Goal: Task Accomplishment & Management: Complete application form

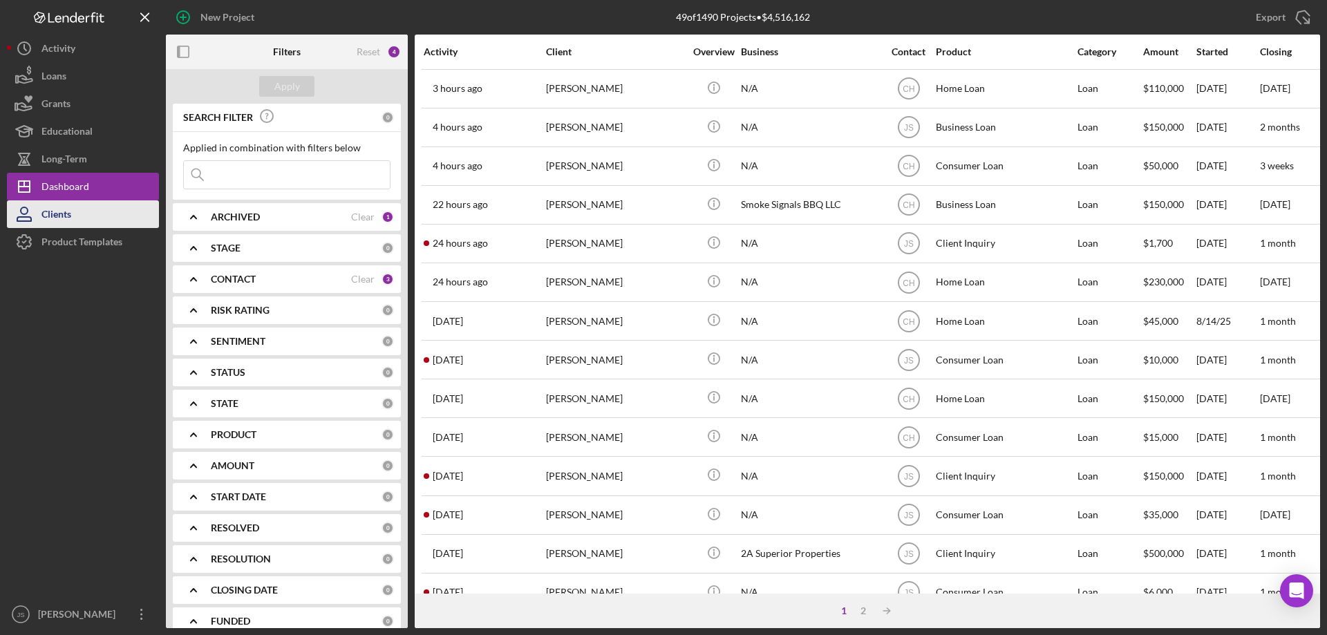
click at [71, 214] on div "Clients" at bounding box center [56, 215] width 30 height 31
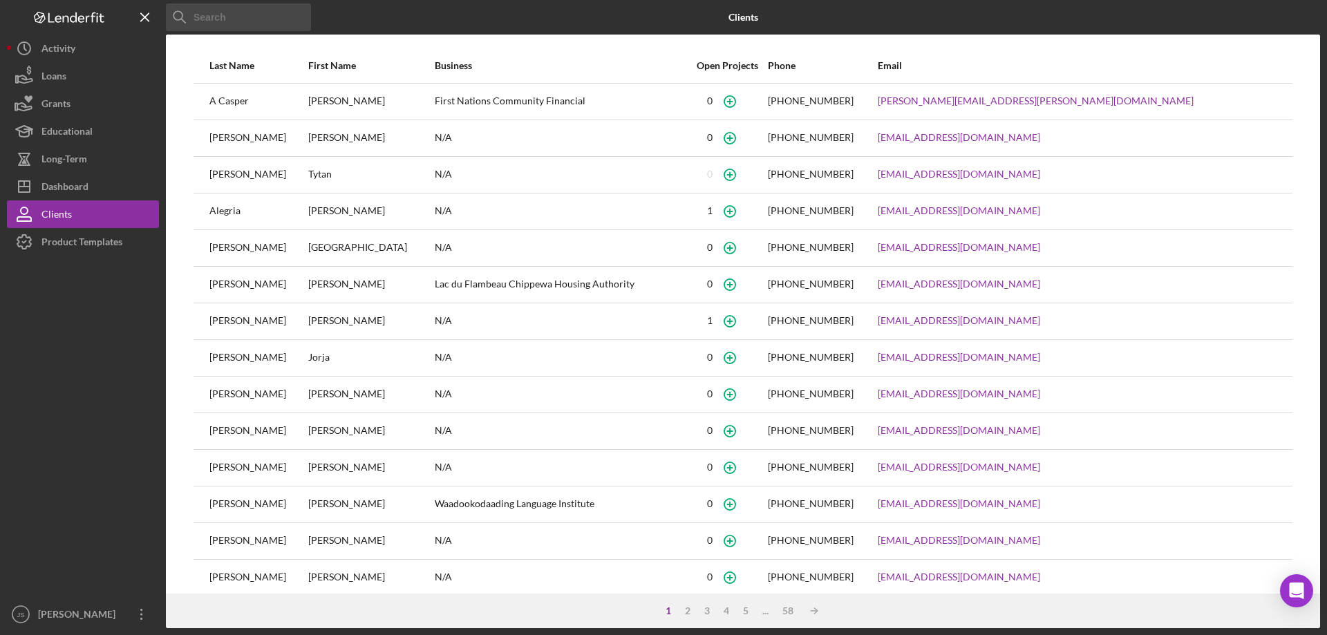
click at [259, 12] on input at bounding box center [238, 17] width 145 height 28
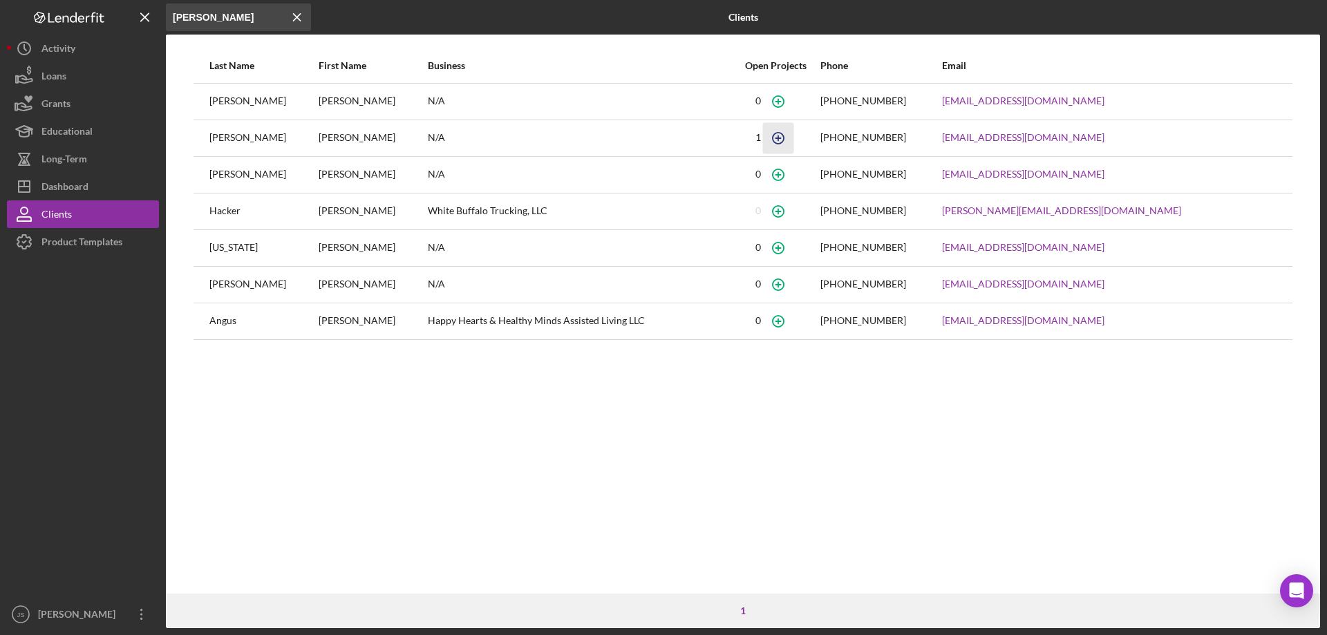
type input "haling"
click at [794, 138] on icon "button" at bounding box center [778, 137] width 31 height 31
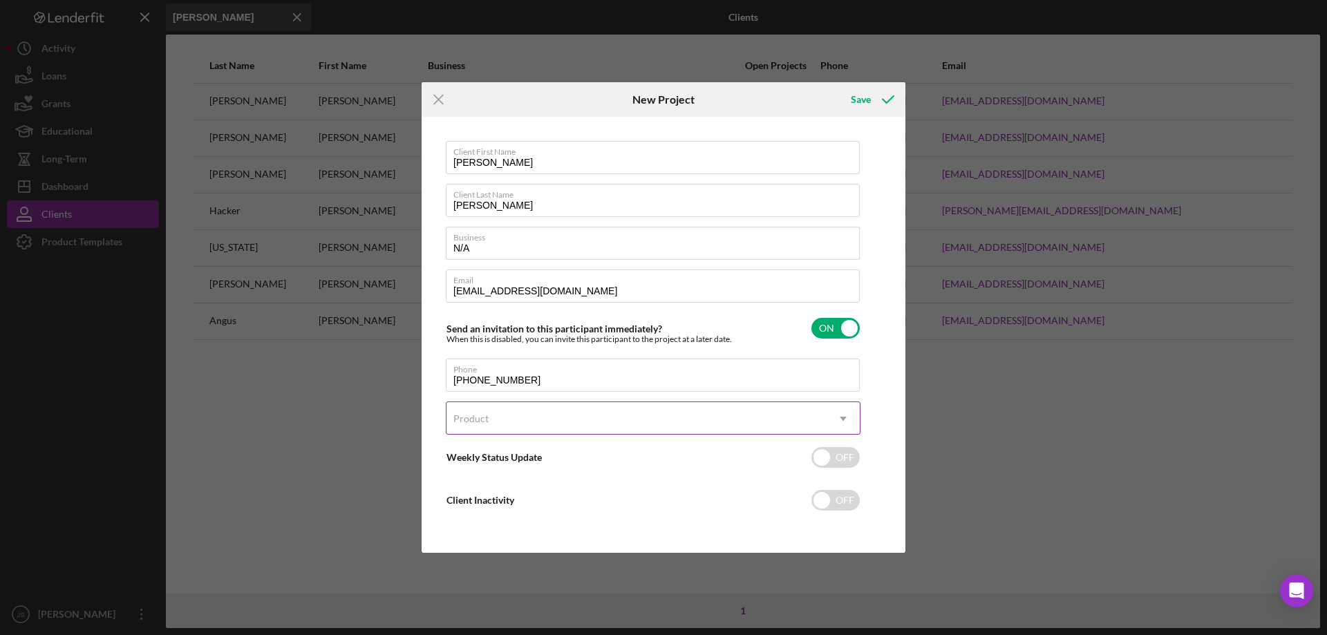
click at [671, 420] on div "Product" at bounding box center [636, 419] width 380 height 32
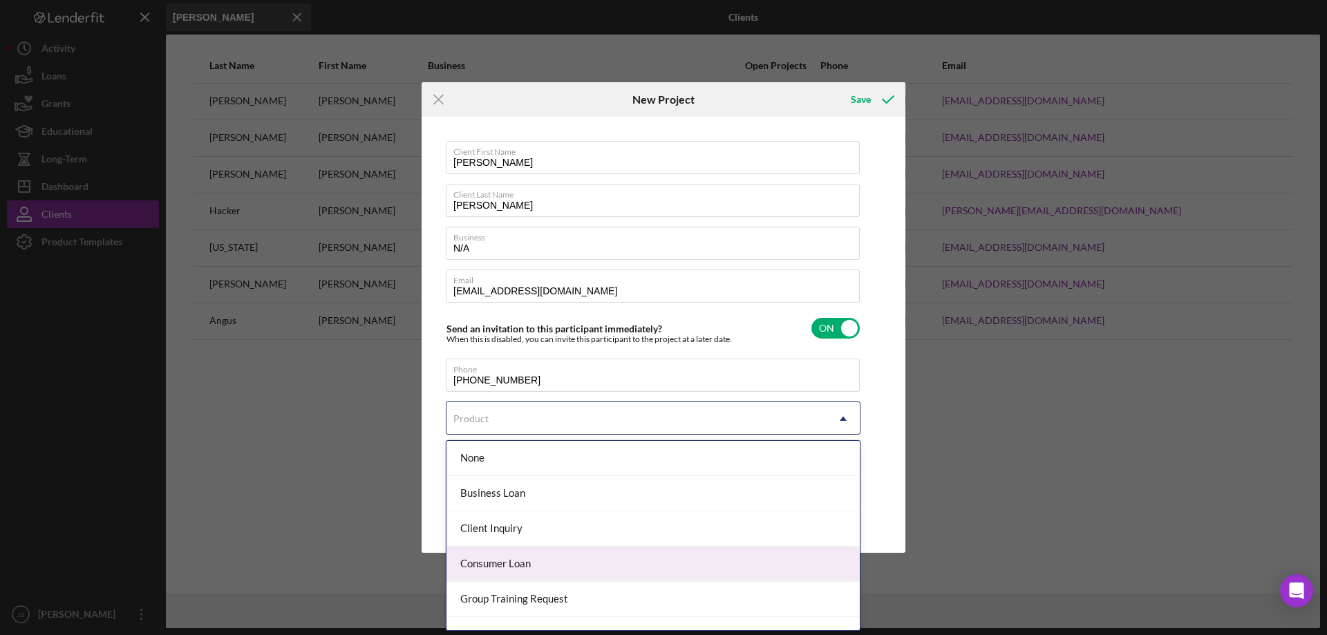
click at [564, 565] on div "Consumer Loan" at bounding box center [652, 564] width 413 height 35
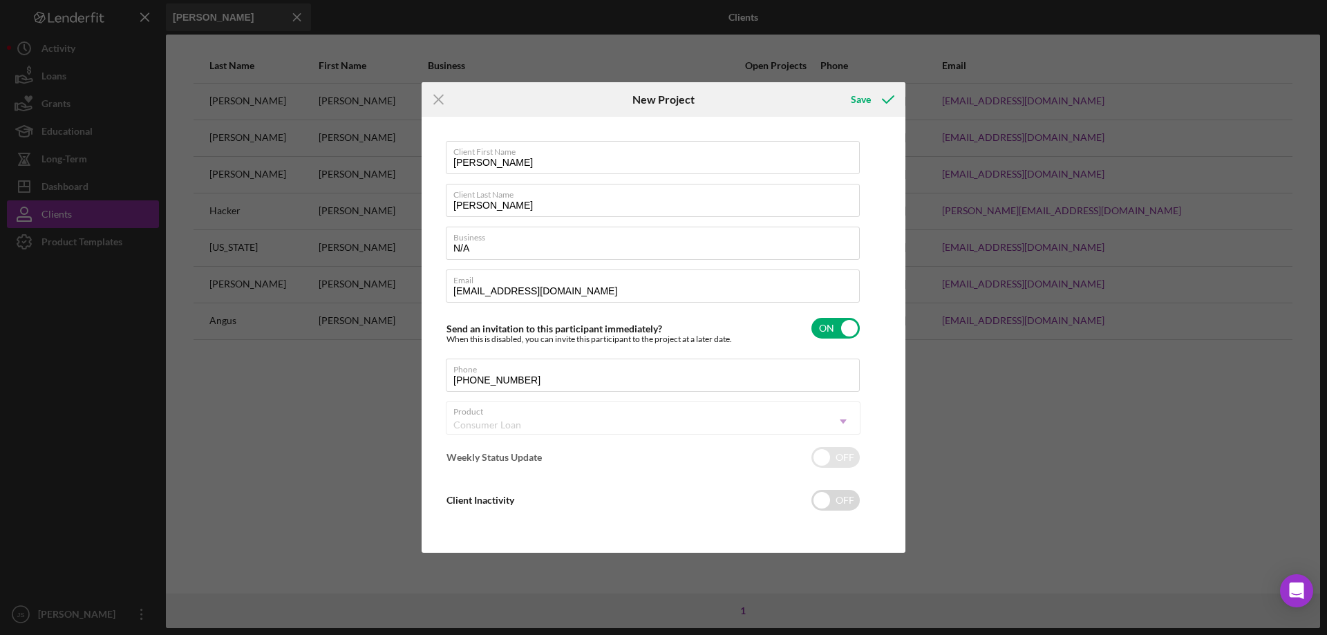
checkbox input "true"
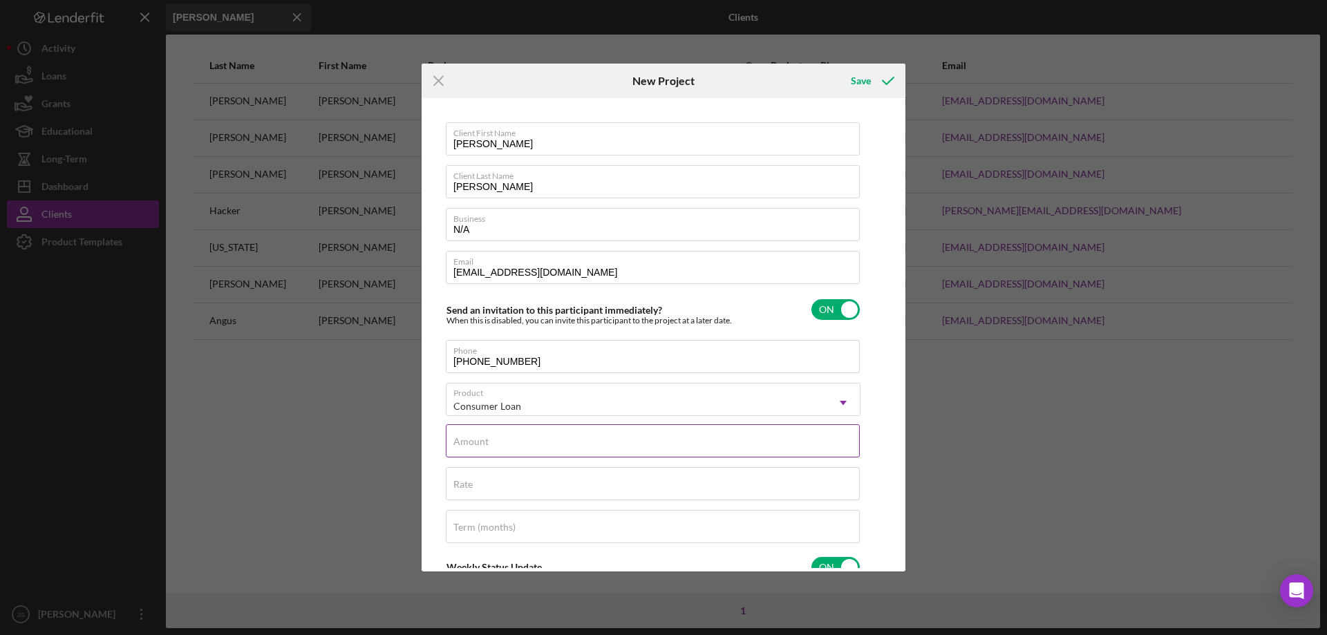
click at [579, 437] on div "Amount" at bounding box center [653, 441] width 415 height 35
type input "$2,500"
drag, startPoint x: 513, startPoint y: 484, endPoint x: 523, endPoint y: 484, distance: 9.7
click at [516, 484] on div "Rate" at bounding box center [653, 484] width 415 height 35
type input "8.000%"
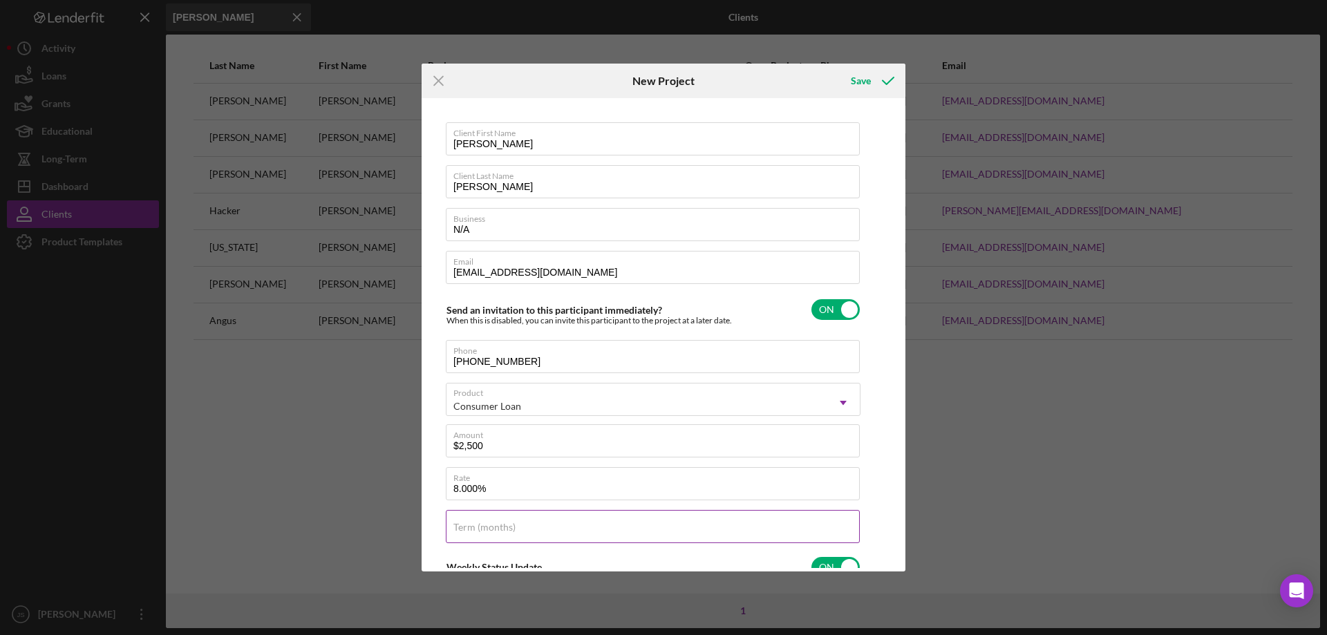
click at [476, 527] on label "Term (months)" at bounding box center [484, 527] width 62 height 11
click at [476, 527] on input "Term (months)" at bounding box center [653, 526] width 414 height 33
type input "24"
click at [856, 79] on div "Save" at bounding box center [861, 81] width 20 height 28
checkbox input "false"
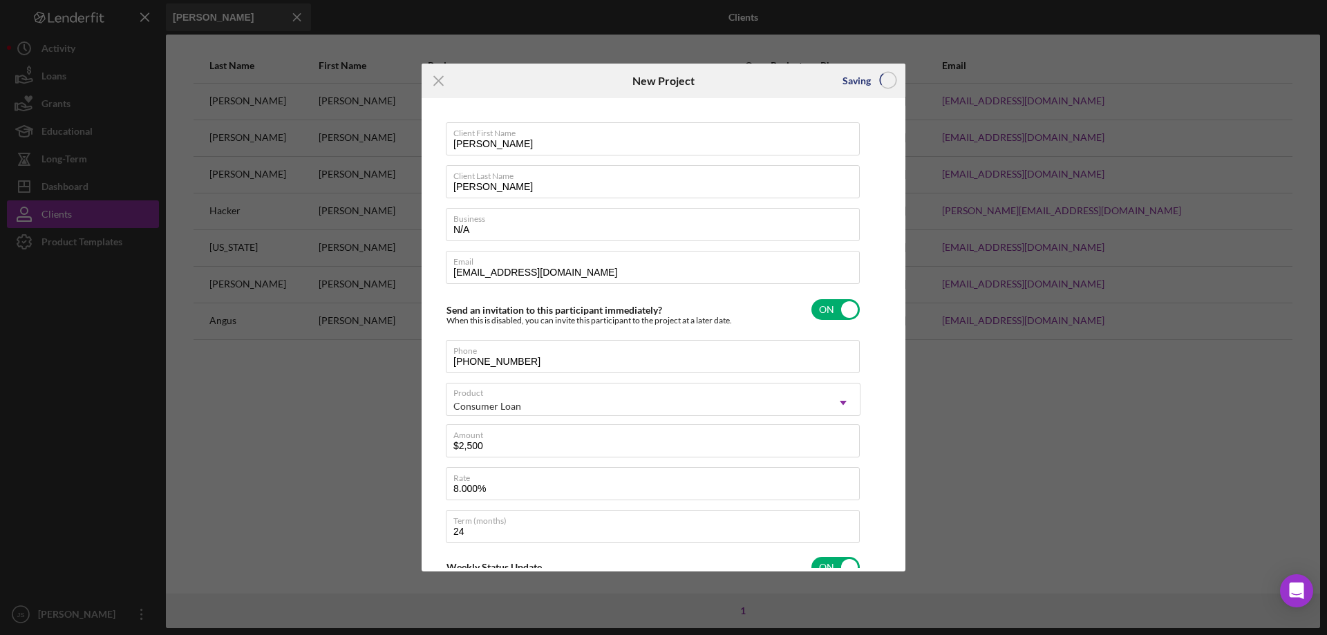
checkbox input "false"
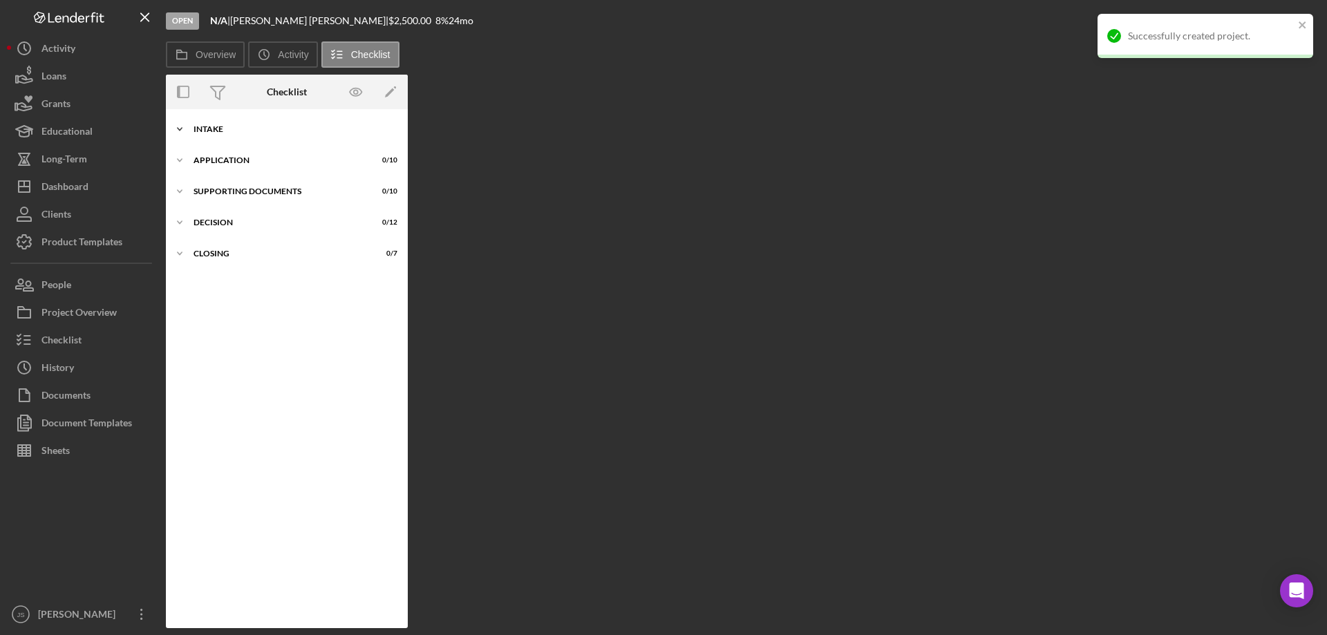
click at [178, 128] on icon "Icon/Expander" at bounding box center [180, 129] width 28 height 28
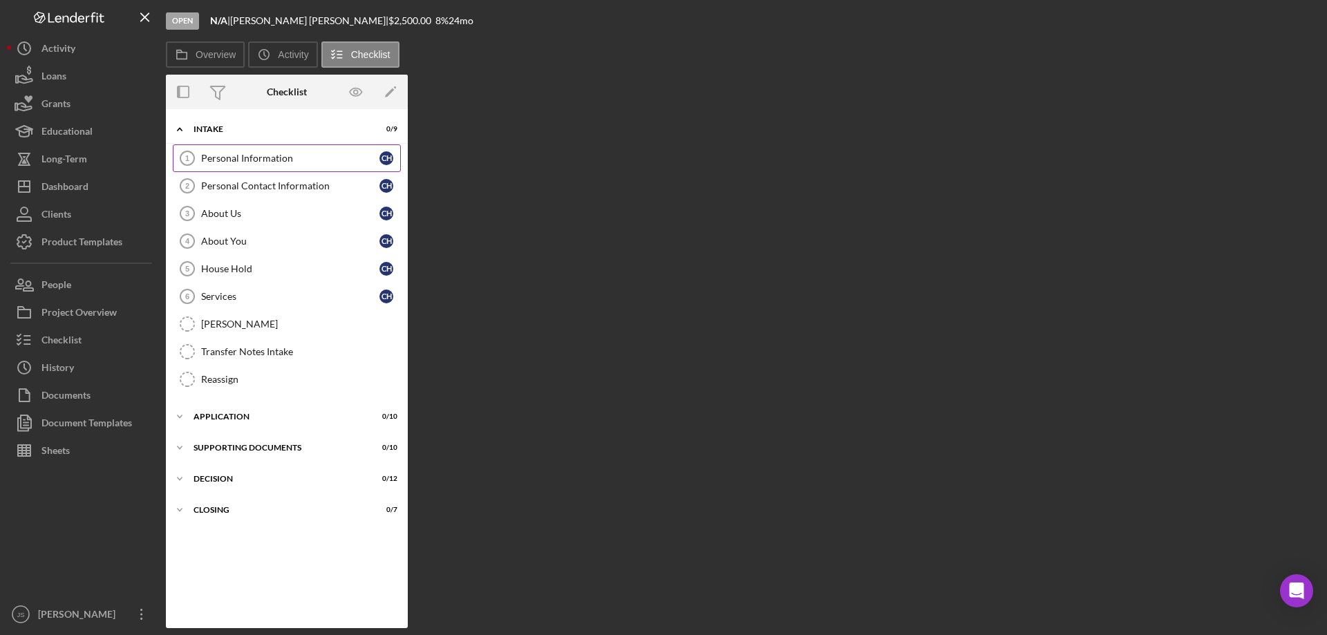
click at [237, 156] on div "Personal Information" at bounding box center [290, 158] width 178 height 11
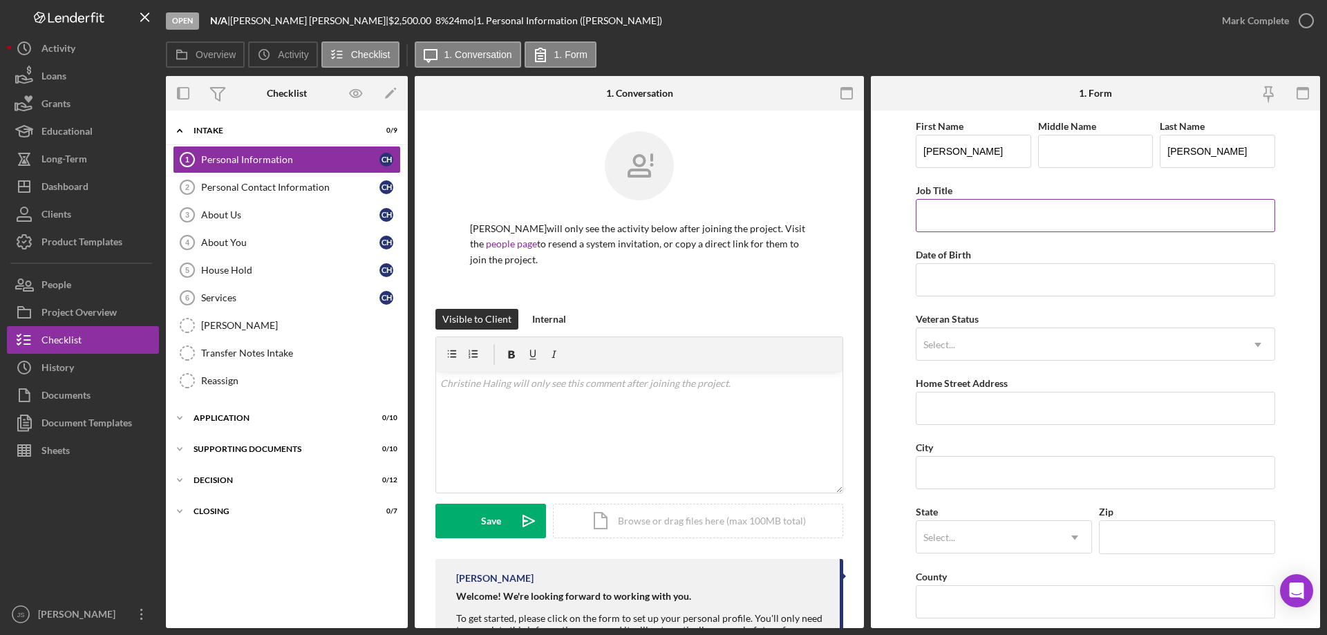
click at [972, 211] on input "Job Title" at bounding box center [1095, 215] width 359 height 33
type input "Loan Officer"
click at [966, 285] on input "Date of Birth" at bounding box center [1095, 279] width 359 height 33
type input "05/04/1970"
click at [997, 346] on div "Select..." at bounding box center [1078, 345] width 325 height 32
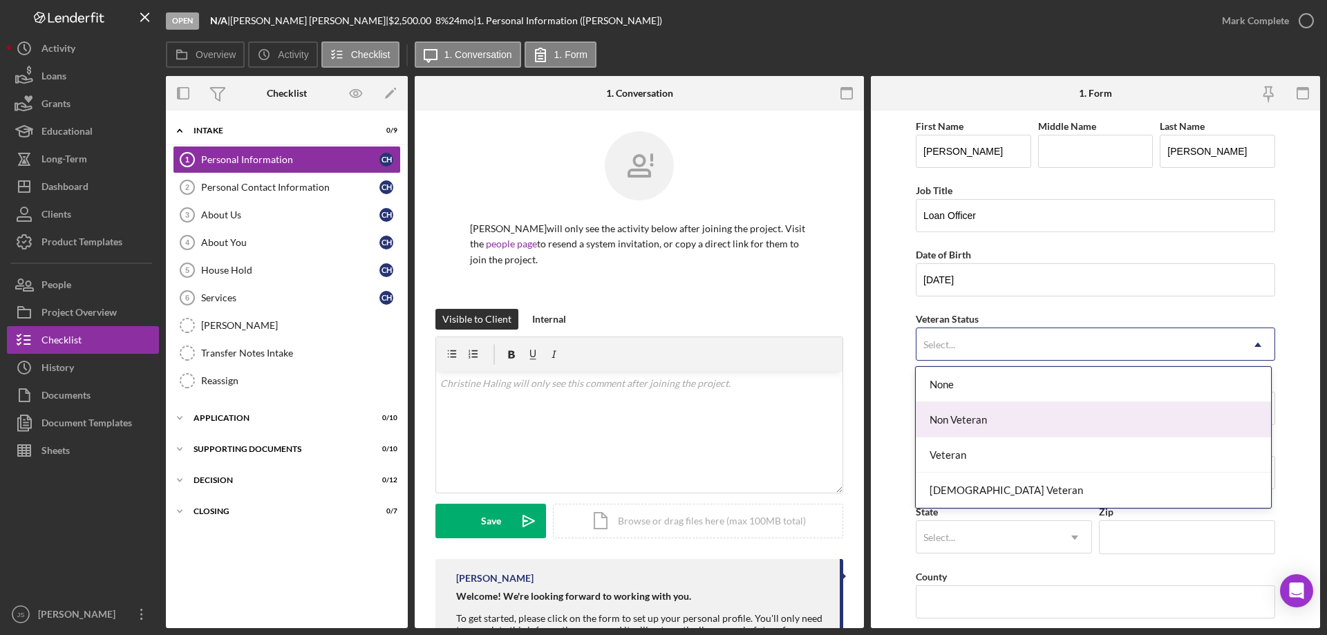
click at [991, 421] on div "Non Veteran" at bounding box center [1093, 419] width 355 height 35
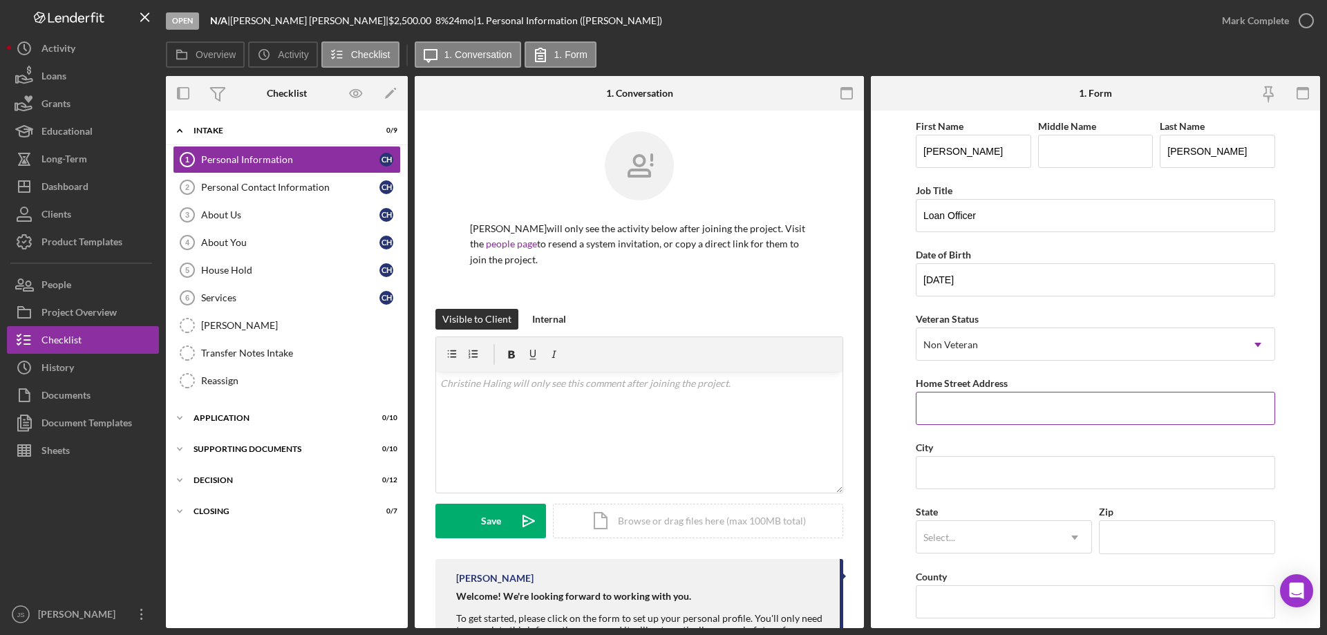
click at [996, 410] on input "Home Street Address" at bounding box center [1095, 408] width 359 height 33
type input "407 Chippewa St"
click at [1007, 474] on input "City" at bounding box center [1095, 472] width 359 height 33
type input "Lac du Flambeau"
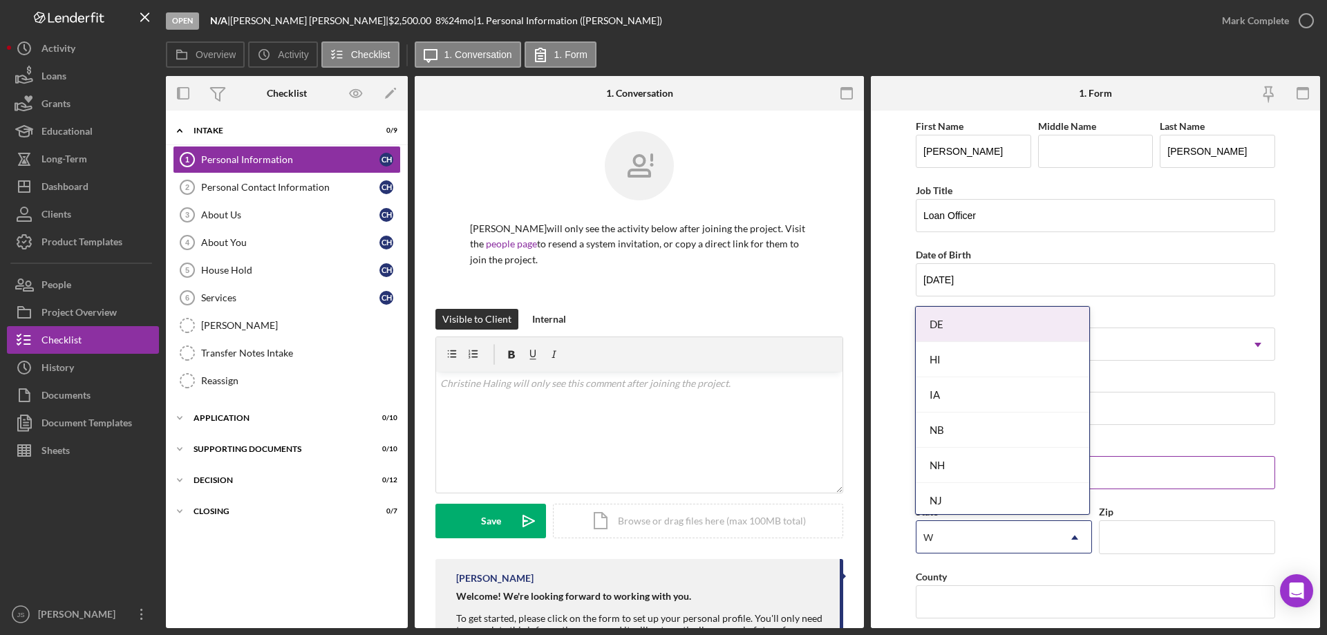
type input "WI"
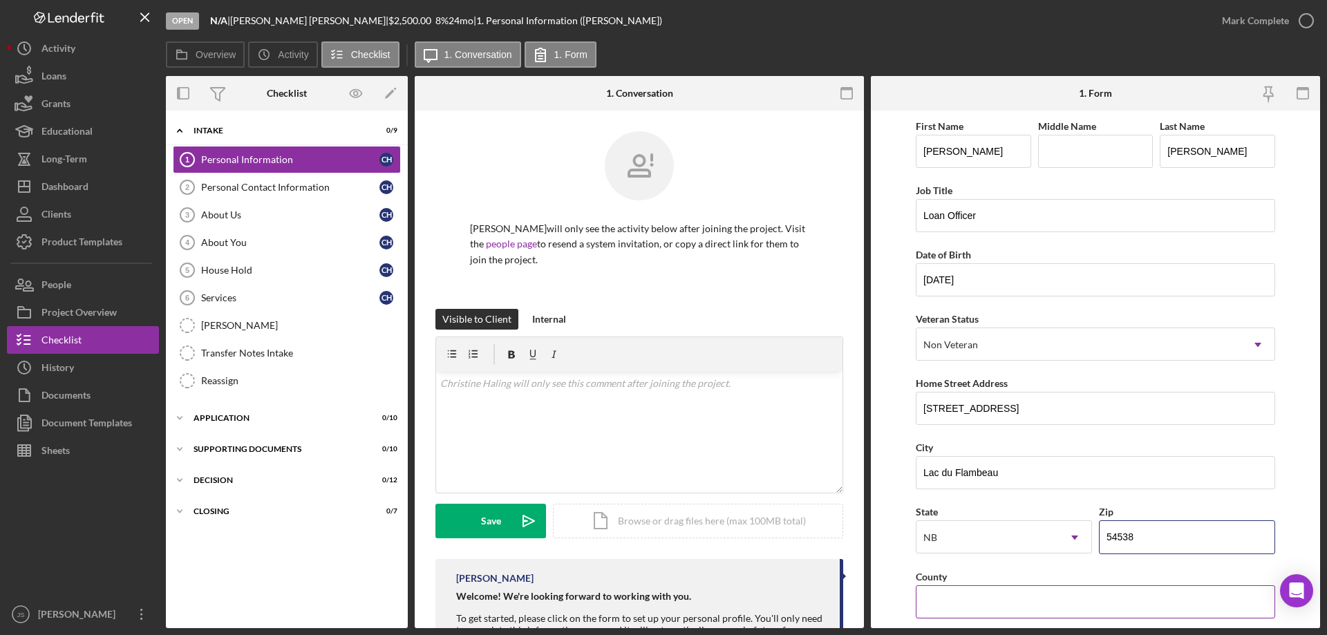
type input "54538"
click at [951, 607] on input "County" at bounding box center [1095, 601] width 359 height 33
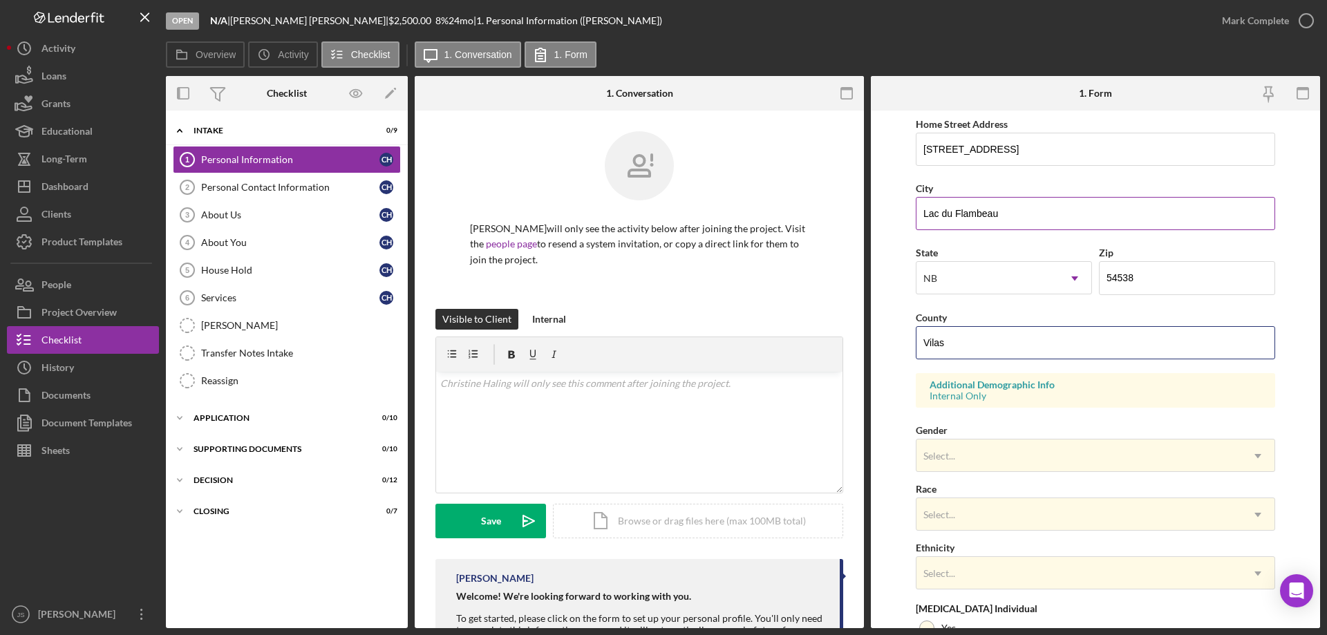
scroll to position [276, 0]
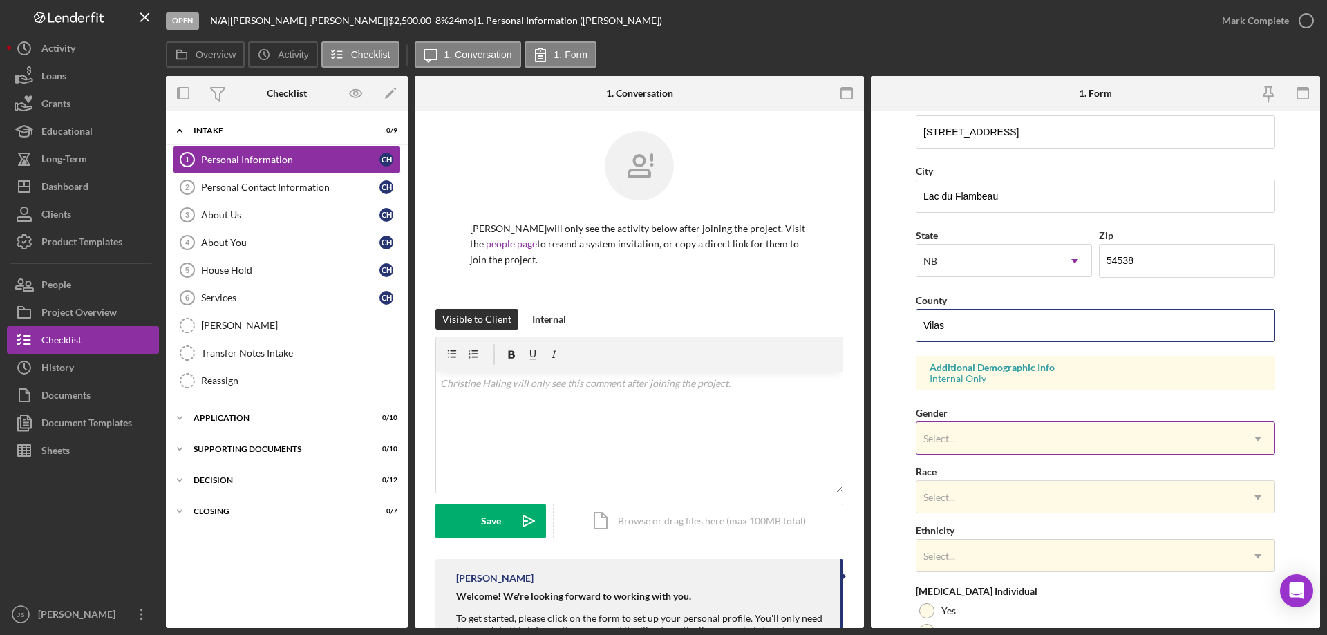
type input "Vilas"
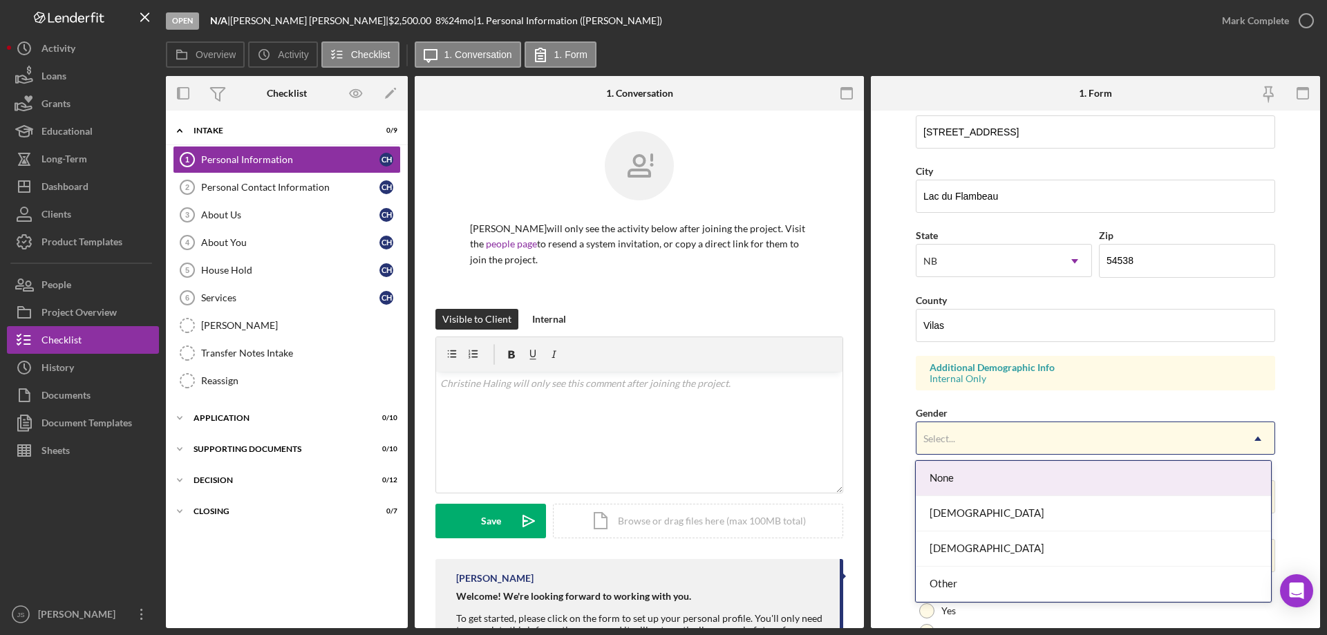
click at [998, 437] on div "Select..." at bounding box center [1078, 439] width 325 height 32
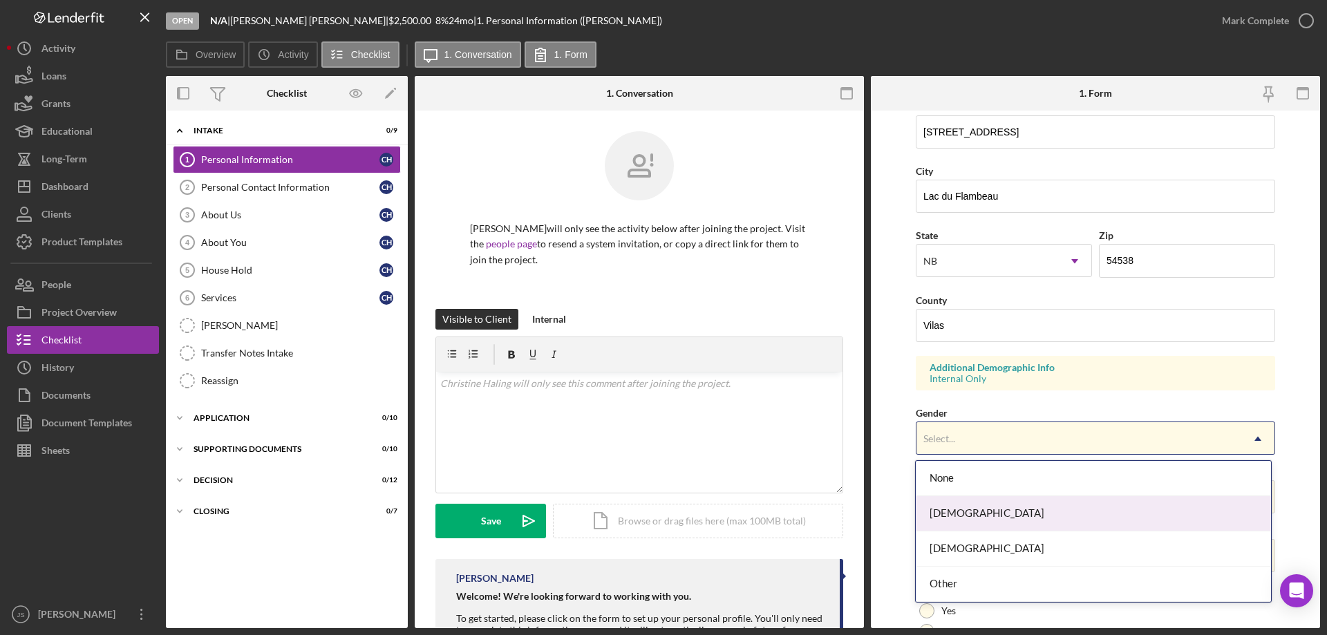
click at [969, 507] on div "Female" at bounding box center [1093, 513] width 355 height 35
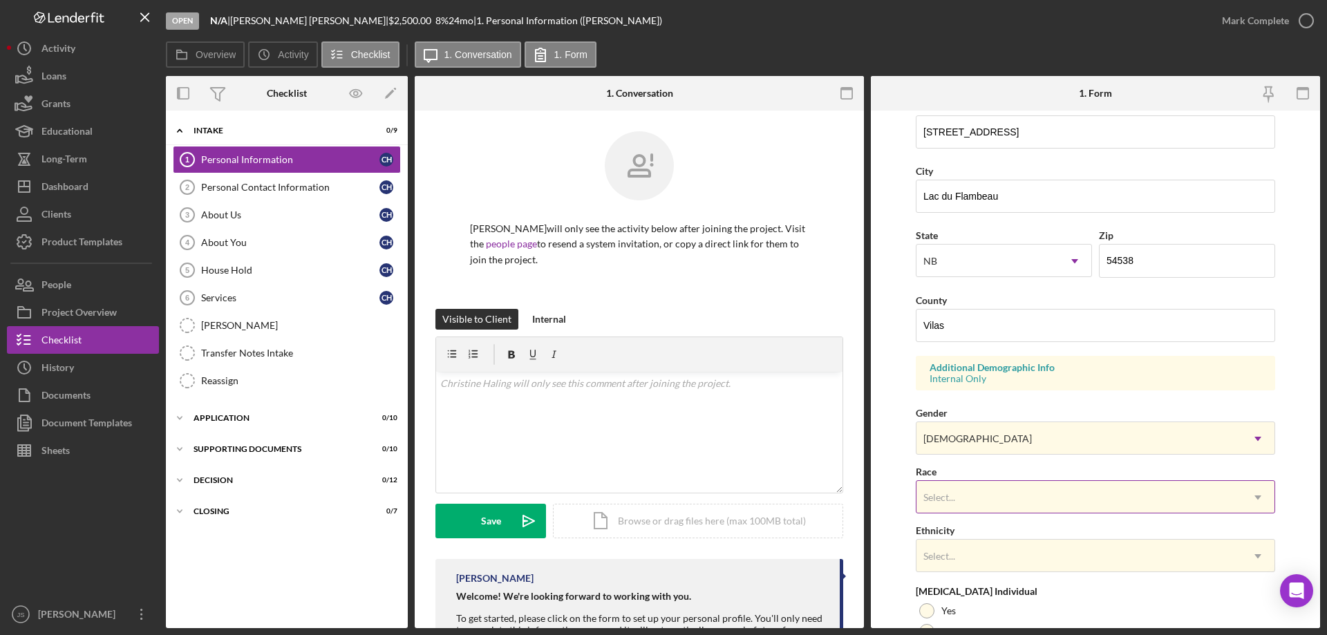
click at [986, 493] on div "Select..." at bounding box center [1078, 498] width 325 height 32
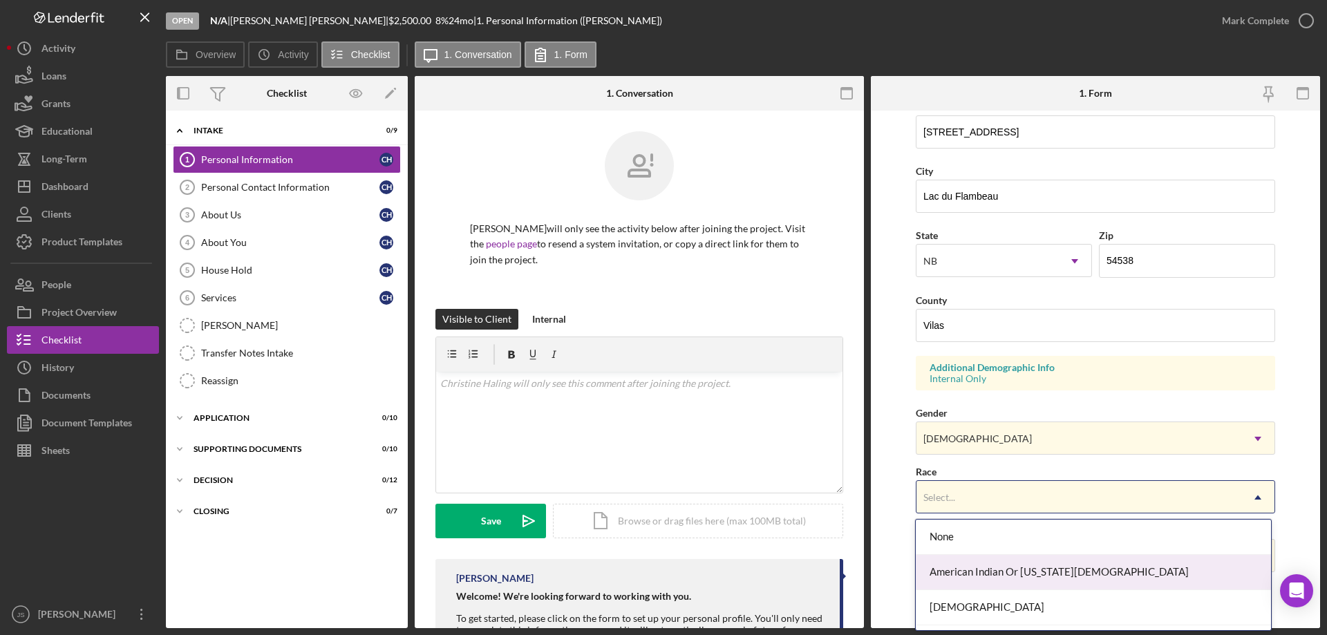
click at [995, 573] on div "American Indian Or Alaska Native" at bounding box center [1093, 572] width 355 height 35
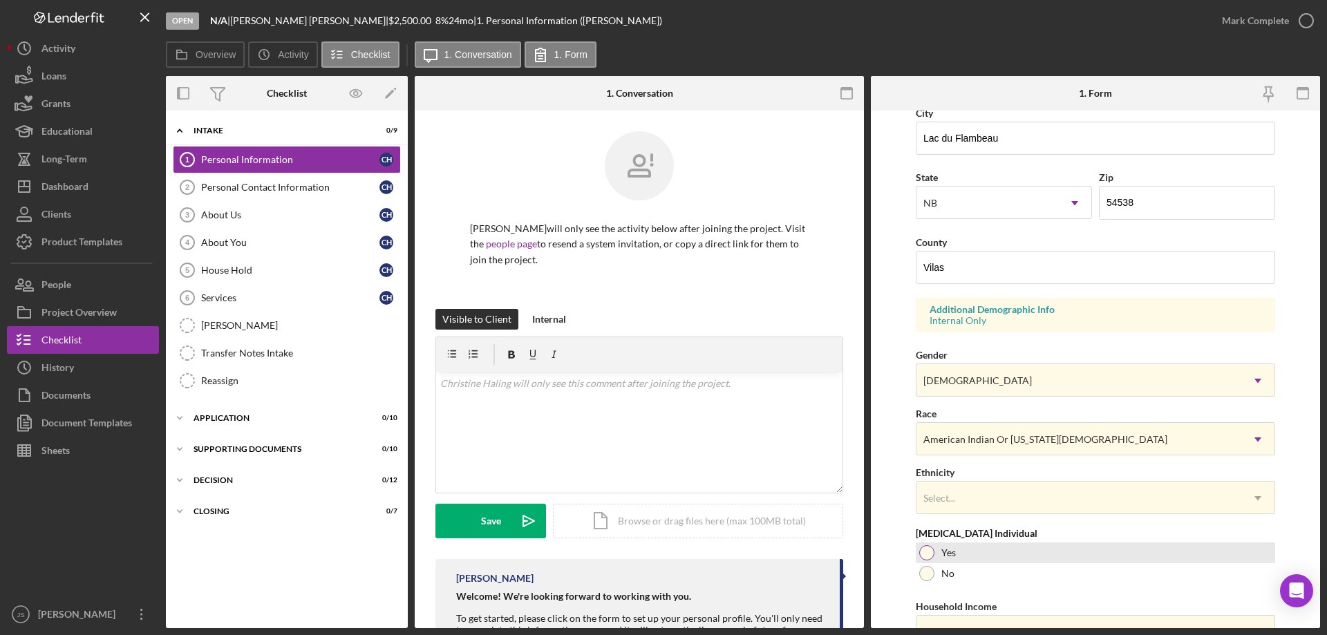
scroll to position [405, 0]
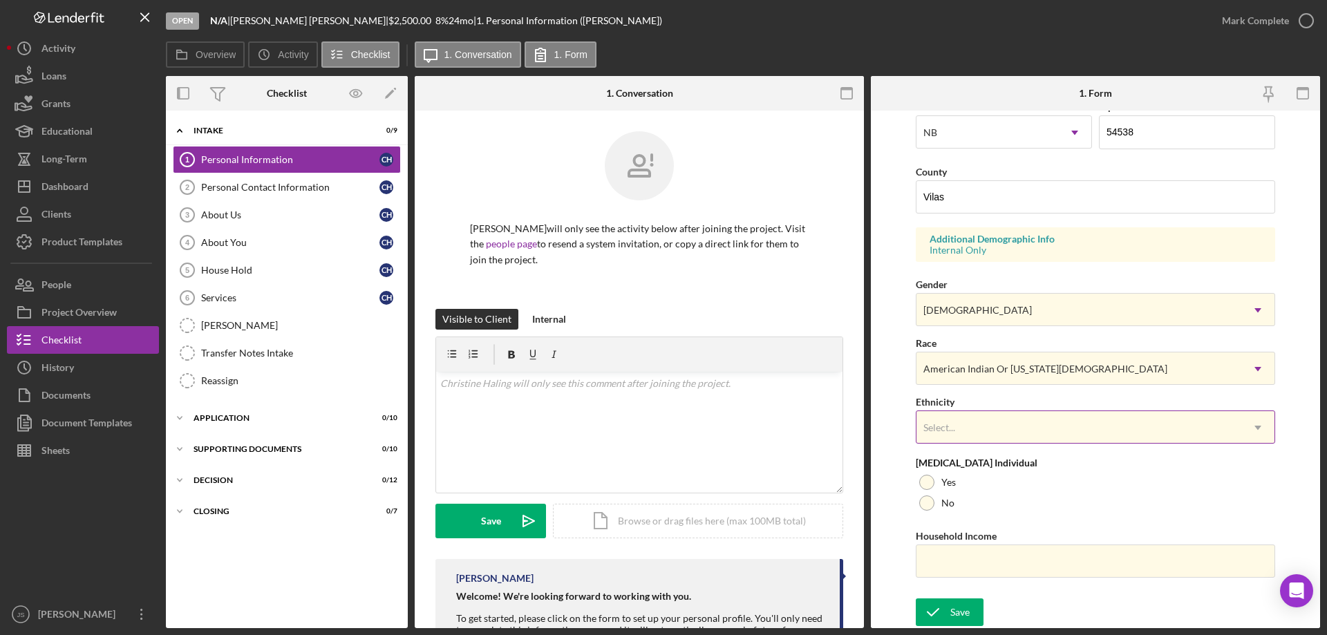
click at [1001, 426] on div "Select..." at bounding box center [1078, 428] width 325 height 32
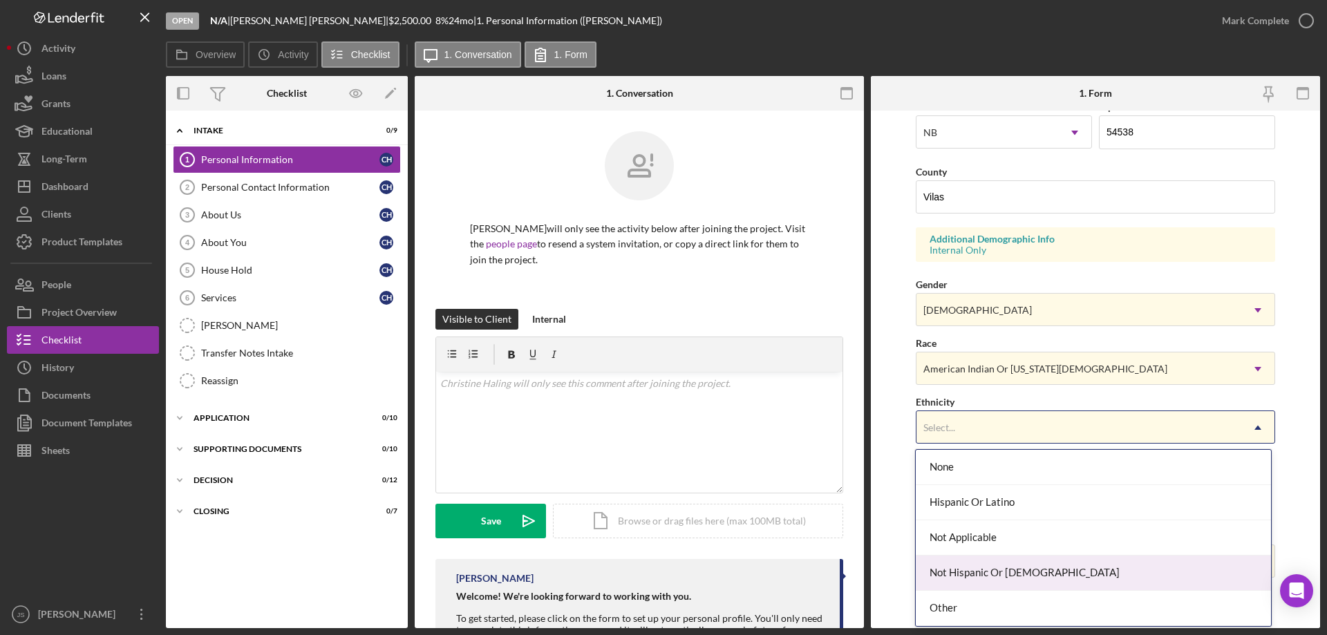
click at [1047, 570] on div "Not Hispanic Or Latino" at bounding box center [1093, 573] width 355 height 35
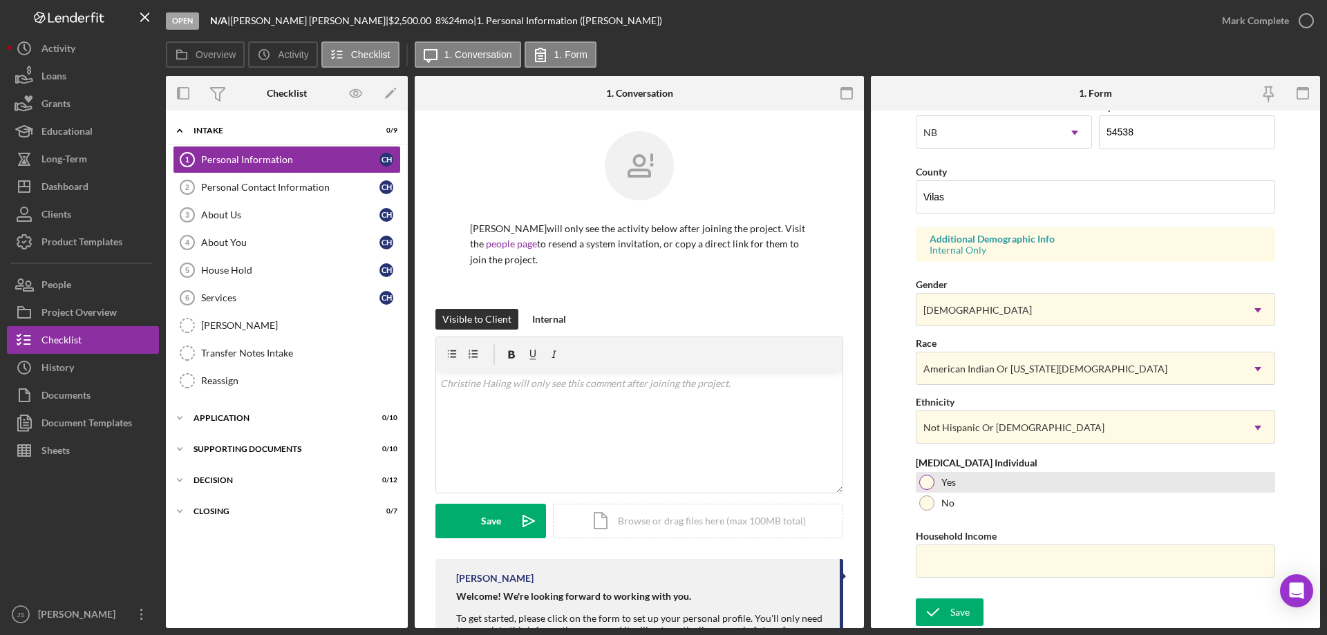
click at [928, 485] on div at bounding box center [926, 482] width 15 height 15
click at [932, 573] on input "Household Income" at bounding box center [1095, 561] width 359 height 33
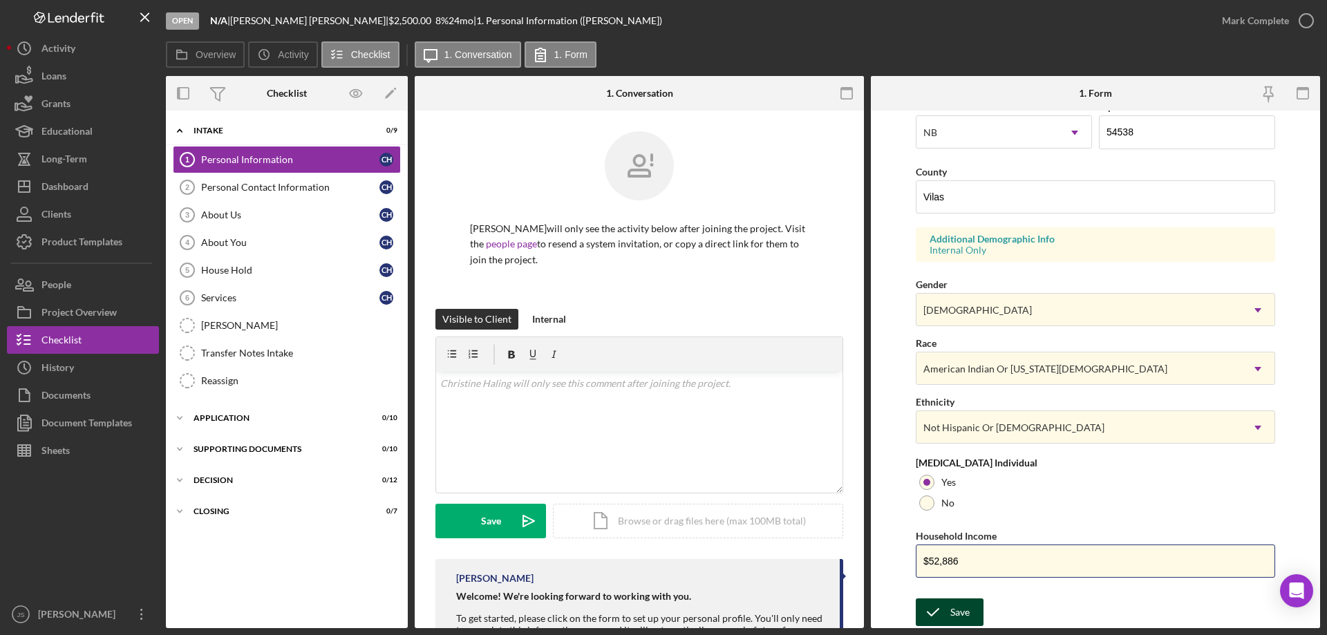
type input "$52,886"
click at [950, 613] on div "Save" at bounding box center [959, 613] width 19 height 28
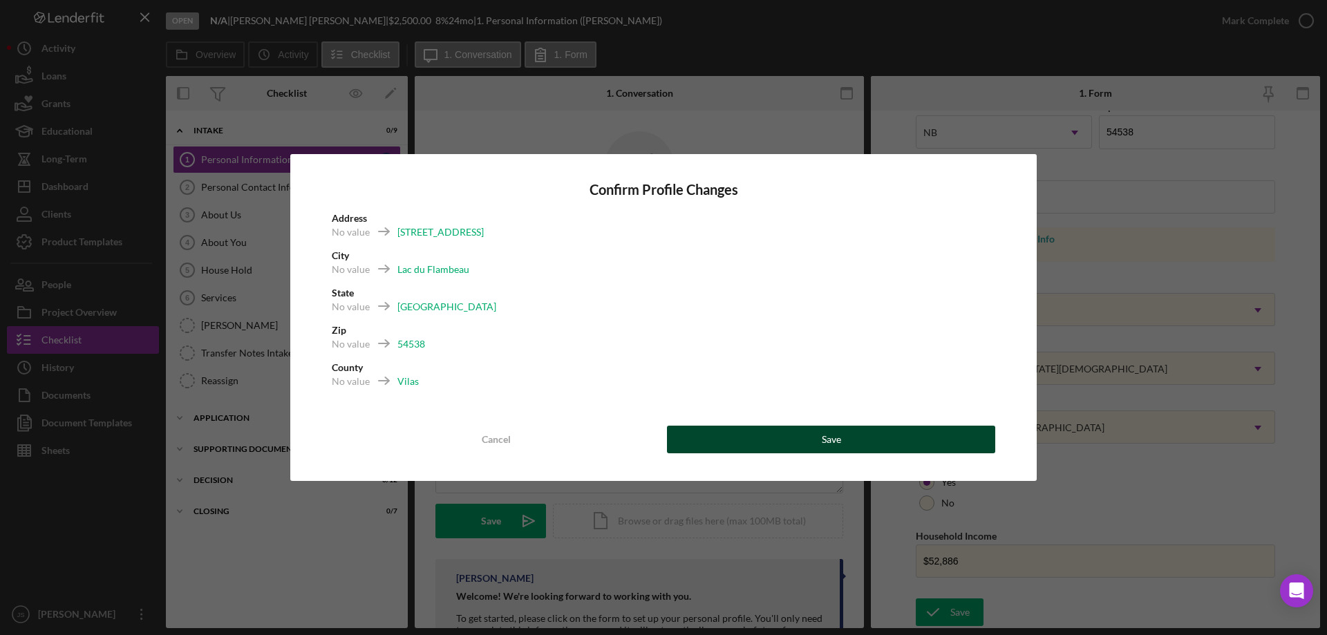
click at [862, 437] on button "Save" at bounding box center [831, 440] width 328 height 28
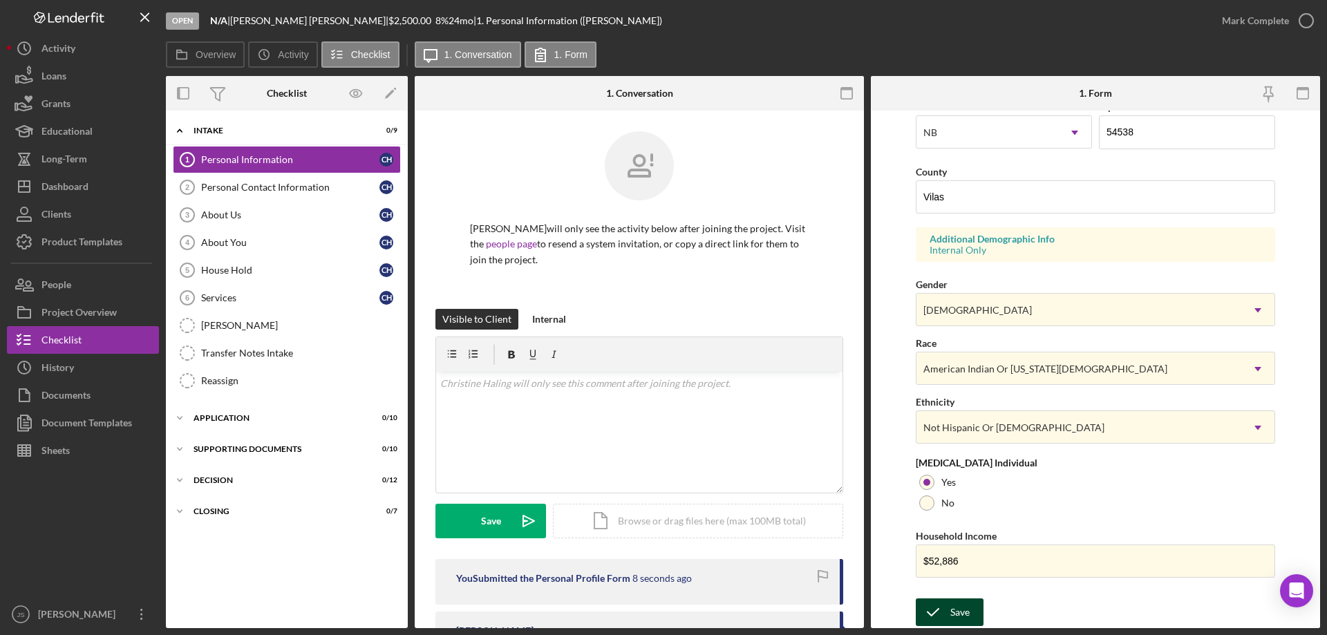
click at [967, 611] on div "Save" at bounding box center [959, 613] width 19 height 28
click at [1308, 21] on icon "button" at bounding box center [1306, 20] width 35 height 35
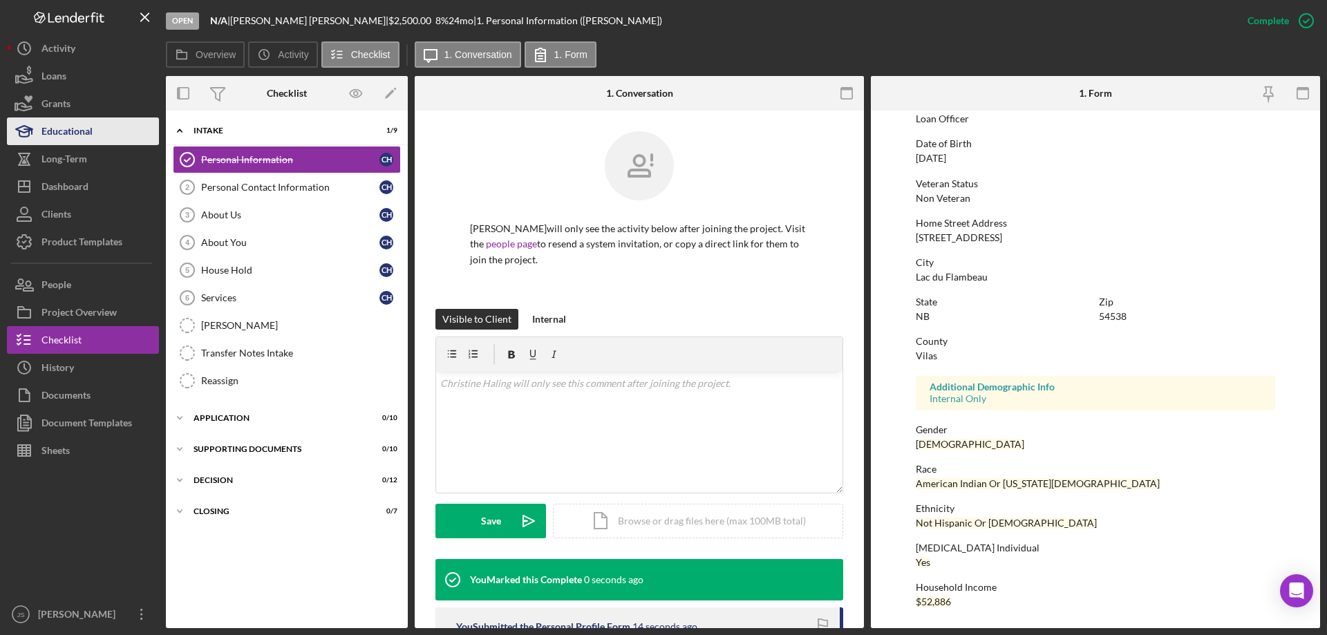
scroll to position [127, 0]
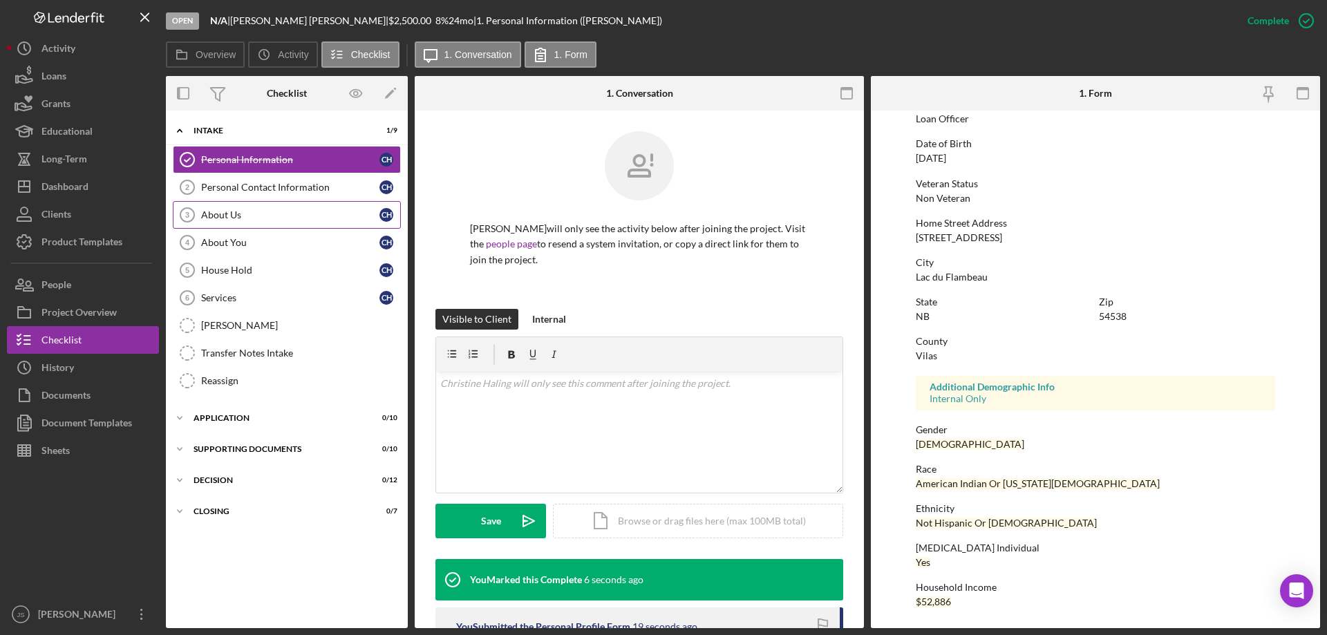
click at [220, 220] on div "About Us" at bounding box center [290, 214] width 178 height 11
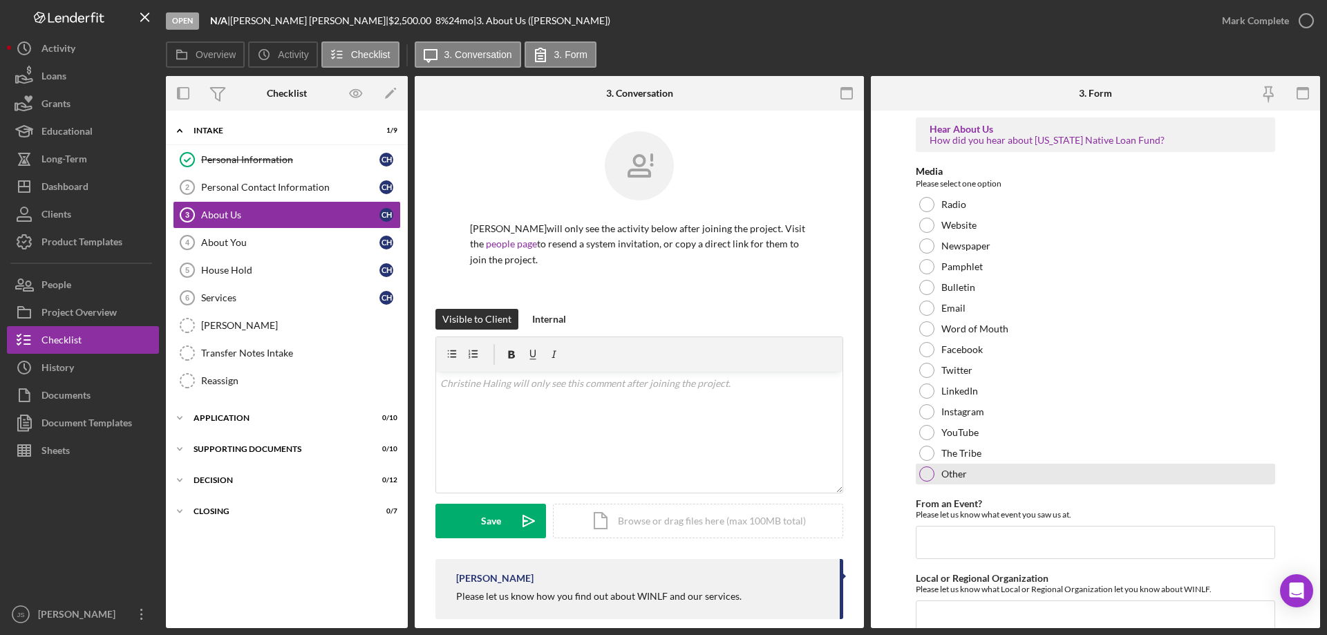
click at [932, 472] on div at bounding box center [926, 474] width 15 height 15
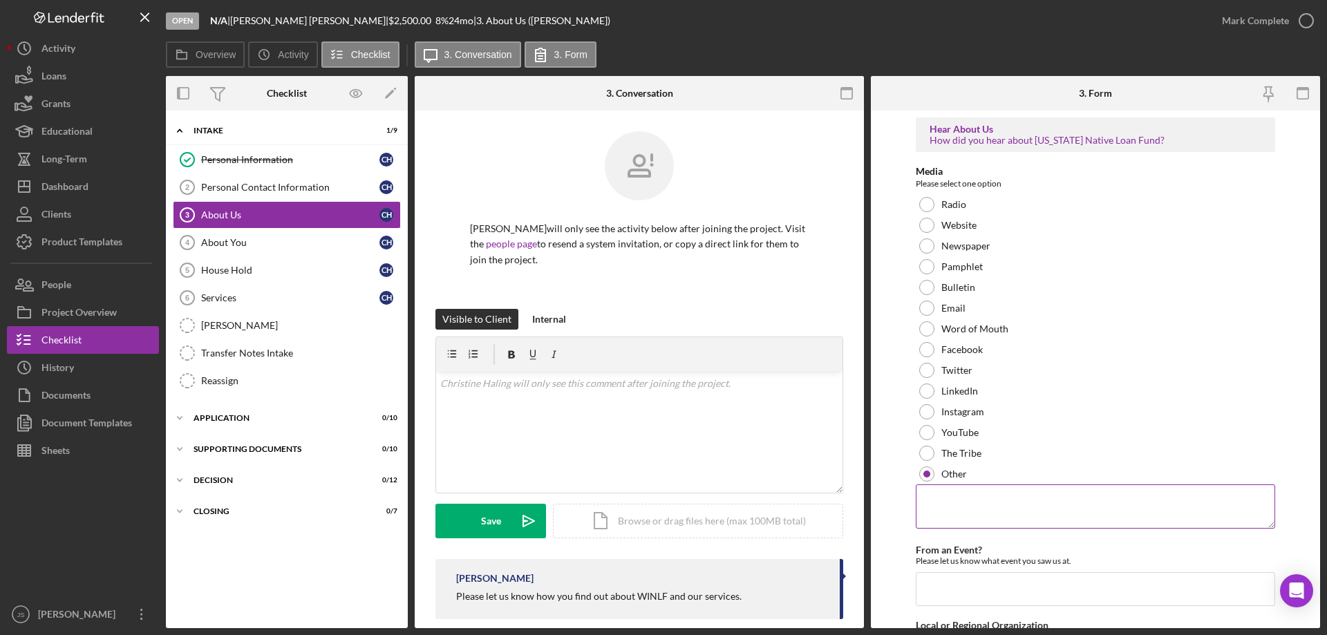
click at [968, 511] on textarea at bounding box center [1095, 507] width 359 height 44
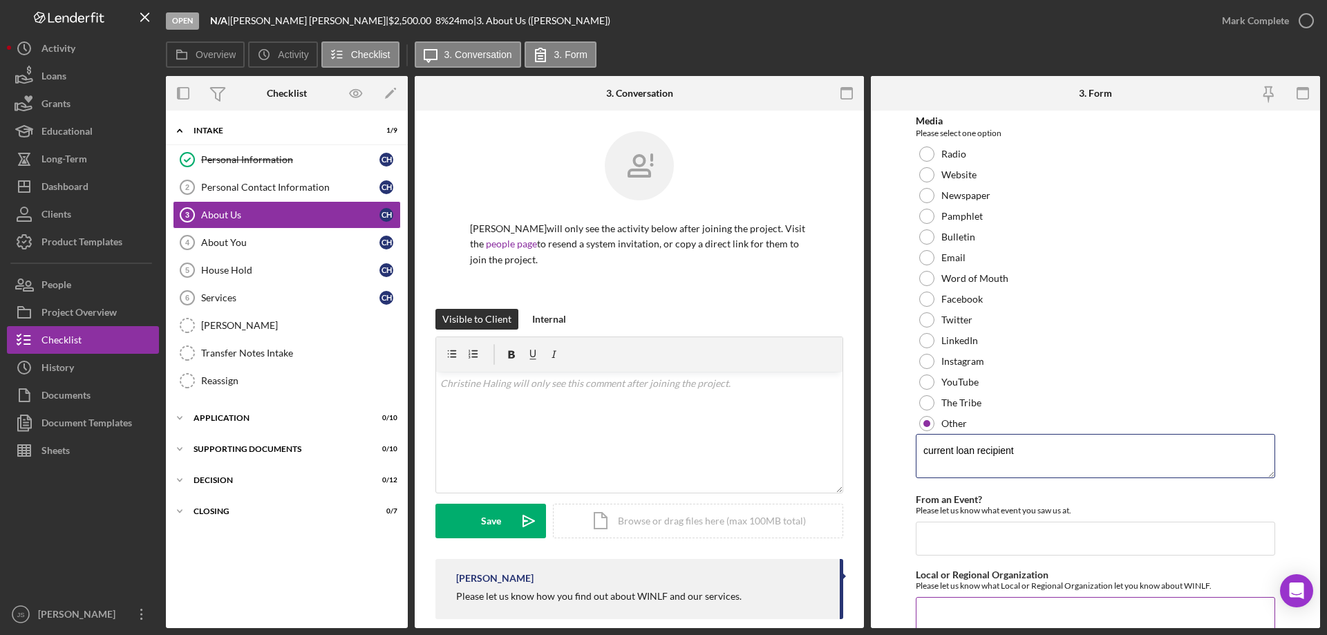
scroll to position [103, 0]
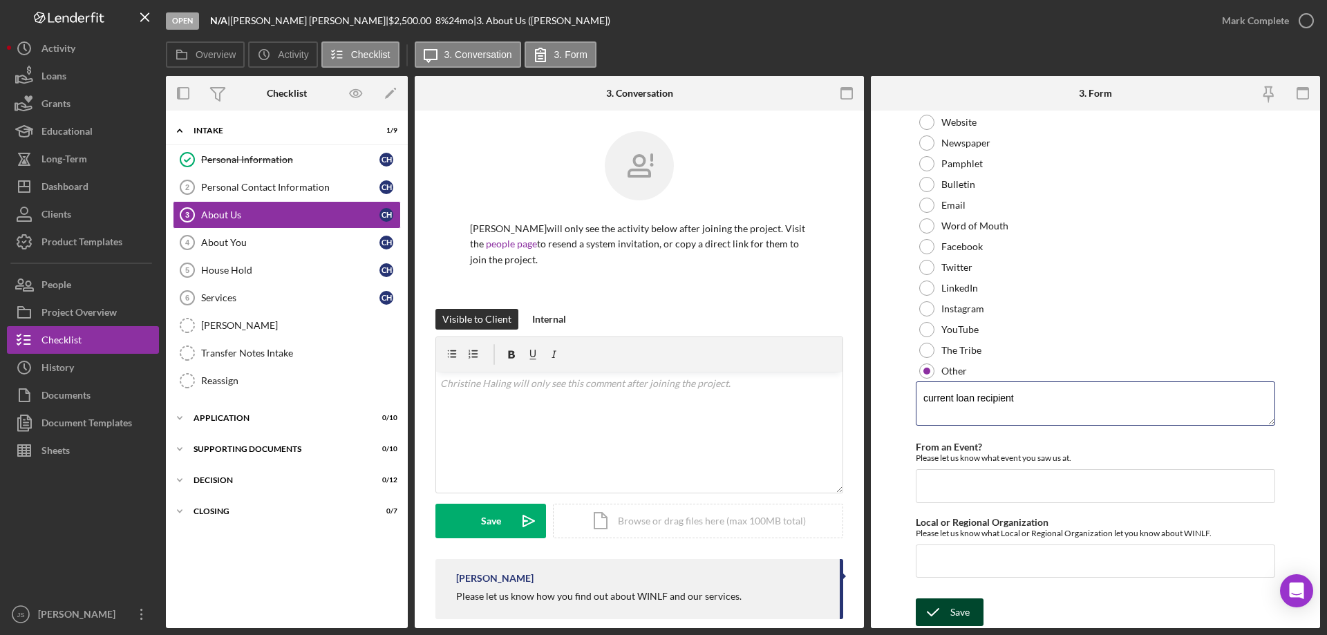
type textarea "current loan recipient"
click at [963, 614] on div "Save" at bounding box center [959, 613] width 19 height 28
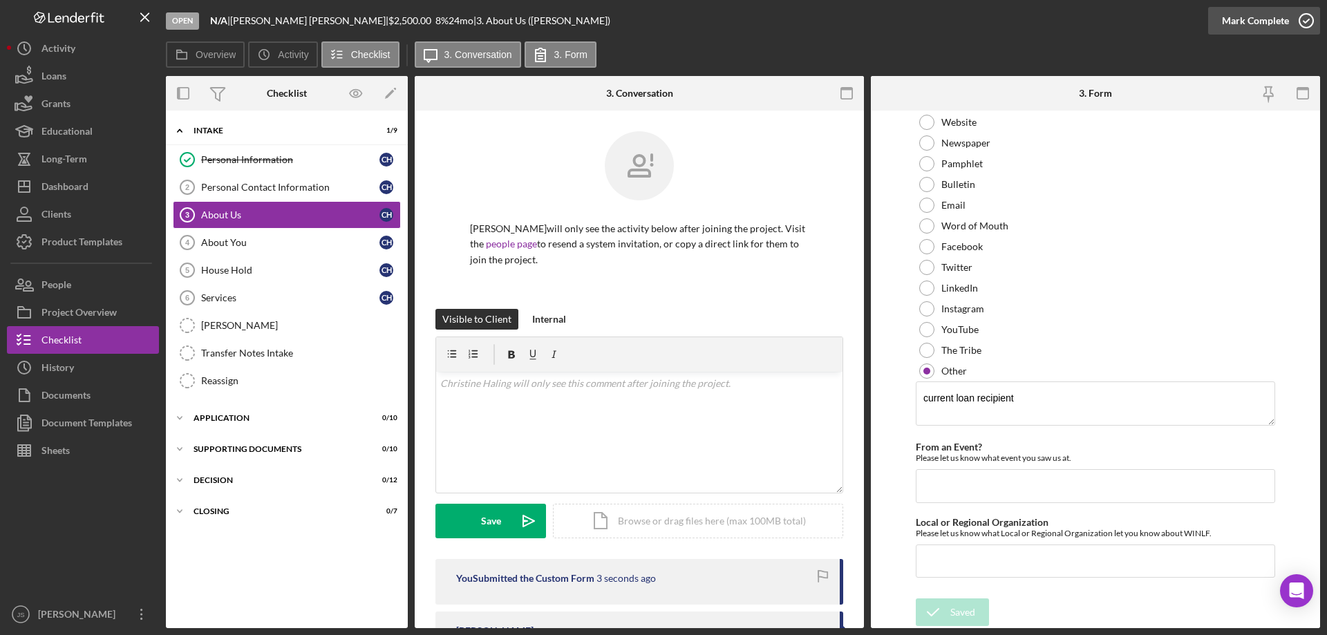
click at [1304, 20] on icon "button" at bounding box center [1306, 20] width 35 height 35
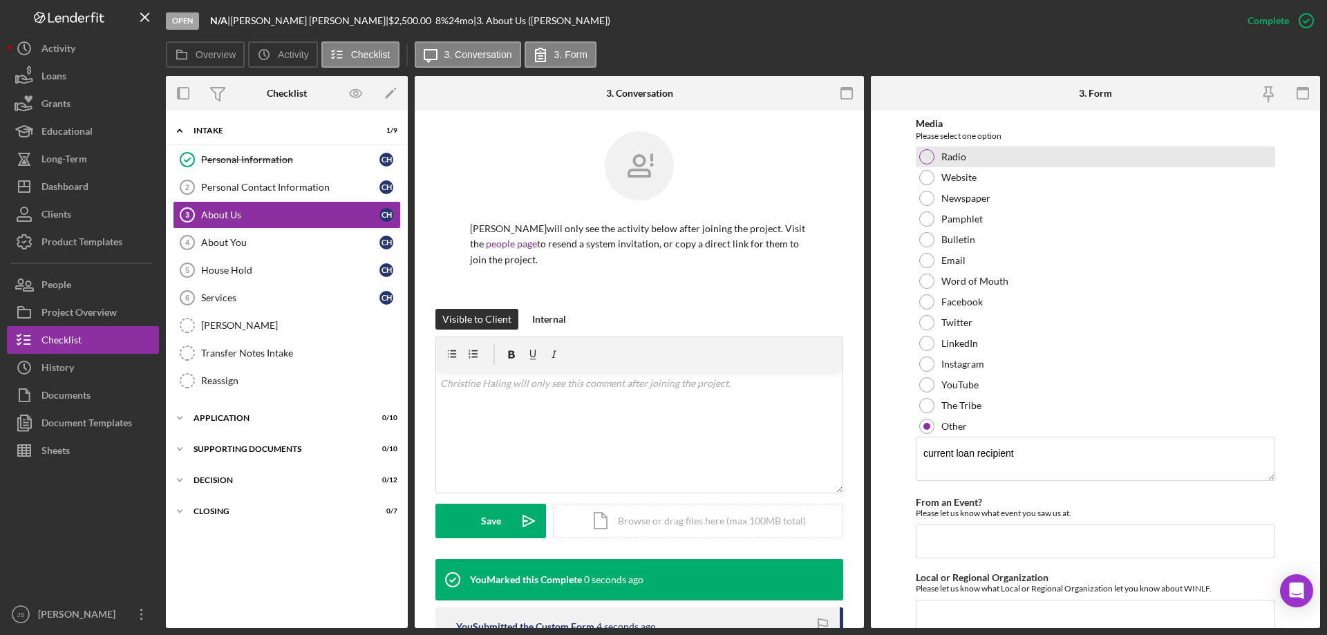
scroll to position [158, 0]
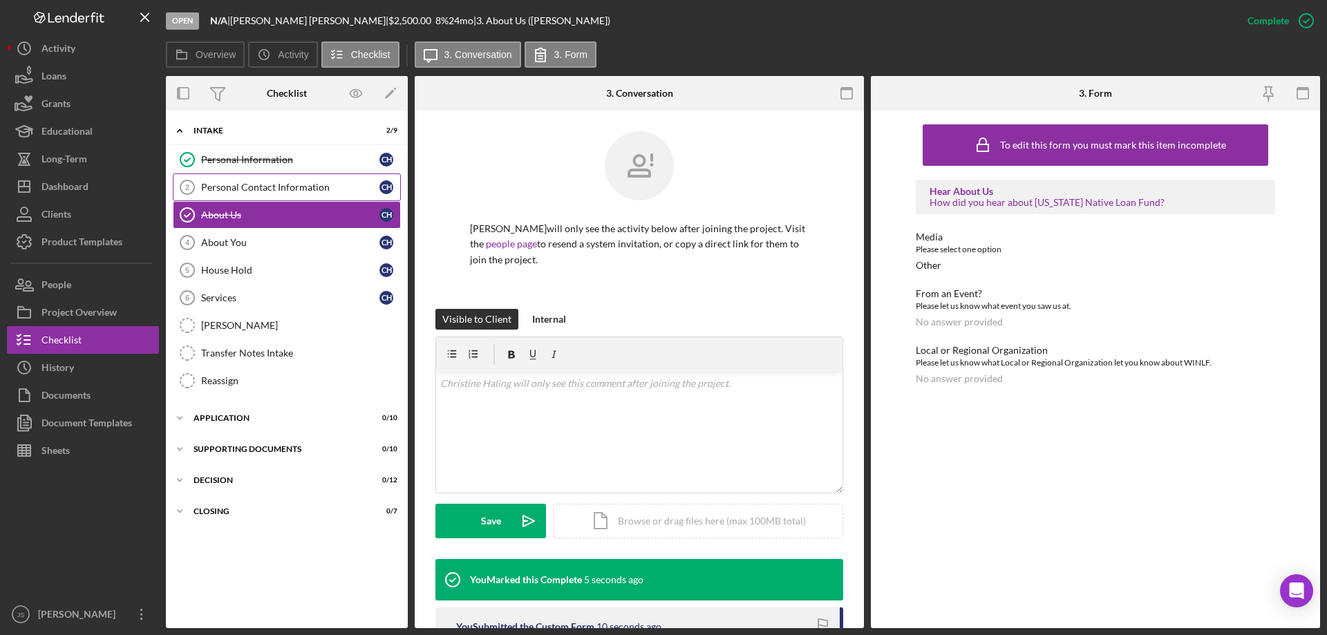
click at [236, 182] on div "Personal Contact Information" at bounding box center [290, 187] width 178 height 11
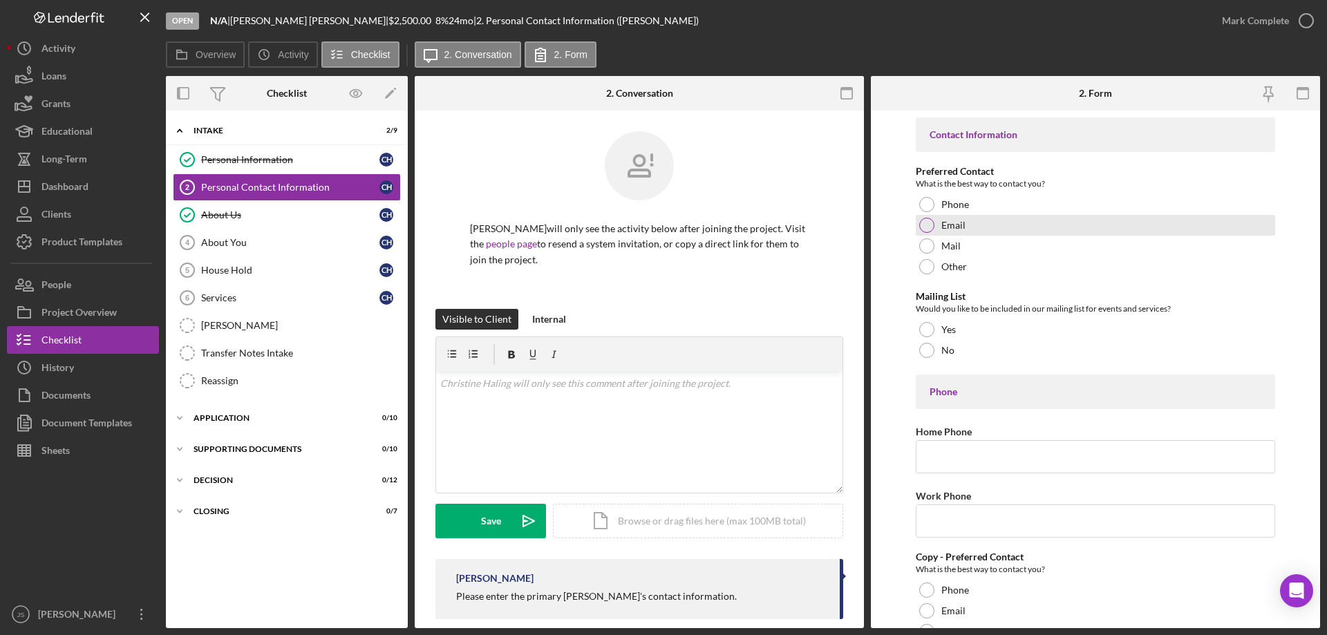
click at [922, 221] on div at bounding box center [926, 225] width 15 height 15
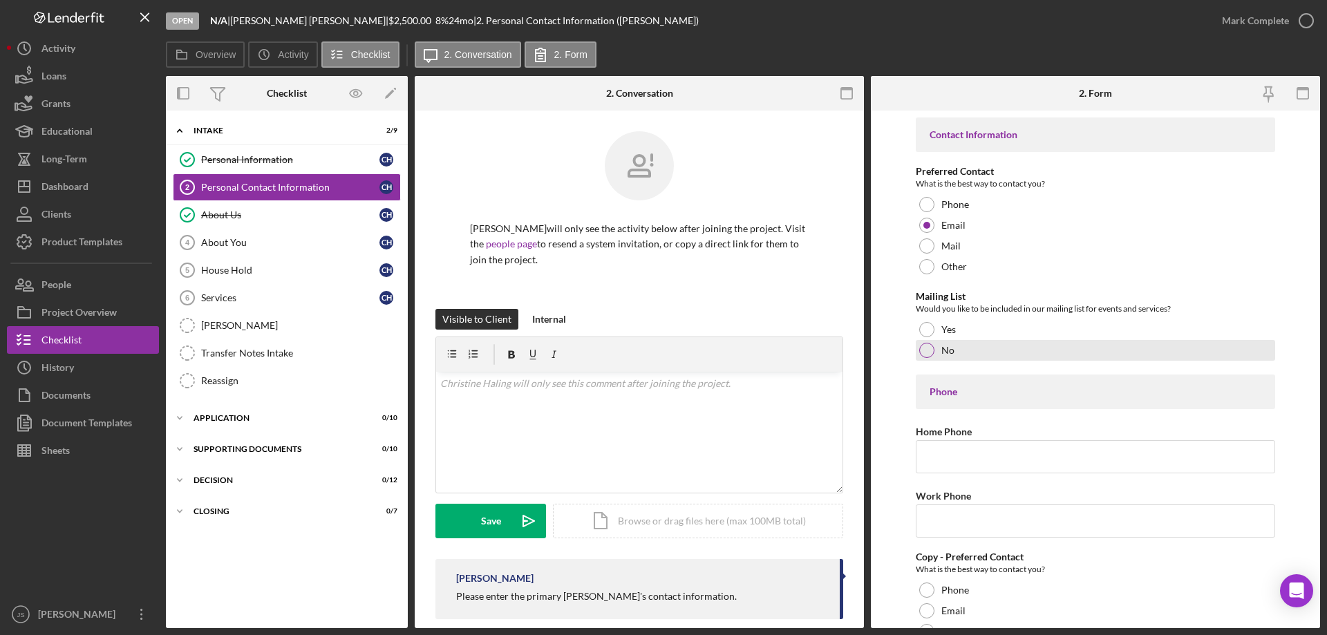
click at [926, 348] on div at bounding box center [926, 350] width 15 height 15
click at [952, 460] on input "Home Phone" at bounding box center [1095, 456] width 359 height 33
type input "(715) 604-2184"
drag, startPoint x: 940, startPoint y: 524, endPoint x: 956, endPoint y: 516, distance: 17.6
click at [941, 524] on input "Work Phone" at bounding box center [1095, 521] width 359 height 33
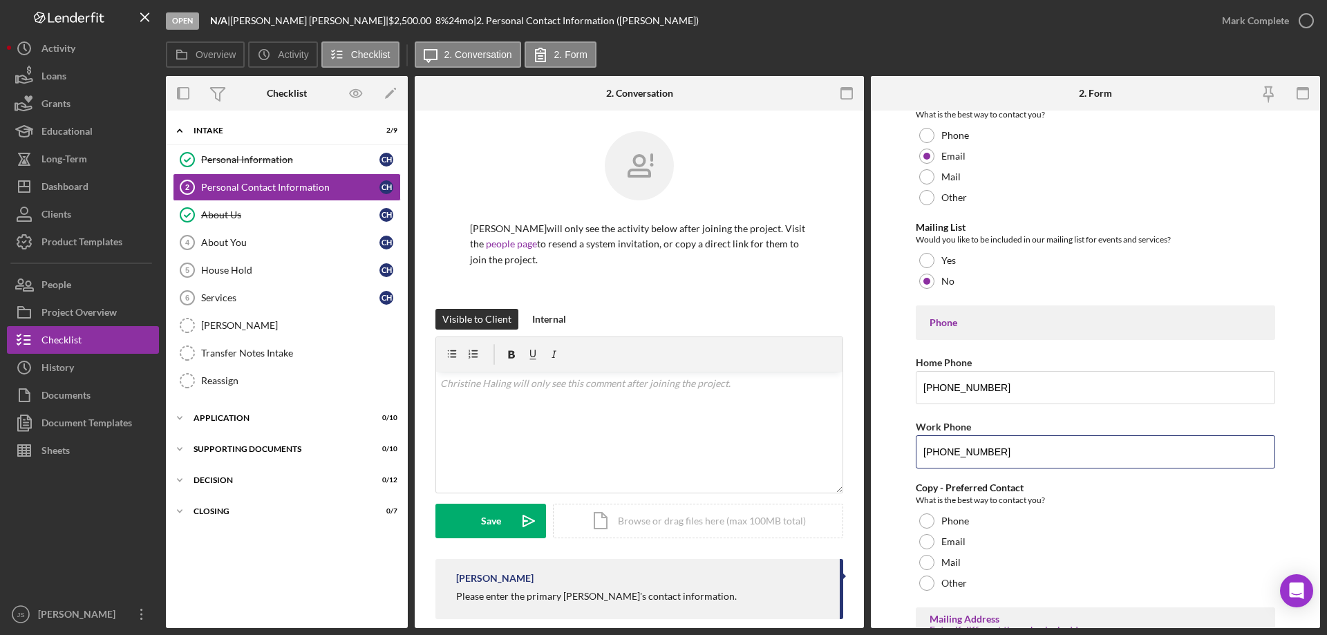
scroll to position [346, 0]
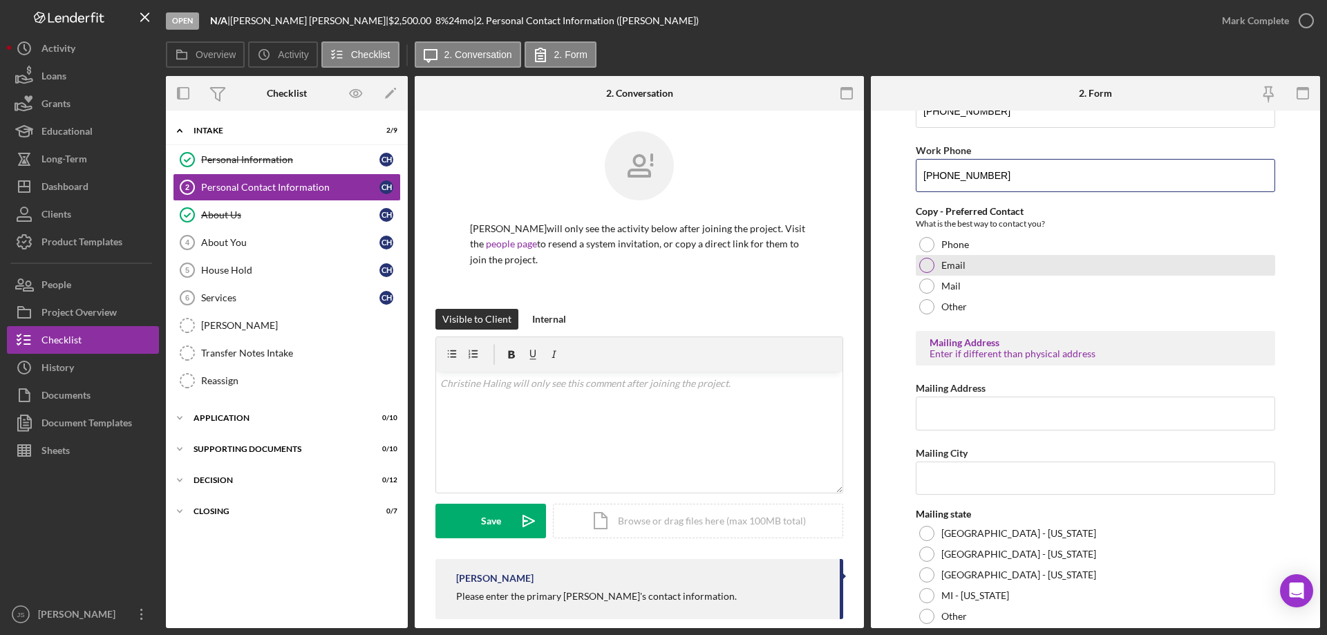
type input "(715) 588-4706"
click at [927, 265] on div at bounding box center [926, 265] width 15 height 15
drag, startPoint x: 1008, startPoint y: 422, endPoint x: 998, endPoint y: 422, distance: 9.7
click at [1009, 422] on input "Mailing Address" at bounding box center [1095, 413] width 359 height 33
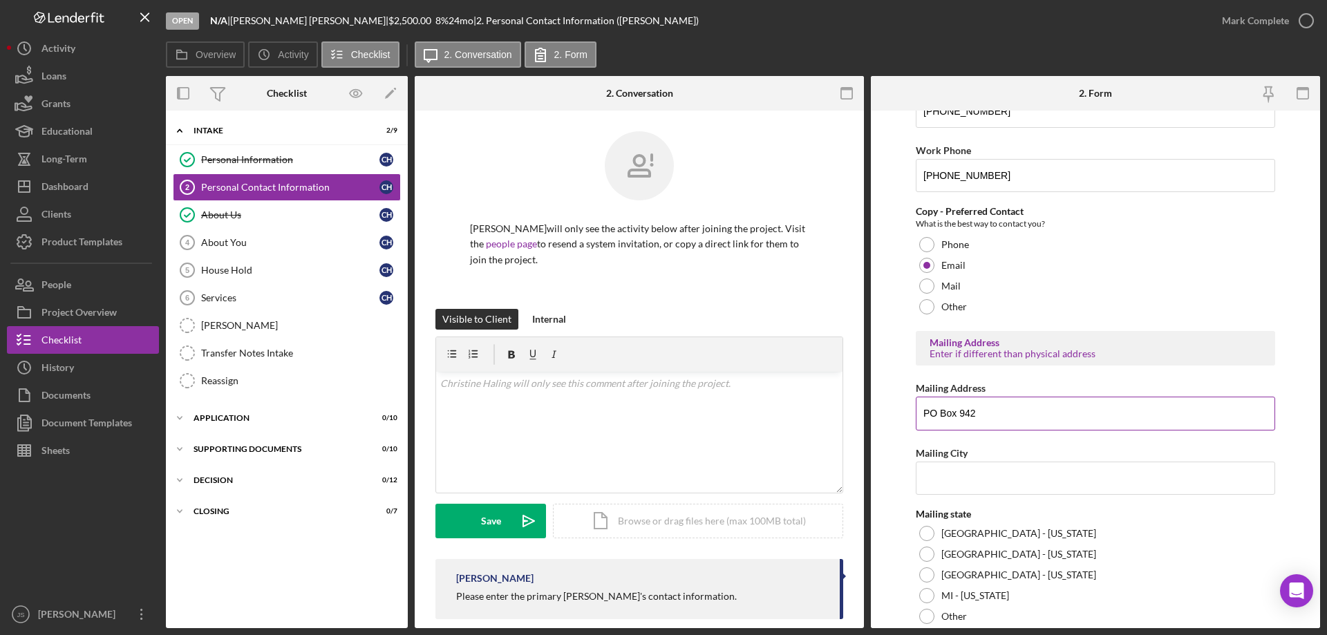
type input "PO Box 942"
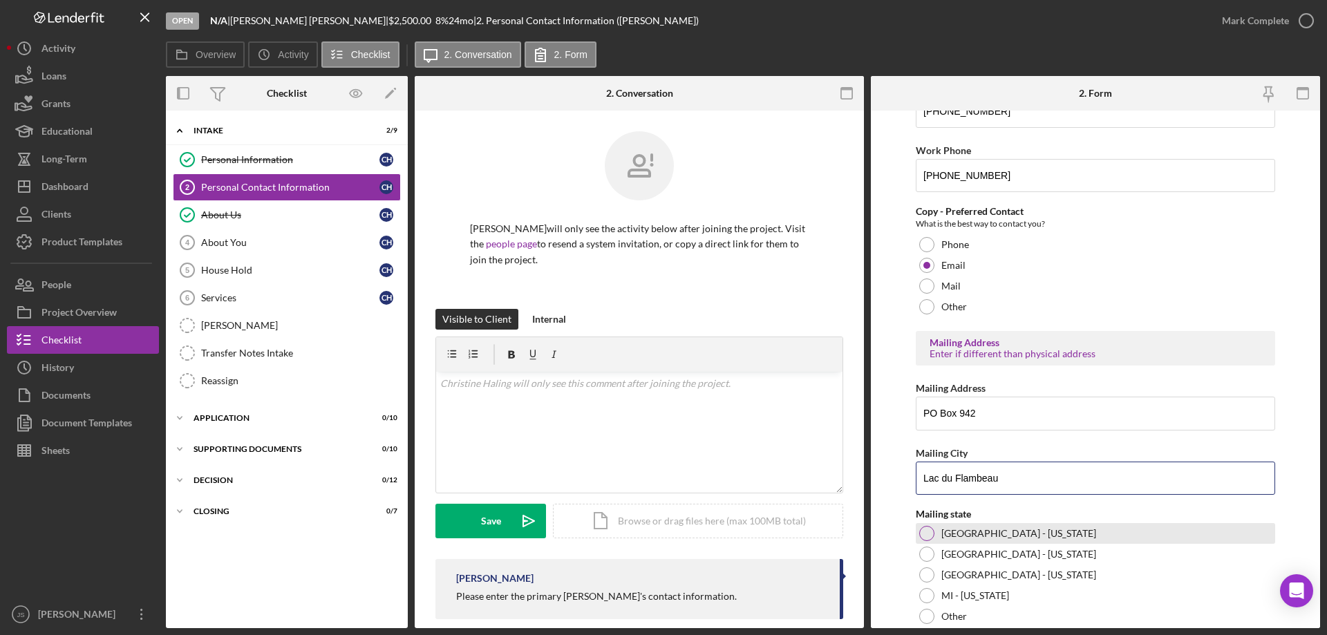
type input "Lac du Flambeau"
drag, startPoint x: 930, startPoint y: 534, endPoint x: 1069, endPoint y: 539, distance: 139.7
click at [932, 533] on div at bounding box center [926, 533] width 15 height 15
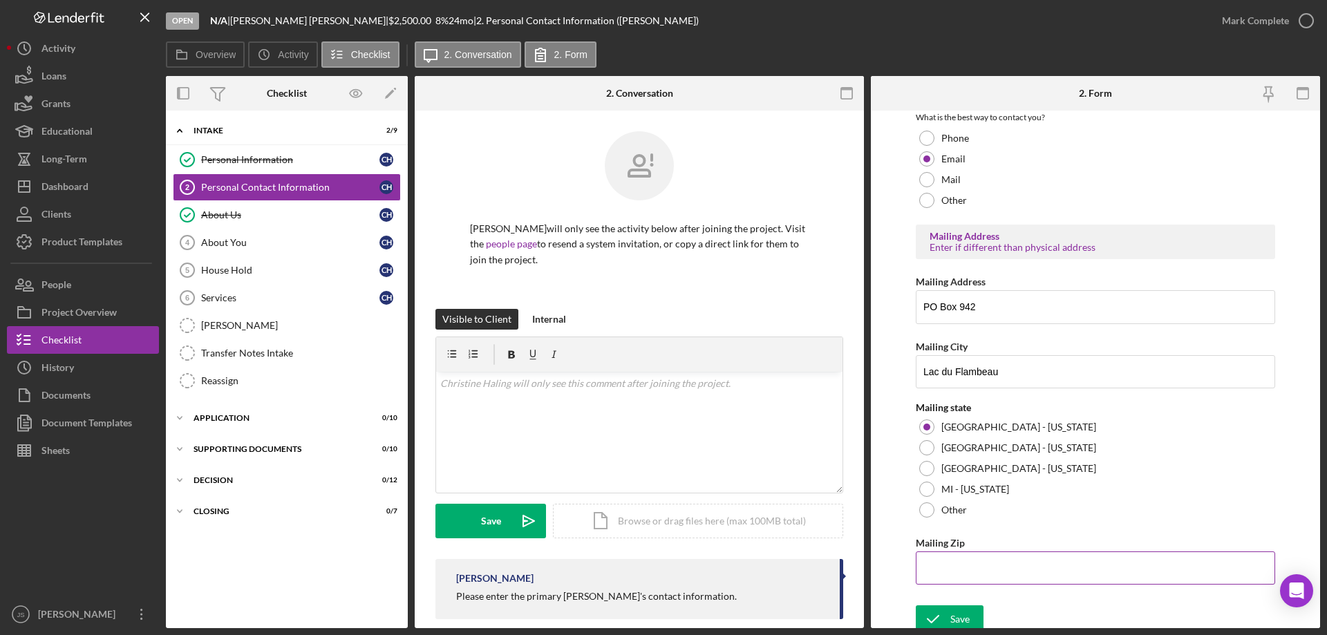
scroll to position [459, 0]
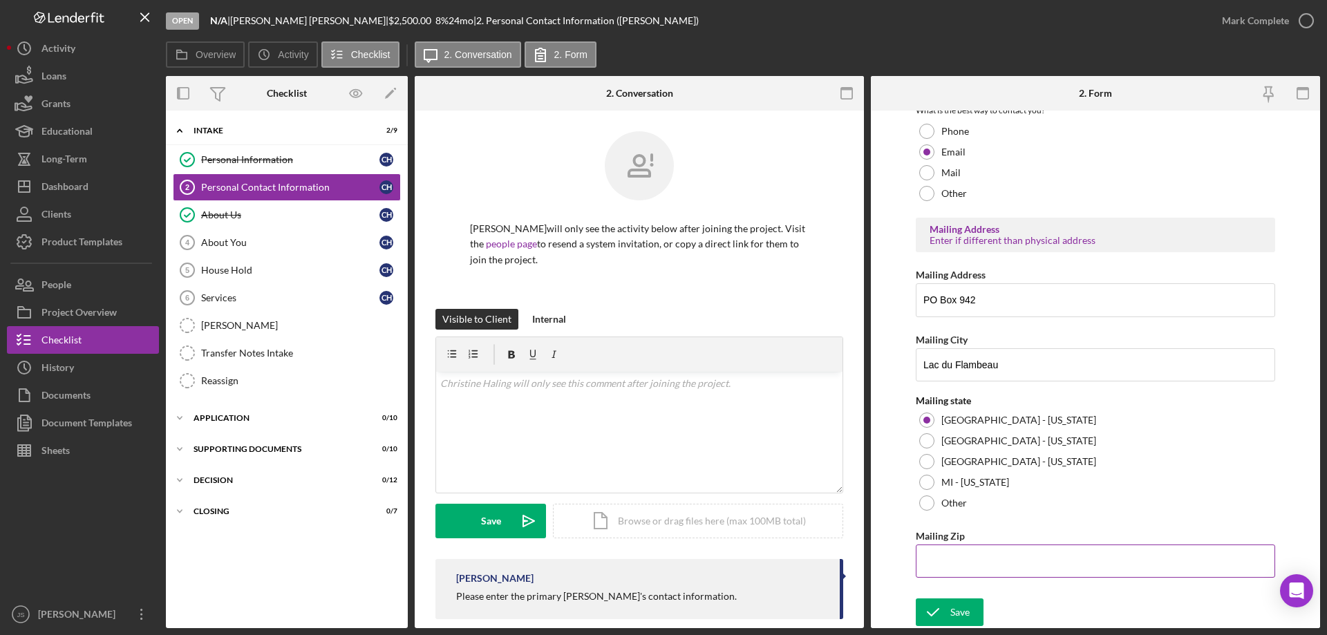
click at [972, 562] on input "Mailing Zip" at bounding box center [1095, 561] width 359 height 33
type input "54,538"
click at [947, 610] on icon "submit" at bounding box center [933, 612] width 35 height 35
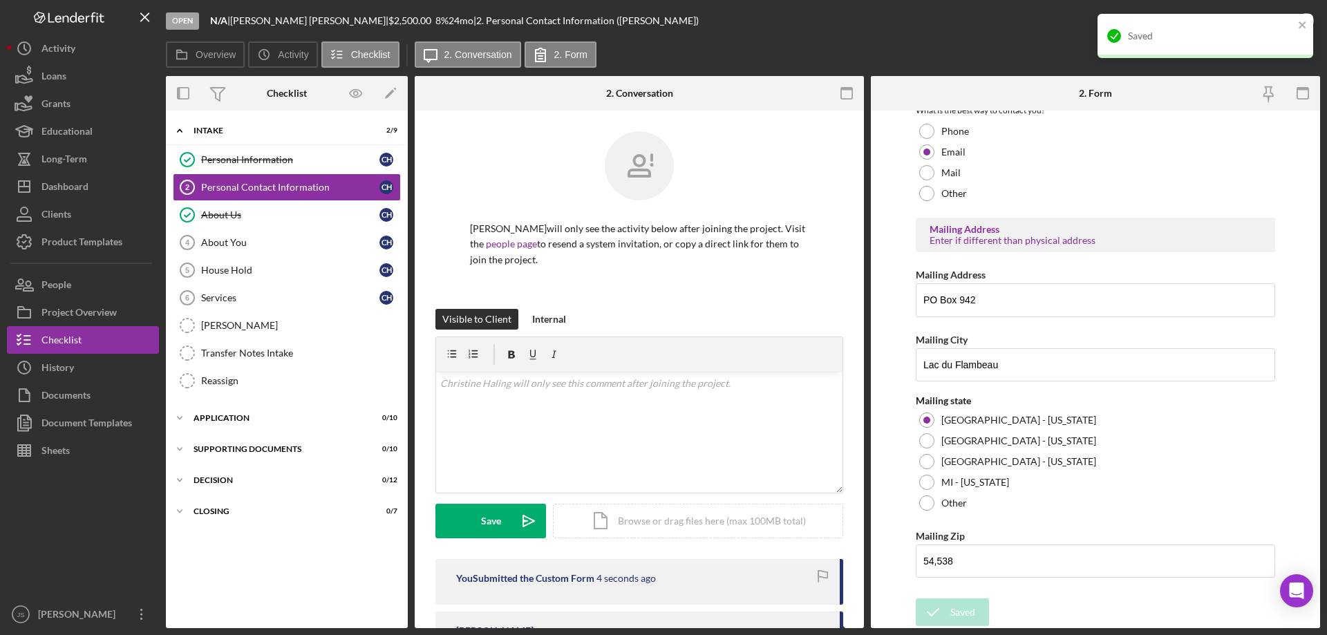
click at [970, 31] on div "Open N/A | Christine Haling | $2,500.00 8 % 24 mo | 2. Personal Contact Informa…" at bounding box center [687, 20] width 1042 height 41
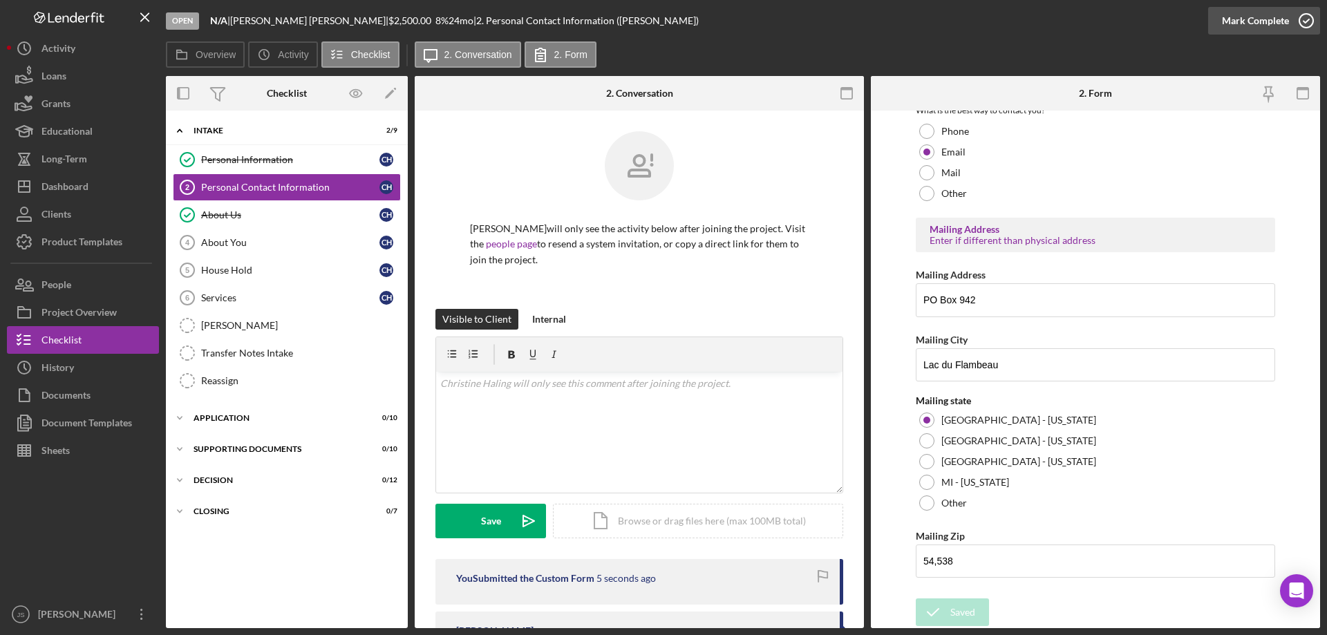
click at [1310, 18] on icon "button" at bounding box center [1306, 20] width 35 height 35
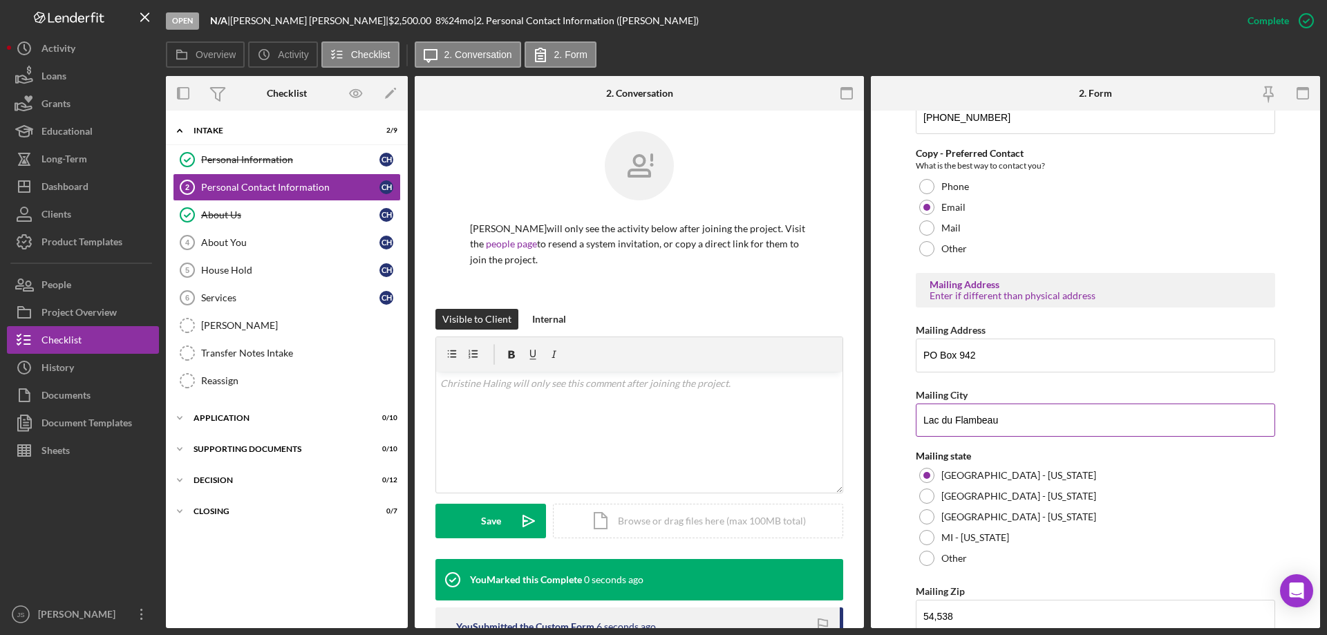
scroll to position [514, 0]
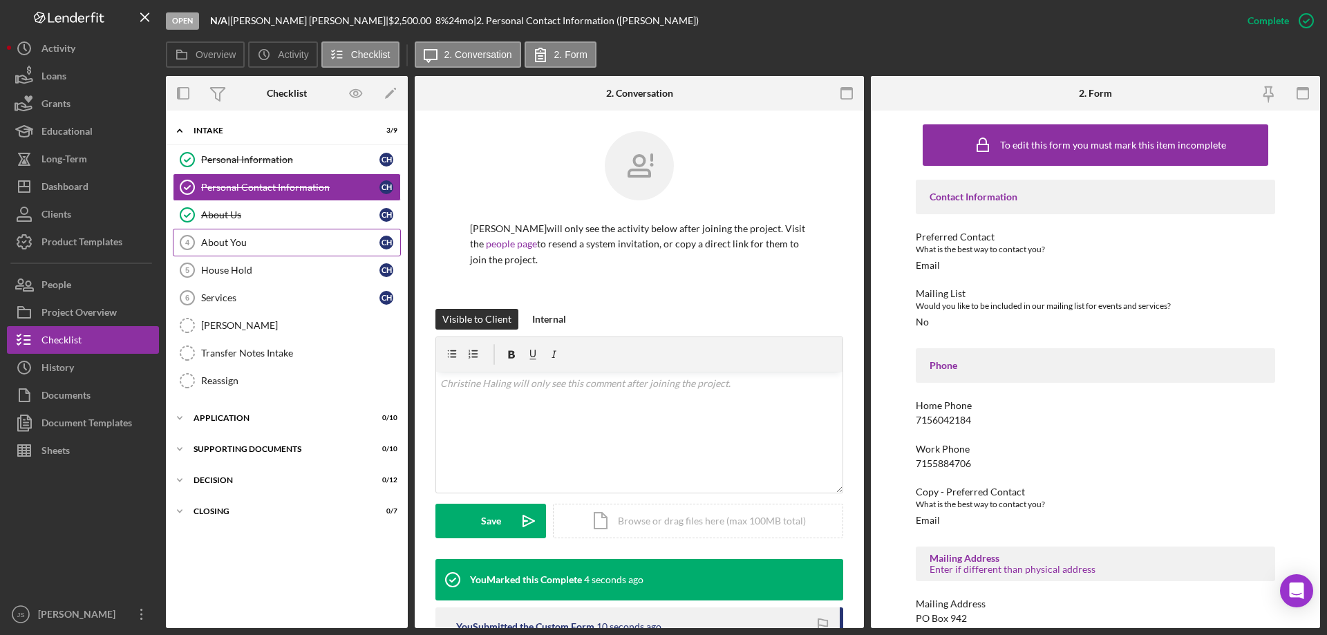
click at [255, 243] on div "About You" at bounding box center [290, 242] width 178 height 11
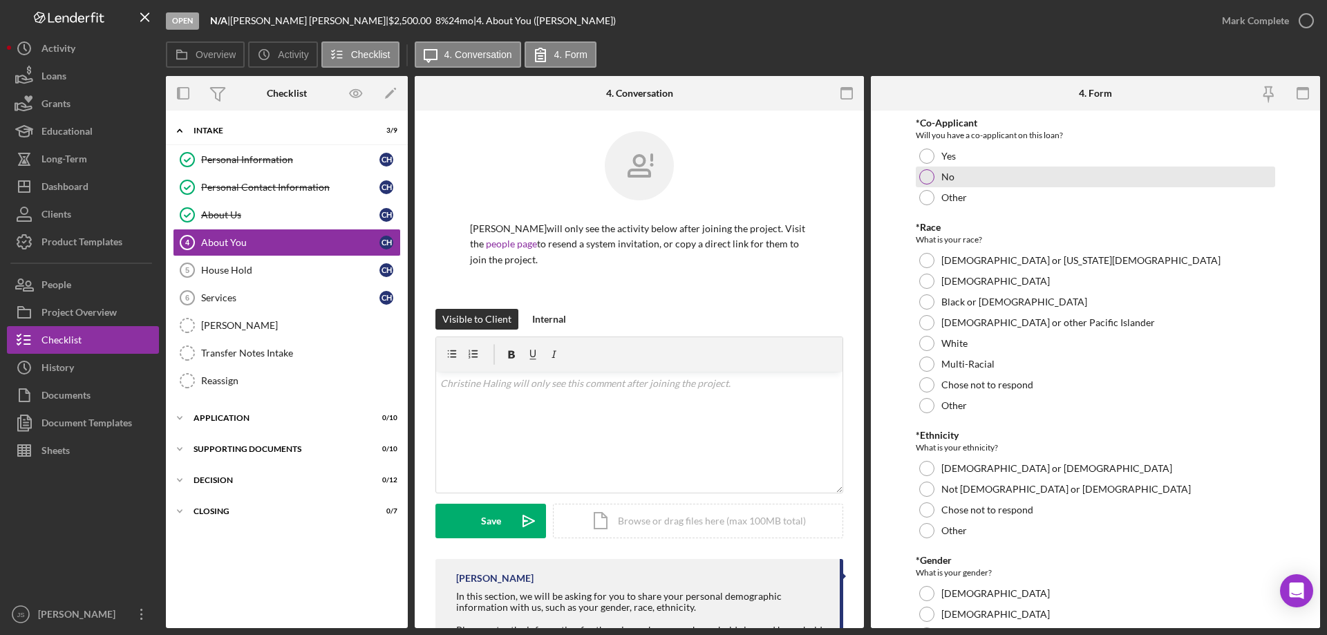
click at [928, 174] on div at bounding box center [926, 176] width 15 height 15
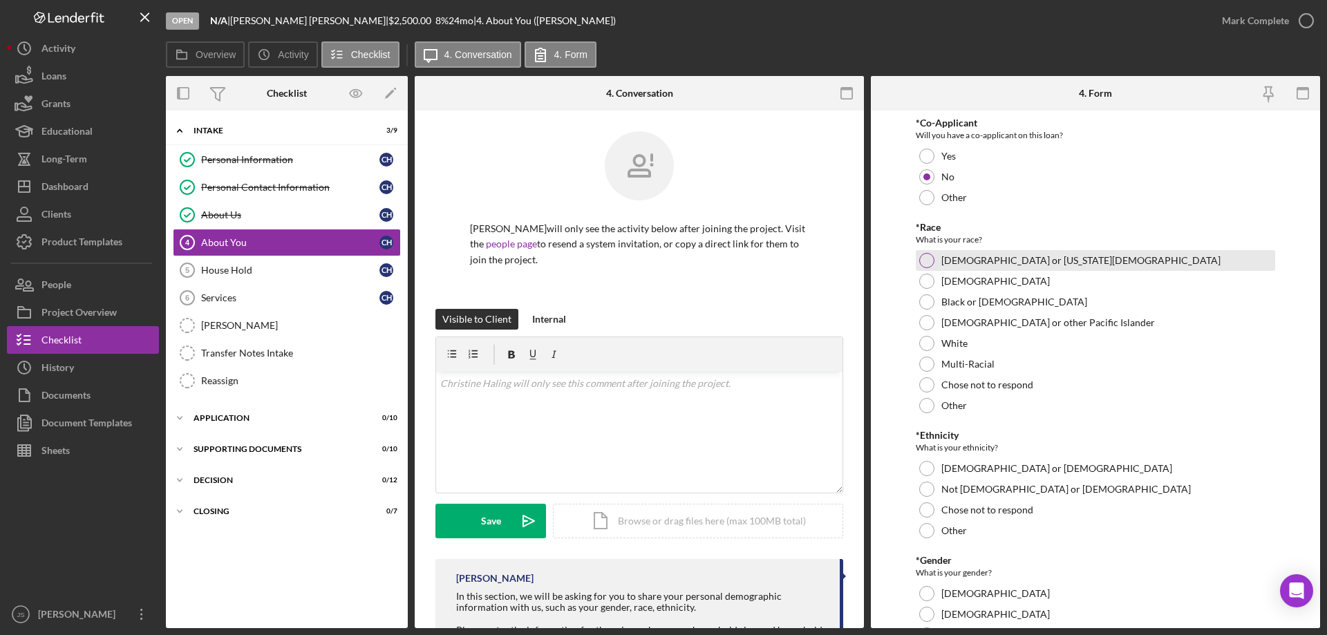
click at [927, 261] on div at bounding box center [926, 260] width 15 height 15
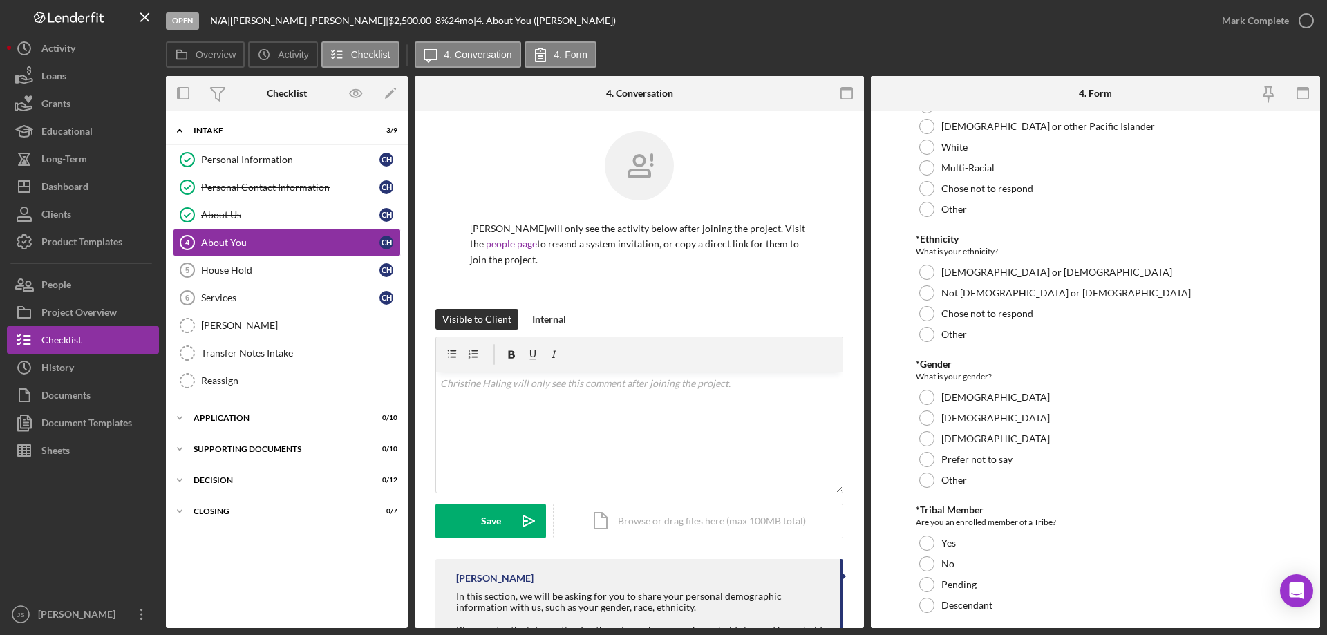
scroll to position [207, 0]
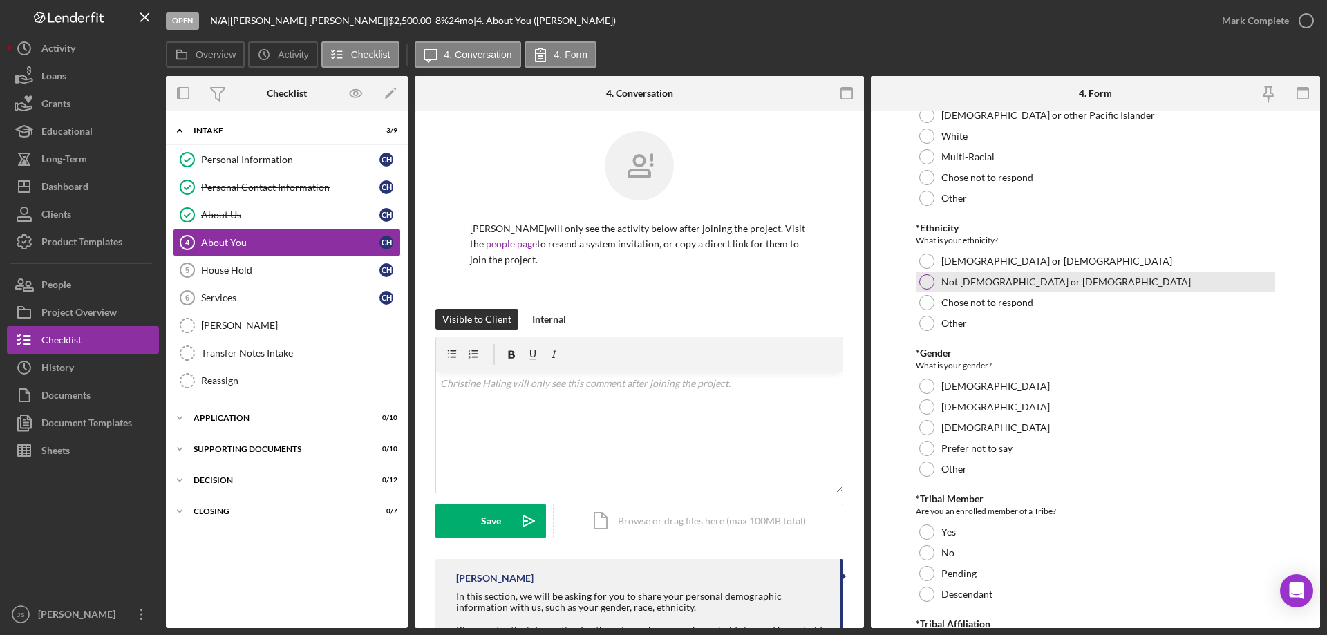
click at [926, 281] on div at bounding box center [926, 281] width 15 height 15
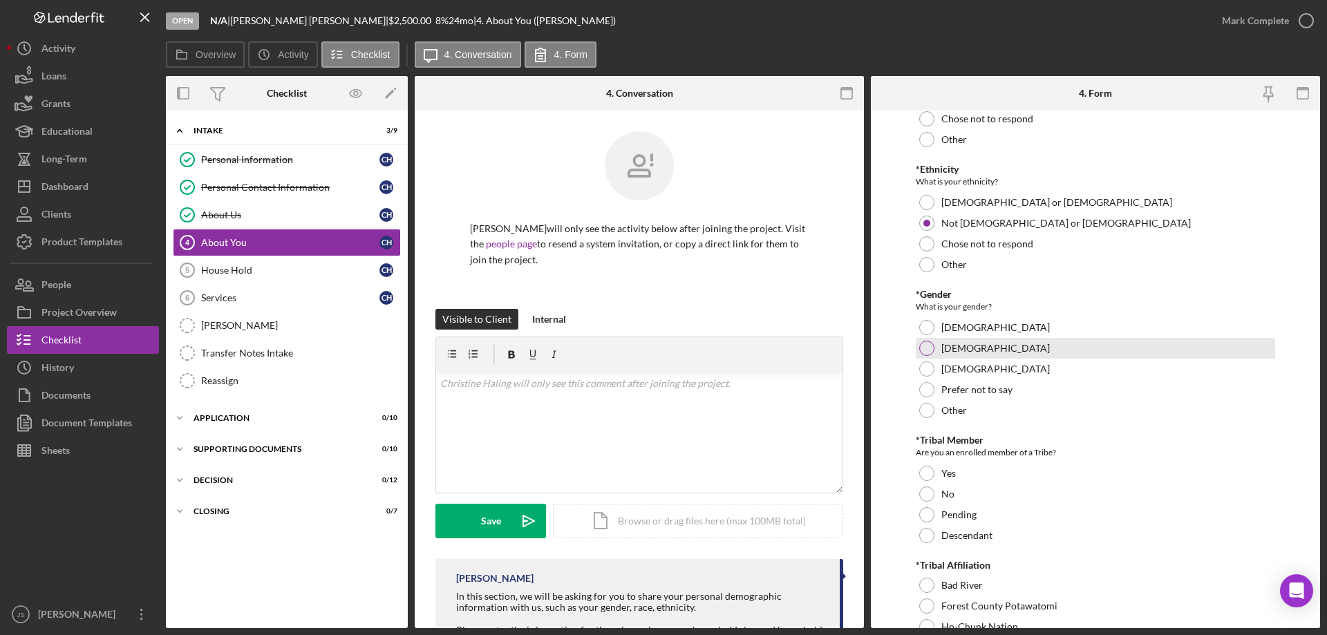
scroll to position [346, 0]
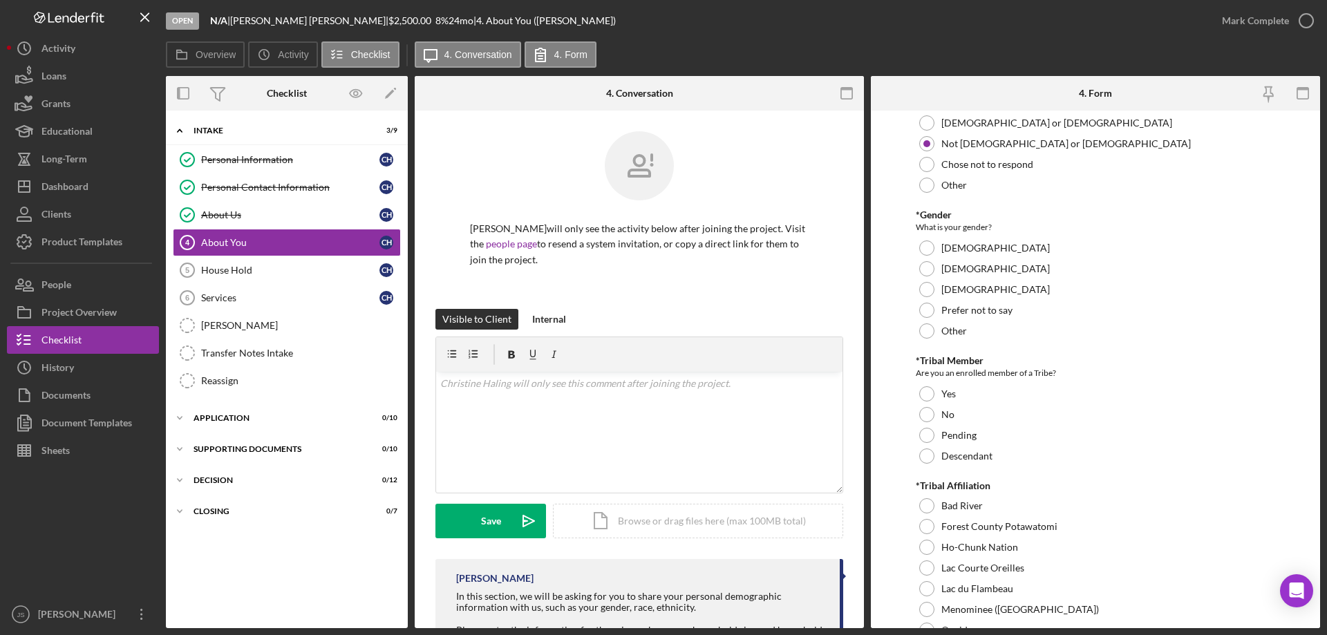
drag, startPoint x: 925, startPoint y: 247, endPoint x: 1036, endPoint y: 356, distance: 155.9
click at [926, 247] on div at bounding box center [926, 248] width 15 height 15
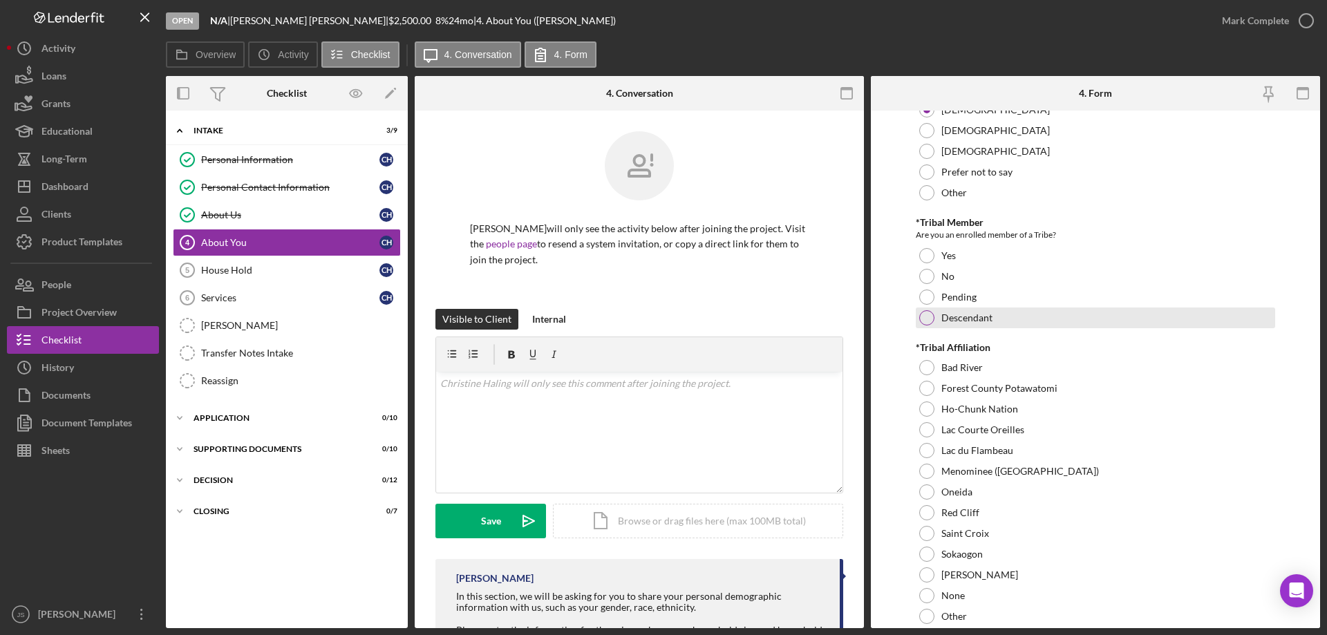
drag, startPoint x: 923, startPoint y: 317, endPoint x: 991, endPoint y: 322, distance: 68.6
click at [923, 317] on div at bounding box center [926, 317] width 15 height 15
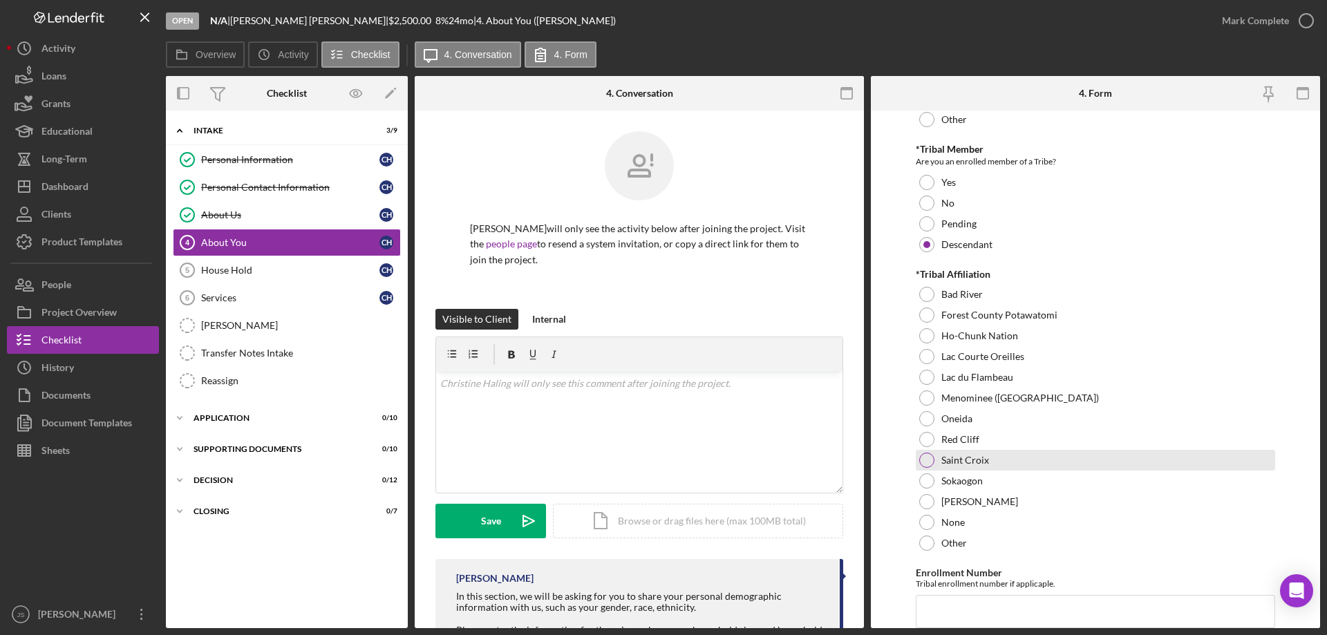
scroll to position [622, 0]
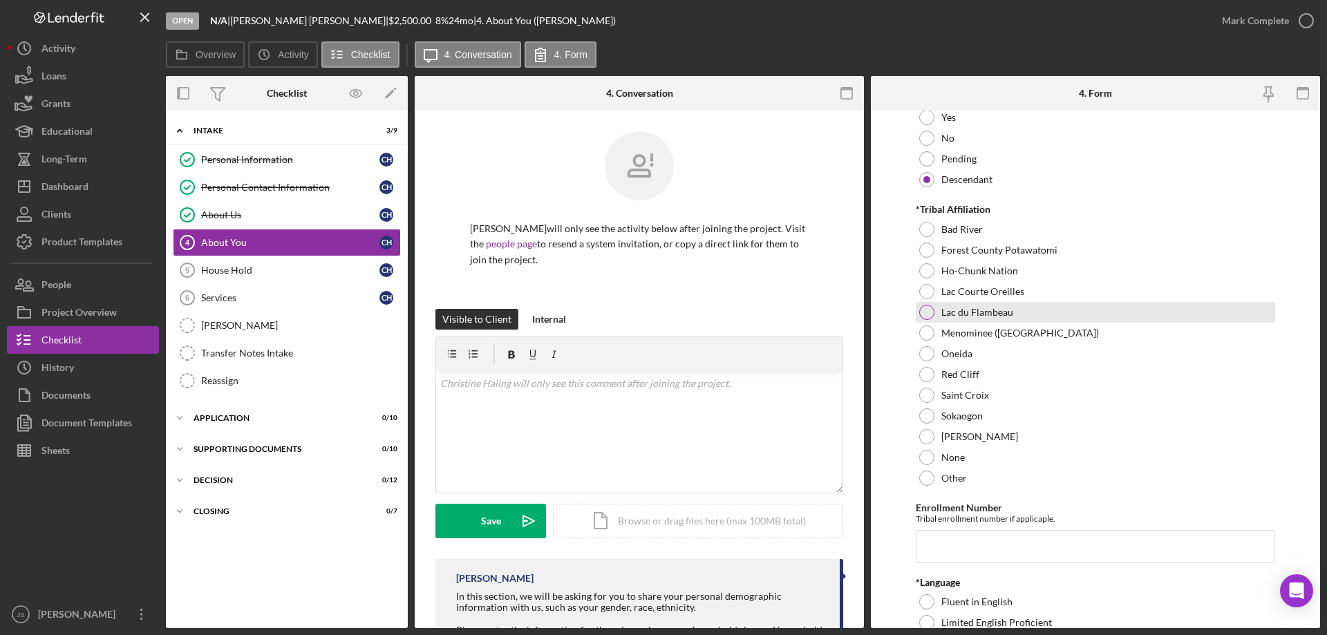
click at [922, 312] on div at bounding box center [926, 312] width 15 height 15
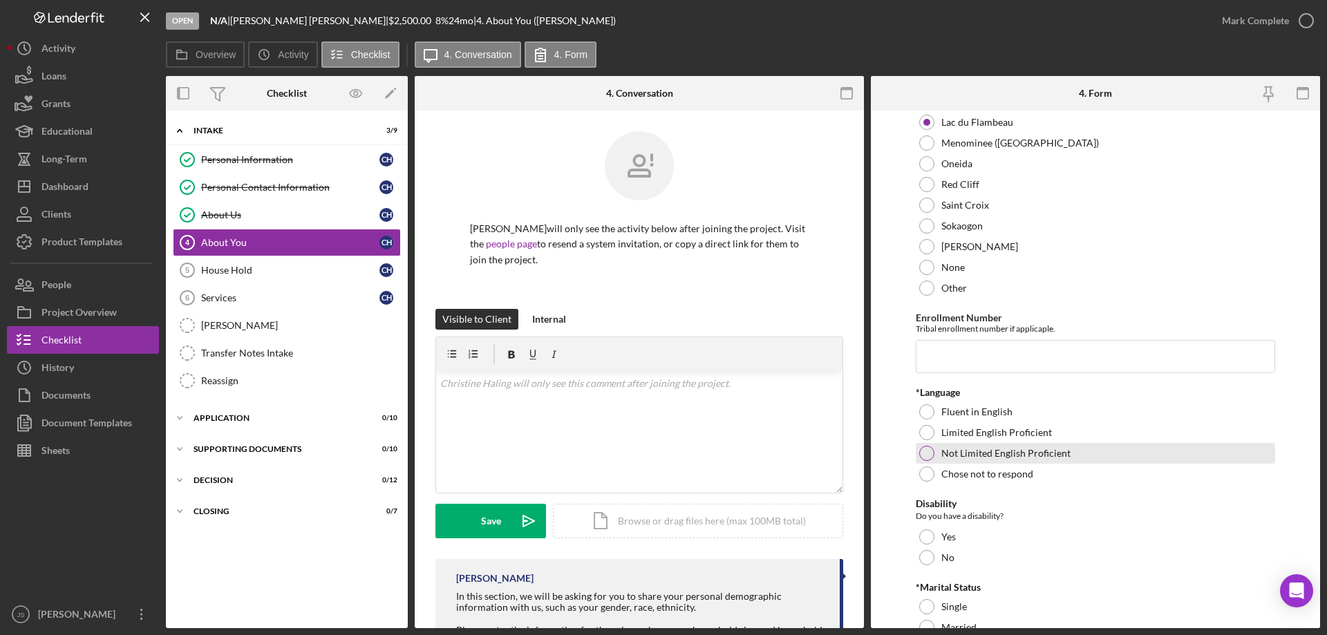
scroll to position [899, 0]
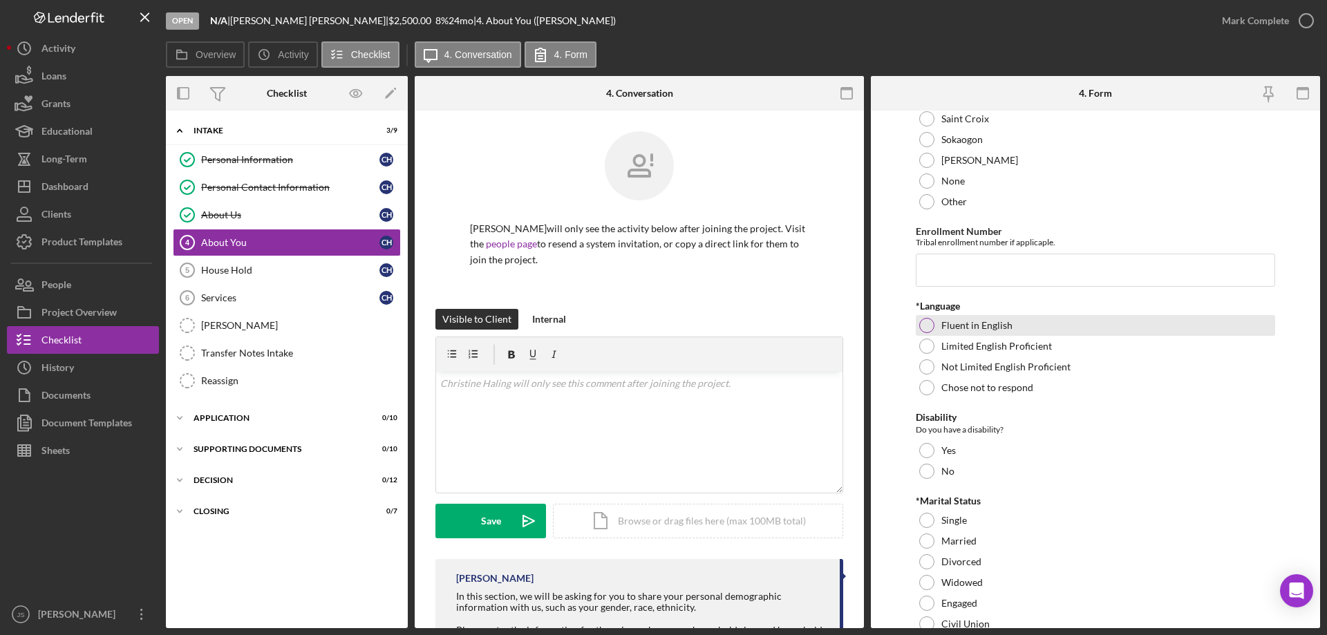
click at [925, 323] on div at bounding box center [926, 325] width 15 height 15
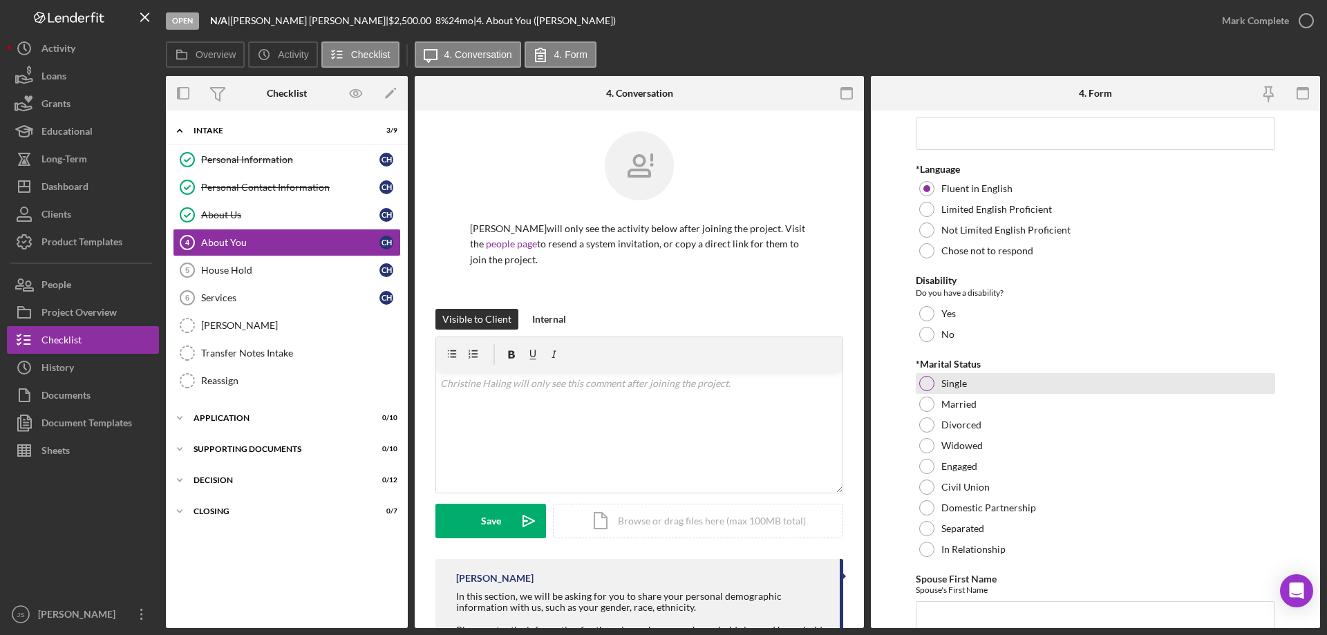
scroll to position [1037, 0]
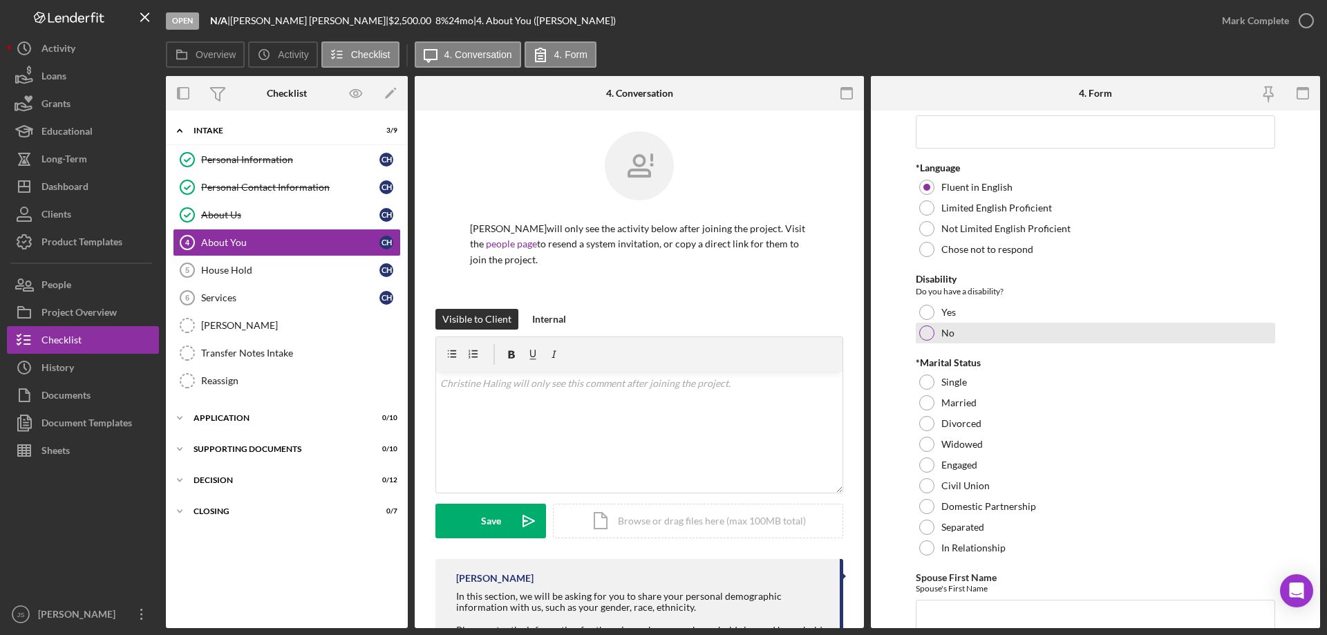
click at [927, 332] on div at bounding box center [926, 333] width 15 height 15
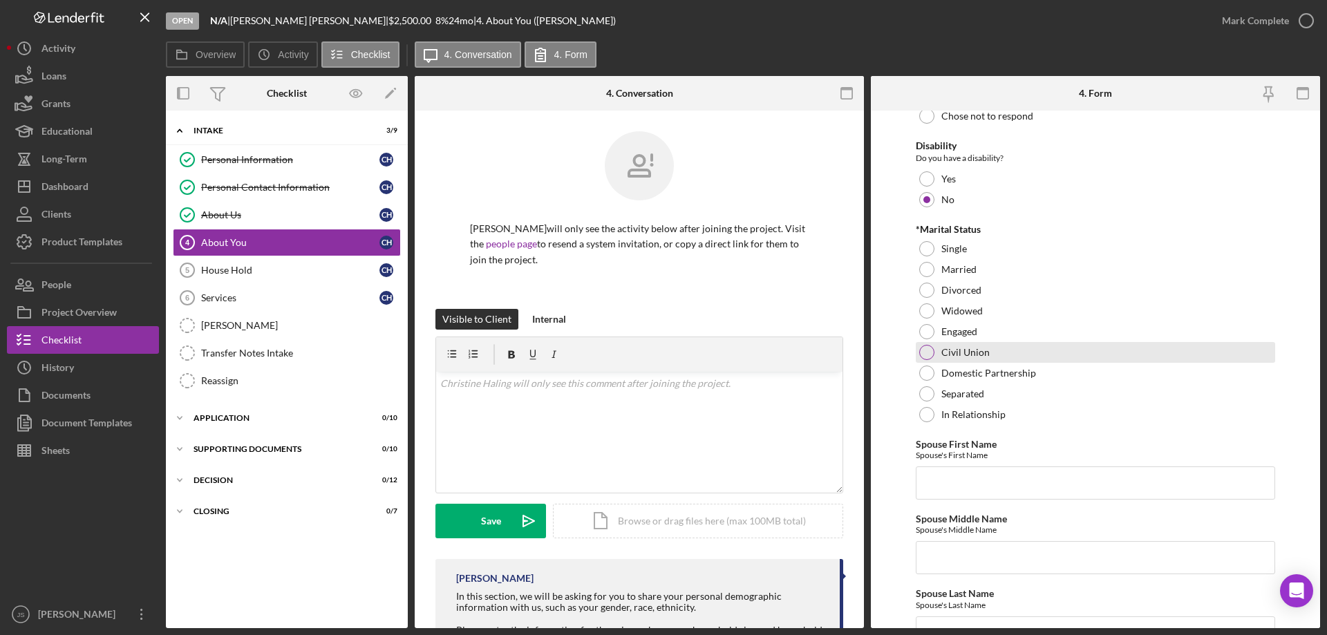
scroll to position [1175, 0]
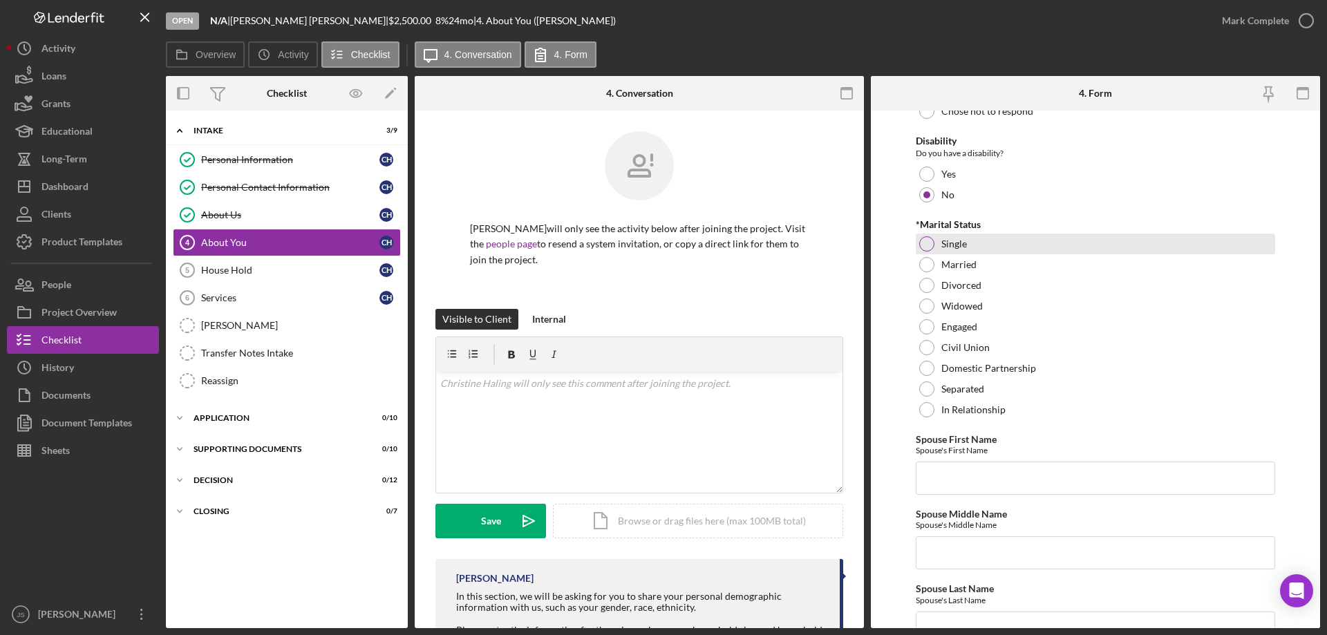
click at [929, 241] on div at bounding box center [926, 243] width 15 height 15
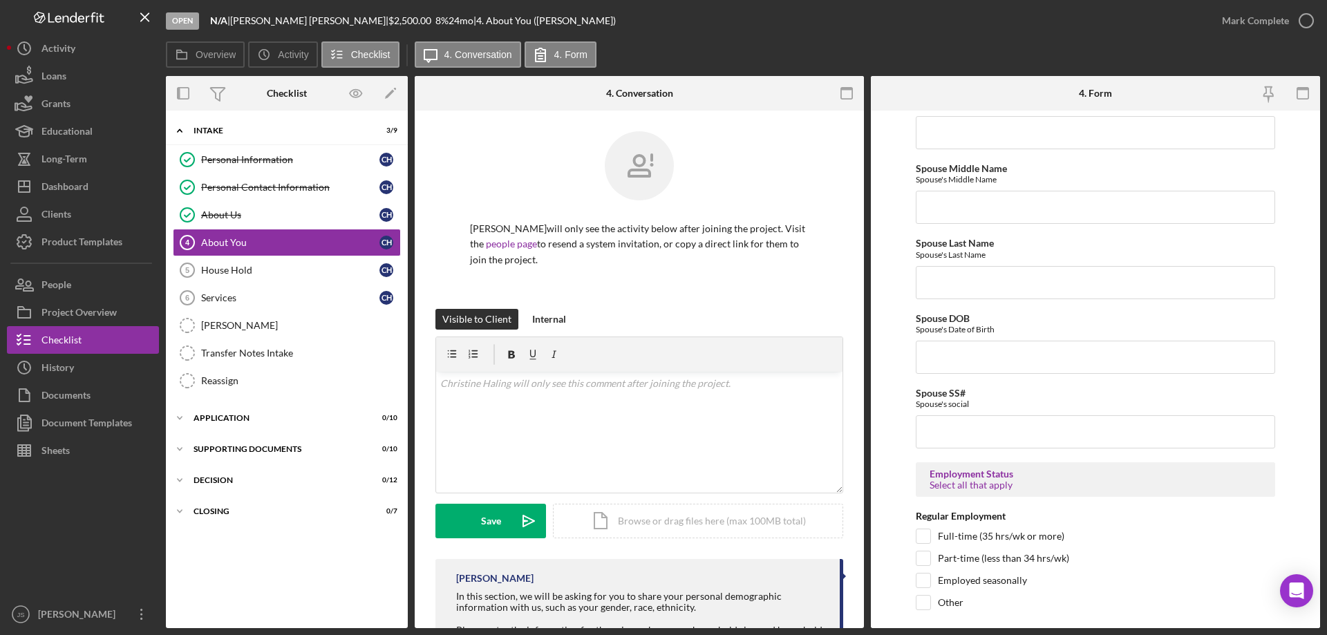
scroll to position [1728, 0]
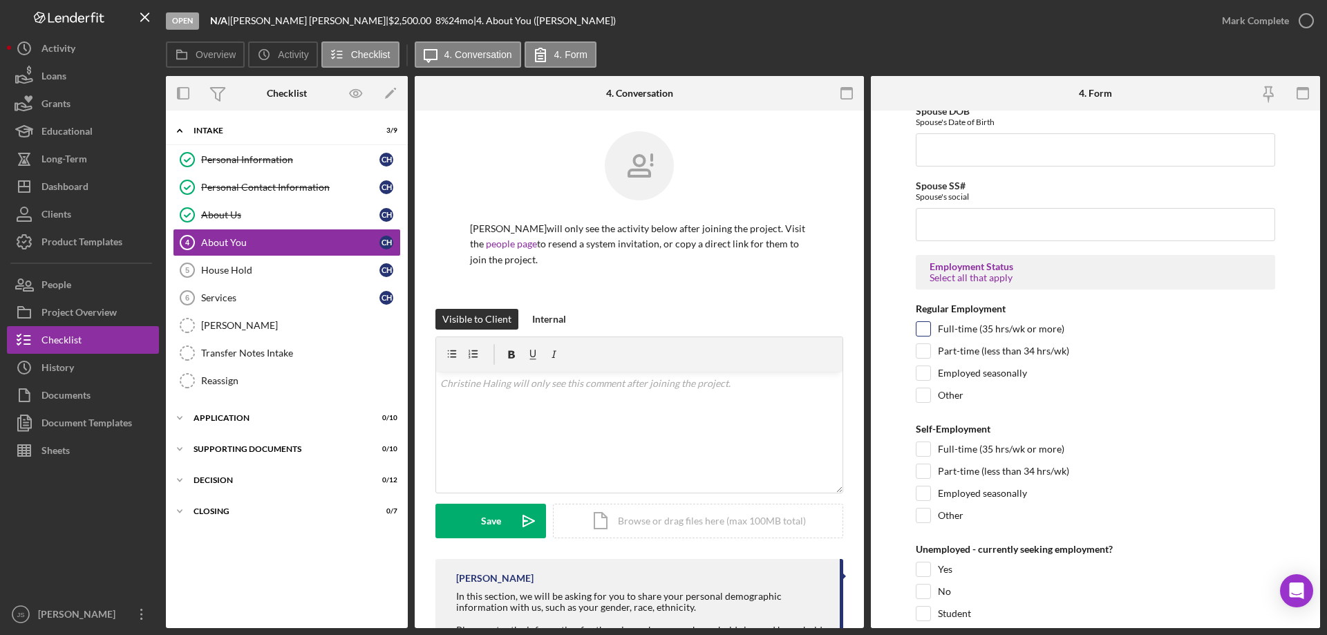
click at [928, 332] on input "Full-time (35 hrs/wk or more)" at bounding box center [923, 329] width 14 height 14
checkbox input "true"
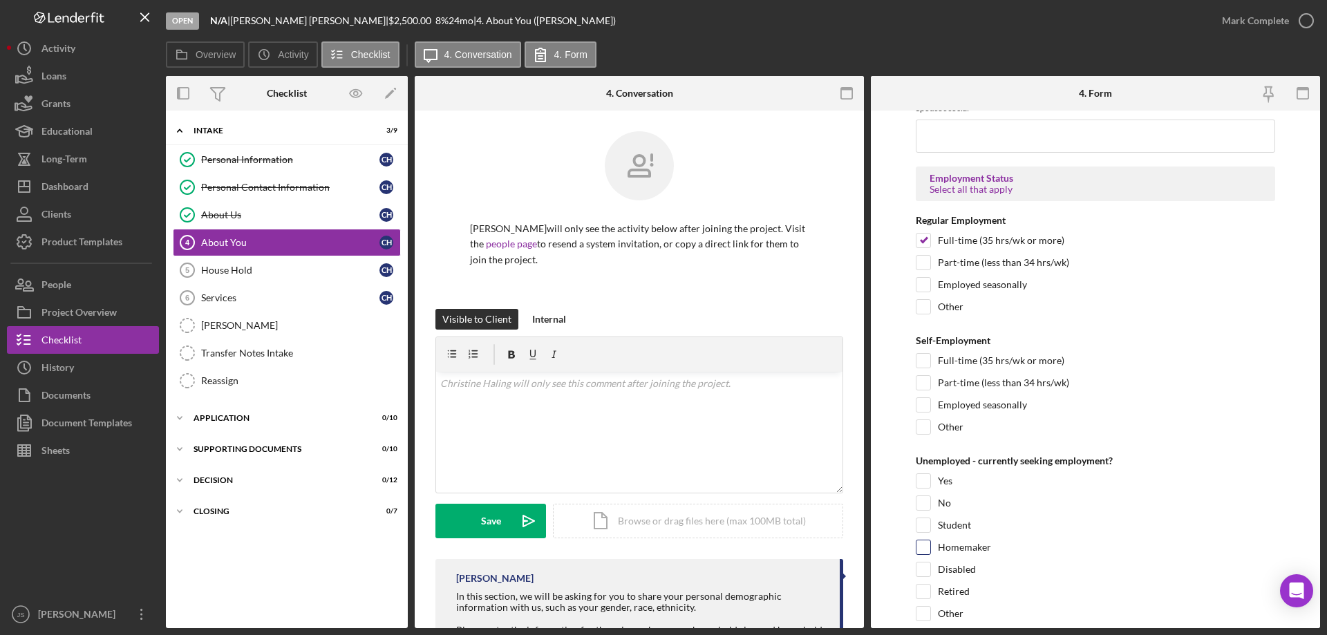
scroll to position [2004, 0]
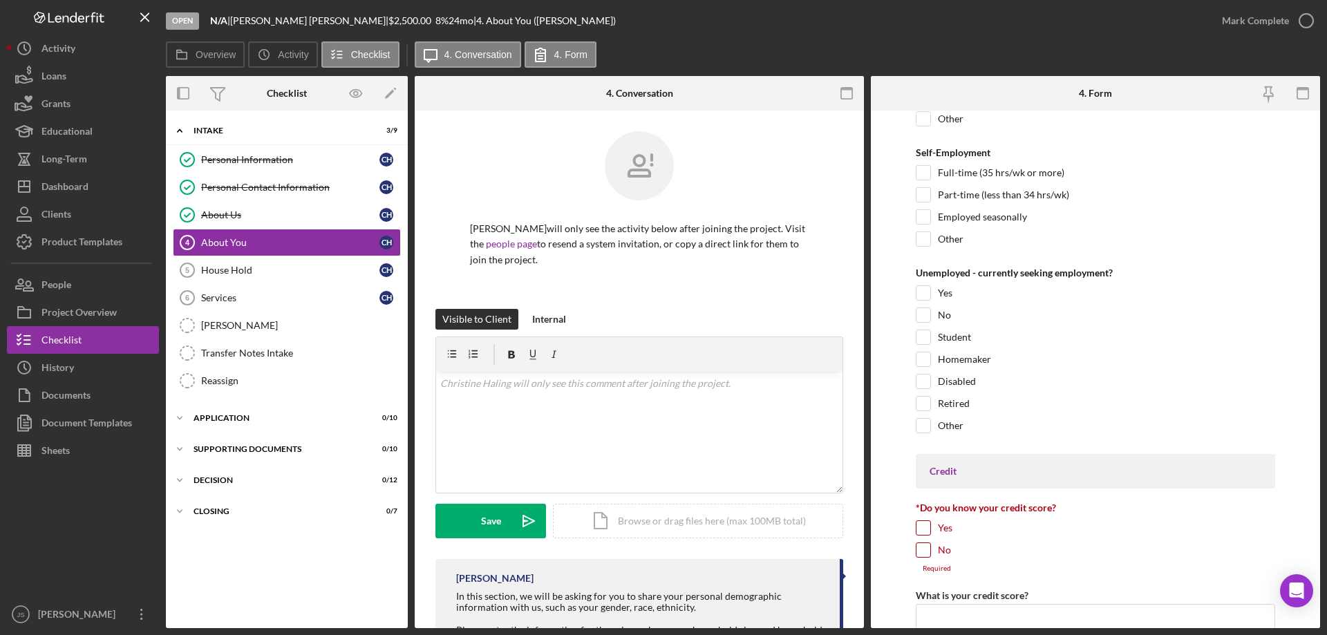
drag, startPoint x: 925, startPoint y: 525, endPoint x: 1084, endPoint y: 512, distance: 160.2
click at [928, 525] on input "Yes" at bounding box center [923, 528] width 14 height 14
checkbox input "true"
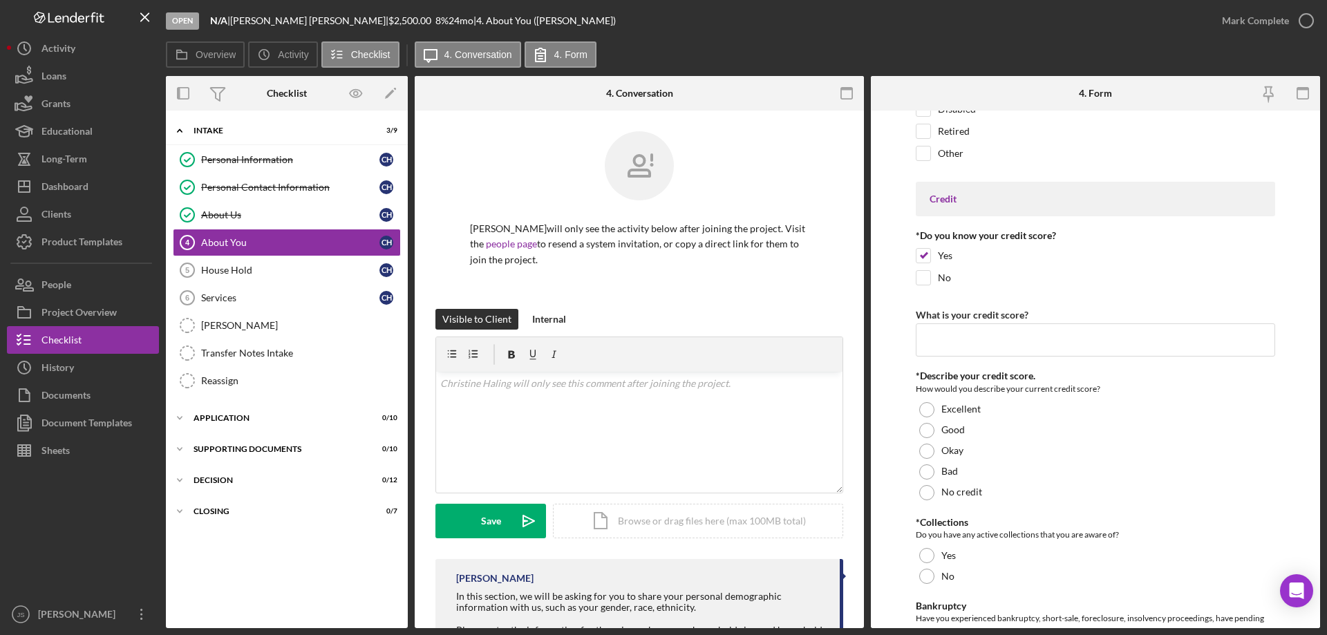
scroll to position [2281, 0]
click at [926, 337] on input "What is your credit score?" at bounding box center [1095, 335] width 359 height 33
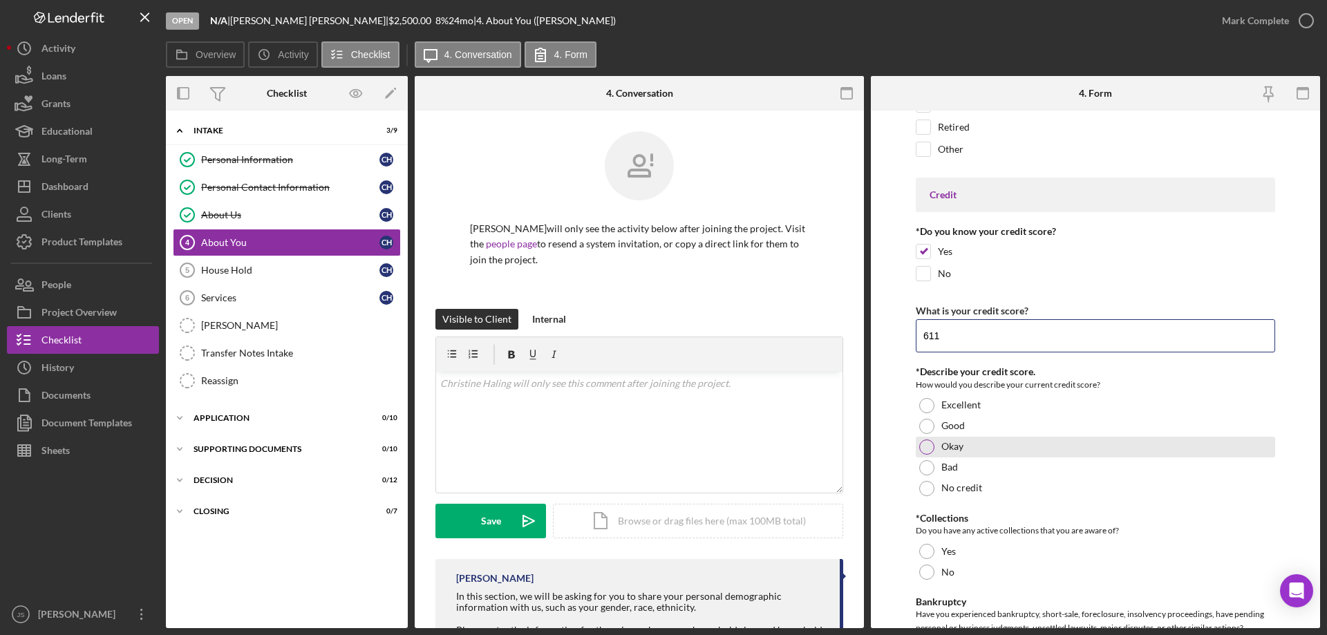
type input "611"
click at [926, 450] on div at bounding box center [926, 447] width 15 height 15
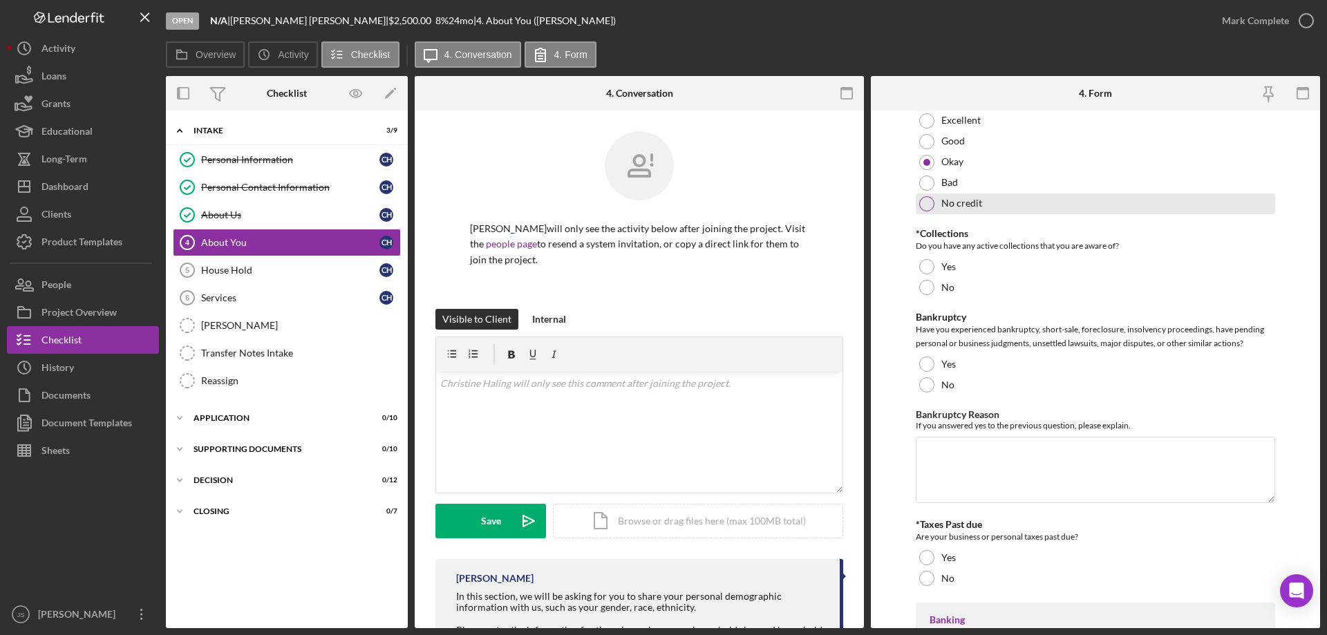
scroll to position [2488, 0]
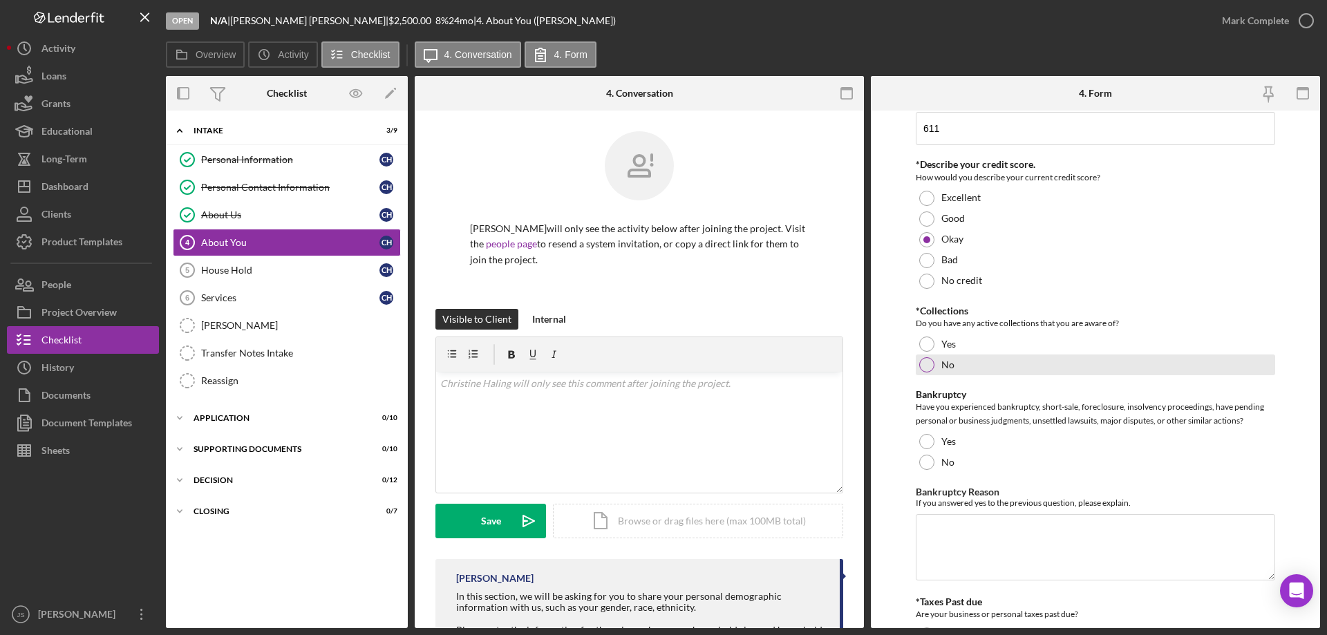
click at [929, 366] on div at bounding box center [926, 364] width 15 height 15
drag, startPoint x: 932, startPoint y: 346, endPoint x: 923, endPoint y: 344, distance: 9.9
click at [923, 344] on div at bounding box center [926, 344] width 15 height 15
click at [923, 460] on div at bounding box center [926, 462] width 15 height 15
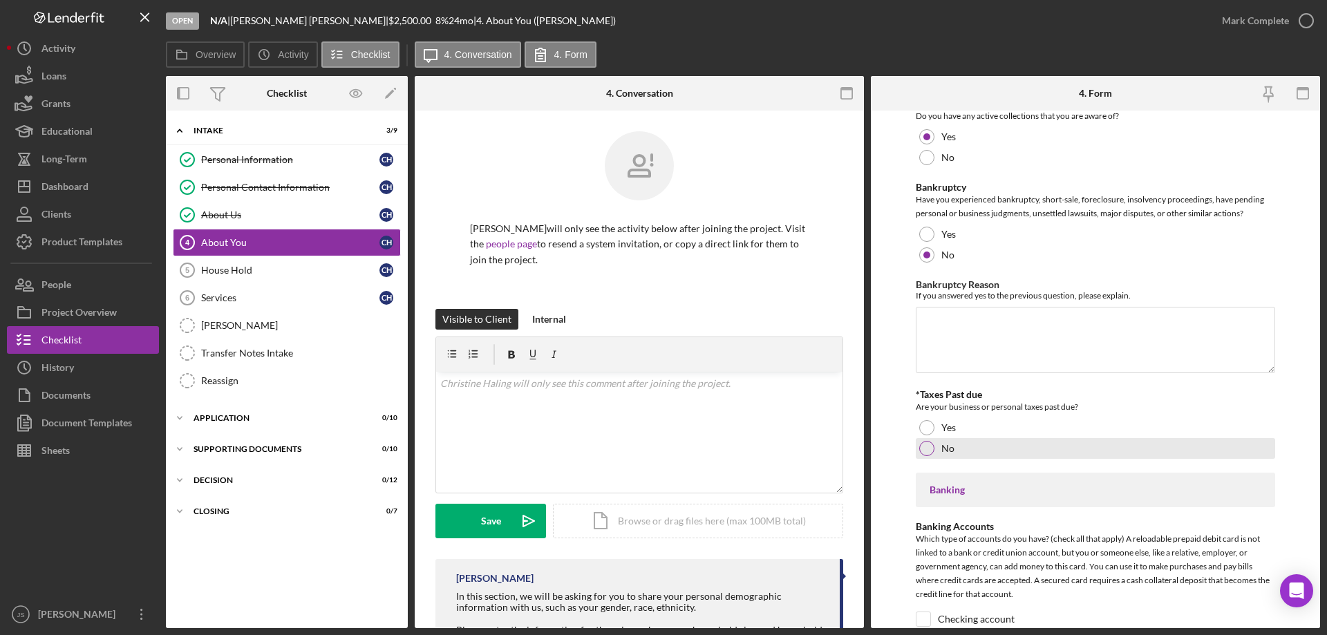
scroll to position [2765, 0]
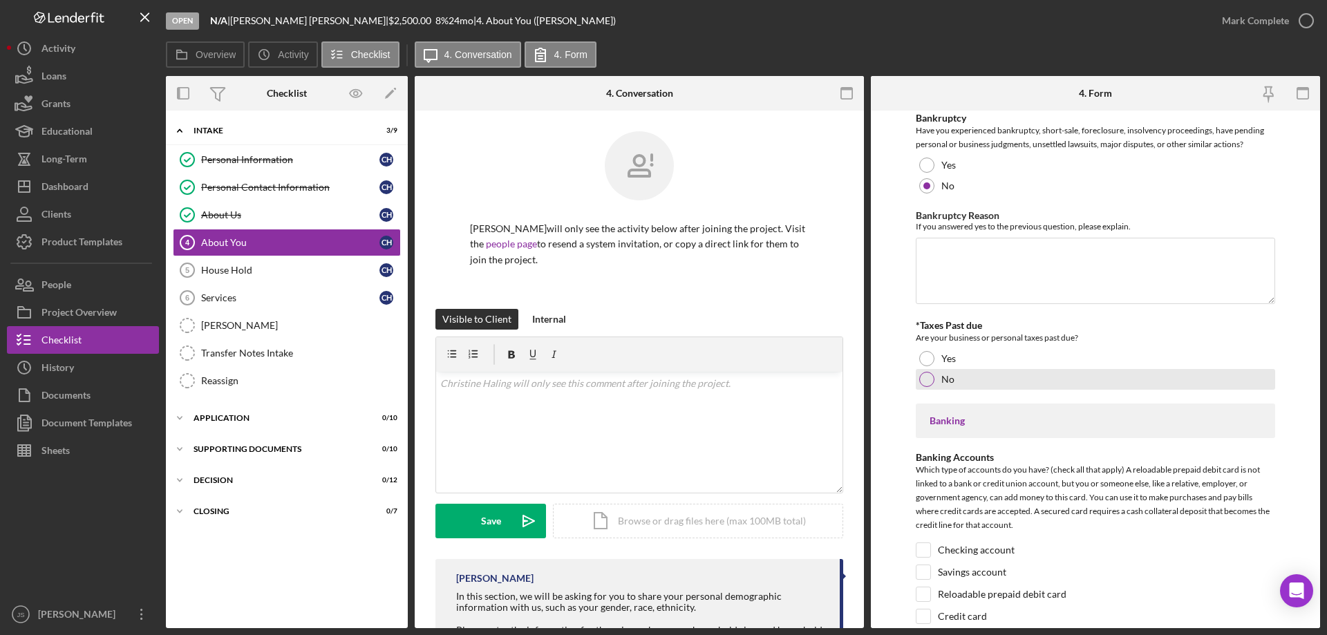
drag, startPoint x: 925, startPoint y: 381, endPoint x: 950, endPoint y: 384, distance: 25.1
click at [926, 381] on div at bounding box center [926, 379] width 15 height 15
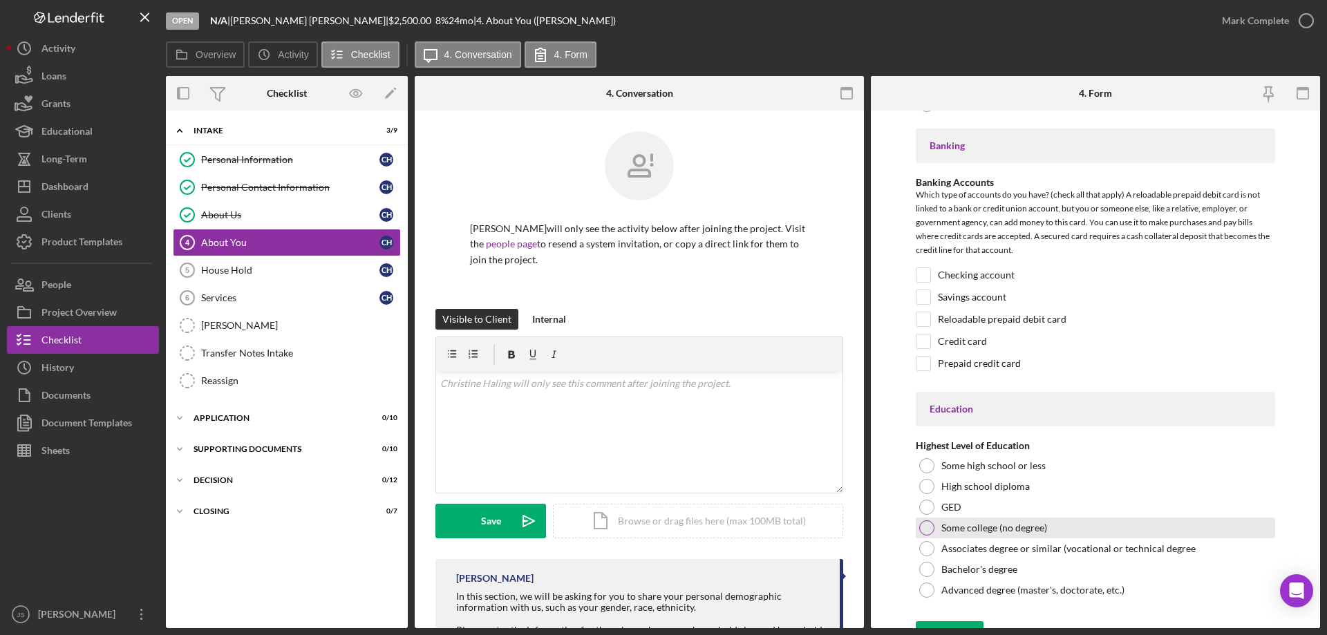
scroll to position [3041, 0]
click at [923, 274] on input "Checking account" at bounding box center [923, 274] width 14 height 14
checkbox input "true"
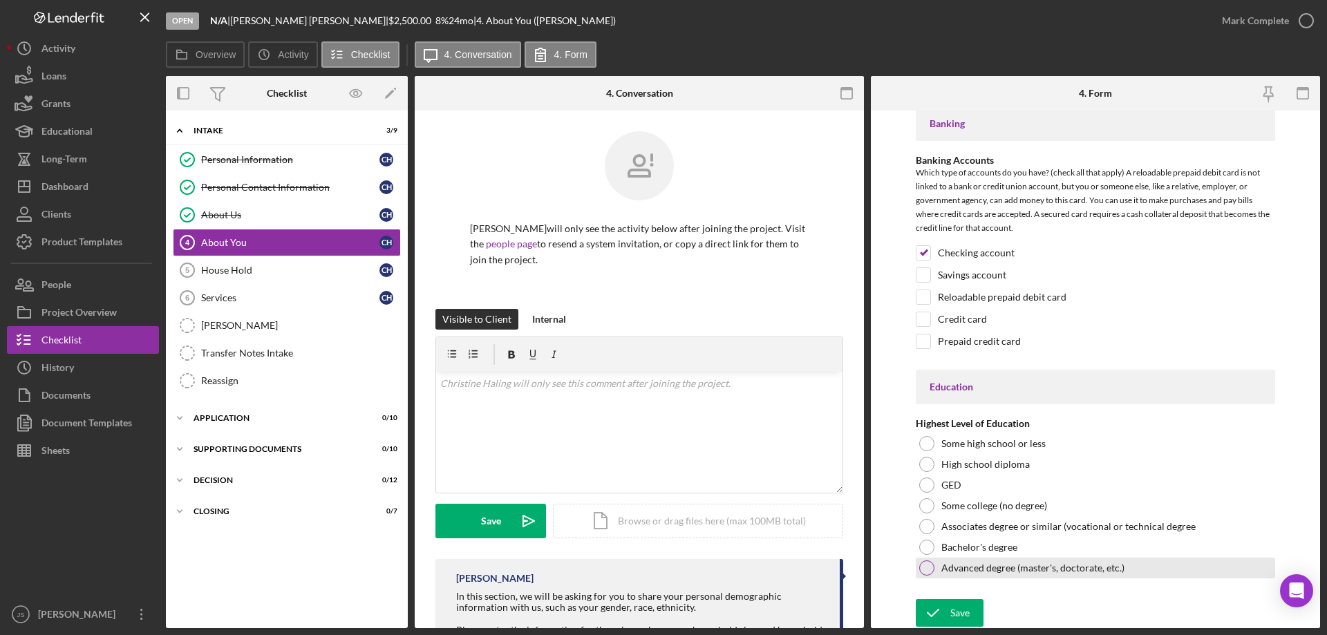
scroll to position [3063, 0]
click at [925, 565] on div at bounding box center [926, 567] width 15 height 15
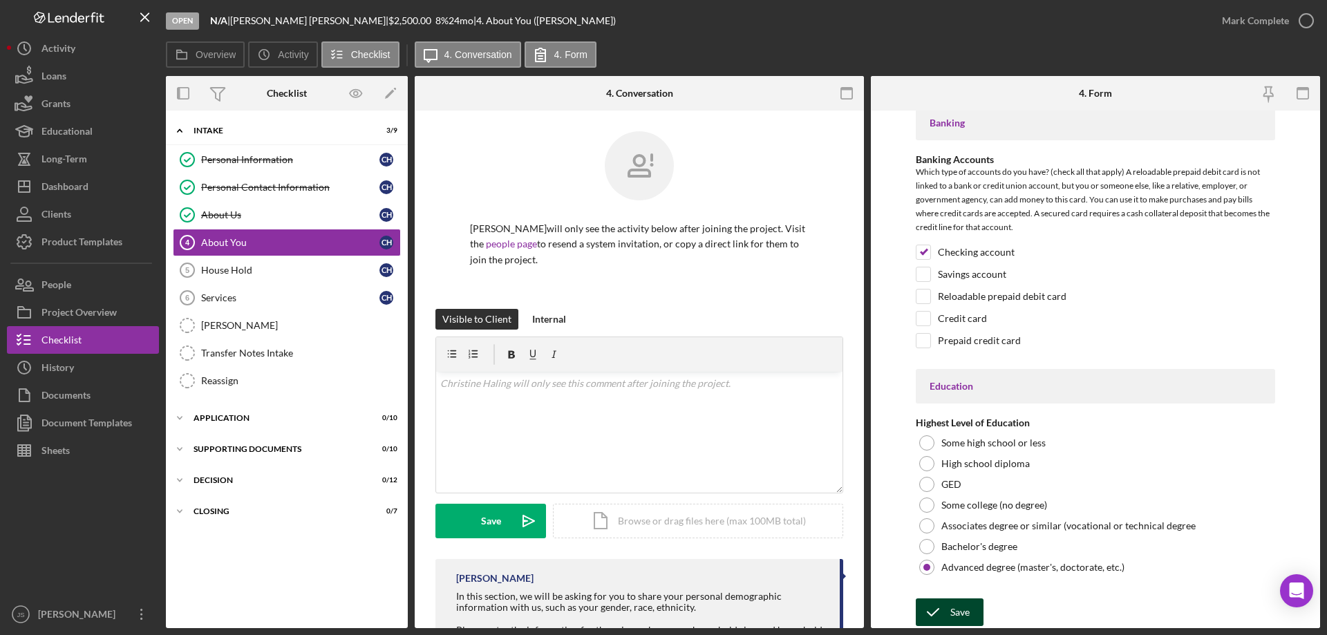
click at [953, 618] on div "Save" at bounding box center [959, 613] width 19 height 28
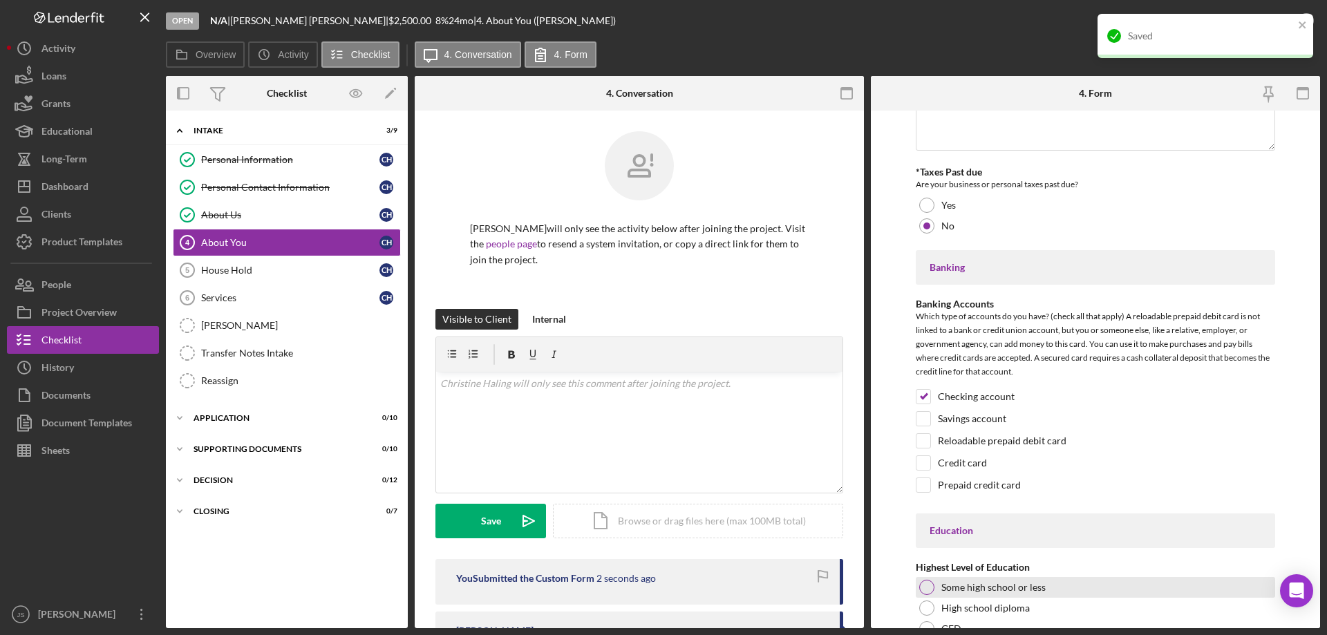
scroll to position [2786, 0]
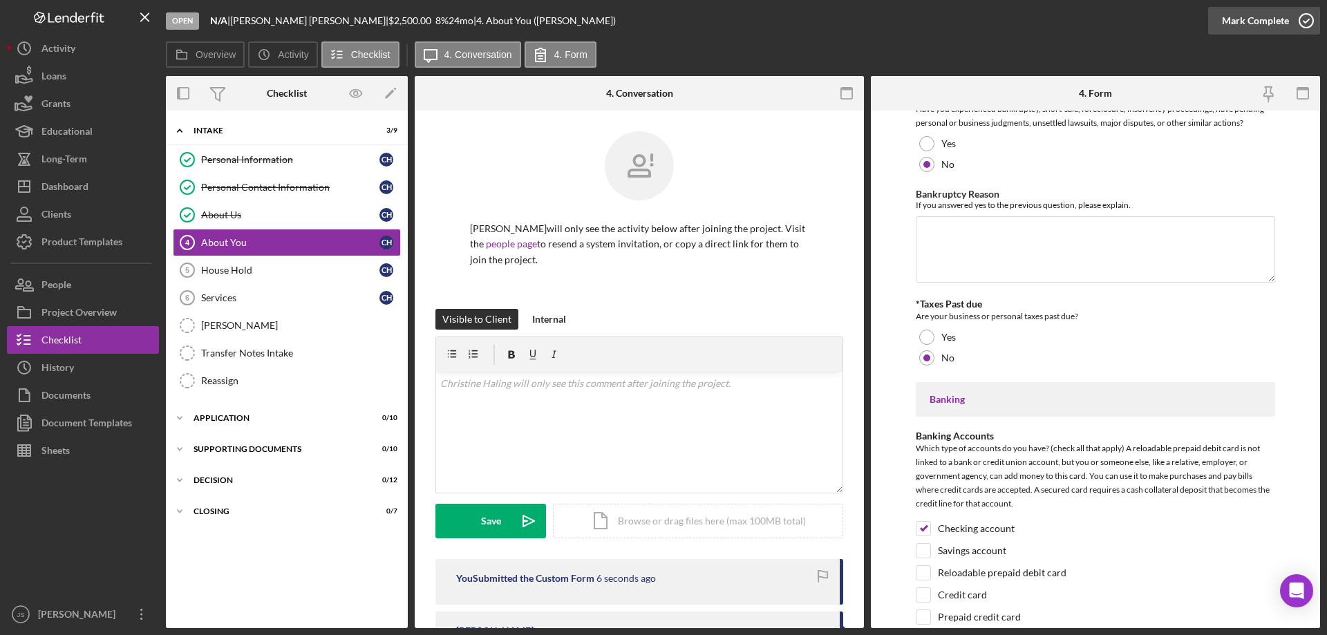
click at [1308, 22] on icon "button" at bounding box center [1306, 20] width 35 height 35
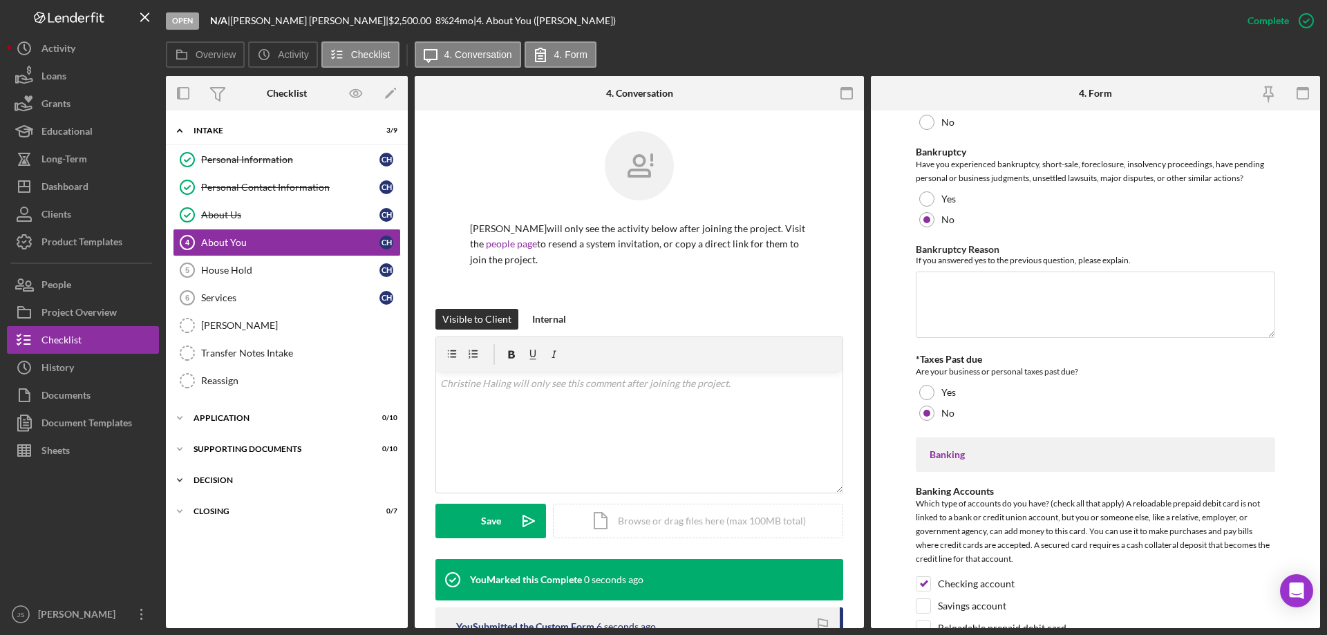
scroll to position [2841, 0]
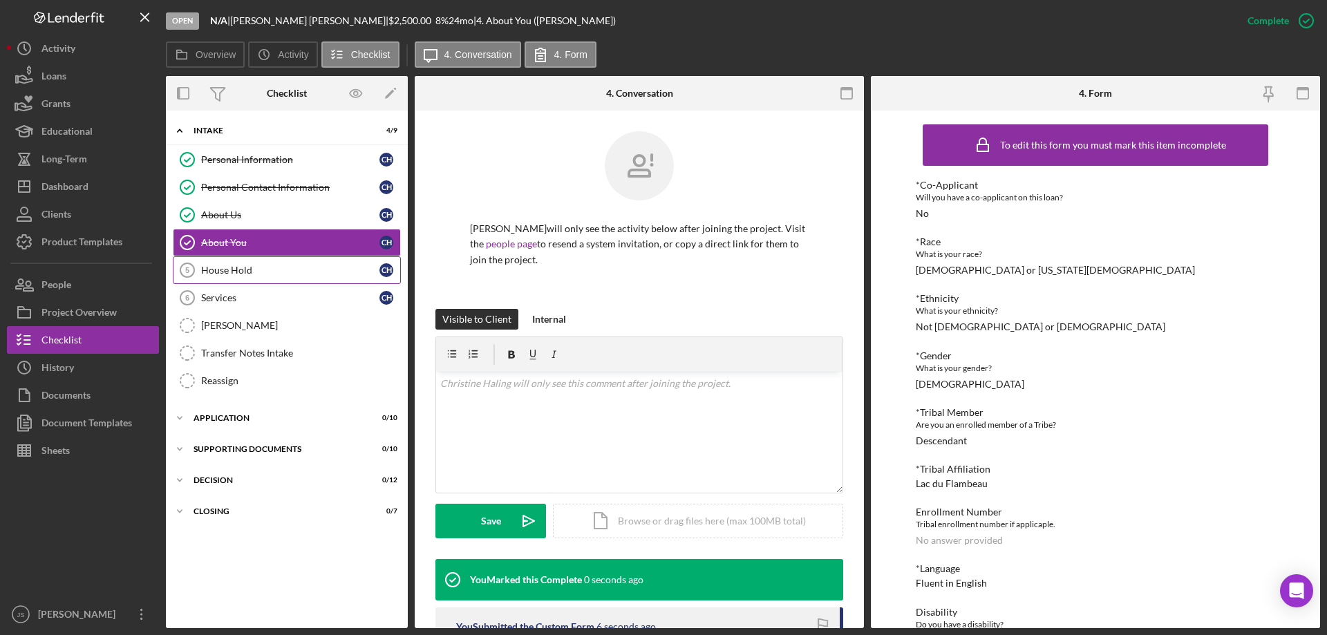
click at [275, 270] on div "House Hold" at bounding box center [290, 270] width 178 height 11
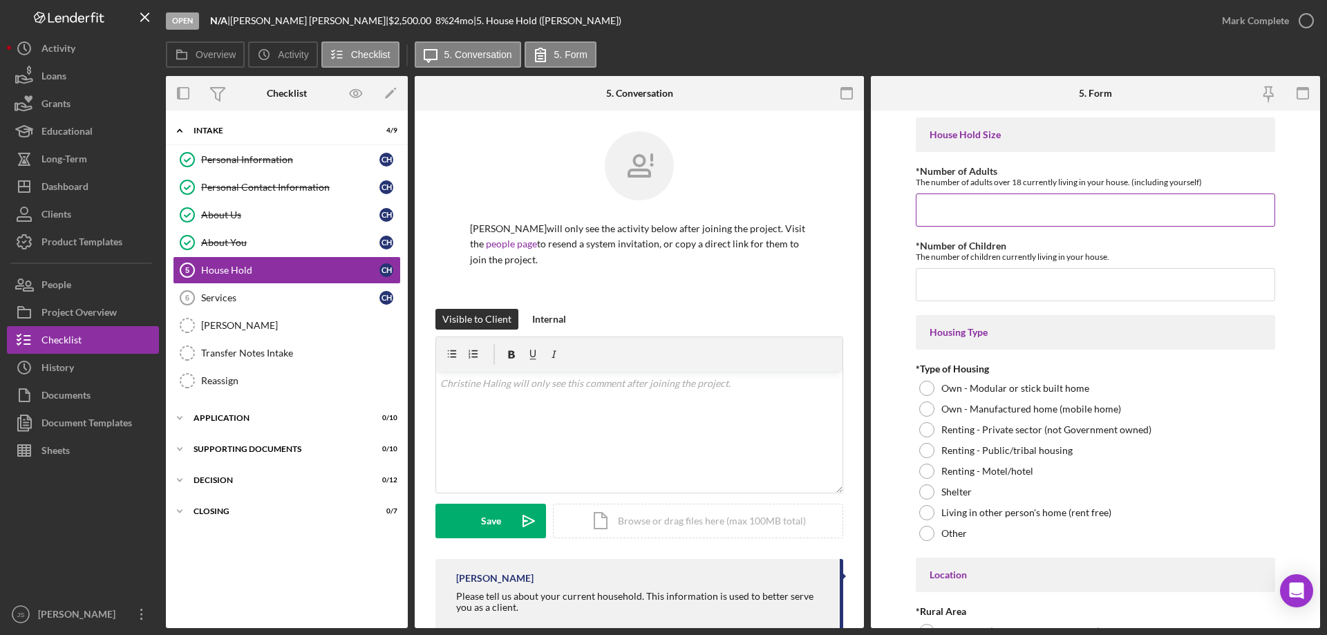
click at [939, 214] on input "*Number of Adults" at bounding box center [1095, 210] width 359 height 33
type input "3"
click at [948, 284] on input "*Number of Children" at bounding box center [1095, 284] width 359 height 33
type input "2"
click at [927, 429] on div at bounding box center [926, 429] width 15 height 15
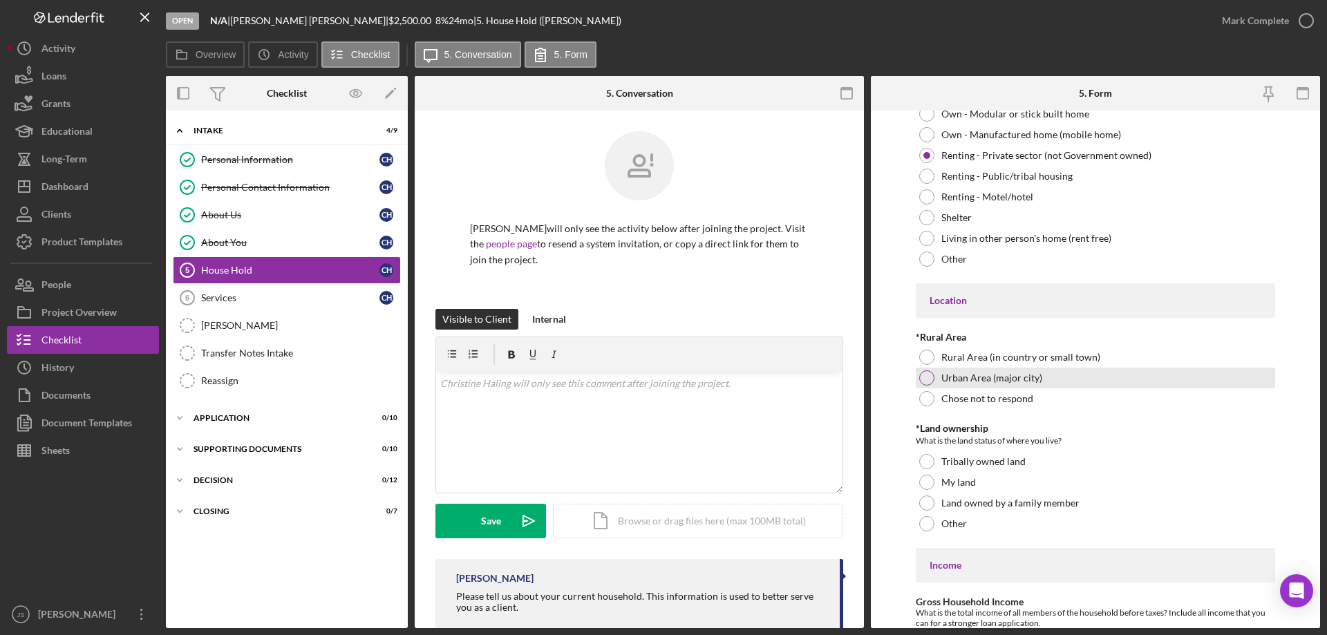
scroll to position [276, 0]
click at [927, 353] on div at bounding box center [926, 355] width 15 height 15
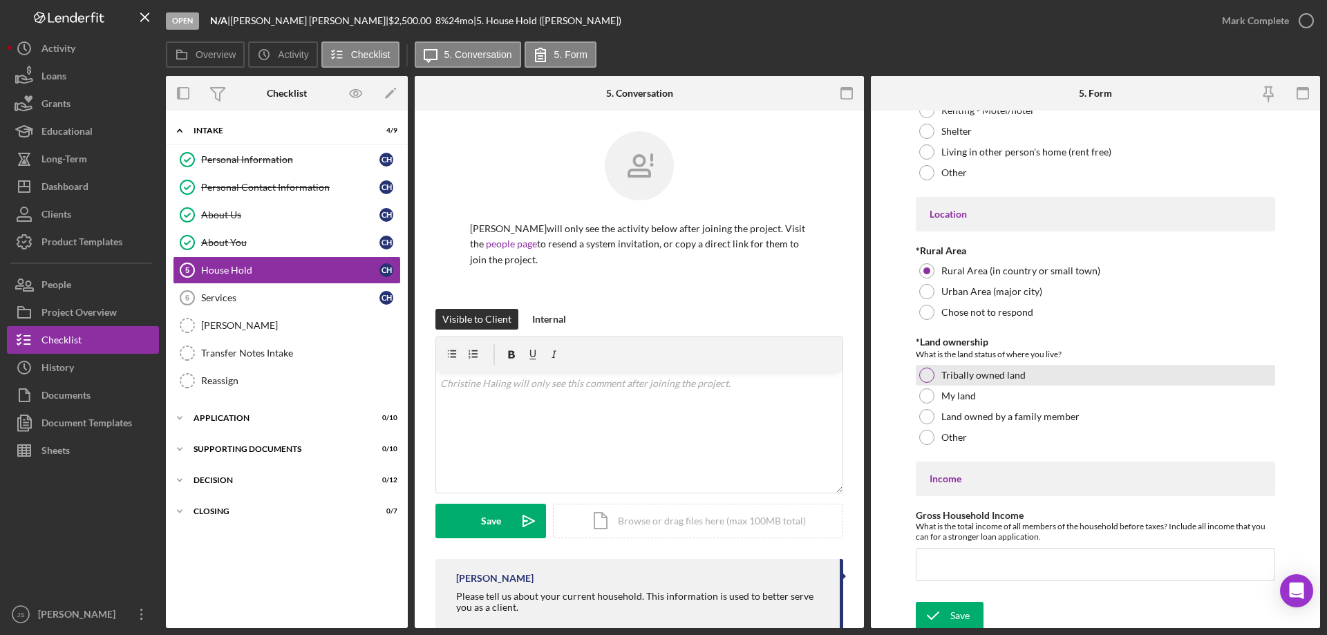
scroll to position [364, 0]
click at [928, 373] on div at bounding box center [926, 371] width 15 height 15
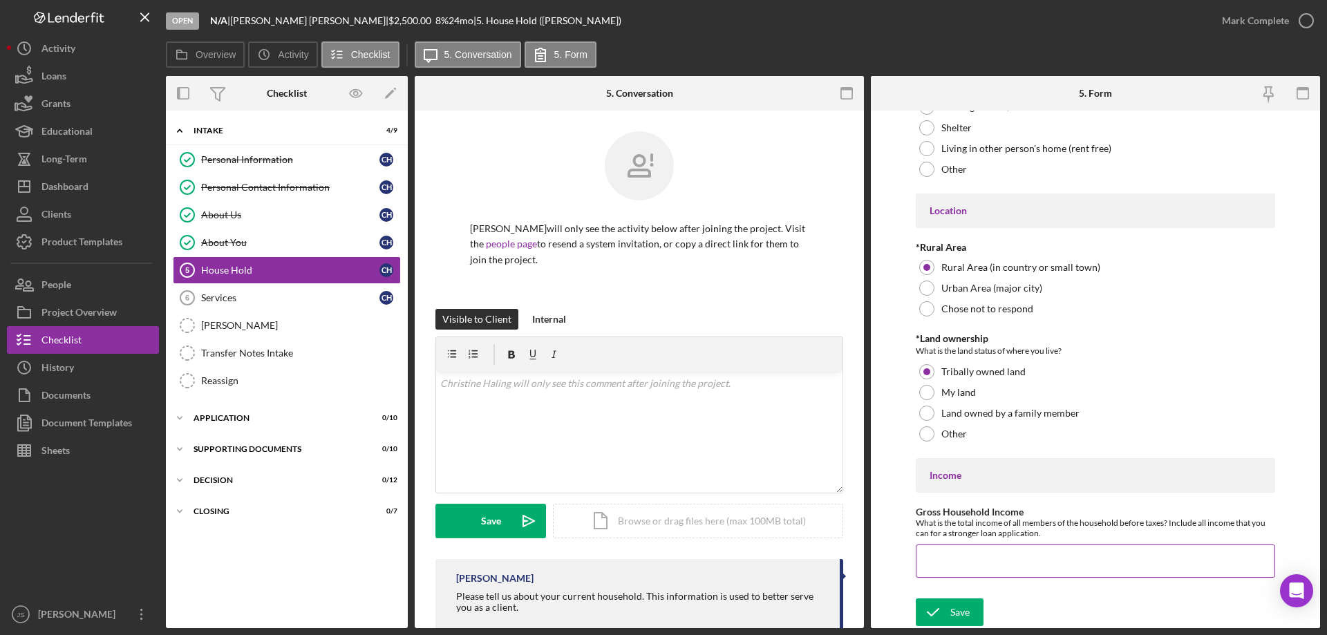
click at [941, 561] on input "Gross Household Income" at bounding box center [1095, 561] width 359 height 33
type input "$52,886"
click at [941, 607] on icon "submit" at bounding box center [933, 612] width 35 height 35
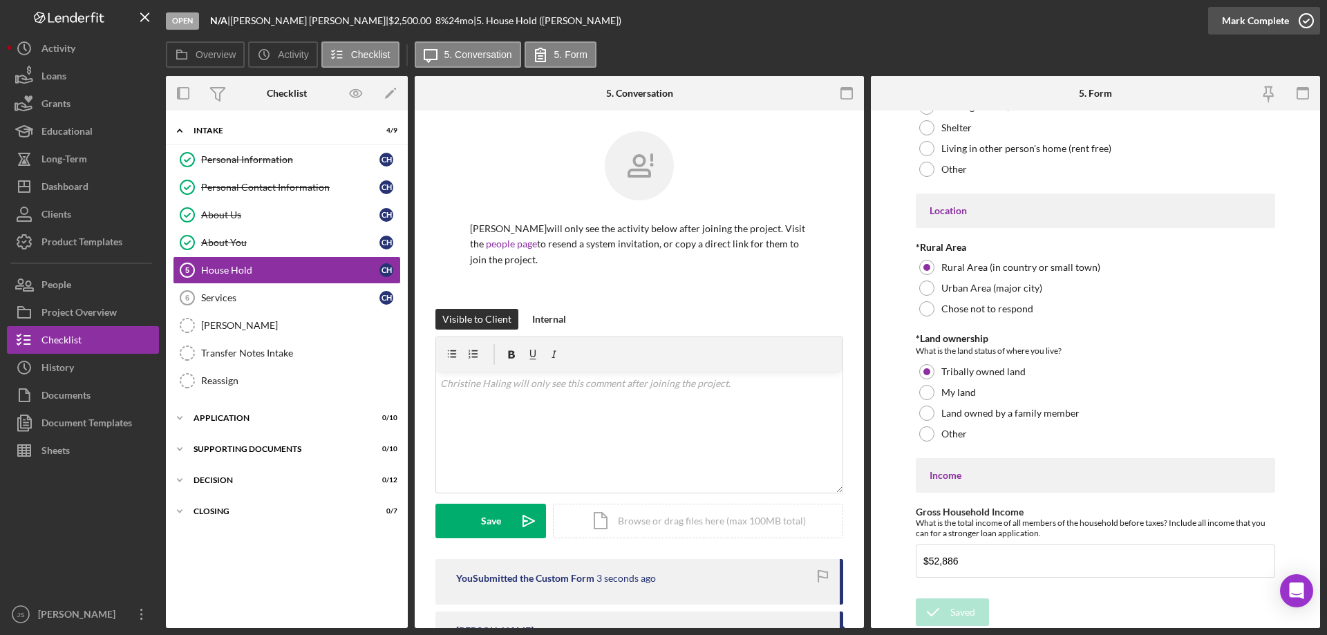
click at [1306, 21] on div "Open N/A | Christine Haling | $2,500.00 8 % 24 mo | 5. House Hold (Christine H.…" at bounding box center [663, 317] width 1327 height 635
click at [1306, 17] on icon "button" at bounding box center [1306, 20] width 35 height 35
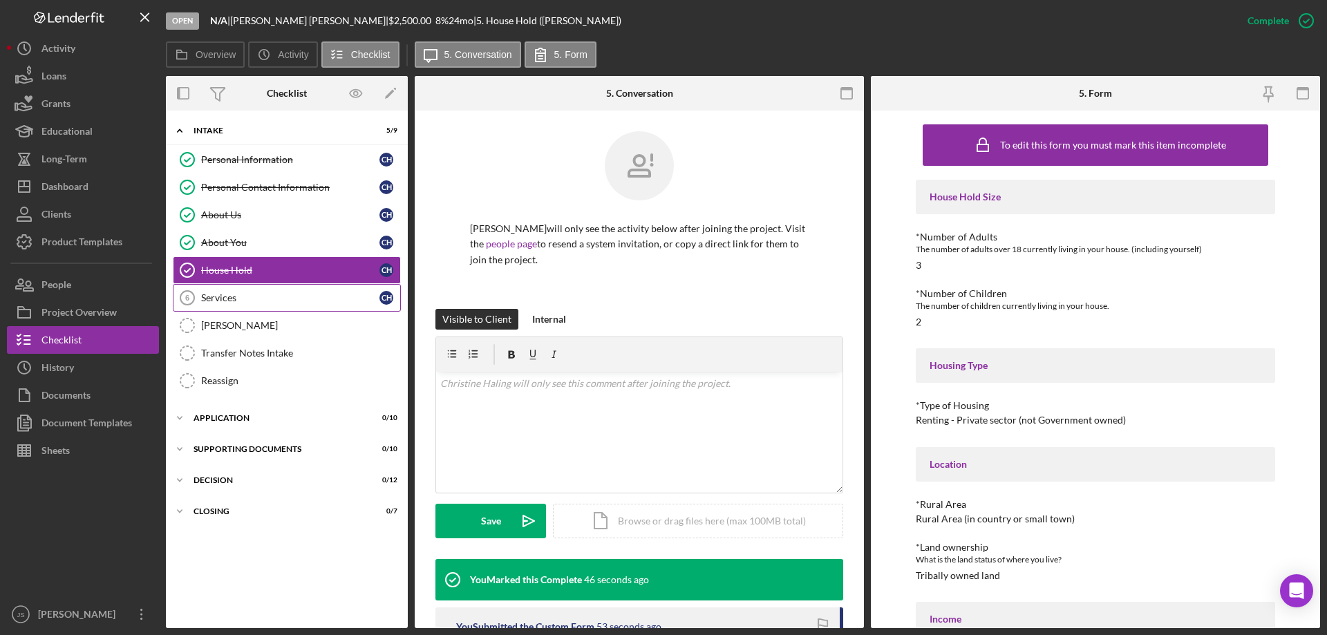
click at [258, 302] on div "Services" at bounding box center [290, 297] width 178 height 11
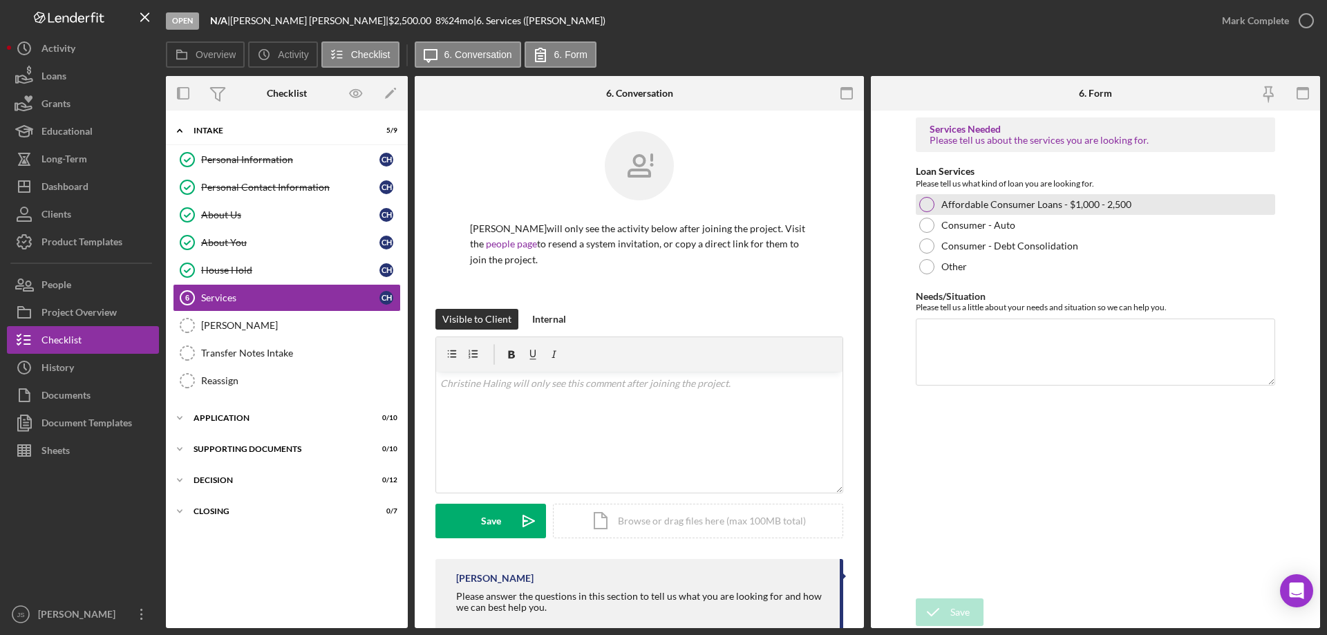
click at [928, 203] on div at bounding box center [926, 204] width 15 height 15
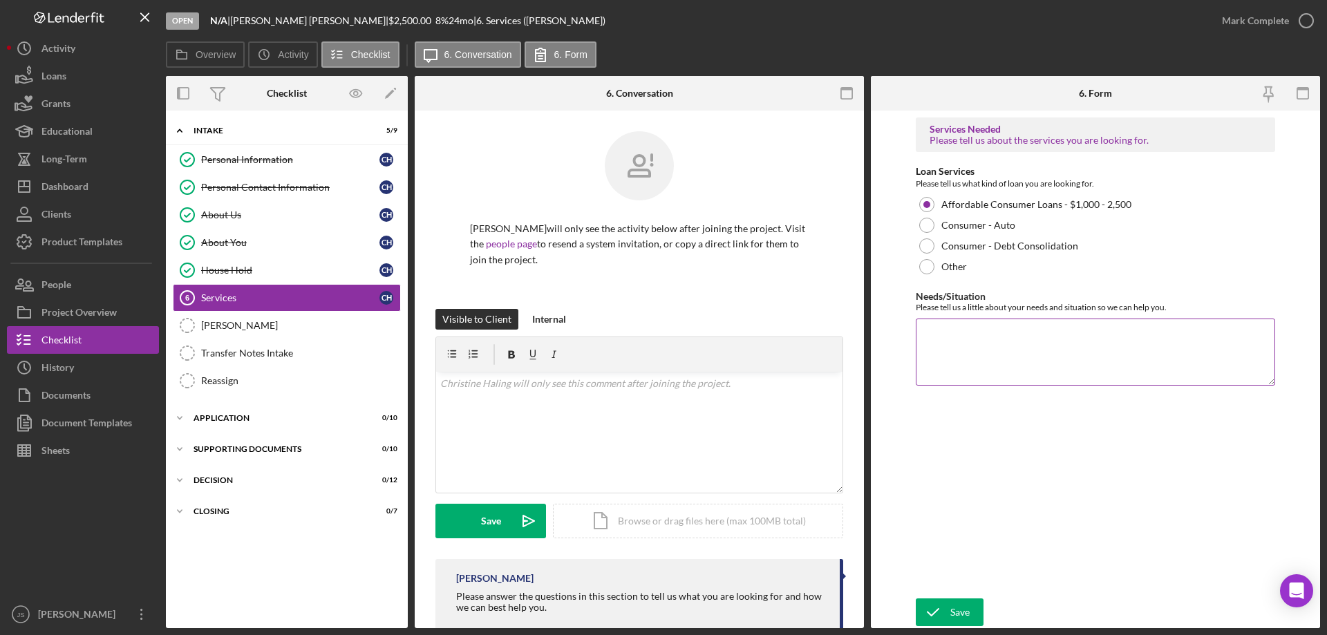
click at [960, 340] on textarea "Needs/Situation" at bounding box center [1095, 352] width 359 height 66
paste textarea "I need help fixing my RAV4 so I can have a reliable vehicle for work. I need st…"
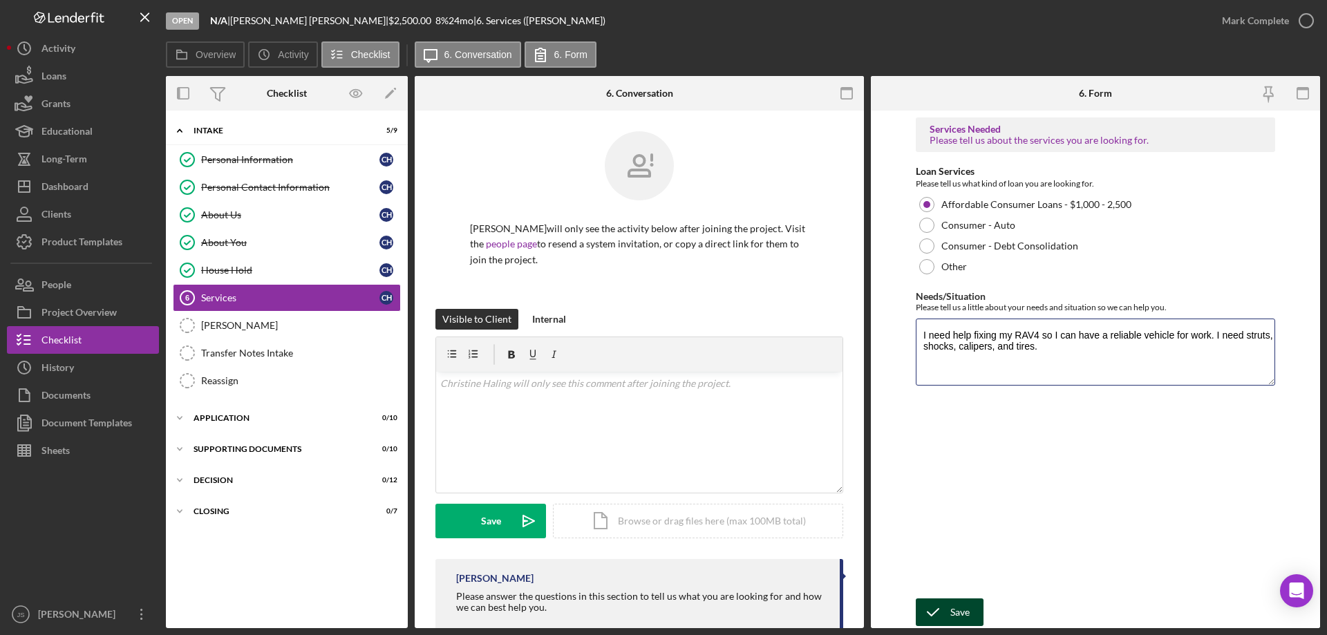
type textarea "I need help fixing my RAV4 so I can have a reliable vehicle for work. I need st…"
click at [946, 614] on icon "submit" at bounding box center [933, 612] width 35 height 35
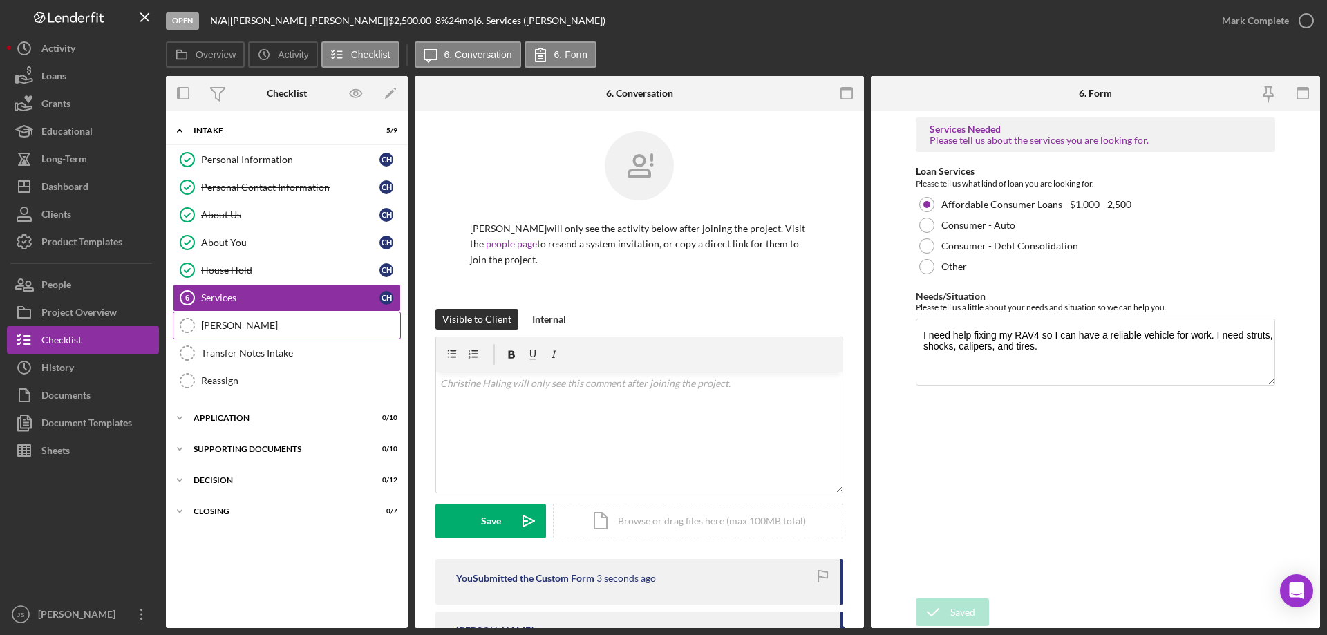
click at [242, 328] on div "OTIS" at bounding box center [300, 325] width 199 height 11
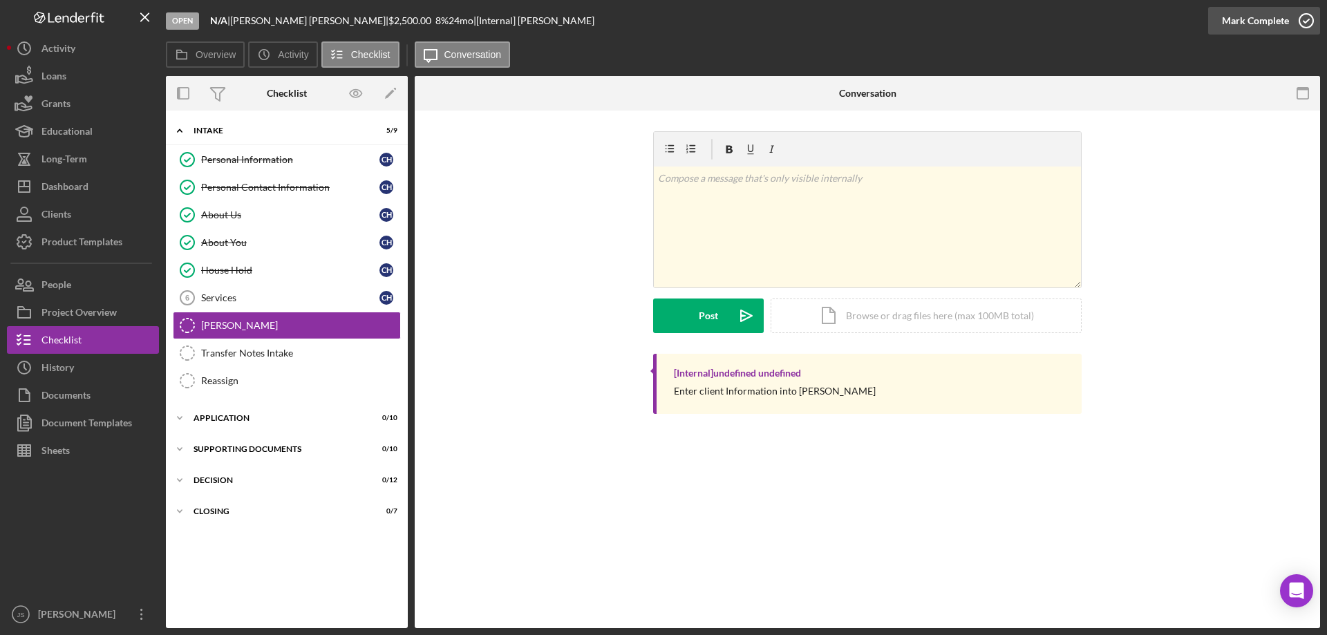
click at [1305, 21] on icon "button" at bounding box center [1306, 20] width 35 height 35
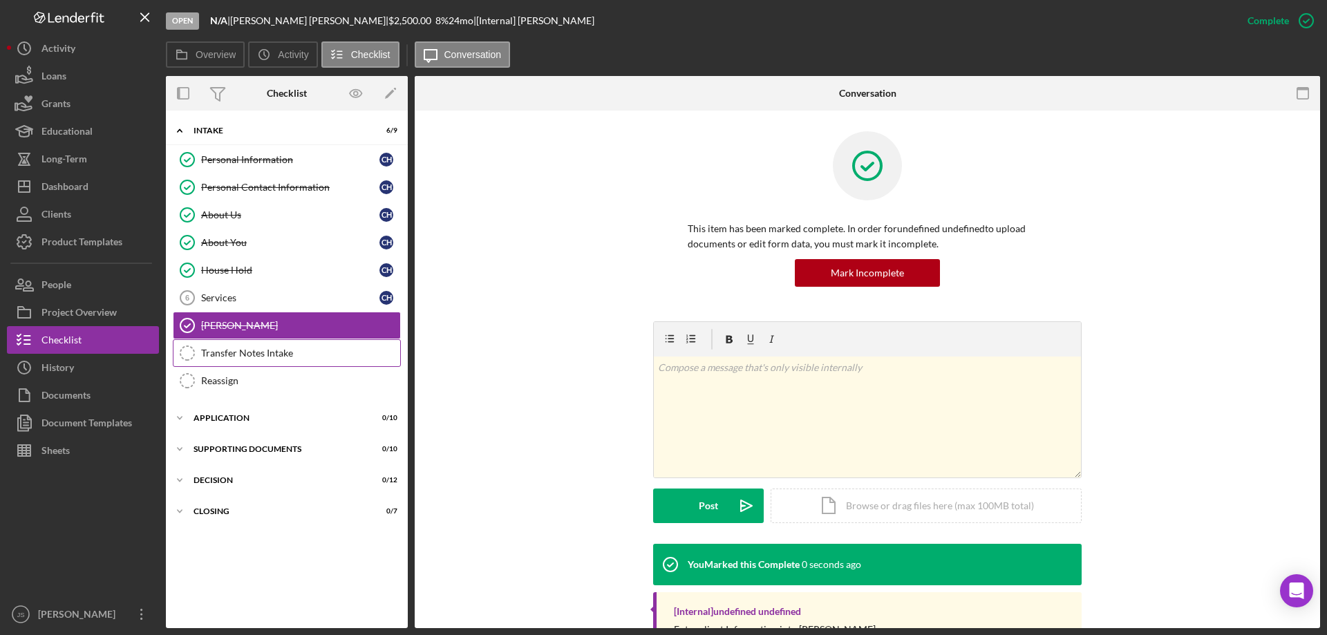
click at [227, 352] on div "Transfer Notes Intake" at bounding box center [300, 353] width 199 height 11
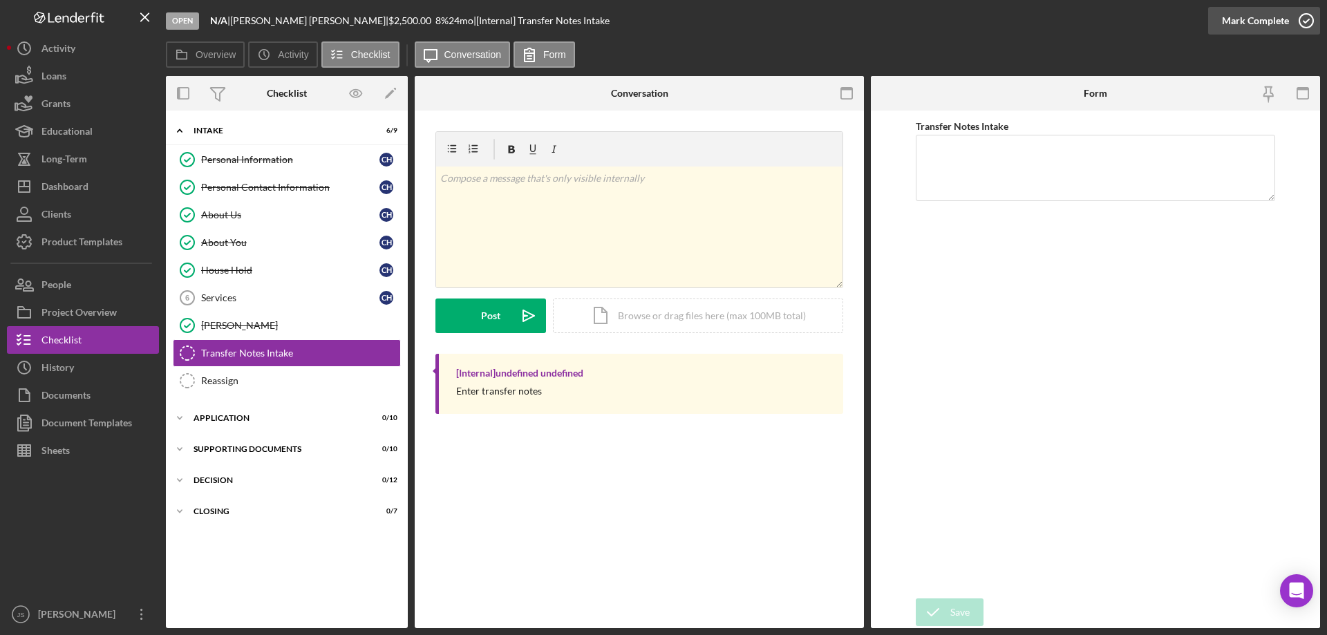
click at [1307, 20] on icon "button" at bounding box center [1306, 20] width 35 height 35
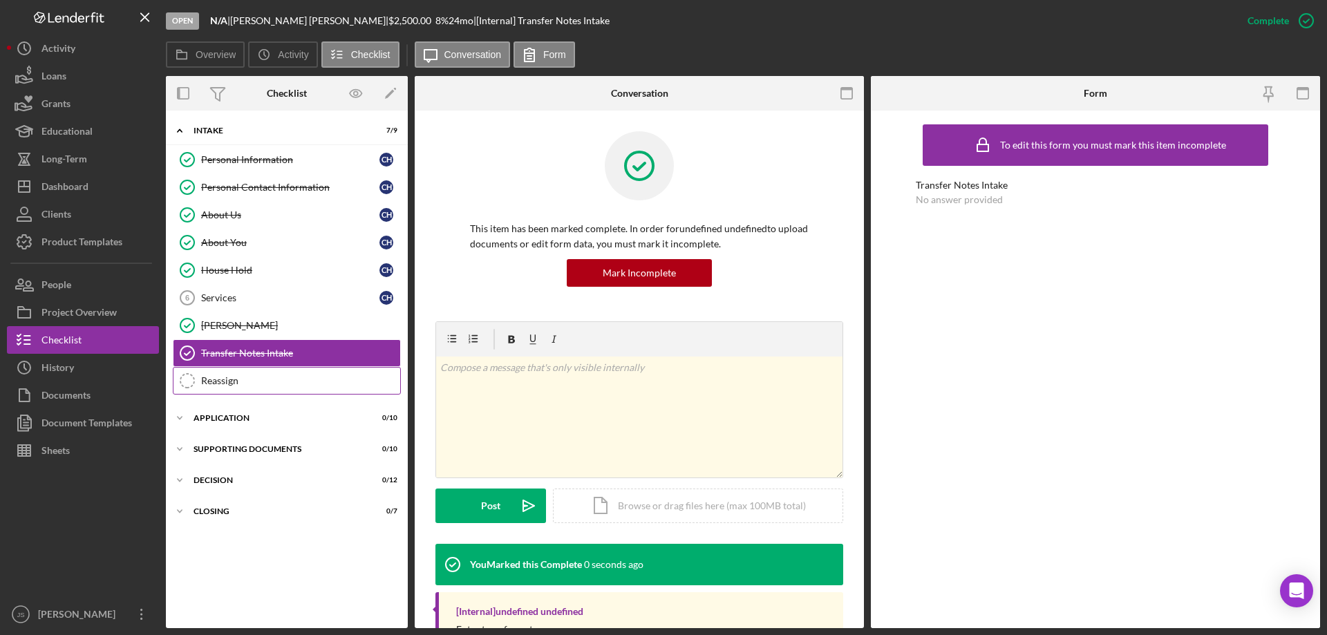
click at [264, 387] on link "Reassign Reassign" at bounding box center [287, 381] width 228 height 28
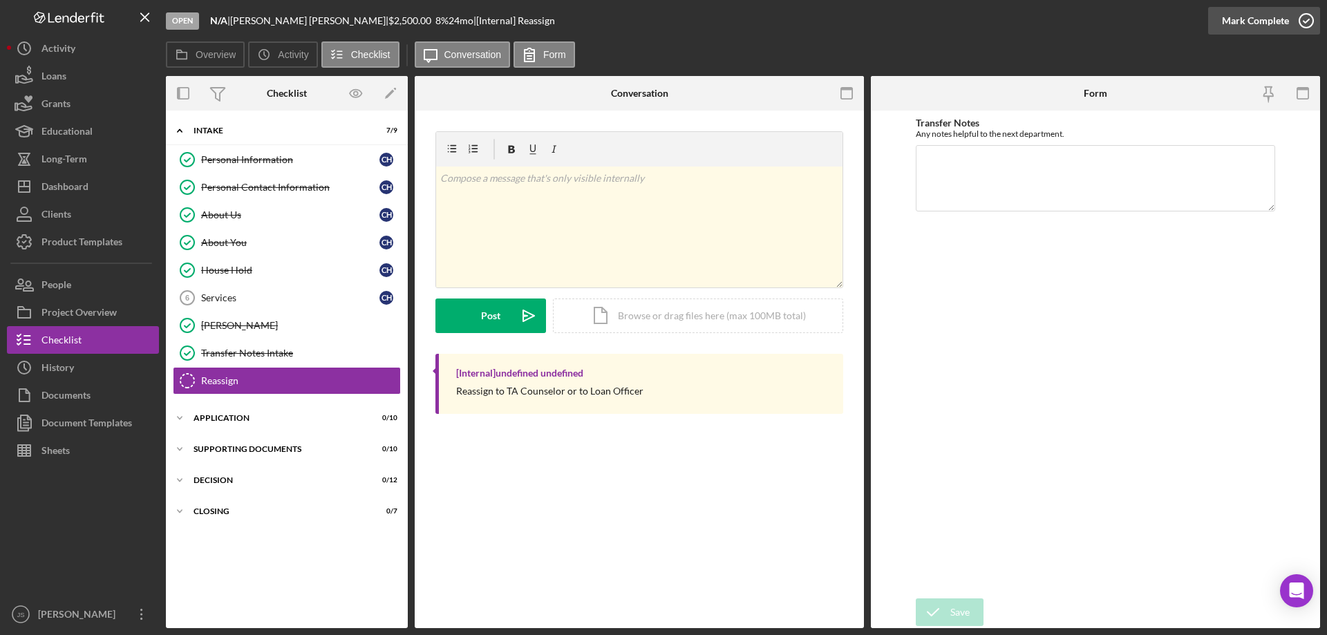
click at [1305, 22] on icon "button" at bounding box center [1306, 20] width 35 height 35
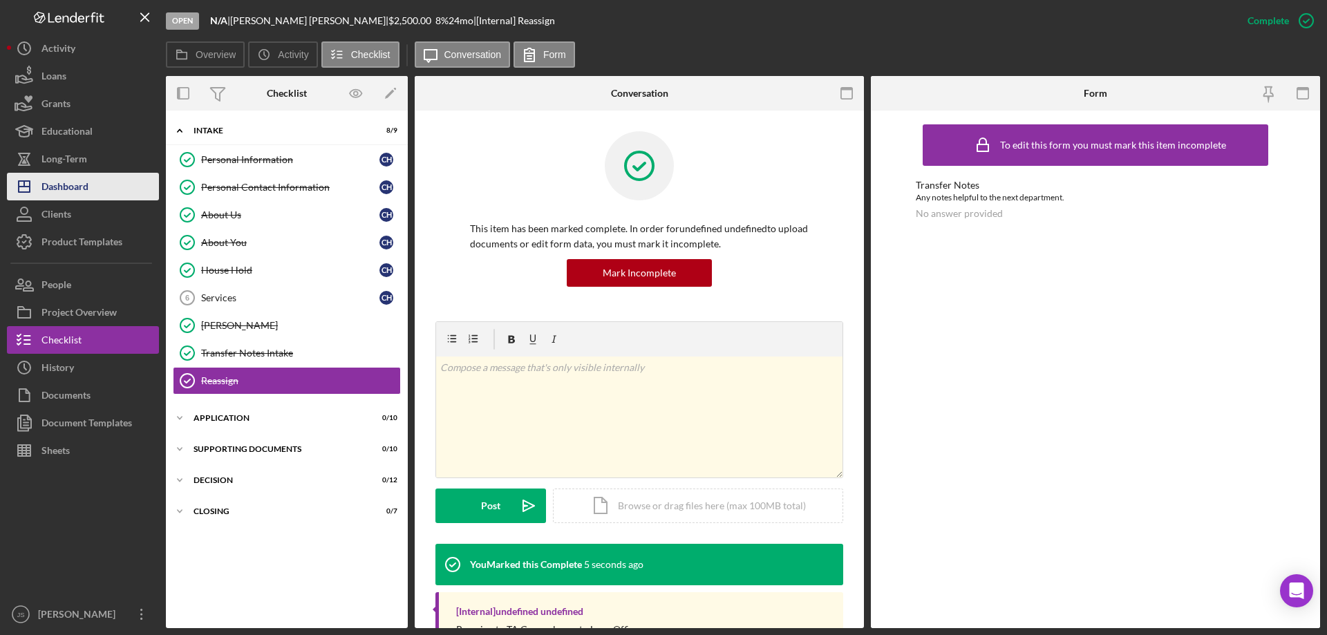
click at [66, 186] on div "Dashboard" at bounding box center [64, 188] width 47 height 31
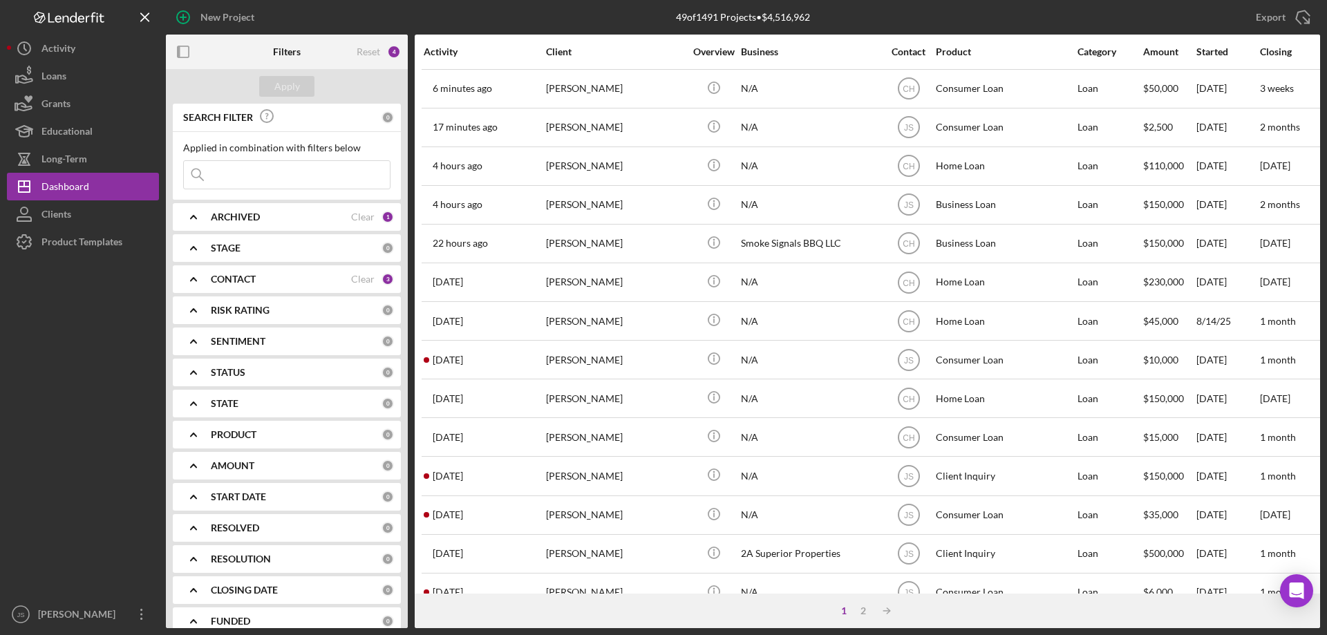
click at [252, 181] on input at bounding box center [287, 175] width 206 height 28
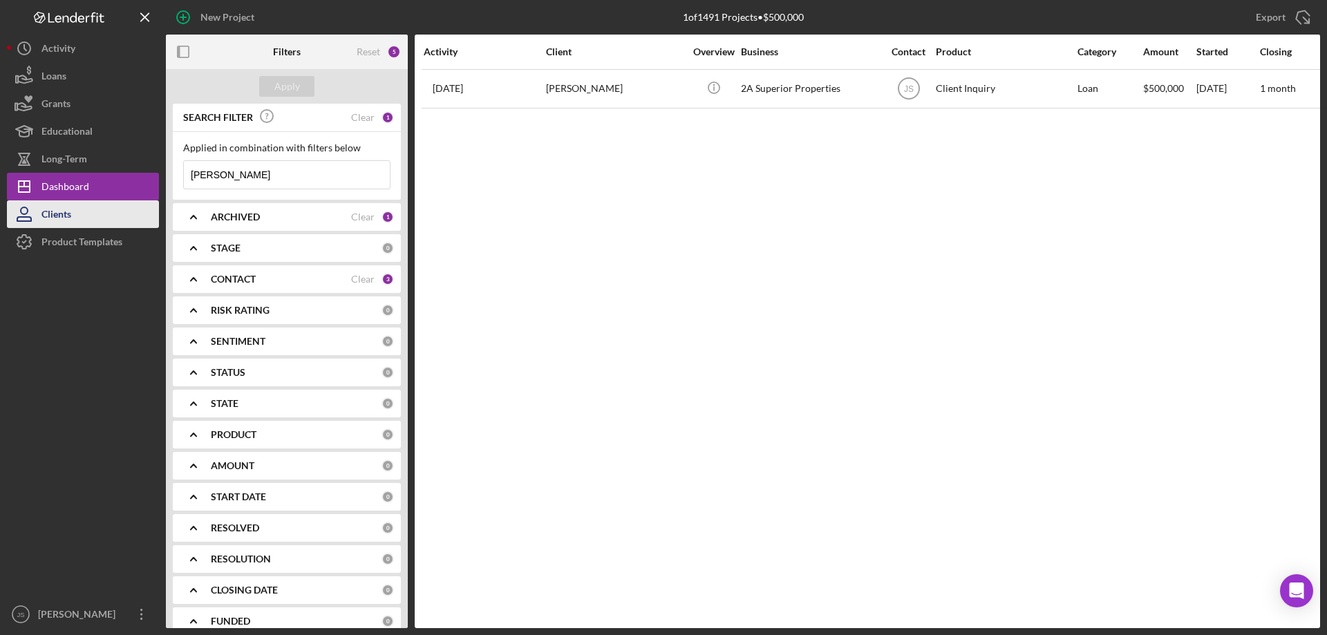
type input "amanda"
click at [85, 214] on button "Clients" at bounding box center [83, 214] width 152 height 28
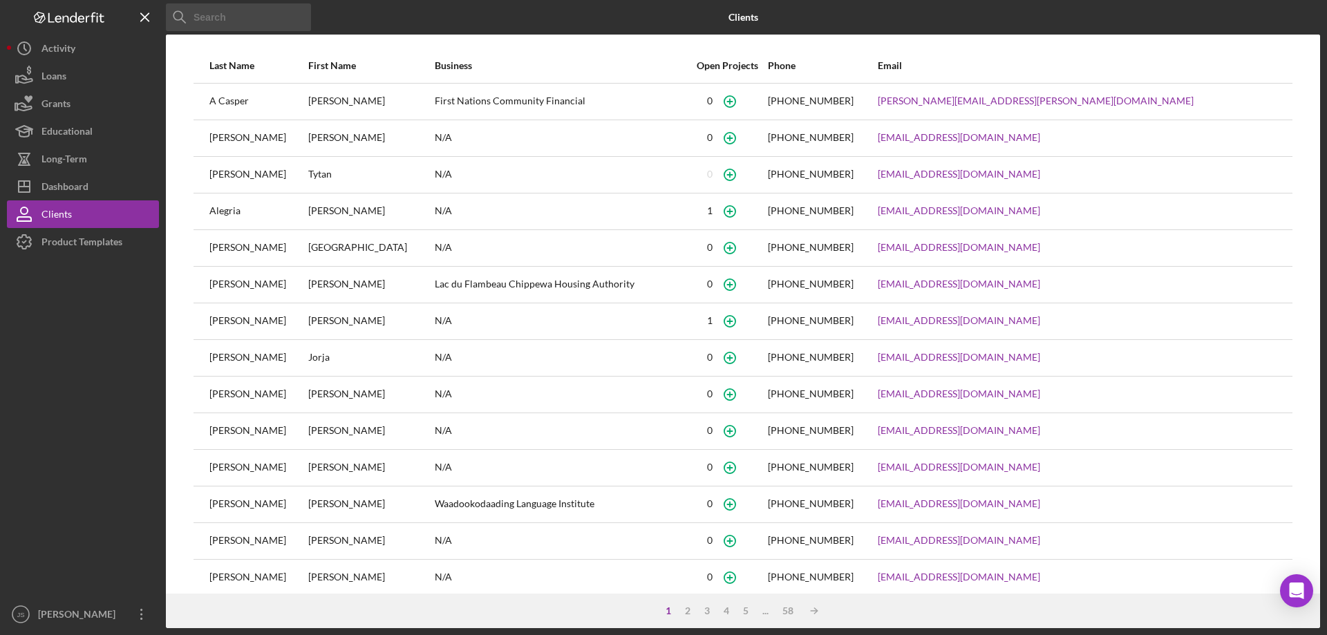
click at [223, 23] on input at bounding box center [238, 17] width 145 height 28
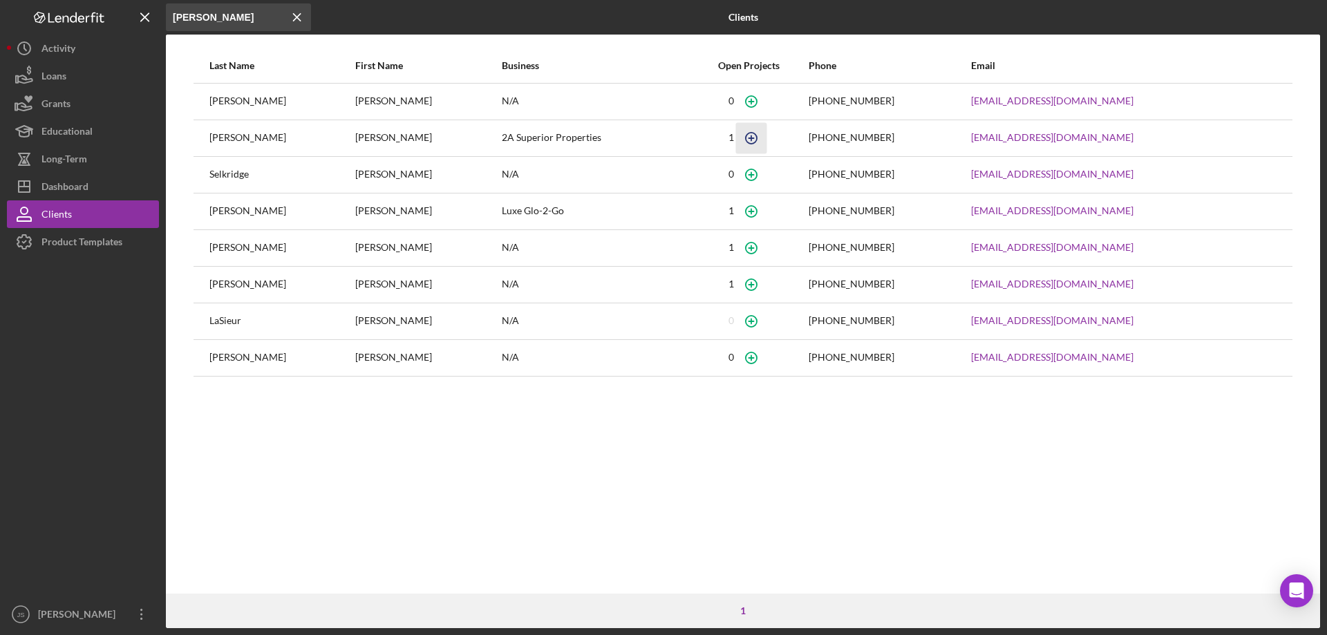
type input "amanda"
click at [756, 139] on icon "button" at bounding box center [751, 137] width 31 height 31
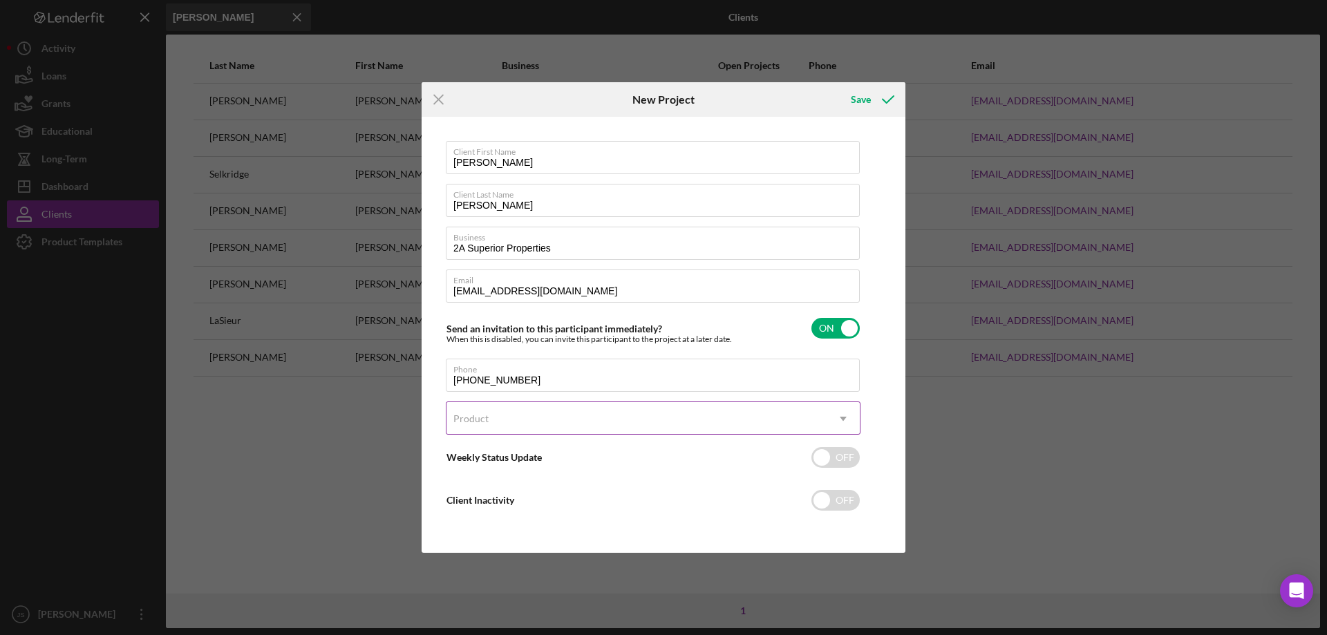
click at [602, 417] on div "Product" at bounding box center [636, 419] width 380 height 32
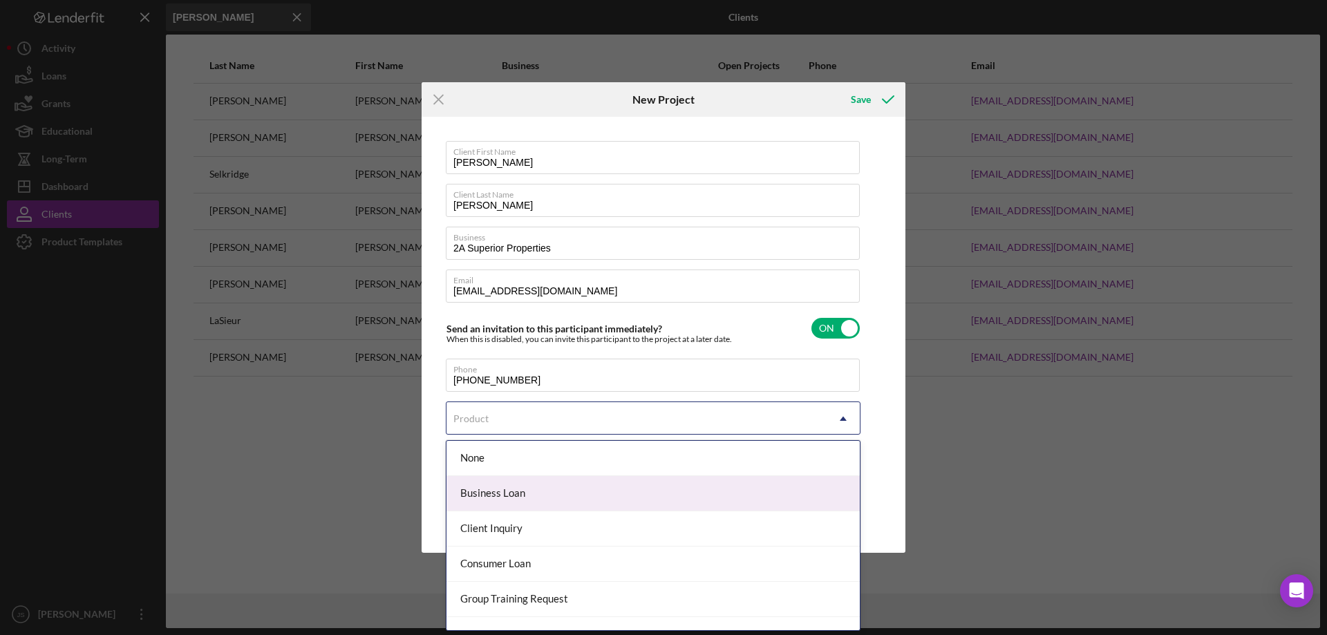
click at [567, 494] on div "Business Loan" at bounding box center [652, 493] width 413 height 35
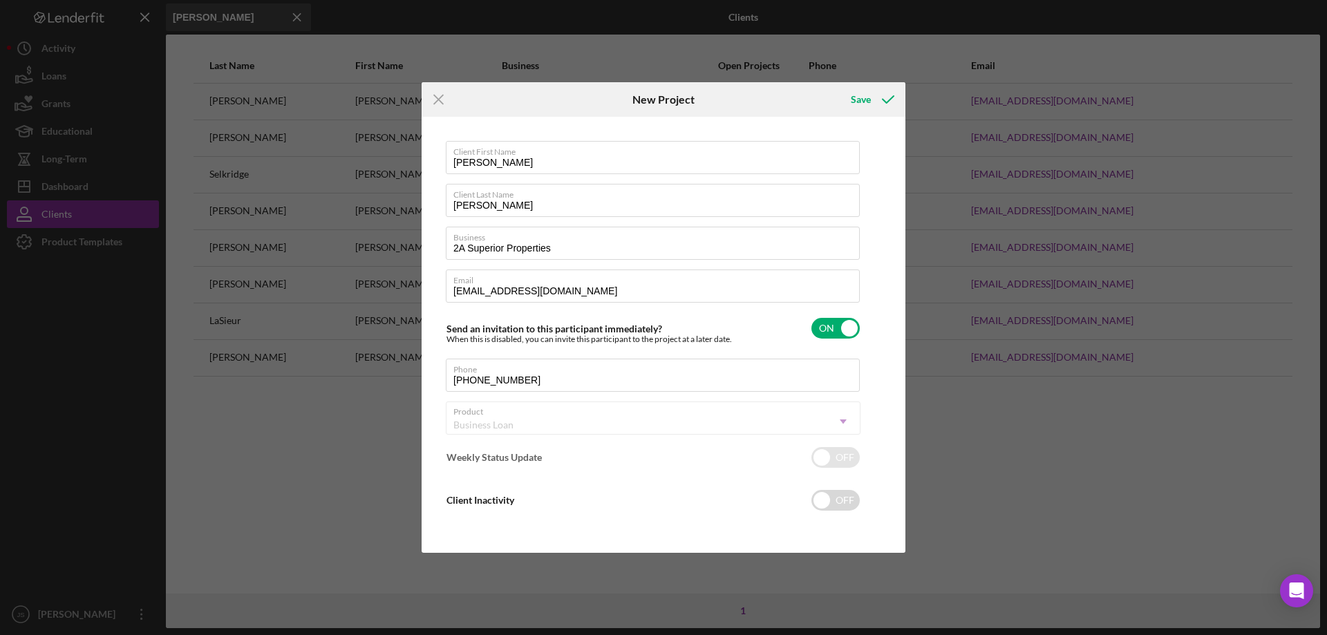
checkbox input "true"
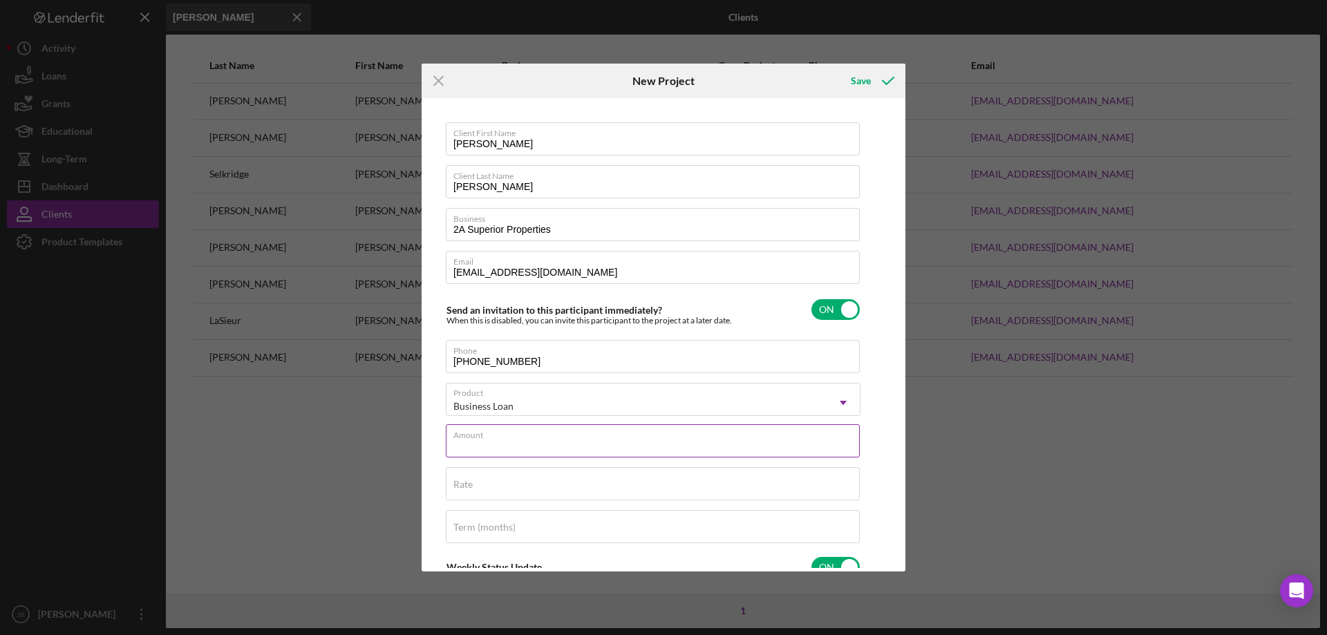
click at [514, 442] on input "Amount" at bounding box center [653, 440] width 414 height 33
click at [487, 448] on div "Amount Required" at bounding box center [653, 444] width 415 height 41
click at [463, 446] on label "Amount" at bounding box center [470, 441] width 35 height 11
click at [463, 446] on input "Amount" at bounding box center [653, 440] width 414 height 33
type input "$500,000"
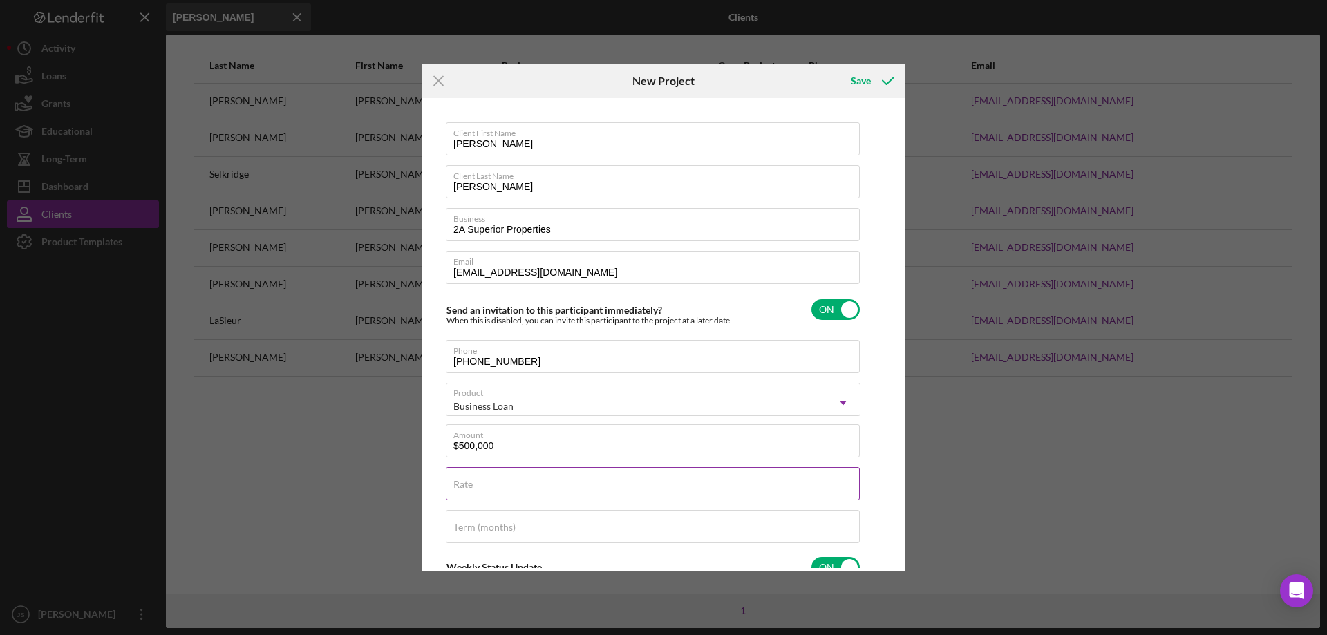
click at [563, 489] on input "Rate" at bounding box center [653, 483] width 414 height 33
type input "7.000%"
click at [561, 534] on input "Term (months)" at bounding box center [653, 526] width 414 height 33
type input "120"
click at [865, 86] on div "Save" at bounding box center [861, 81] width 20 height 28
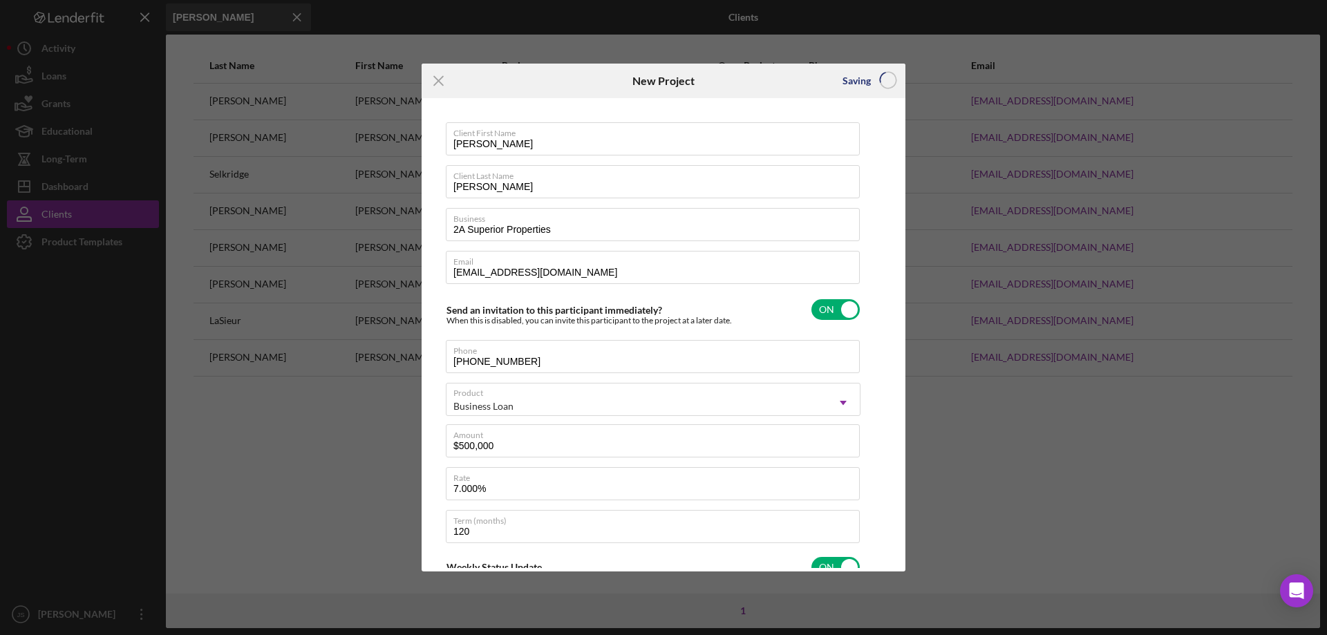
checkbox input "false"
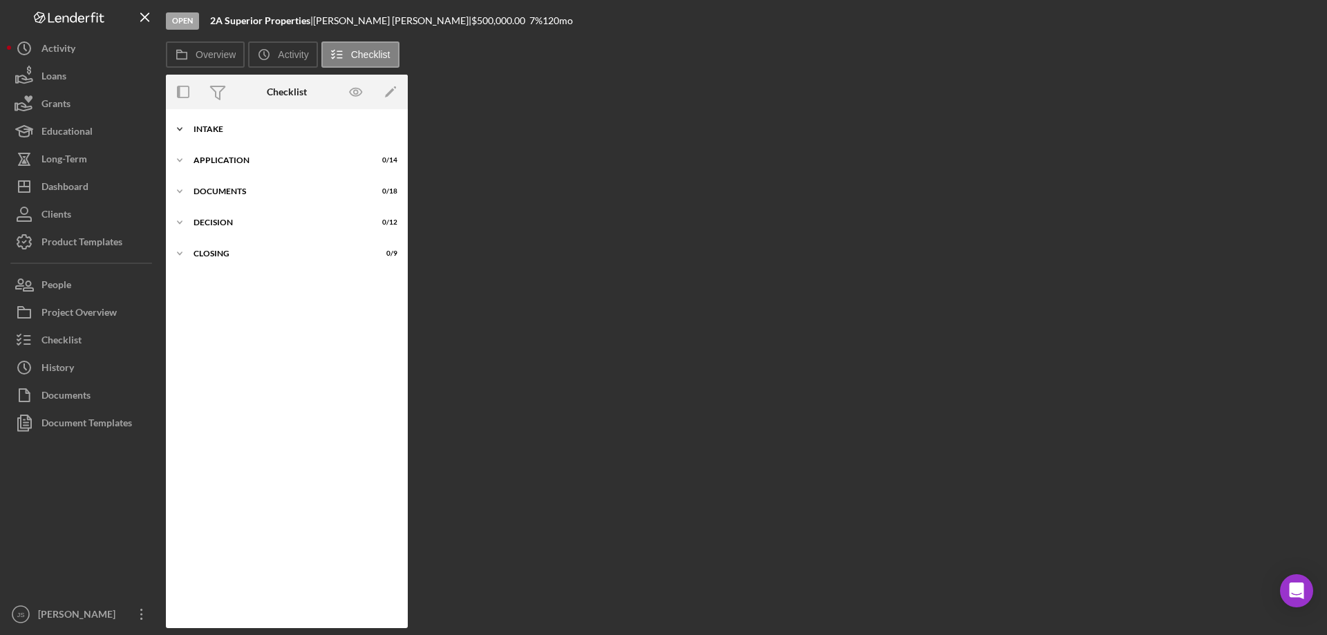
click at [182, 130] on icon "Icon/Expander" at bounding box center [180, 129] width 28 height 28
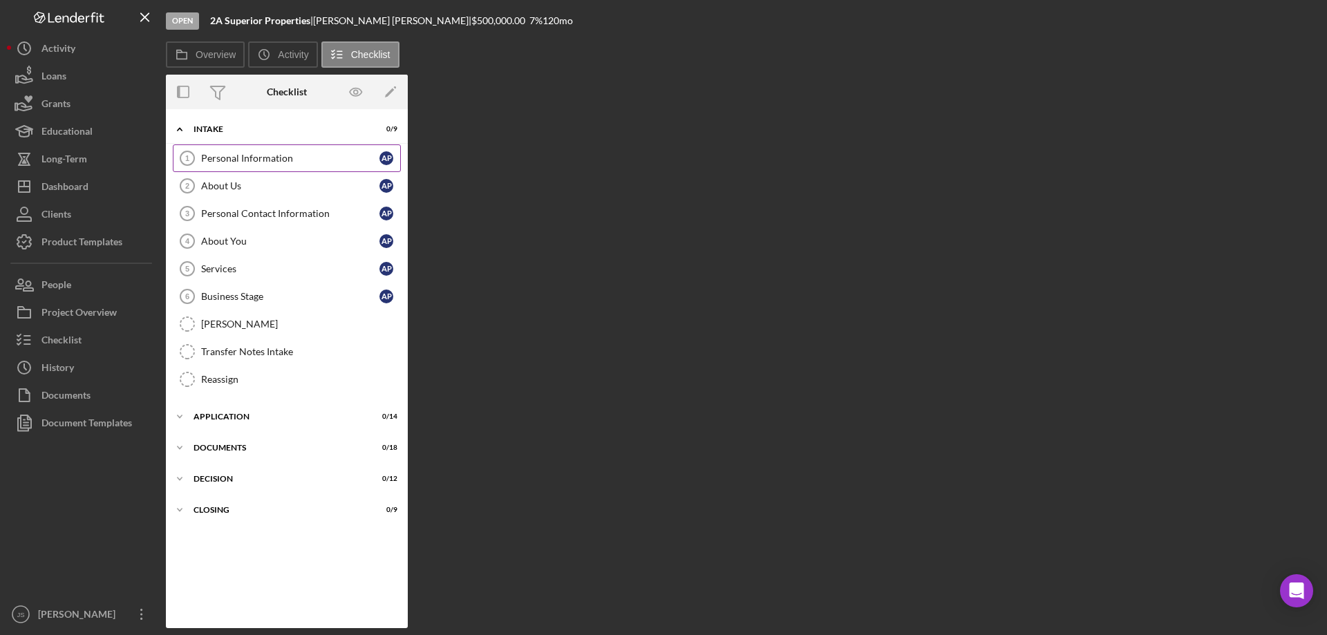
click at [270, 160] on div "Personal Information" at bounding box center [290, 158] width 178 height 11
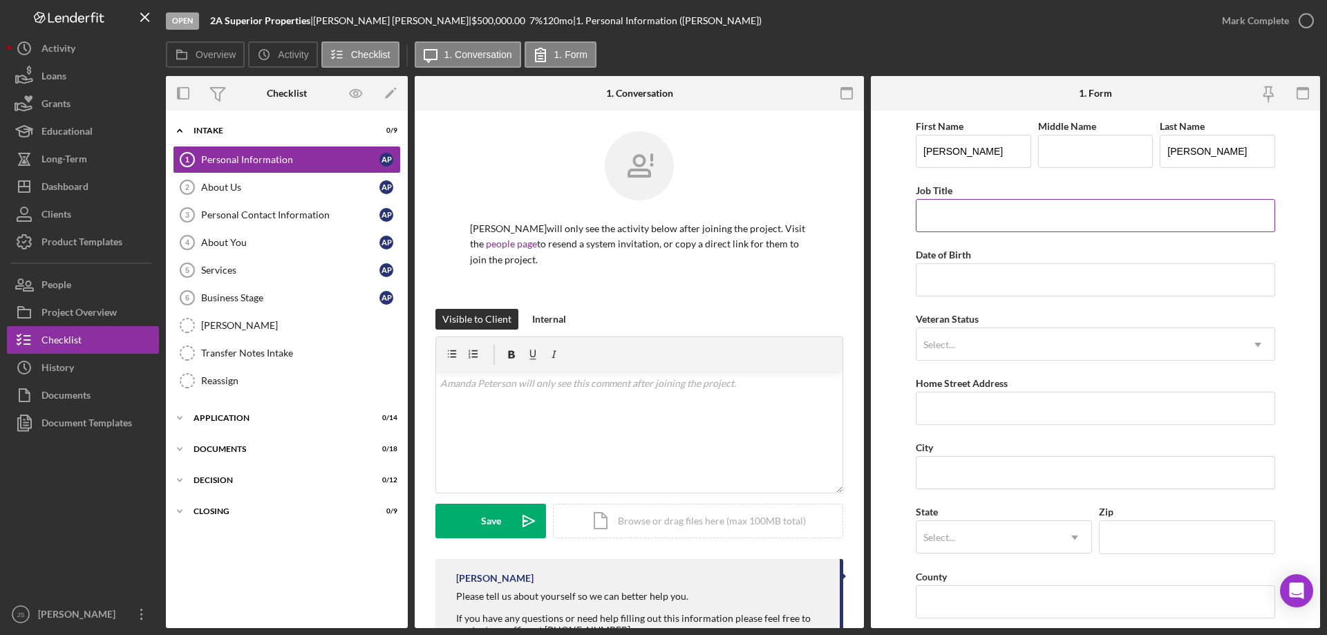
click at [943, 227] on input "Job Title" at bounding box center [1095, 215] width 359 height 33
click at [975, 220] on input "Job Title" at bounding box center [1095, 215] width 359 height 33
type input "Owner"
click at [963, 290] on input "Date of Birth" at bounding box center [1095, 279] width 359 height 33
type input "01/05/1987"
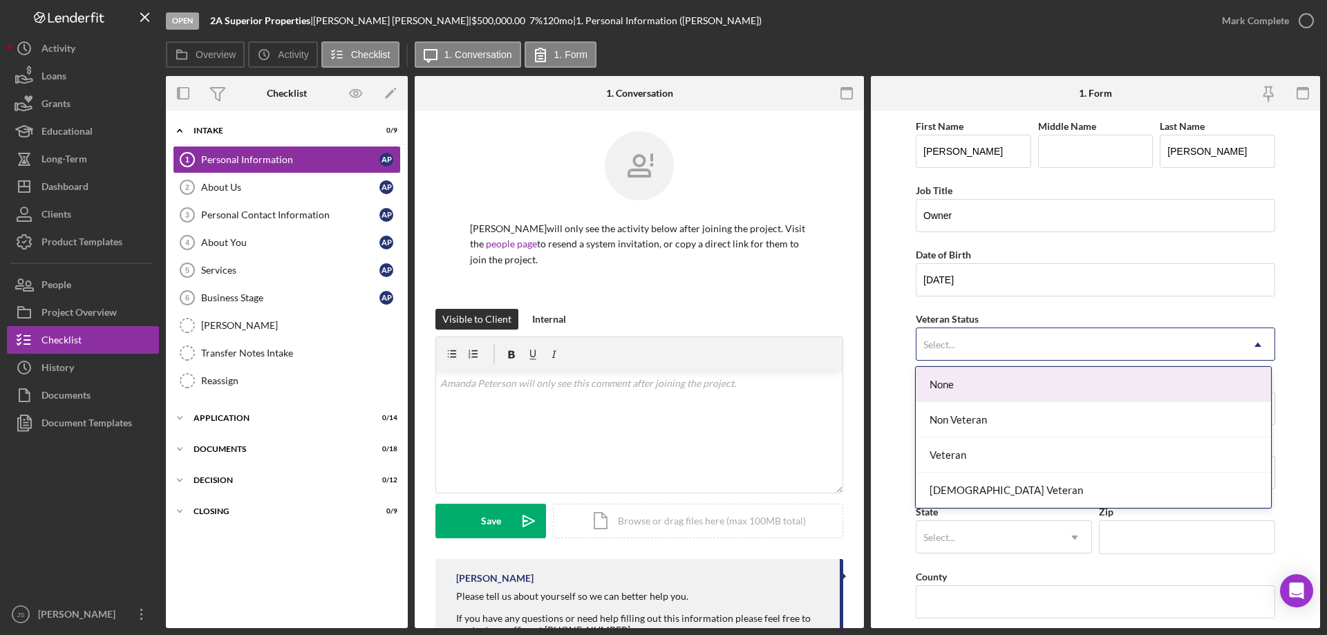
click at [972, 340] on div "Select..." at bounding box center [1078, 345] width 325 height 32
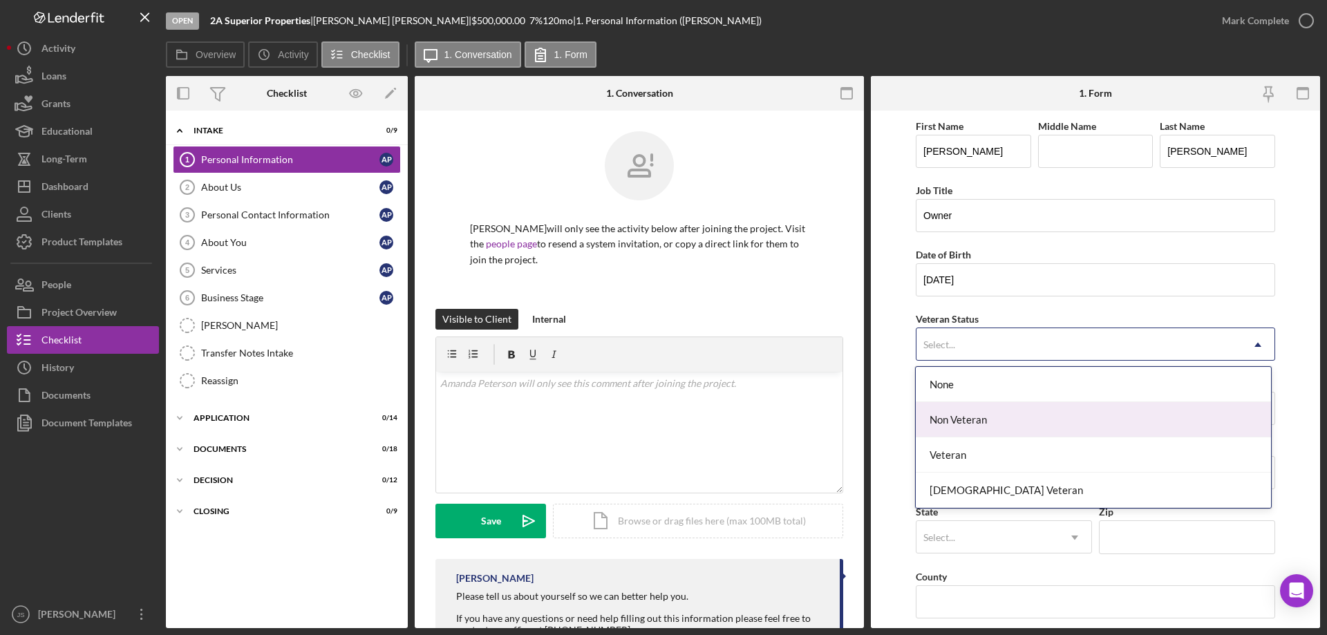
click at [965, 421] on div "Non Veteran" at bounding box center [1093, 419] width 355 height 35
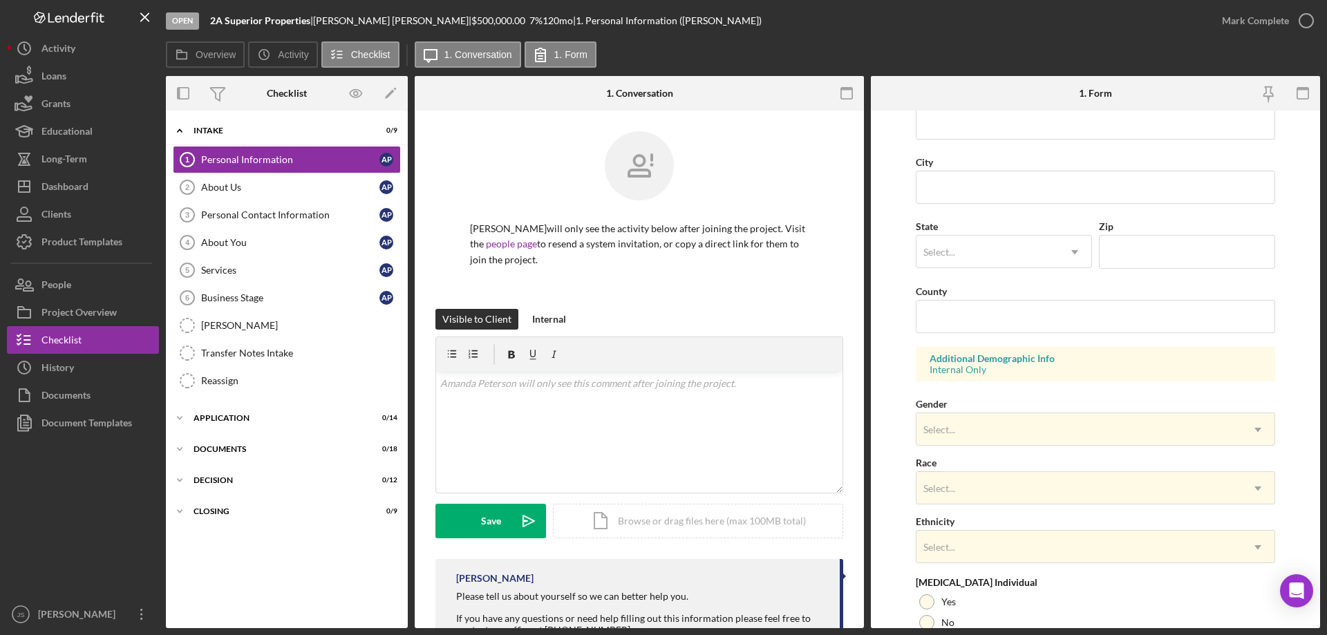
scroll to position [405, 0]
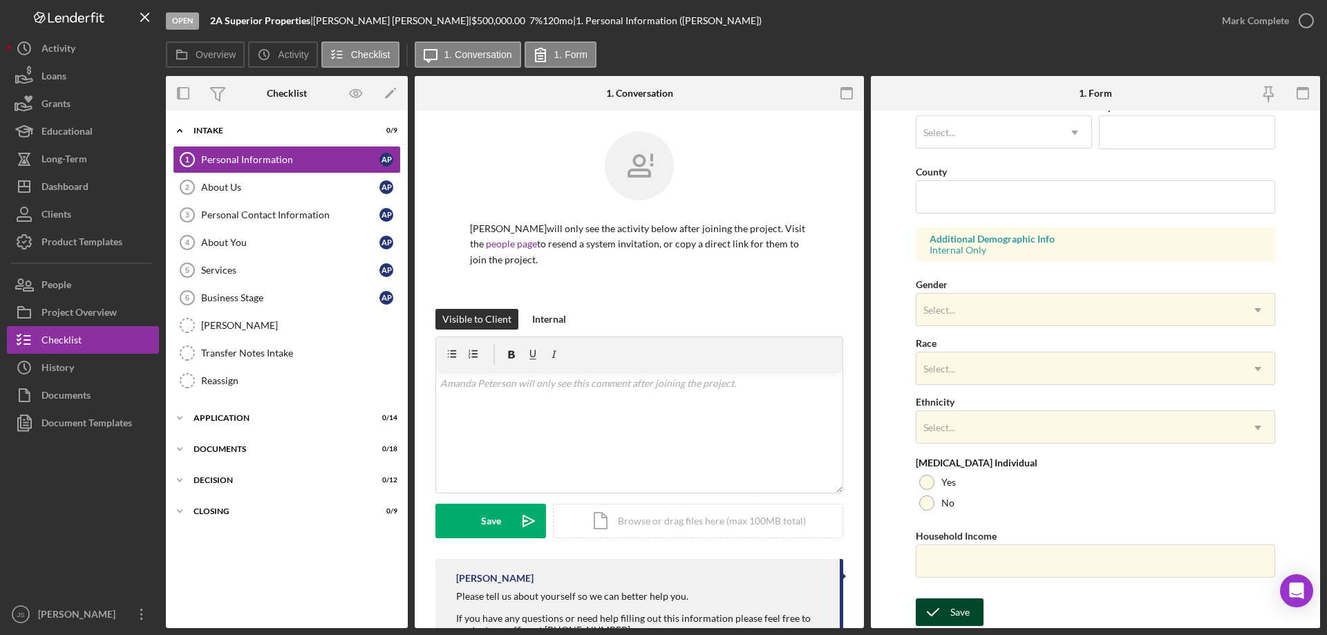
click at [951, 608] on div "Save" at bounding box center [959, 613] width 19 height 28
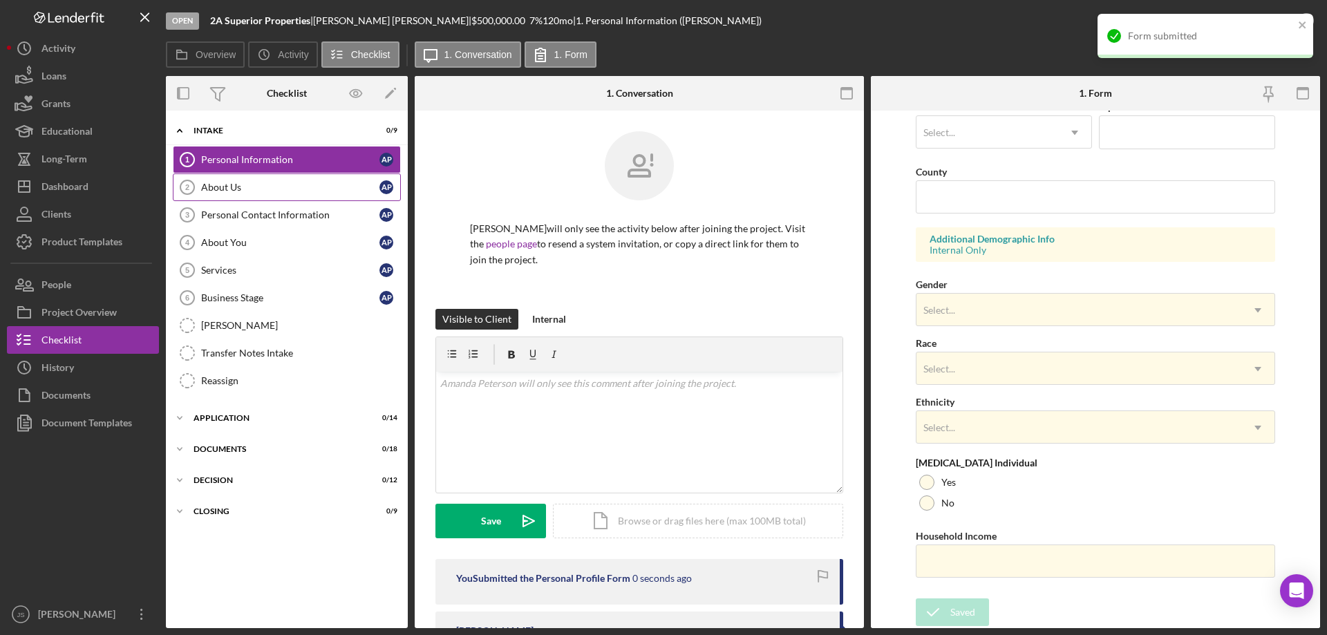
drag, startPoint x: 238, startPoint y: 189, endPoint x: 247, endPoint y: 193, distance: 9.6
click at [239, 189] on div "About Us" at bounding box center [290, 187] width 178 height 11
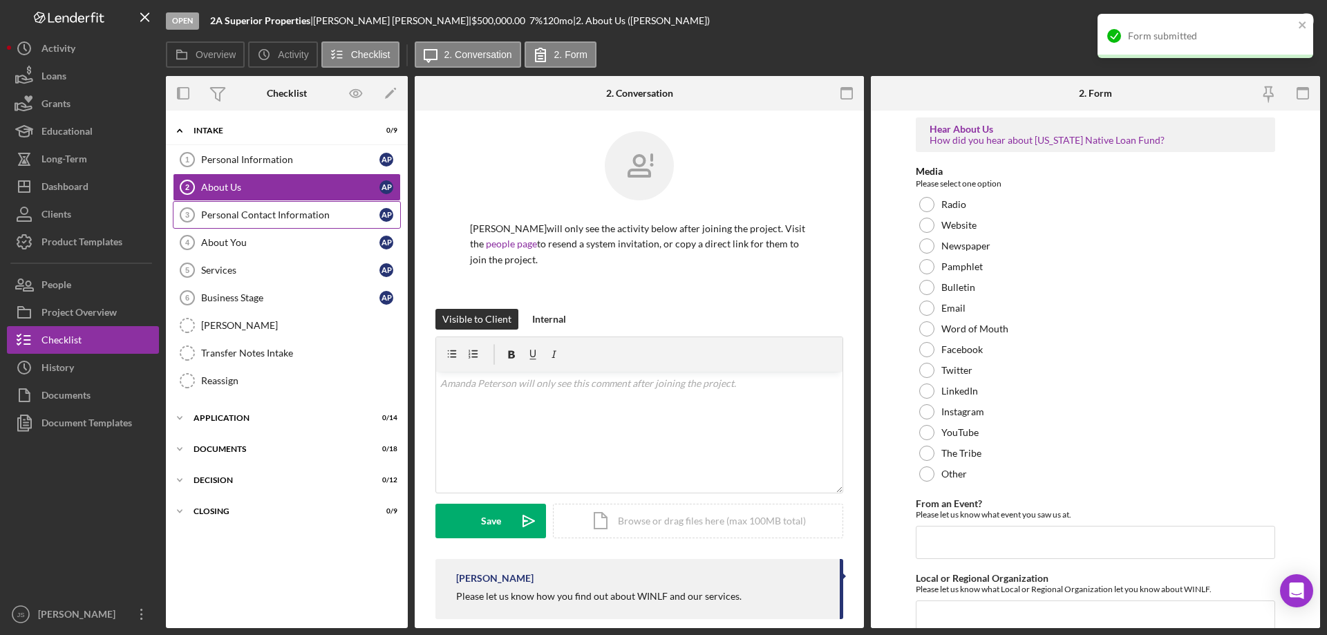
click at [276, 214] on div "Personal Contact Information" at bounding box center [290, 214] width 178 height 11
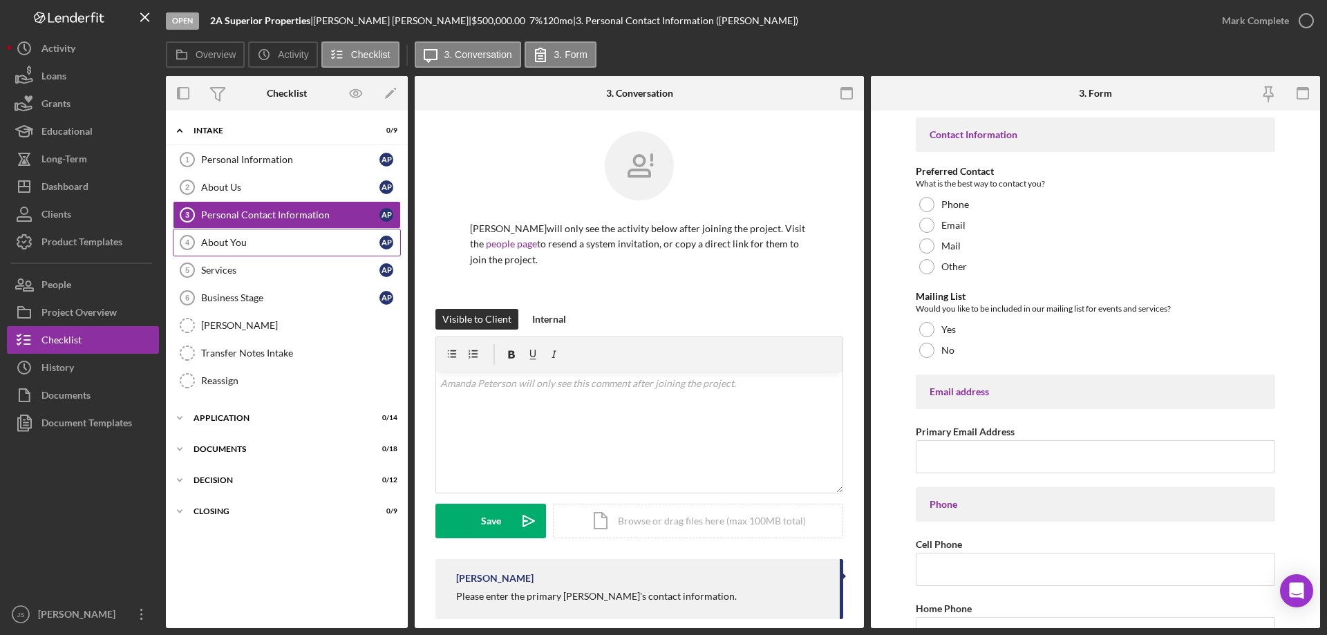
click at [254, 247] on div "About You" at bounding box center [290, 242] width 178 height 11
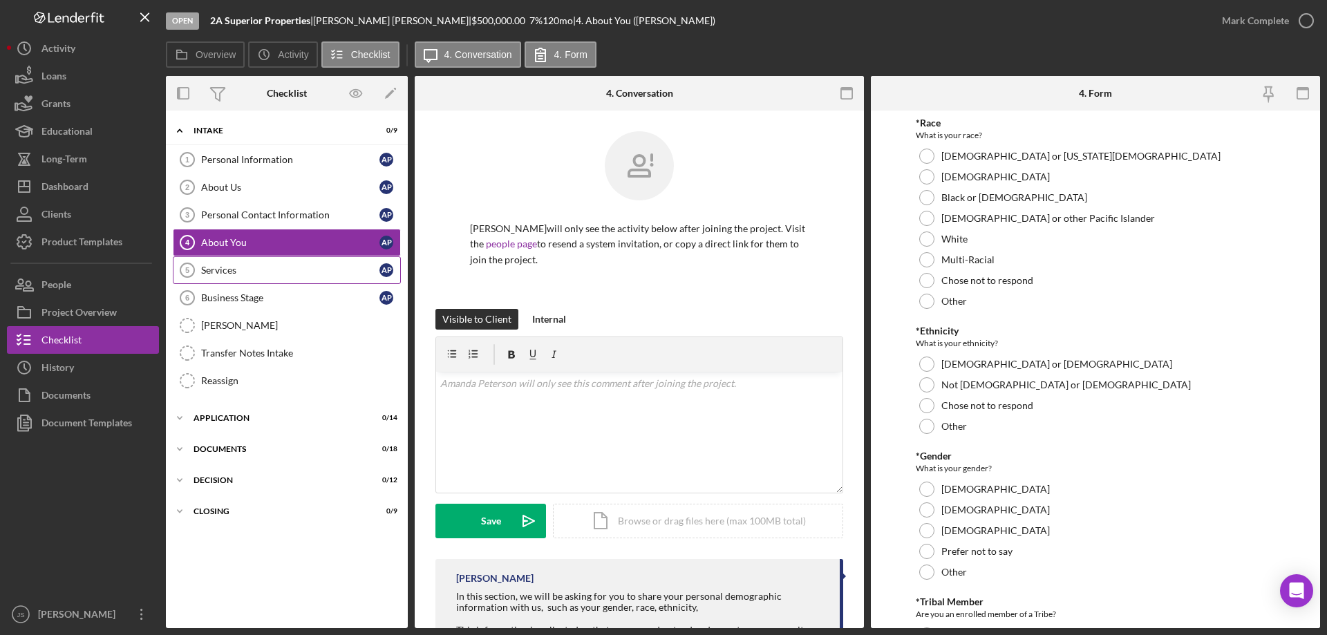
click at [258, 275] on div "Services" at bounding box center [290, 270] width 178 height 11
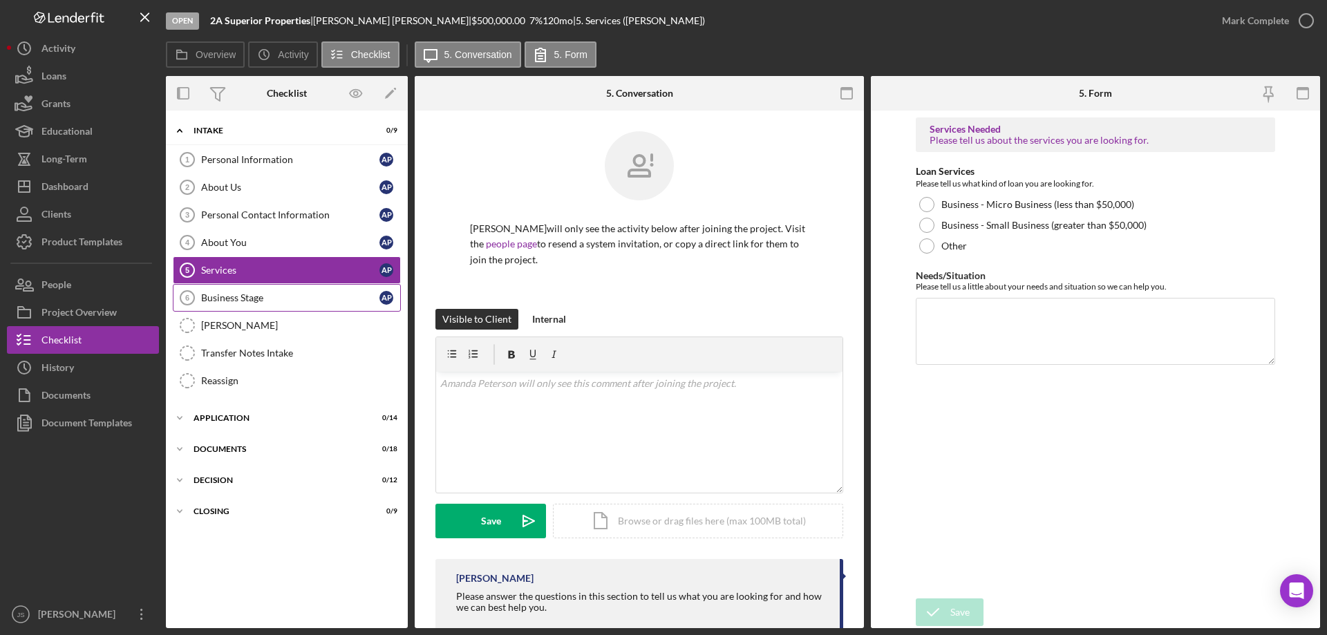
click at [293, 304] on link "Business Stage 6 Business Stage A P" at bounding box center [287, 298] width 228 height 28
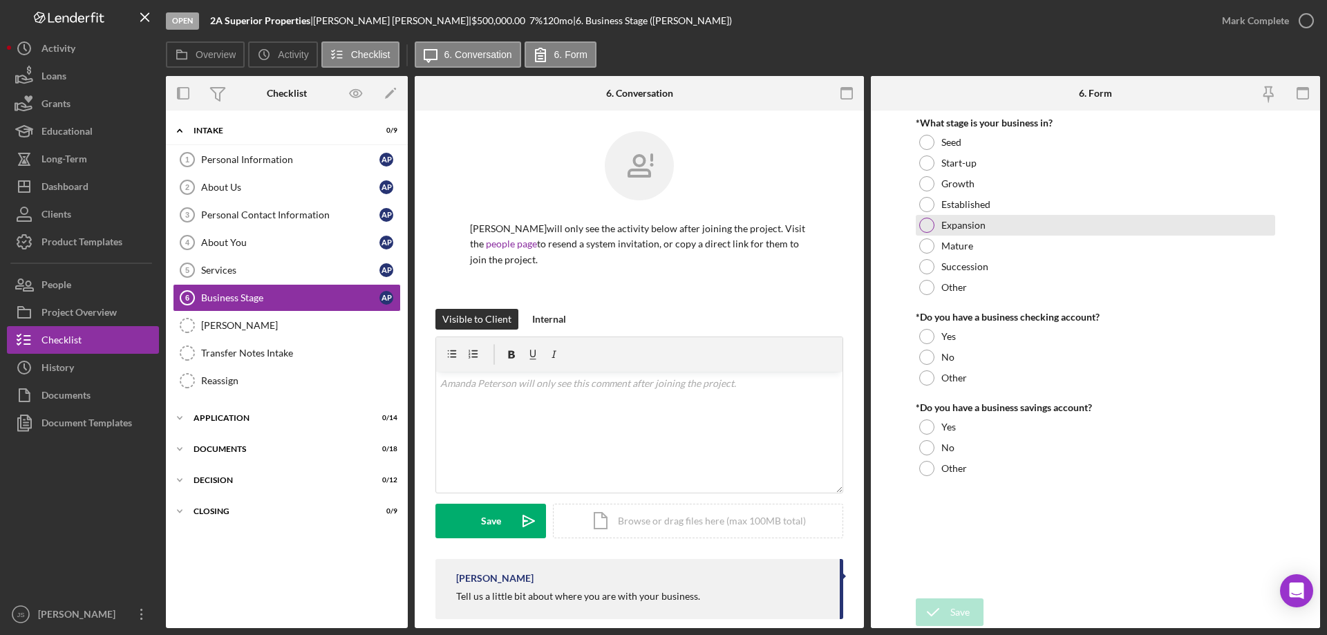
click at [926, 225] on div at bounding box center [926, 225] width 15 height 15
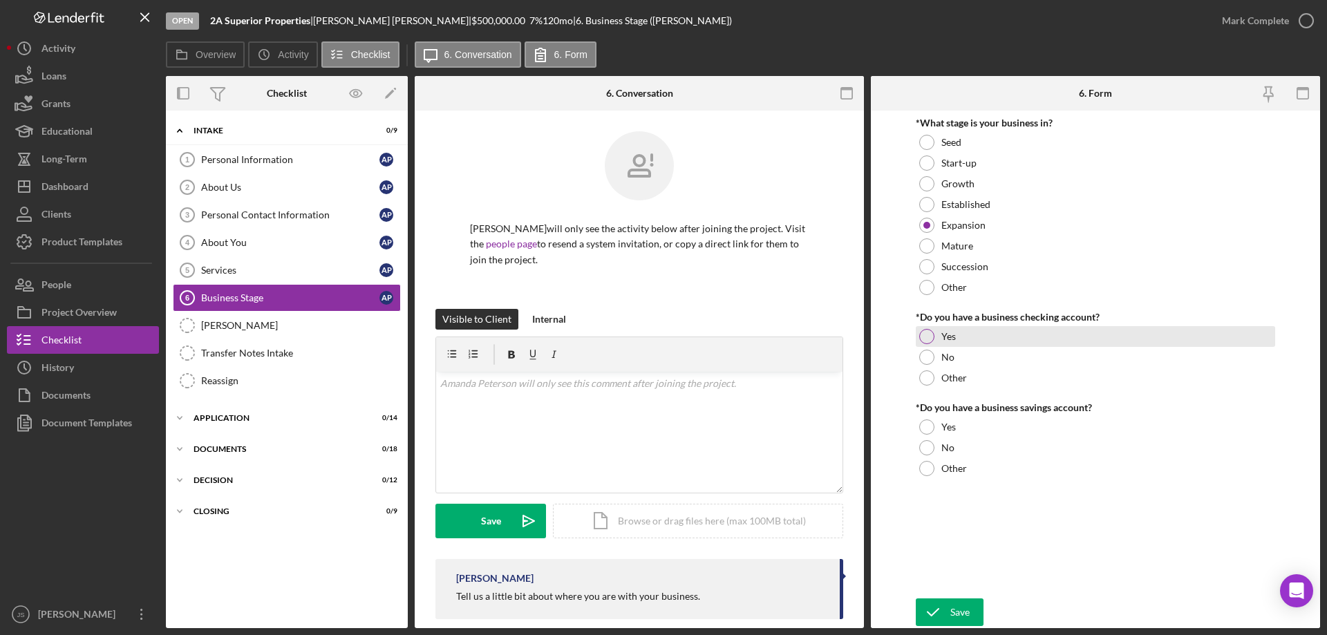
click at [925, 338] on div at bounding box center [926, 336] width 15 height 15
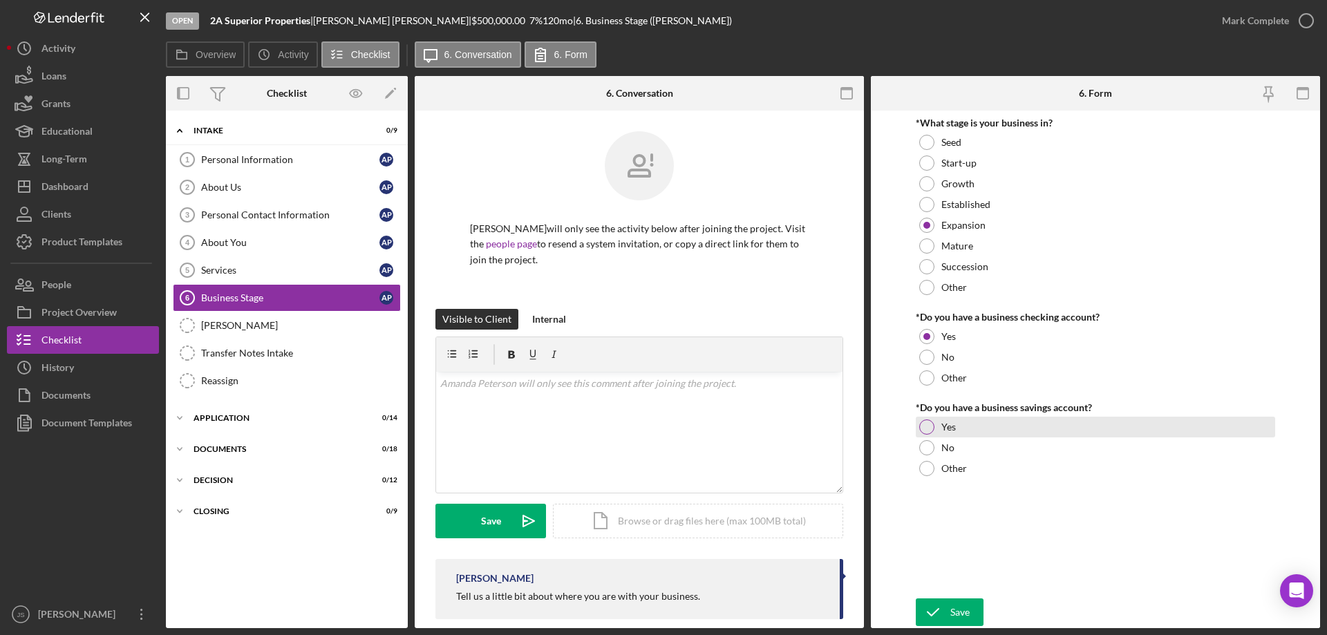
click at [923, 427] on div at bounding box center [926, 427] width 15 height 15
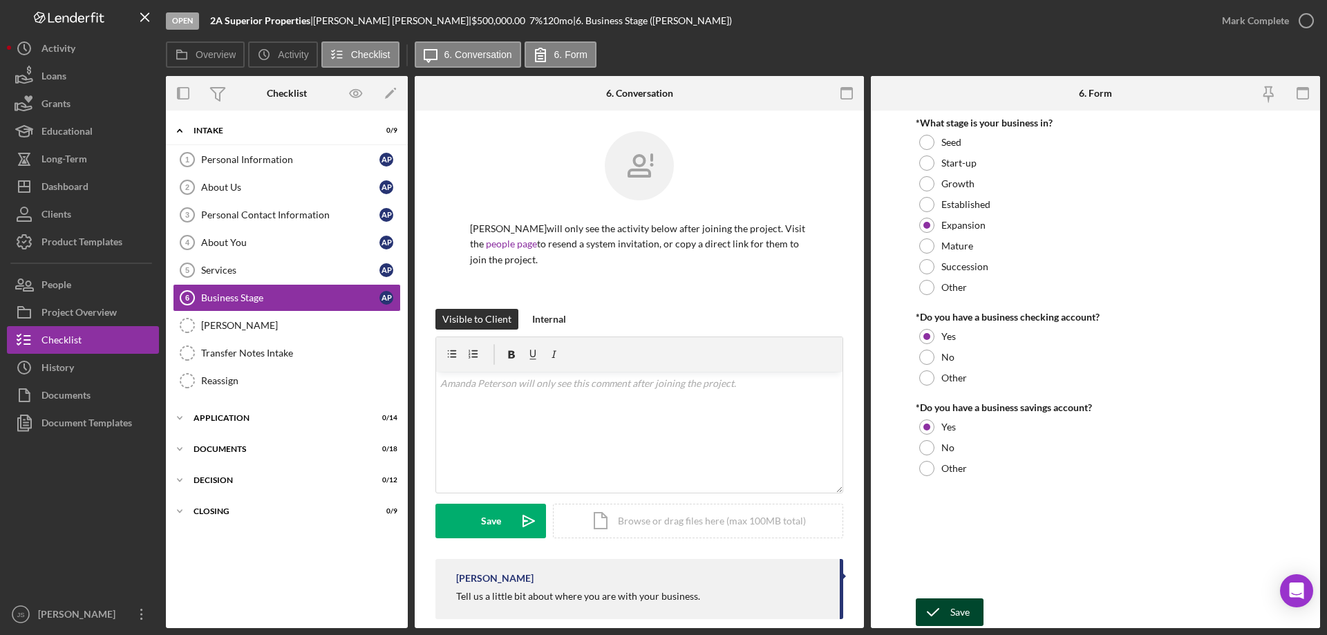
click at [954, 612] on div "Save" at bounding box center [959, 613] width 19 height 28
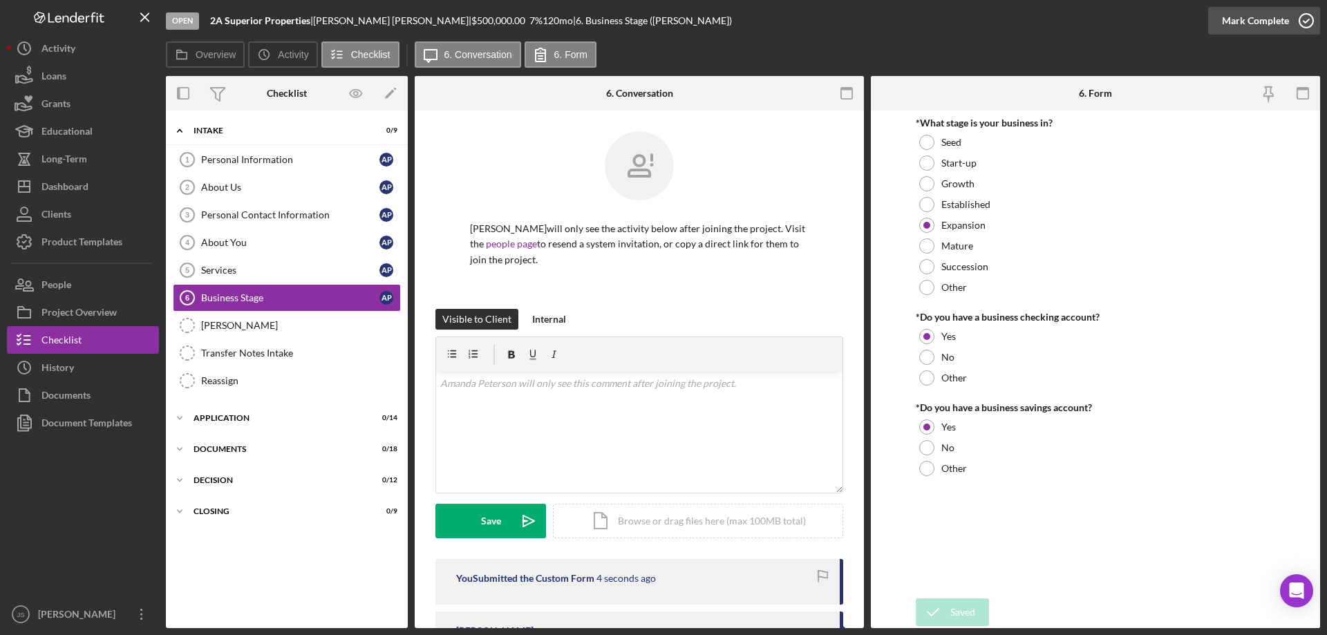
drag, startPoint x: 1308, startPoint y: 25, endPoint x: 1286, endPoint y: 32, distance: 22.5
click at [1308, 25] on icon "button" at bounding box center [1306, 20] width 35 height 35
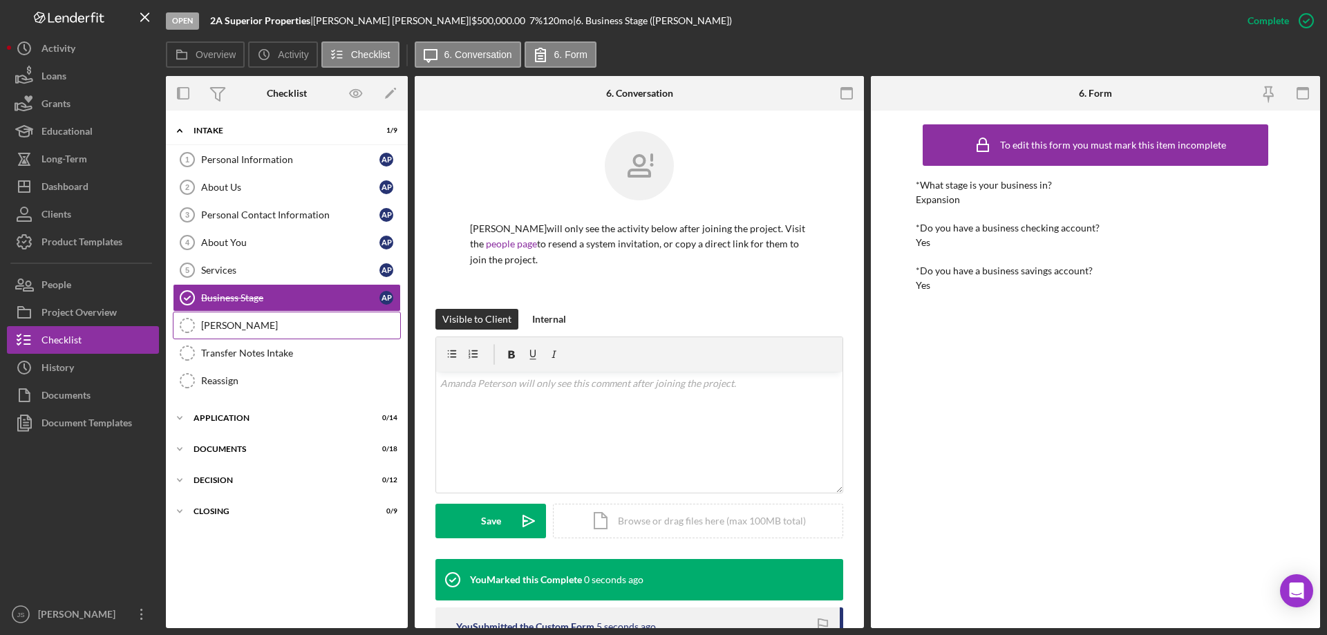
click at [236, 323] on div "OTIS" at bounding box center [300, 325] width 199 height 11
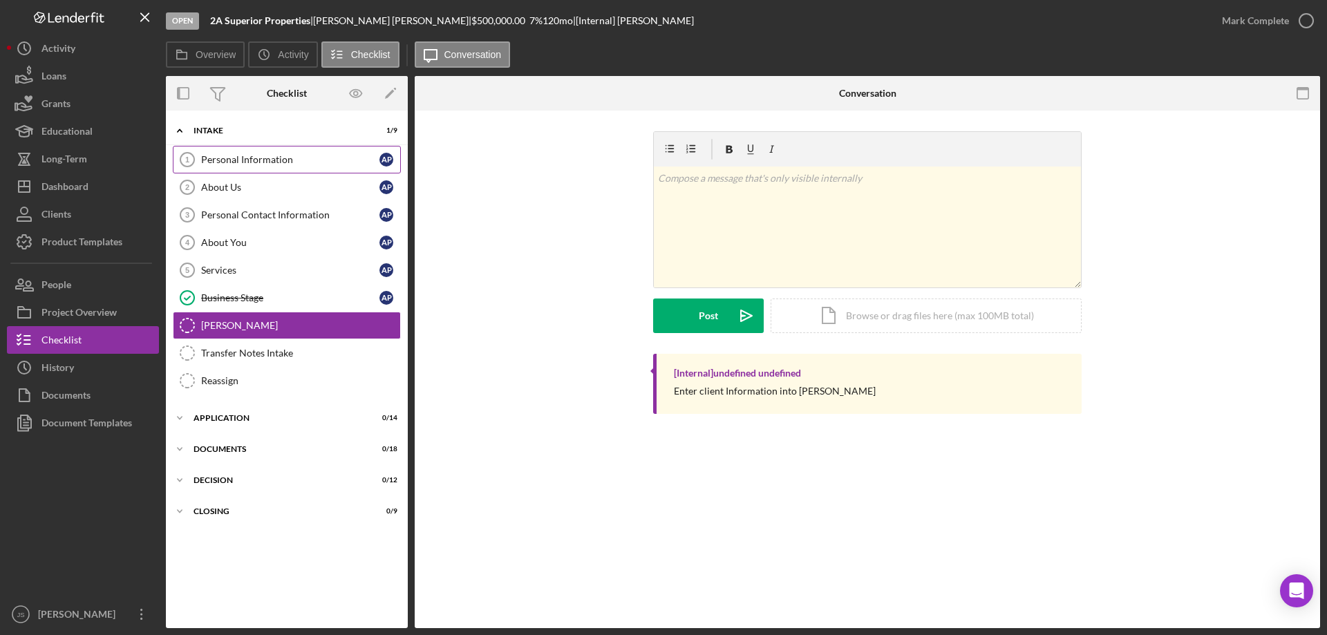
click at [310, 158] on div "Personal Information" at bounding box center [290, 159] width 178 height 11
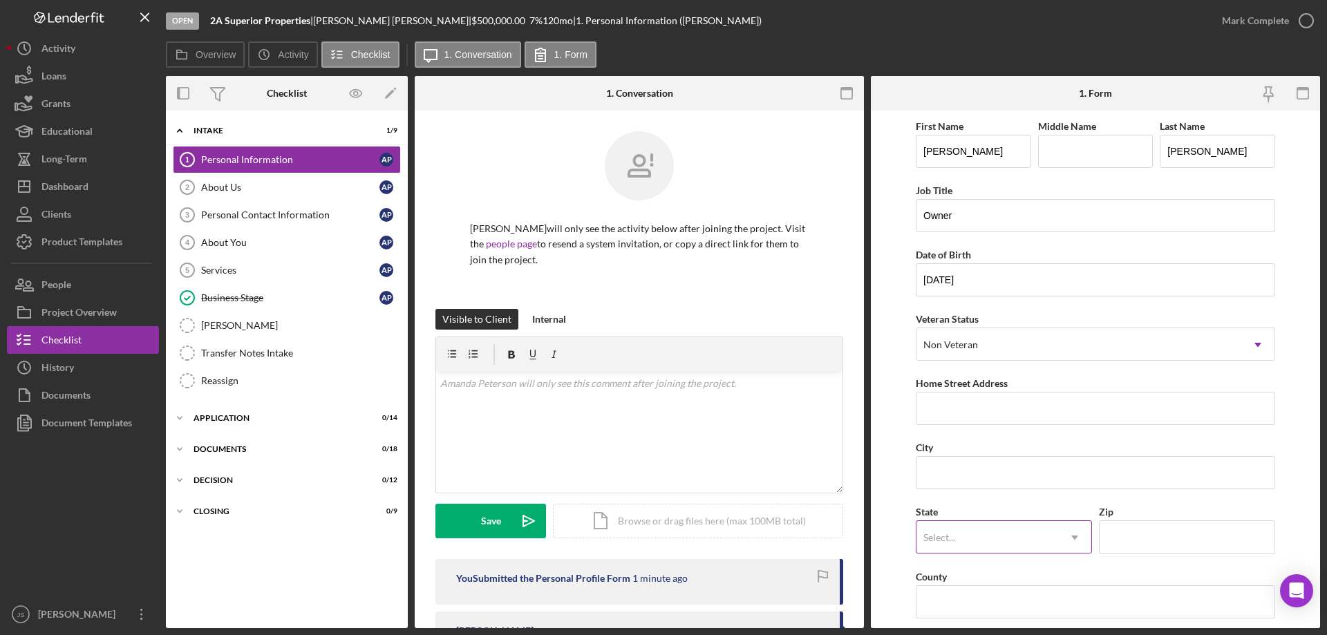
scroll to position [138, 0]
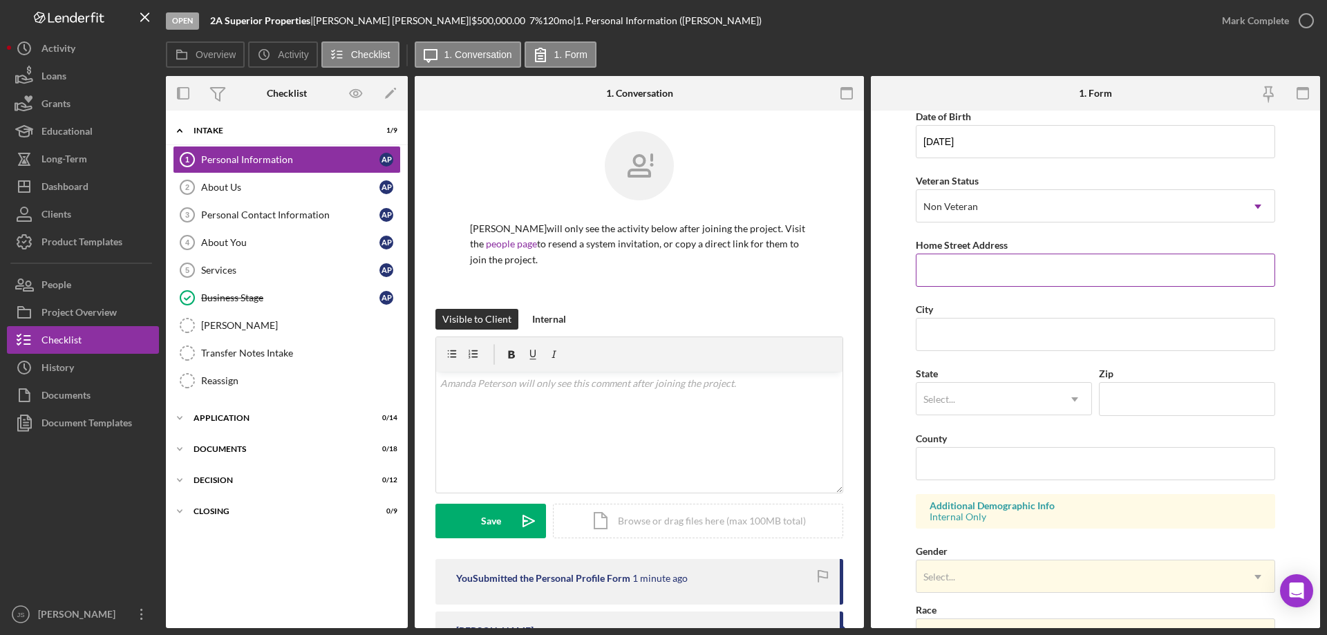
click at [966, 267] on input "Home Street Address" at bounding box center [1095, 270] width 359 height 33
type input "37410 Pike Rd"
type input "Bayfield"
type input "W"
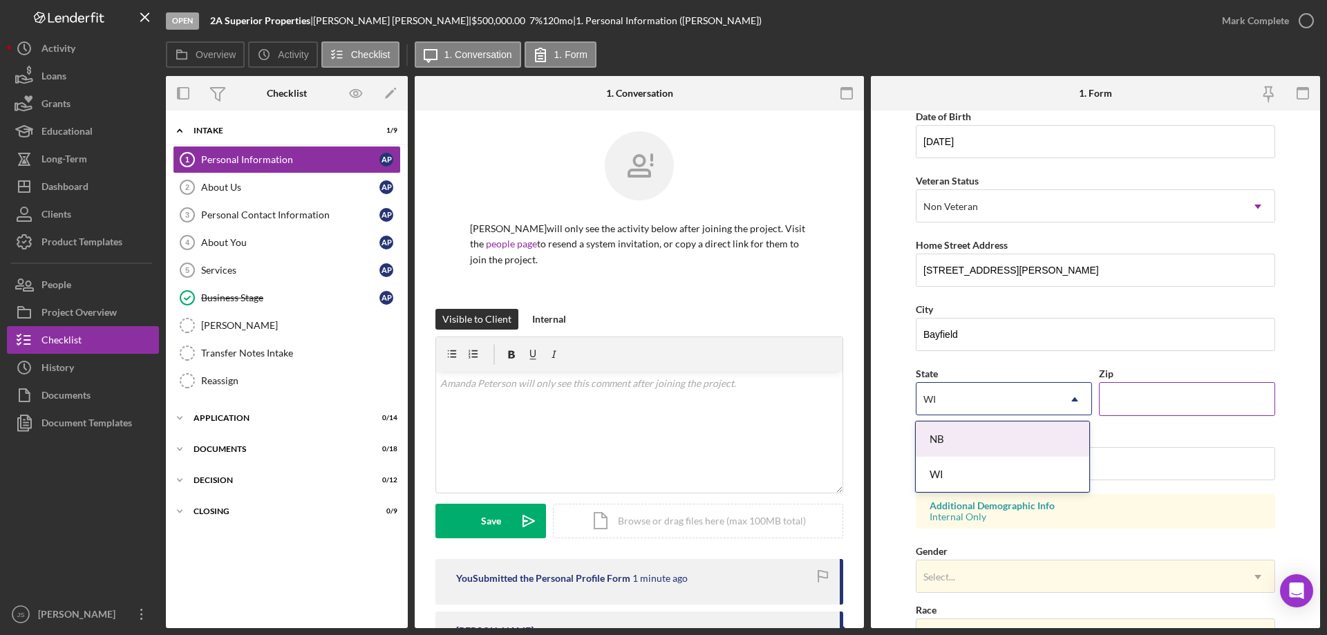
type input "WI"
click at [1122, 399] on input "Zip" at bounding box center [1187, 398] width 176 height 33
type input "54814"
click at [943, 469] on input "County" at bounding box center [1095, 463] width 359 height 33
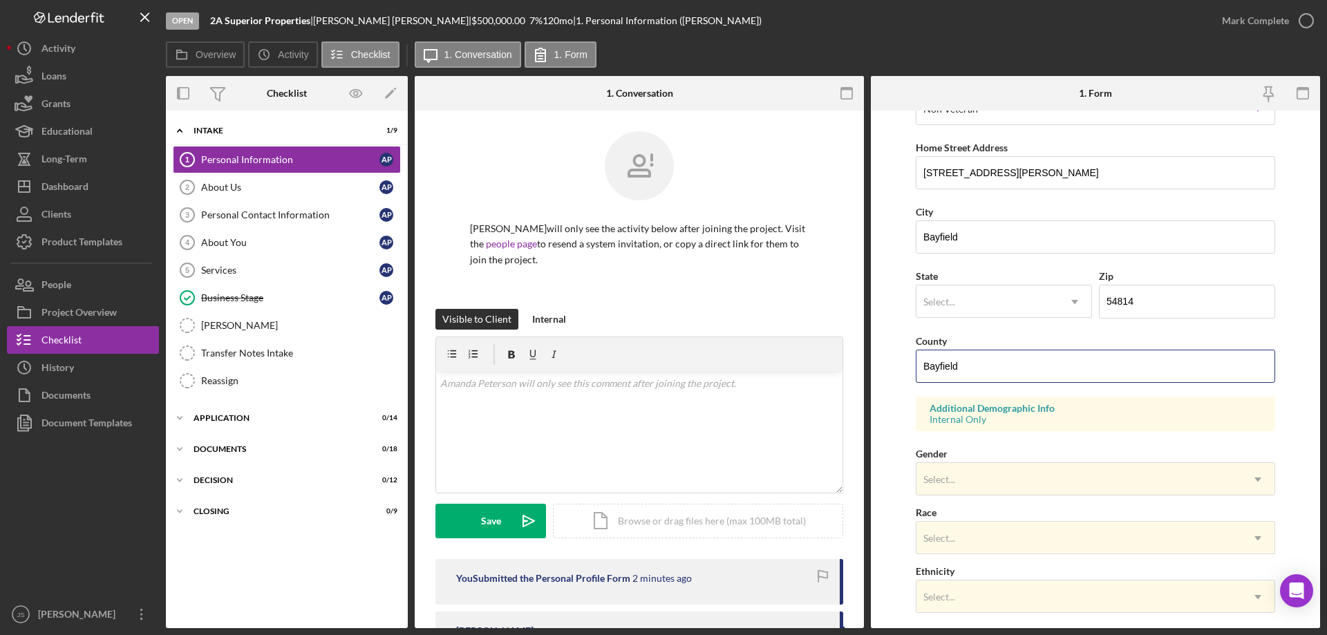
scroll to position [276, 0]
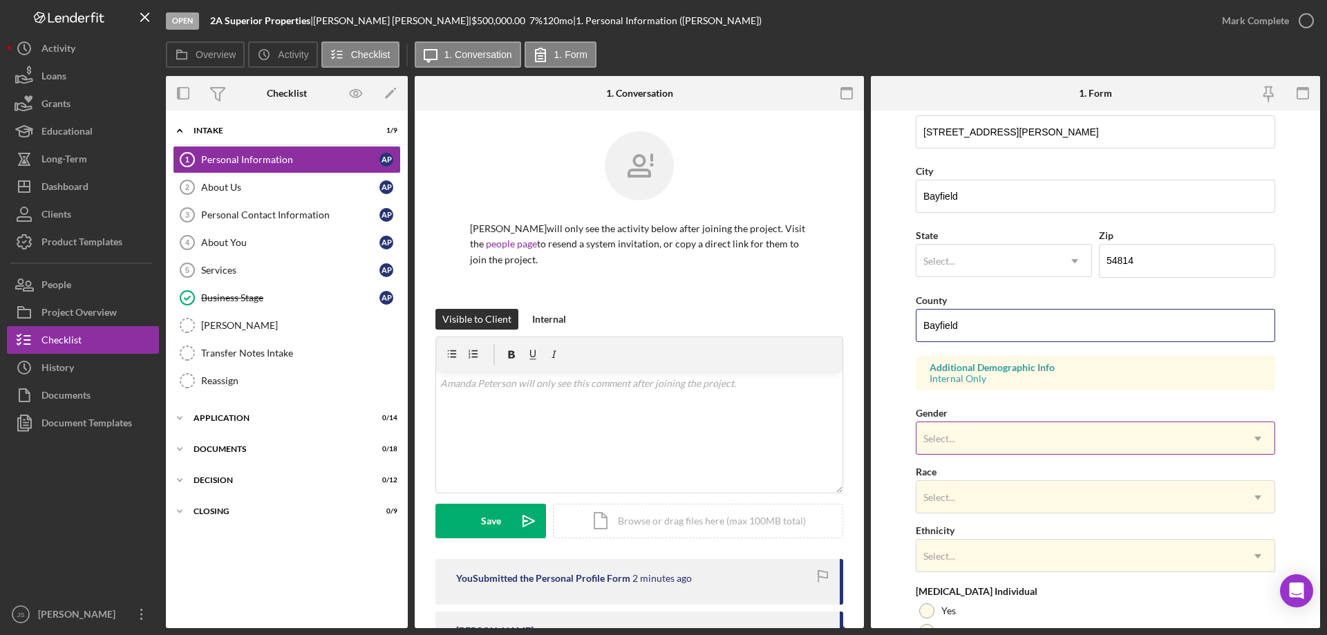
type input "Bayfield"
click at [1029, 438] on div "Select..." at bounding box center [1078, 439] width 325 height 32
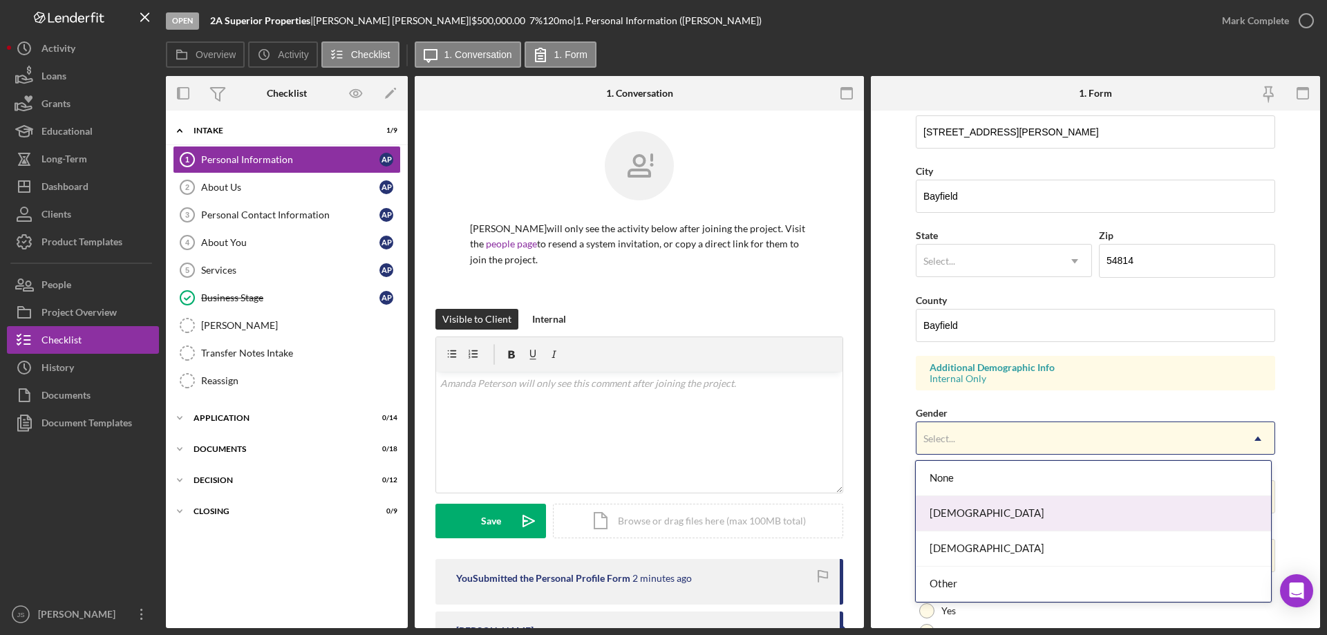
click at [995, 515] on div "Female" at bounding box center [1093, 513] width 355 height 35
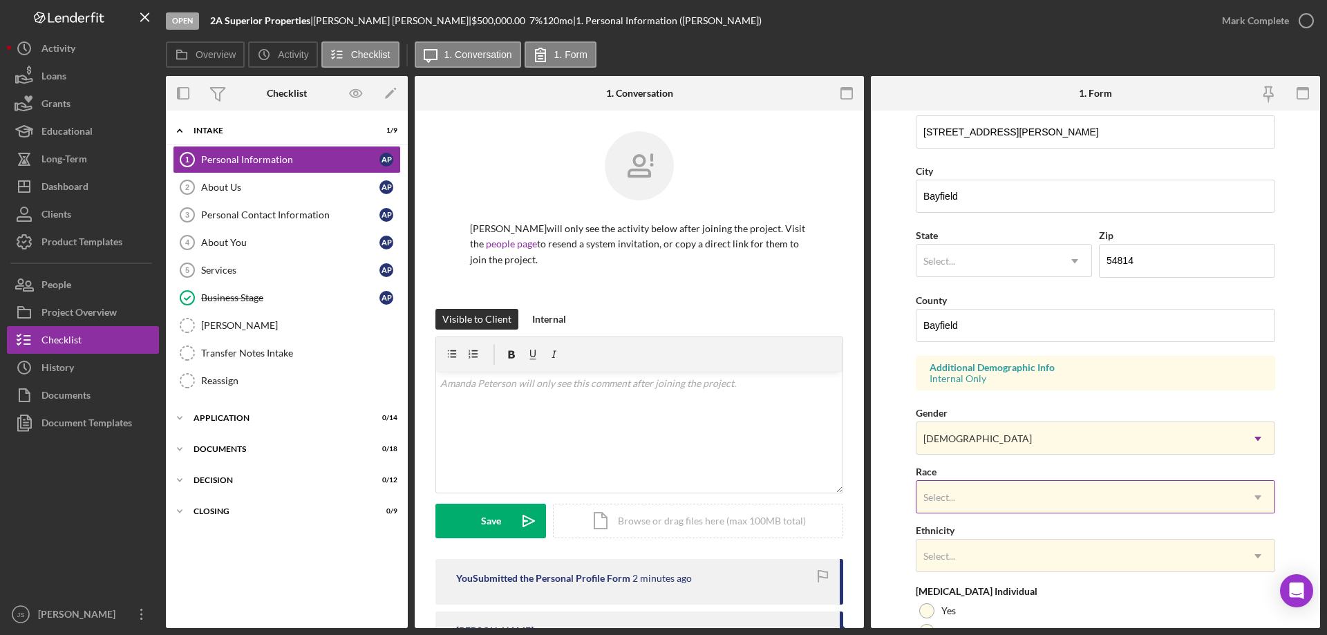
click at [1064, 498] on div "Select..." at bounding box center [1078, 498] width 325 height 32
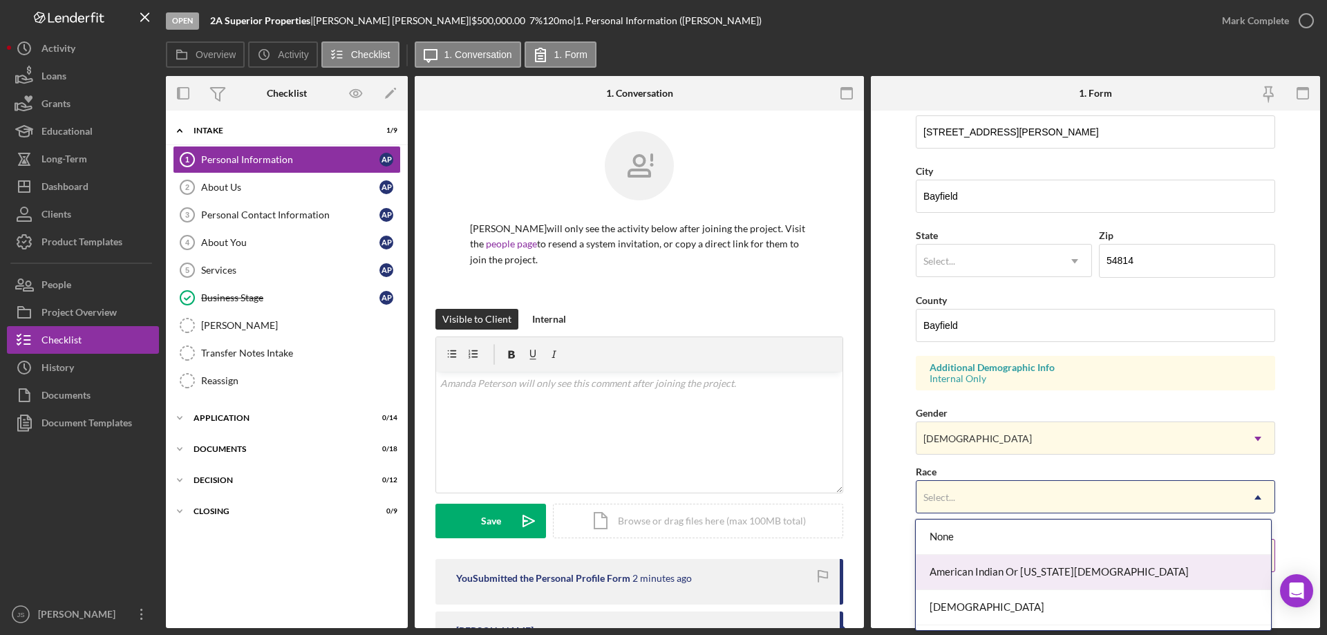
drag, startPoint x: 1048, startPoint y: 565, endPoint x: 1079, endPoint y: 553, distance: 33.2
click at [1055, 566] on div "American Indian Or Alaska Native" at bounding box center [1093, 572] width 355 height 35
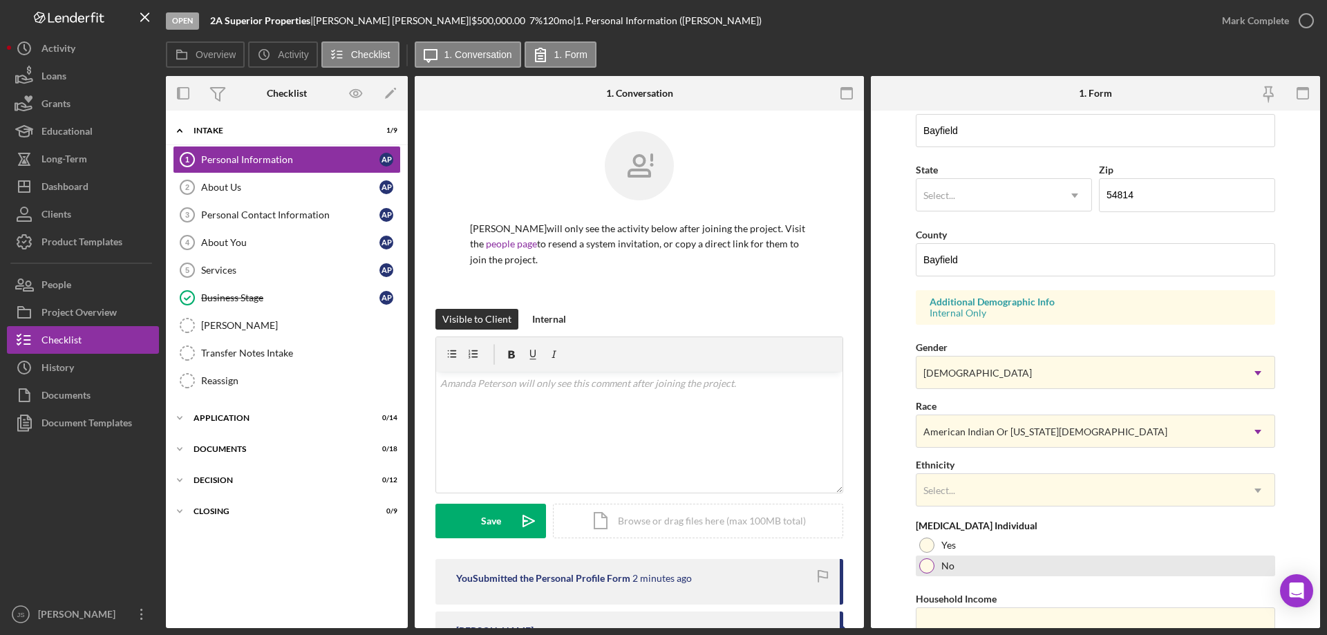
scroll to position [405, 0]
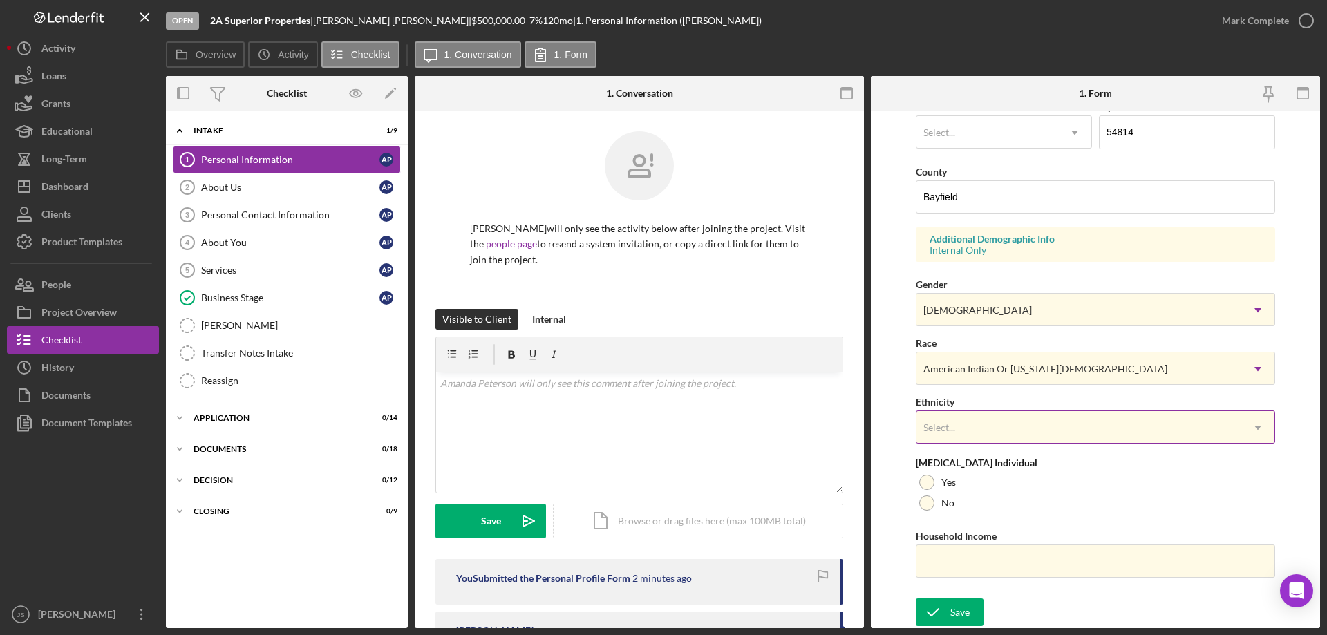
click at [1055, 433] on div "Select..." at bounding box center [1078, 428] width 325 height 32
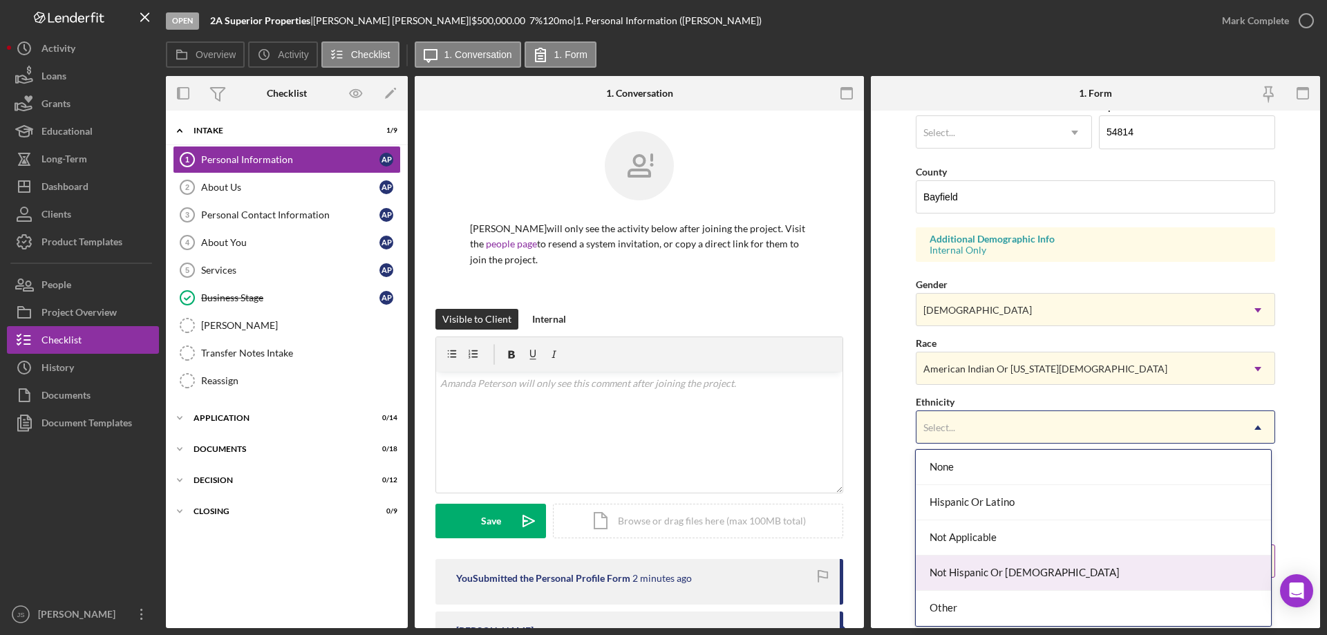
drag, startPoint x: 1056, startPoint y: 574, endPoint x: 1062, endPoint y: 570, distance: 7.1
click at [1057, 574] on div "Not Hispanic Or Latino" at bounding box center [1093, 573] width 355 height 35
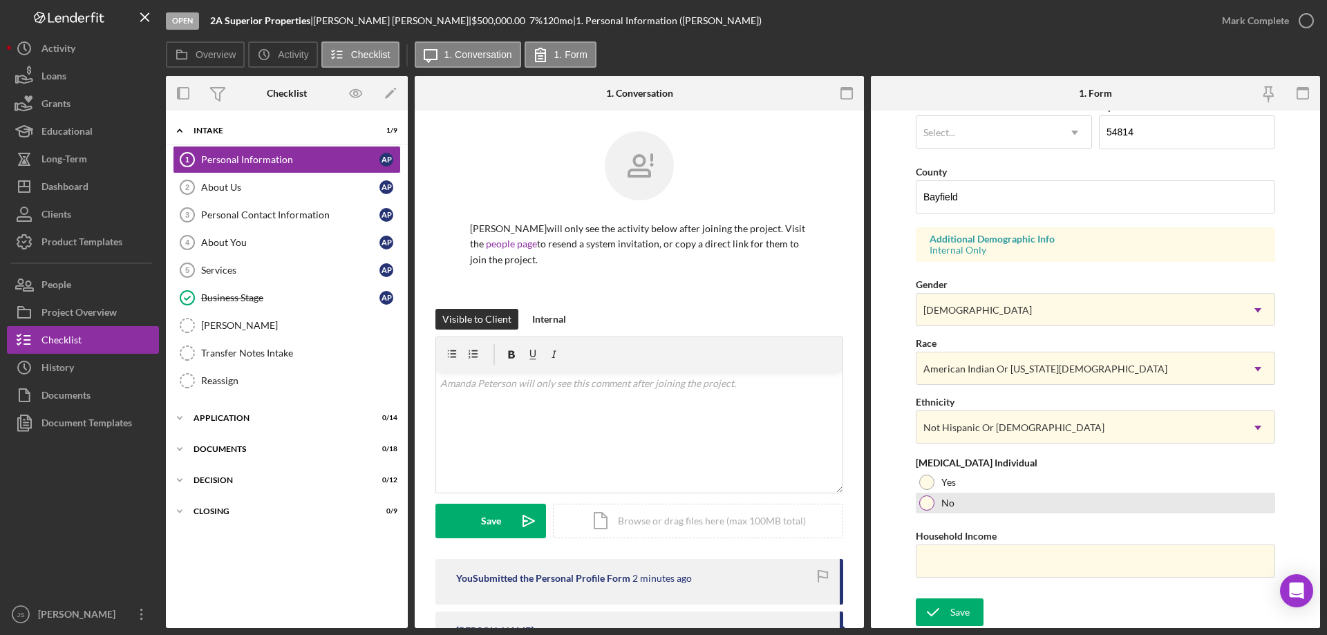
click at [926, 507] on div at bounding box center [926, 503] width 15 height 15
click at [968, 571] on input "Household Income" at bounding box center [1095, 561] width 359 height 33
type input "$86,000"
click at [948, 612] on icon "submit" at bounding box center [933, 612] width 35 height 35
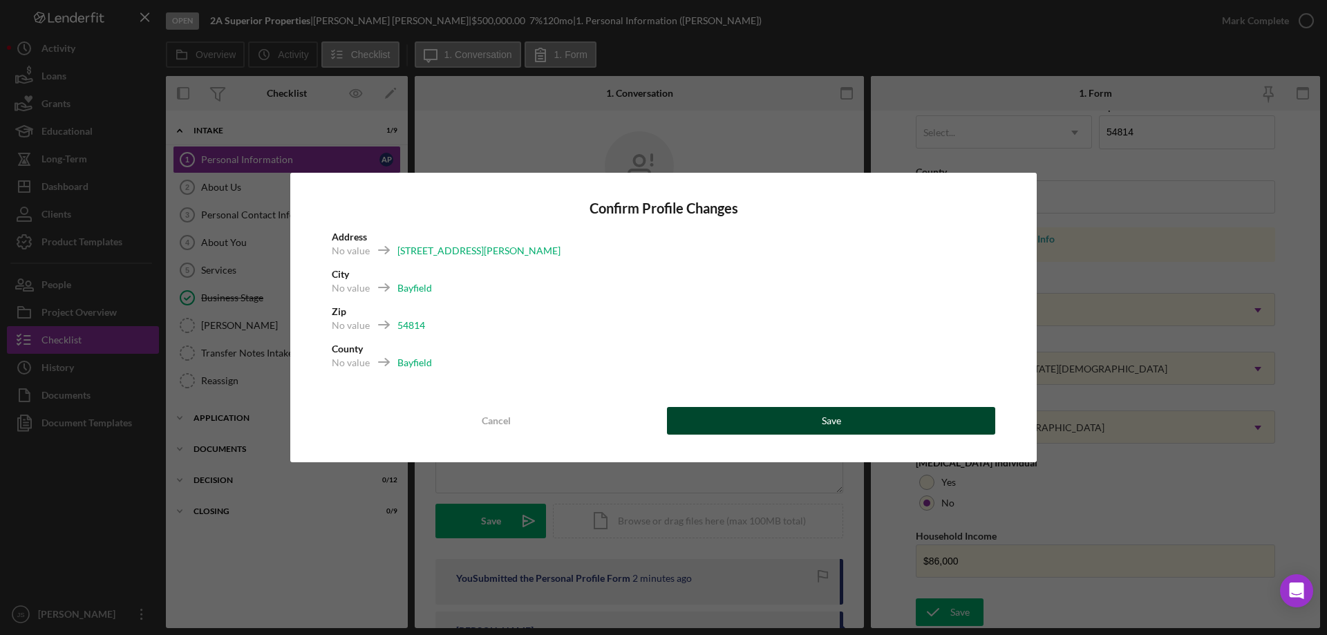
click at [808, 422] on button "Save" at bounding box center [831, 421] width 328 height 28
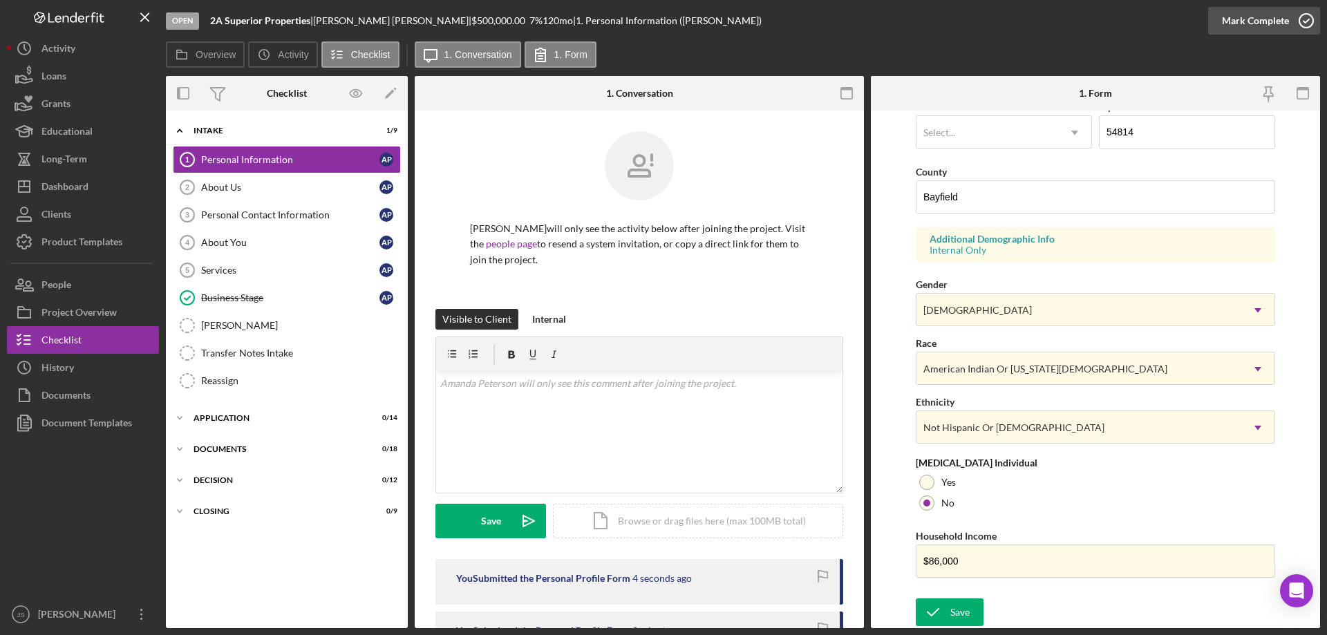
click at [1305, 19] on icon "button" at bounding box center [1306, 20] width 35 height 35
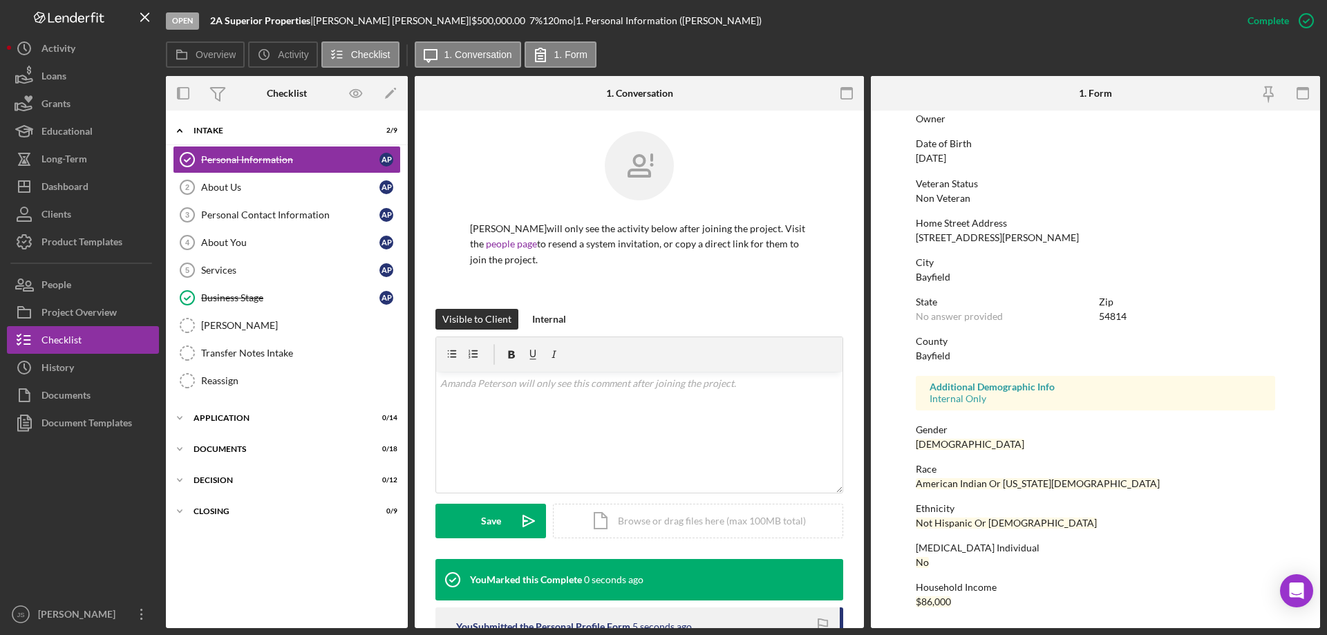
scroll to position [127, 0]
click at [227, 184] on div "About Us" at bounding box center [290, 187] width 178 height 11
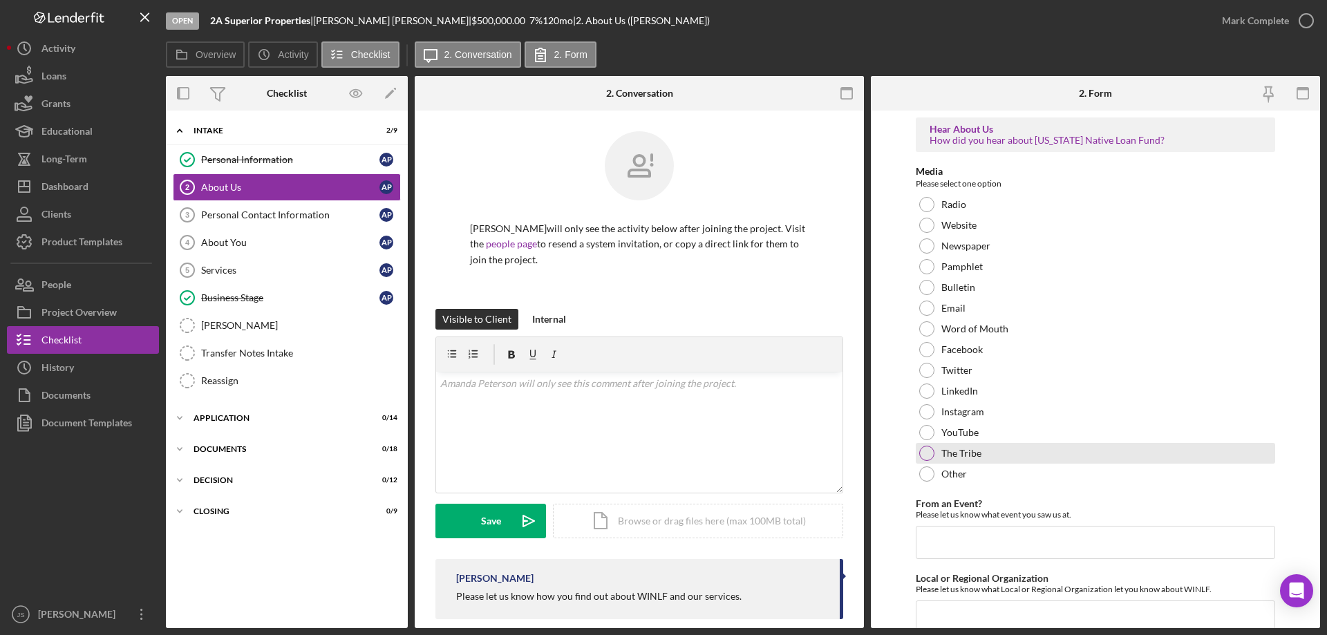
click at [930, 452] on div at bounding box center [926, 453] width 15 height 15
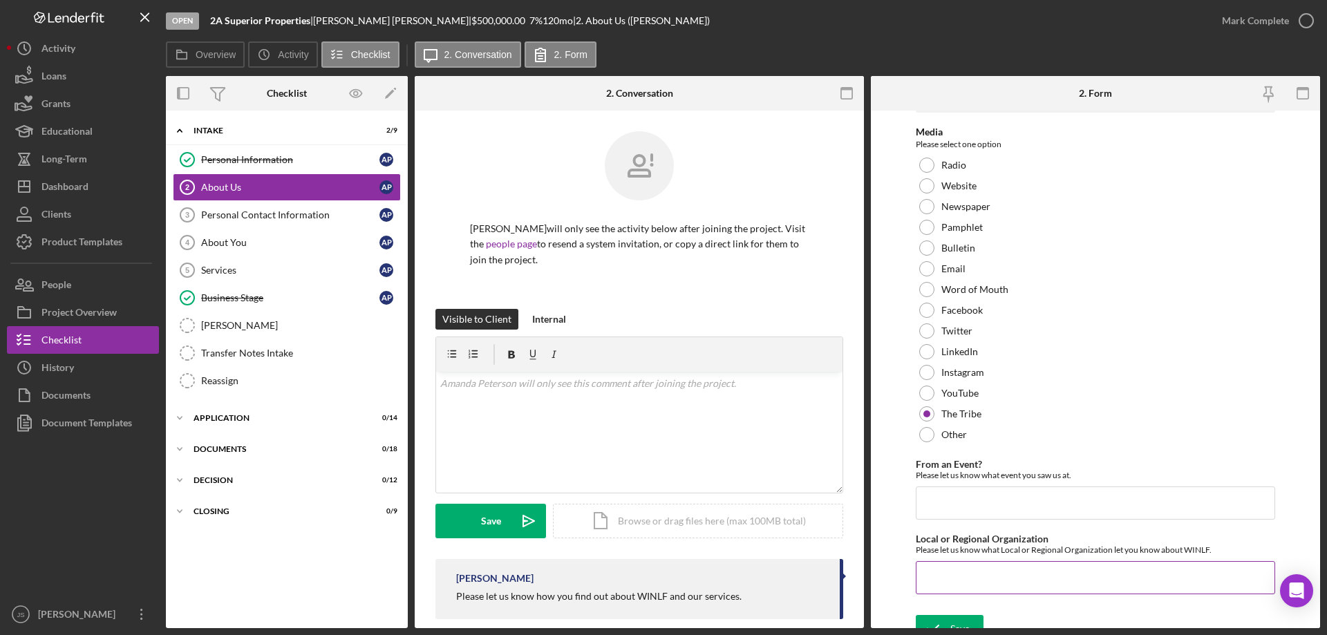
scroll to position [57, 0]
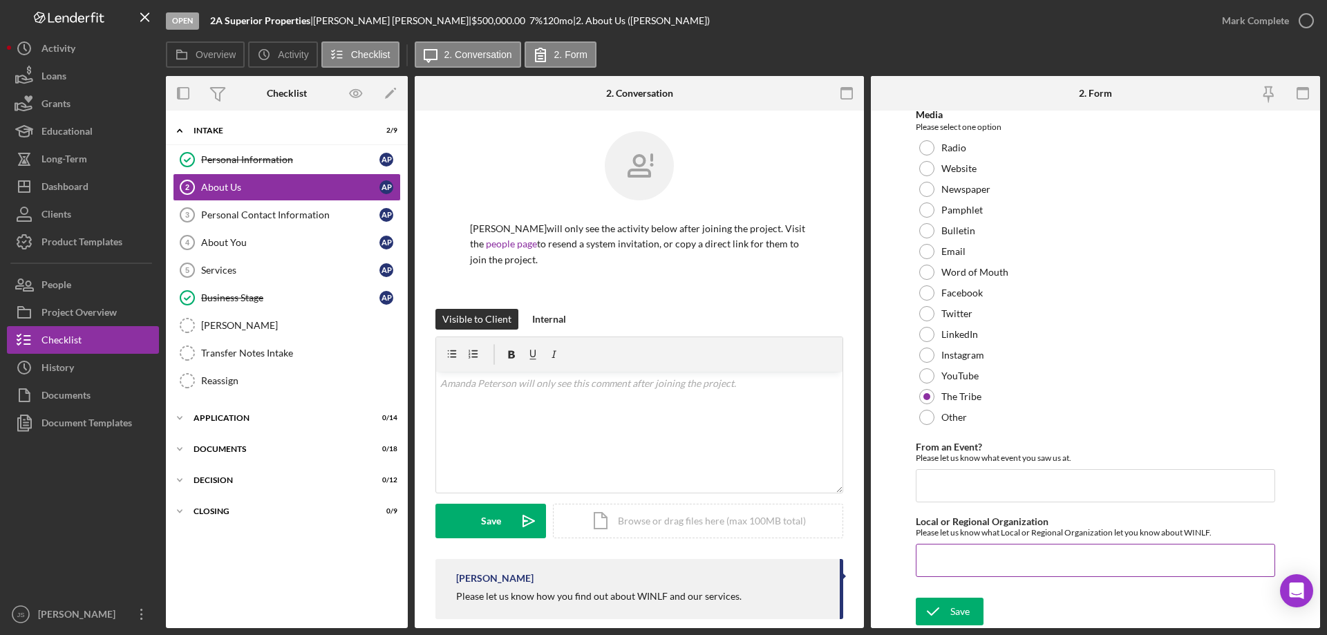
click at [957, 567] on input "Local or Regional Organization" at bounding box center [1095, 560] width 359 height 33
type input "Red Cliff"
click at [951, 609] on div "Save" at bounding box center [959, 612] width 19 height 28
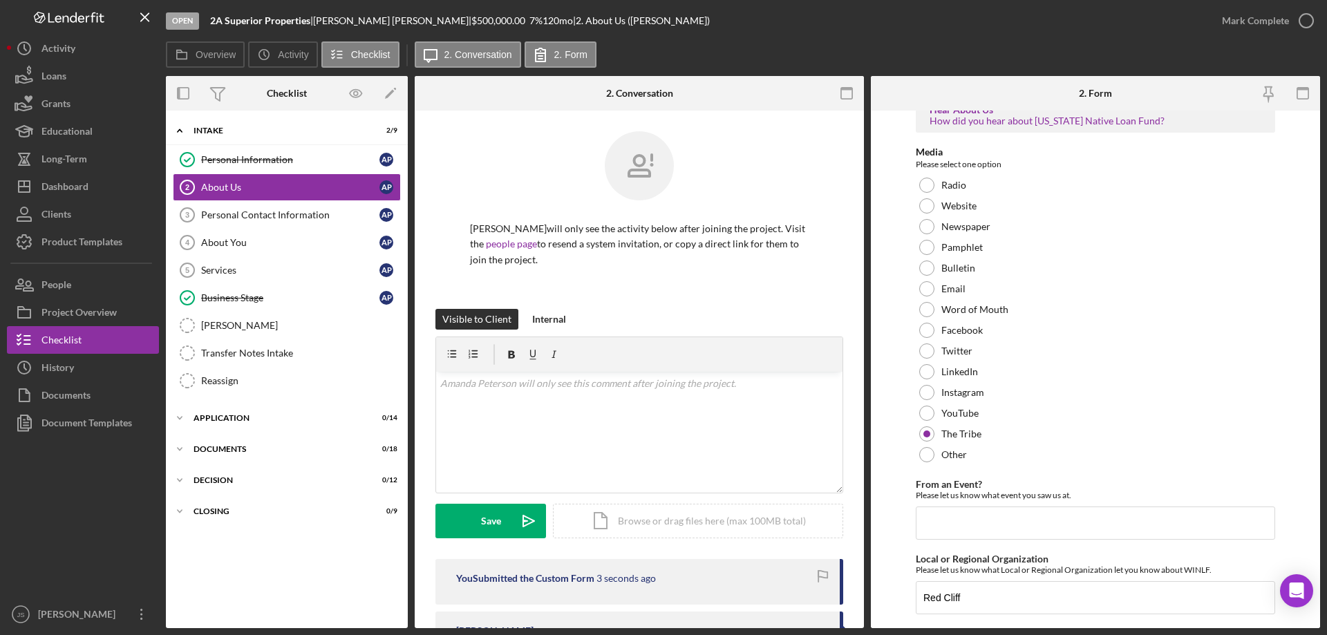
scroll to position [0, 0]
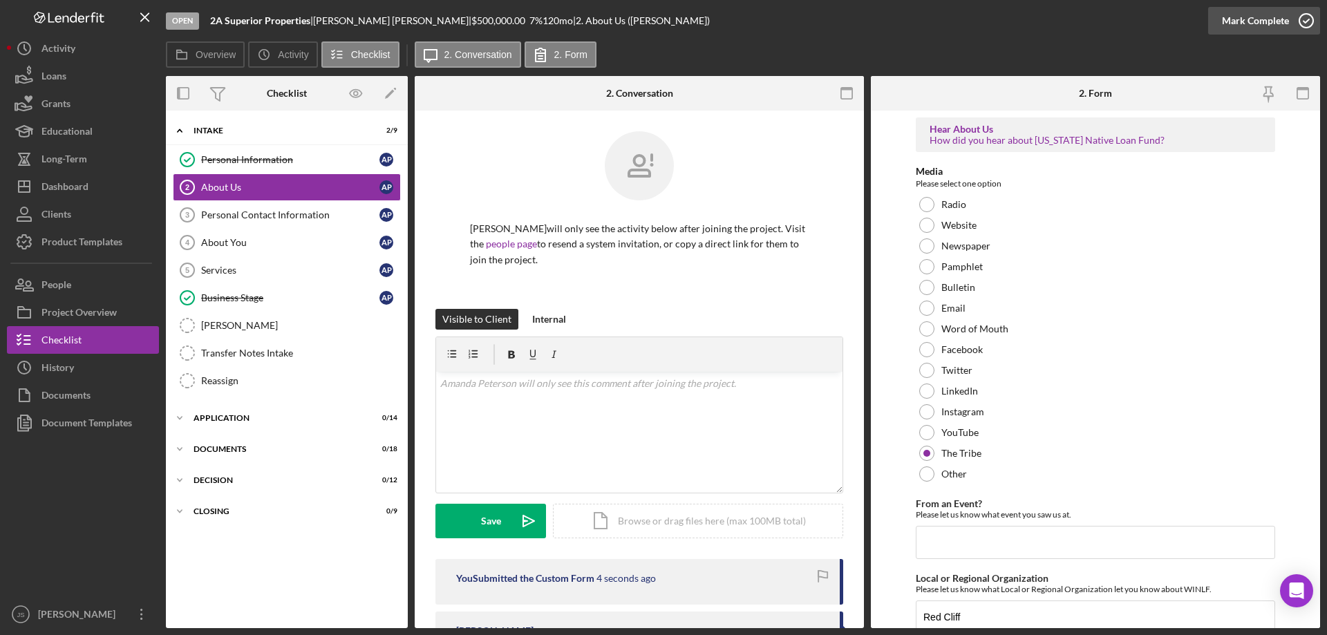
click at [1310, 23] on icon "button" at bounding box center [1306, 20] width 35 height 35
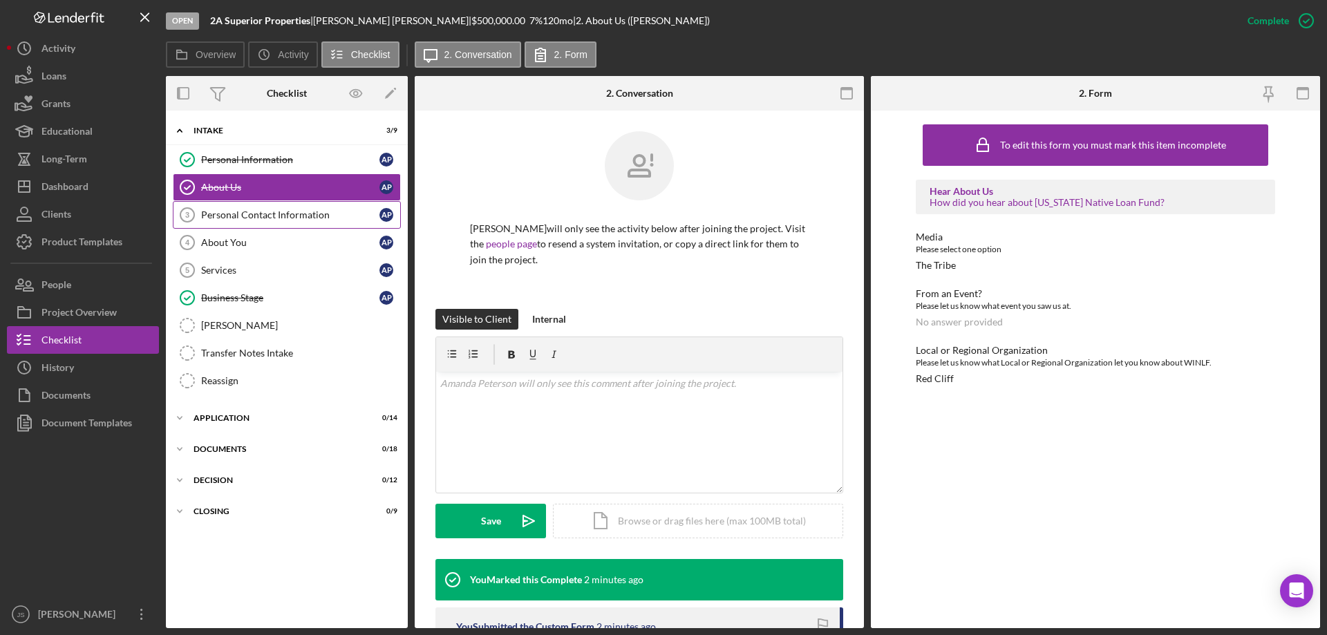
click at [294, 214] on div "Personal Contact Information" at bounding box center [290, 214] width 178 height 11
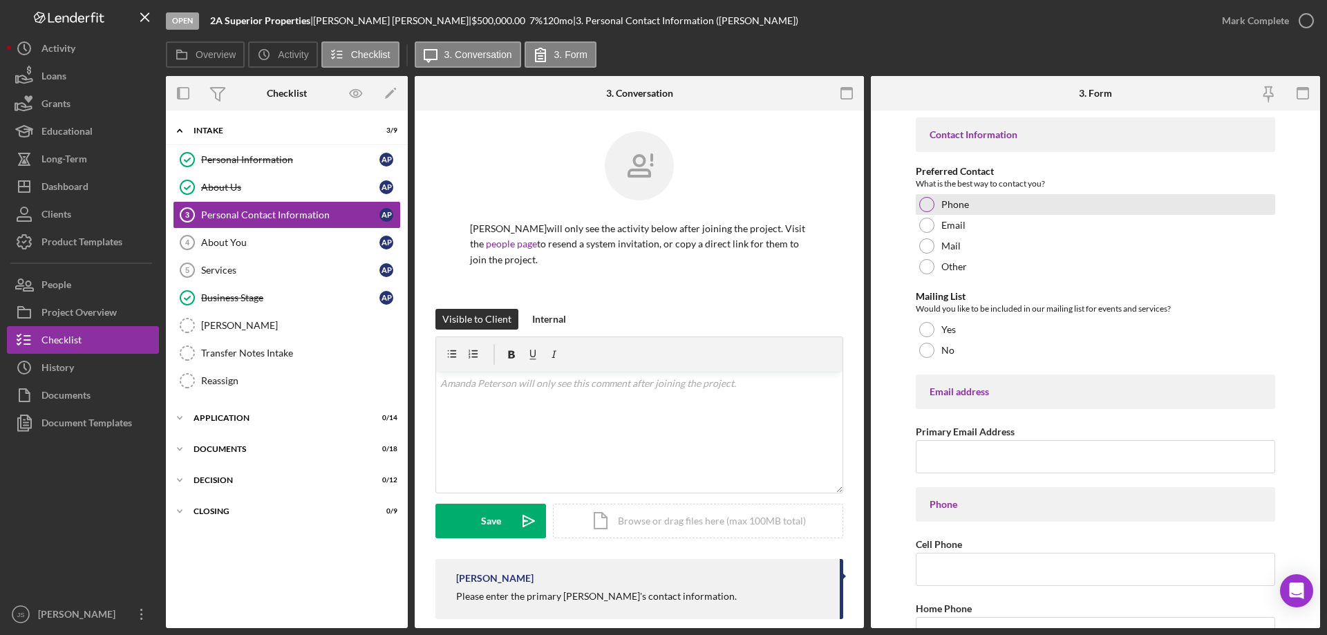
click at [926, 199] on div at bounding box center [926, 204] width 15 height 15
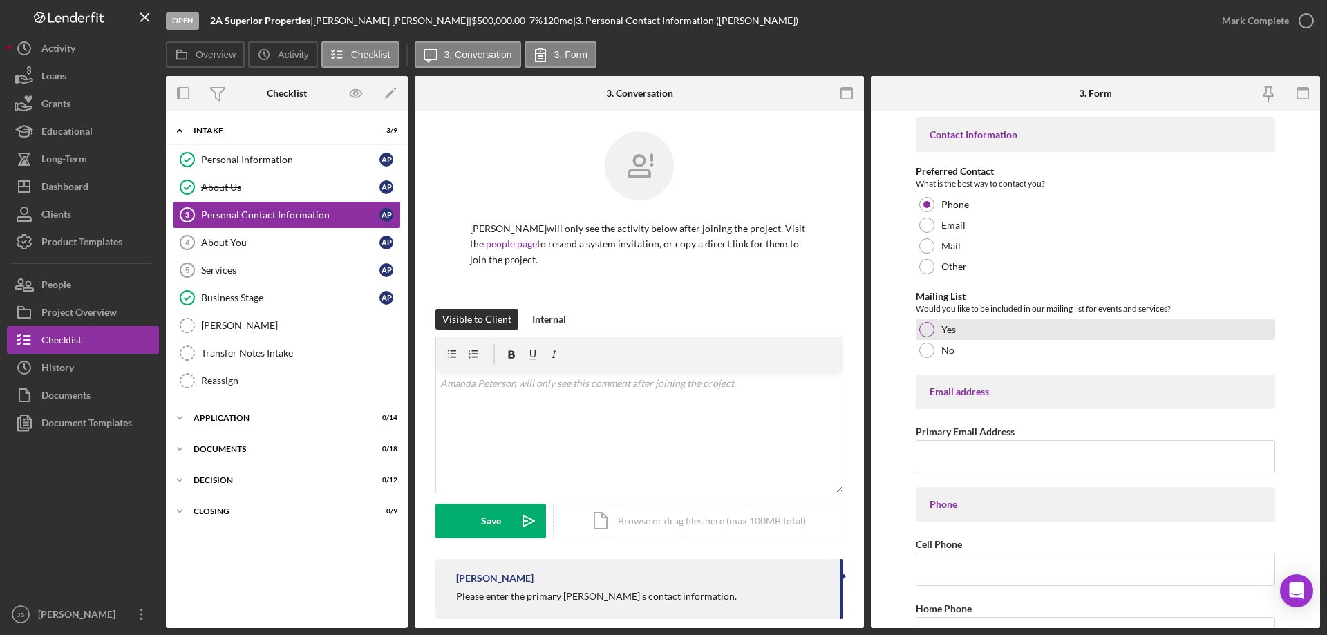
click at [930, 330] on div at bounding box center [926, 329] width 15 height 15
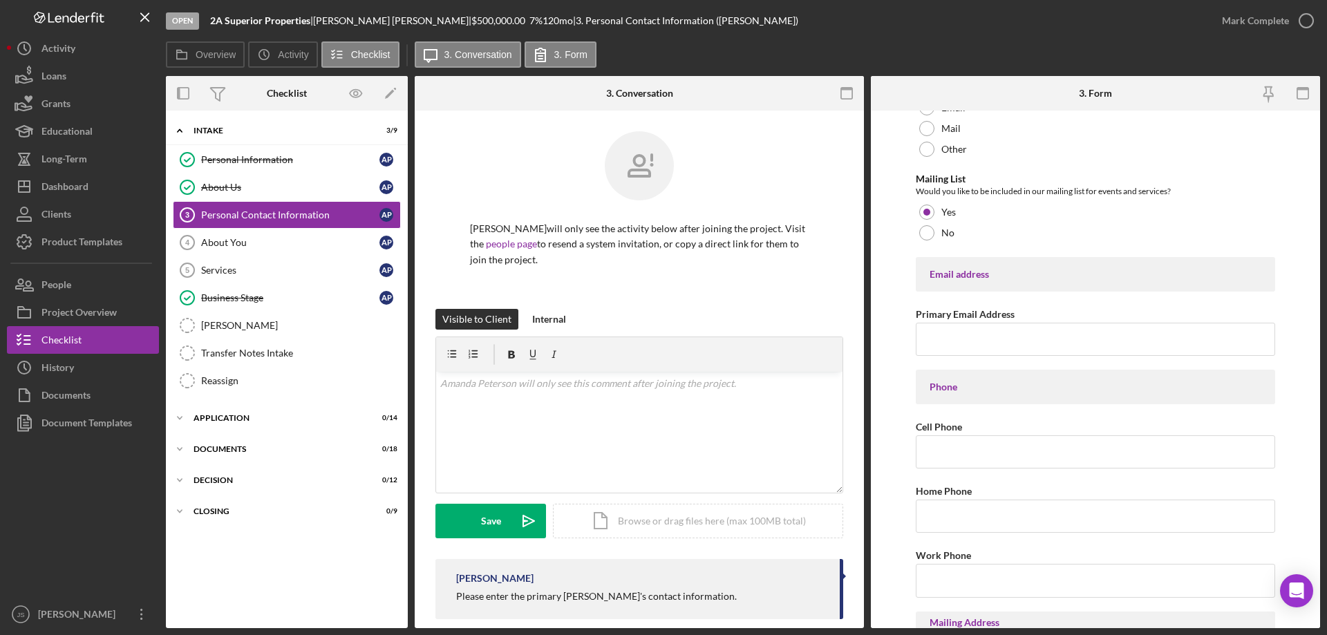
scroll to position [138, 0]
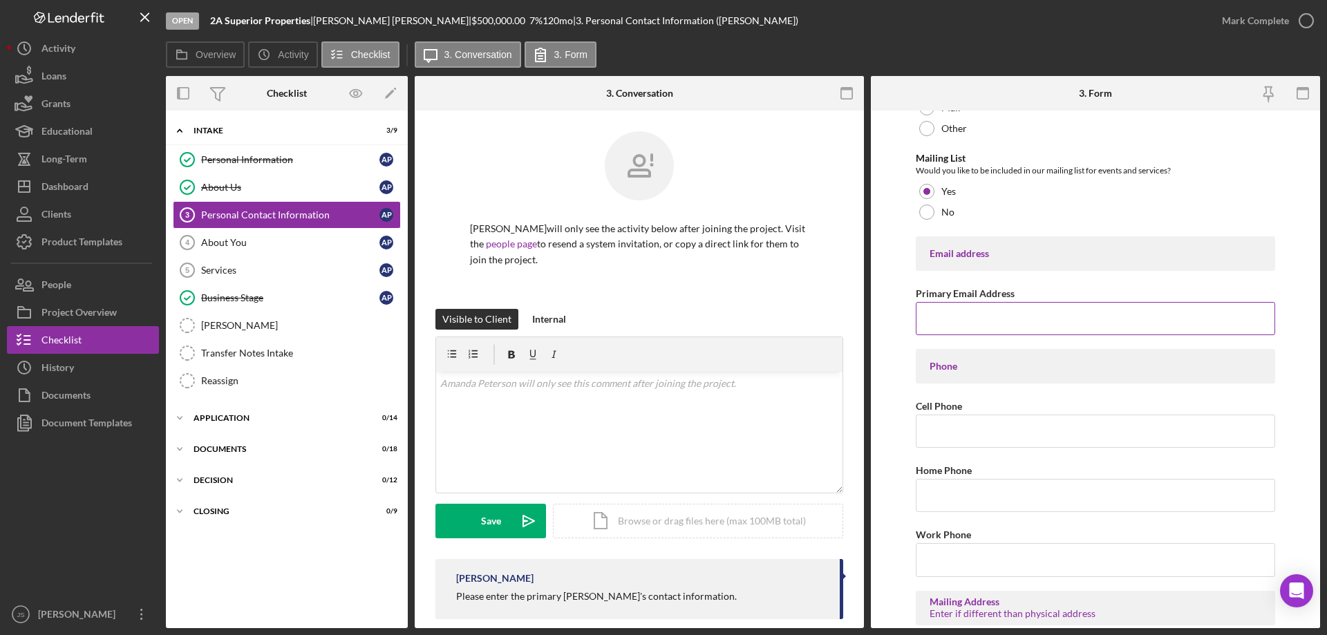
click at [941, 320] on input "Primary Email Address" at bounding box center [1095, 318] width 359 height 33
type input "ateschner1987@gmail.com"
click at [981, 436] on input "Cell Phone" at bounding box center [1095, 431] width 359 height 33
type input "(715) 209-1968"
click at [938, 498] on input "Home Phone" at bounding box center [1095, 495] width 359 height 33
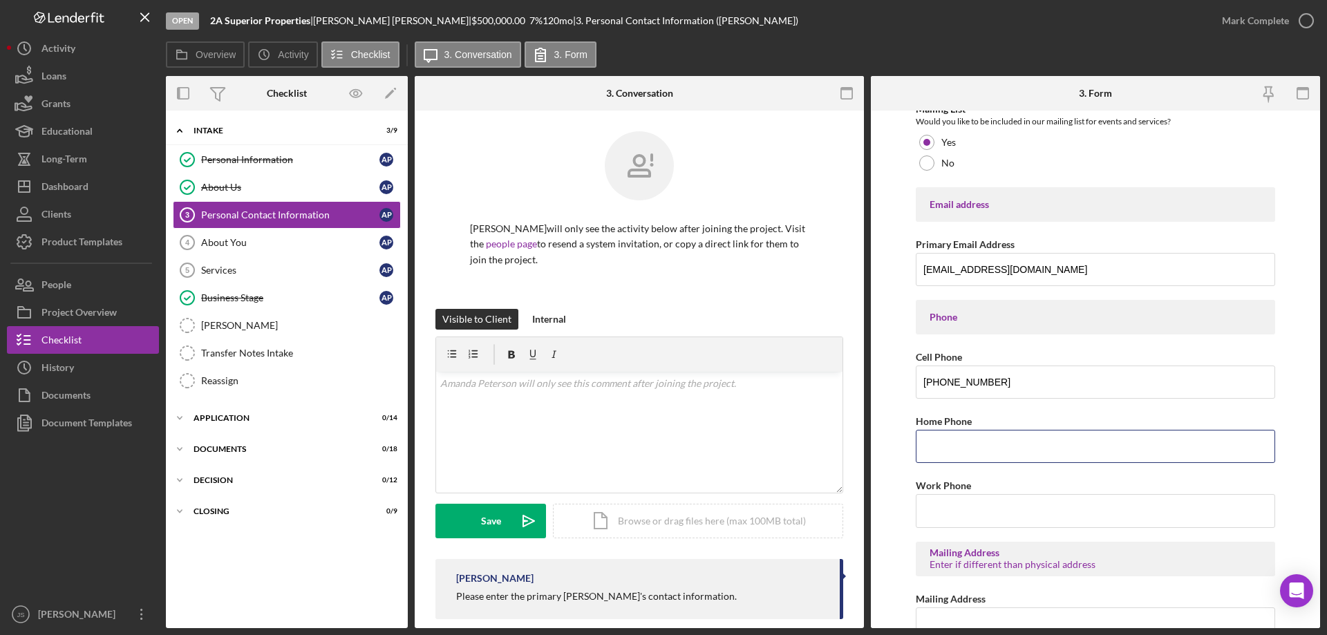
scroll to position [346, 0]
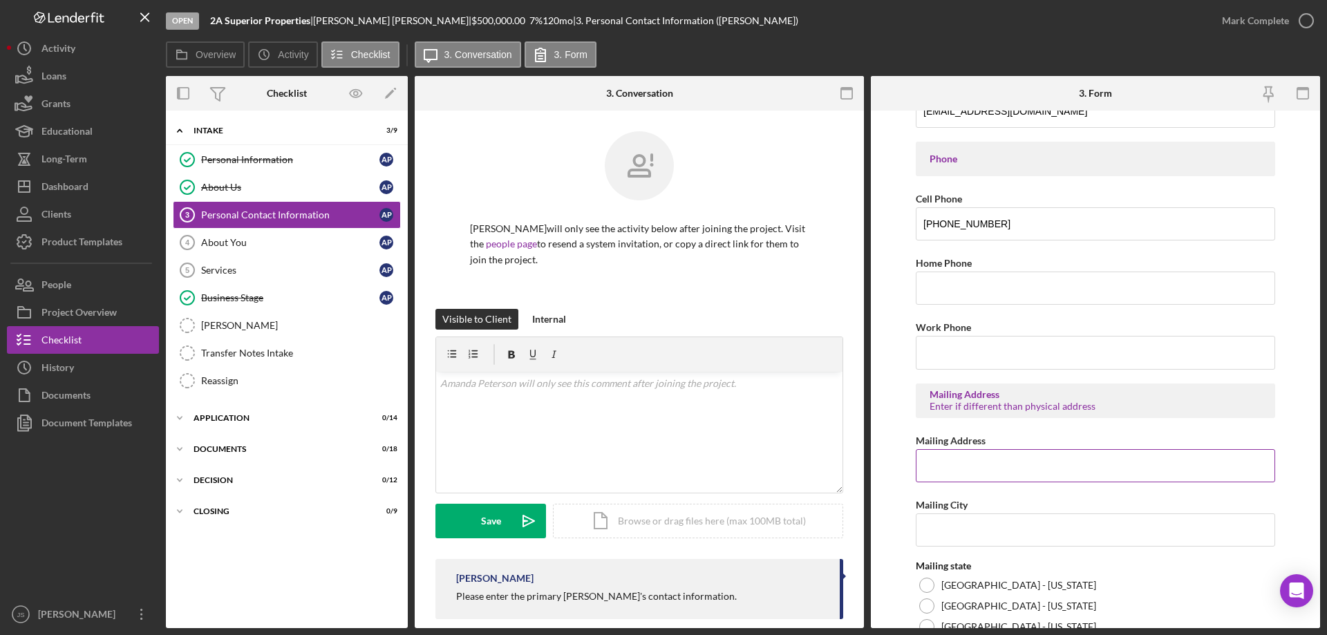
click at [950, 467] on input "Mailing Address" at bounding box center [1095, 465] width 359 height 33
type input "Po Box 252"
click at [960, 534] on input "Mailing City" at bounding box center [1095, 530] width 359 height 33
type input "b"
type input "Bayfield"
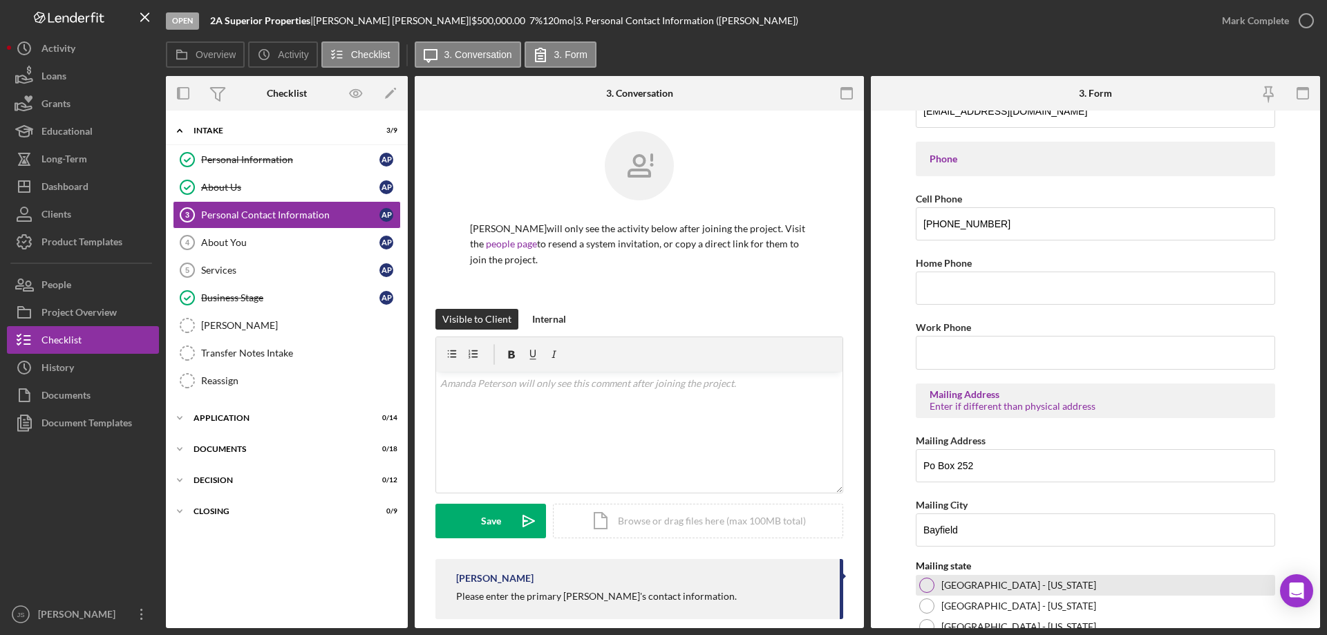
click at [924, 585] on div at bounding box center [926, 585] width 15 height 15
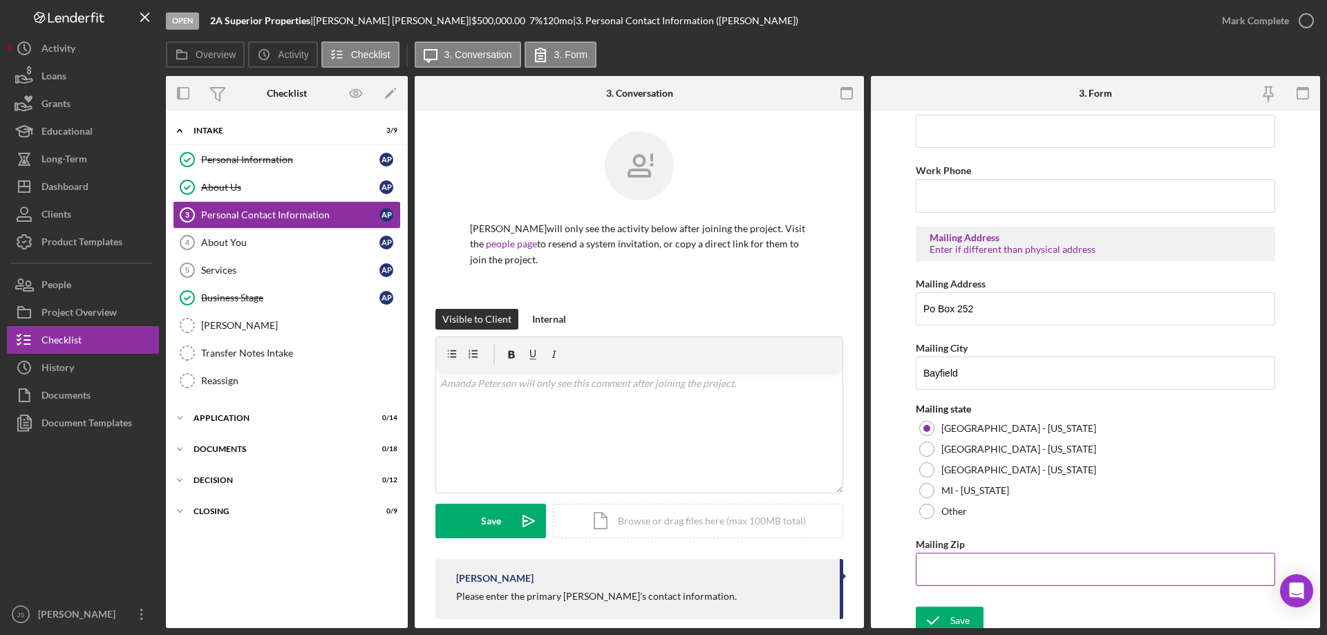
scroll to position [511, 0]
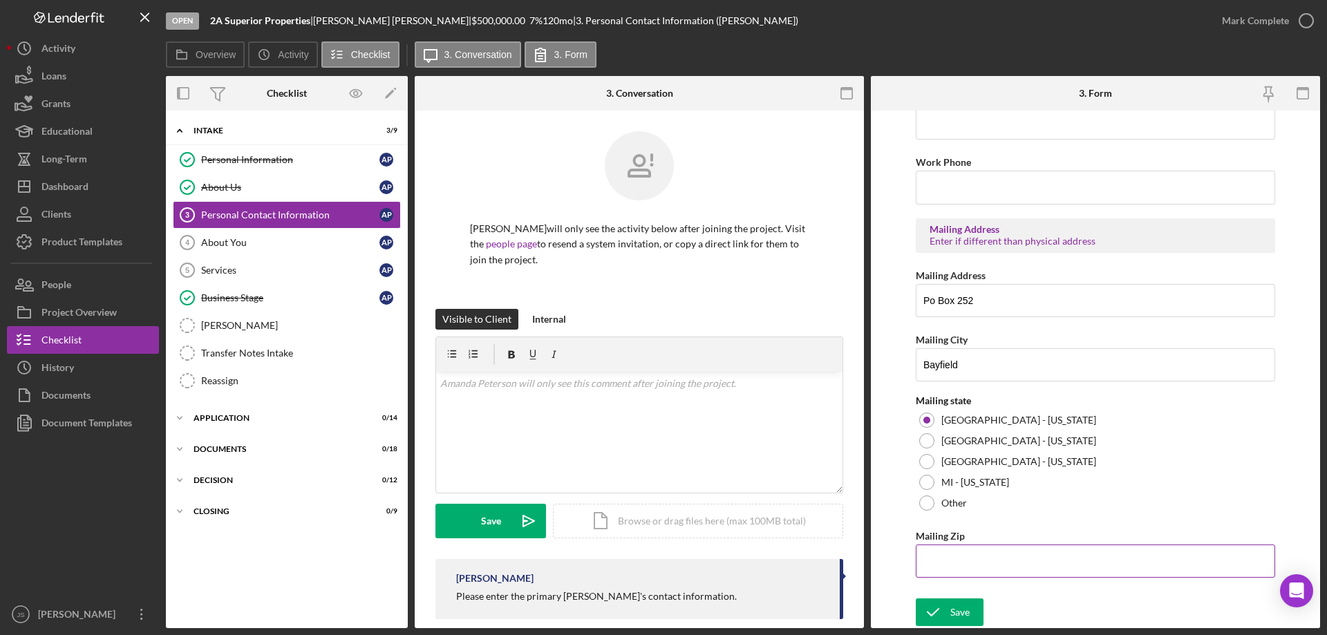
click at [1007, 567] on input "Mailing Zip" at bounding box center [1095, 561] width 359 height 33
type input "54,814"
click at [950, 609] on button "Save" at bounding box center [950, 613] width 68 height 28
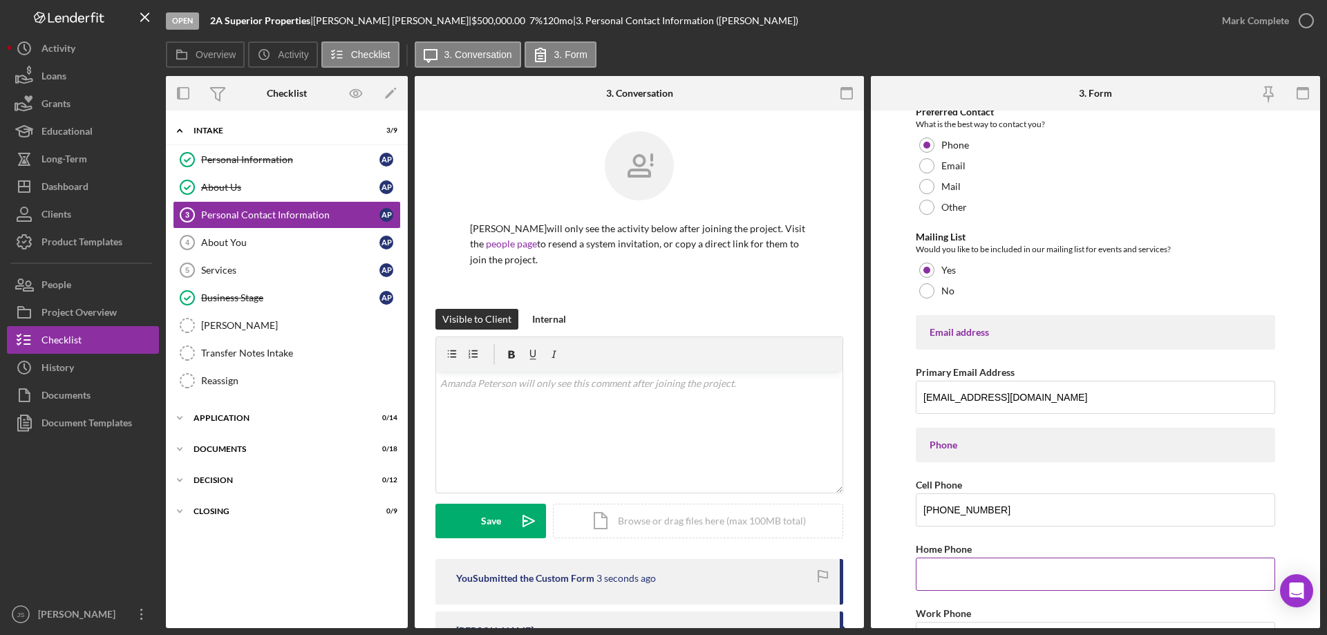
scroll to position [0, 0]
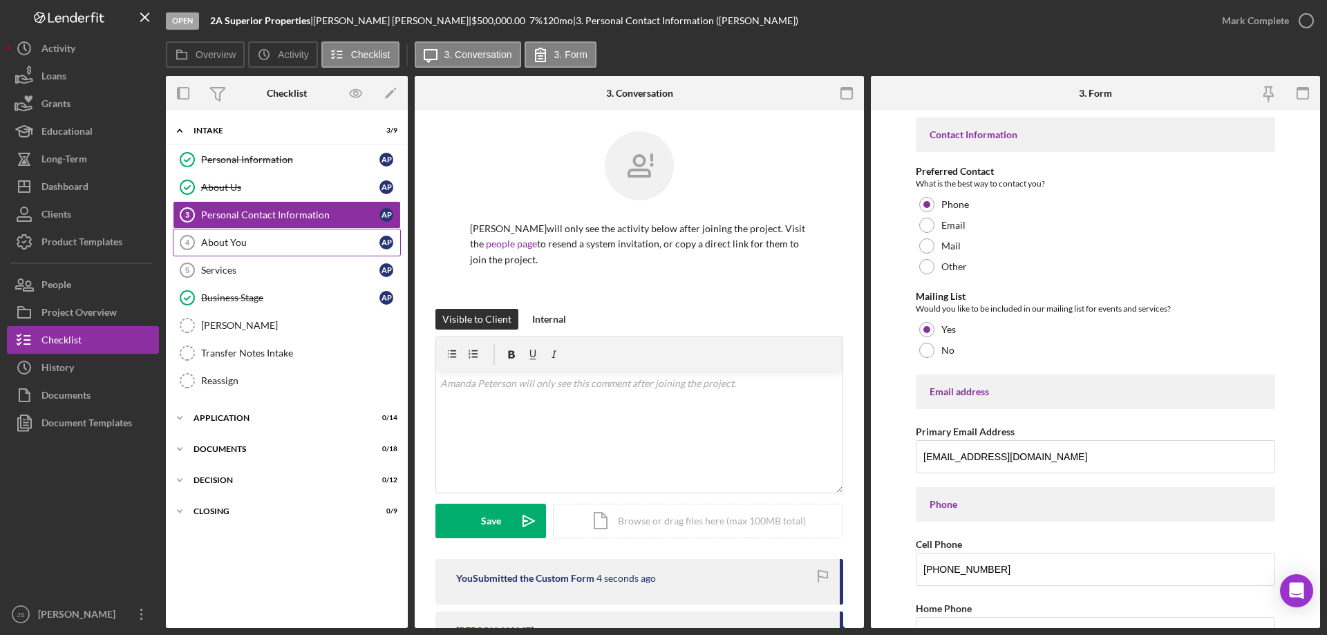
click at [265, 243] on div "About You" at bounding box center [290, 242] width 178 height 11
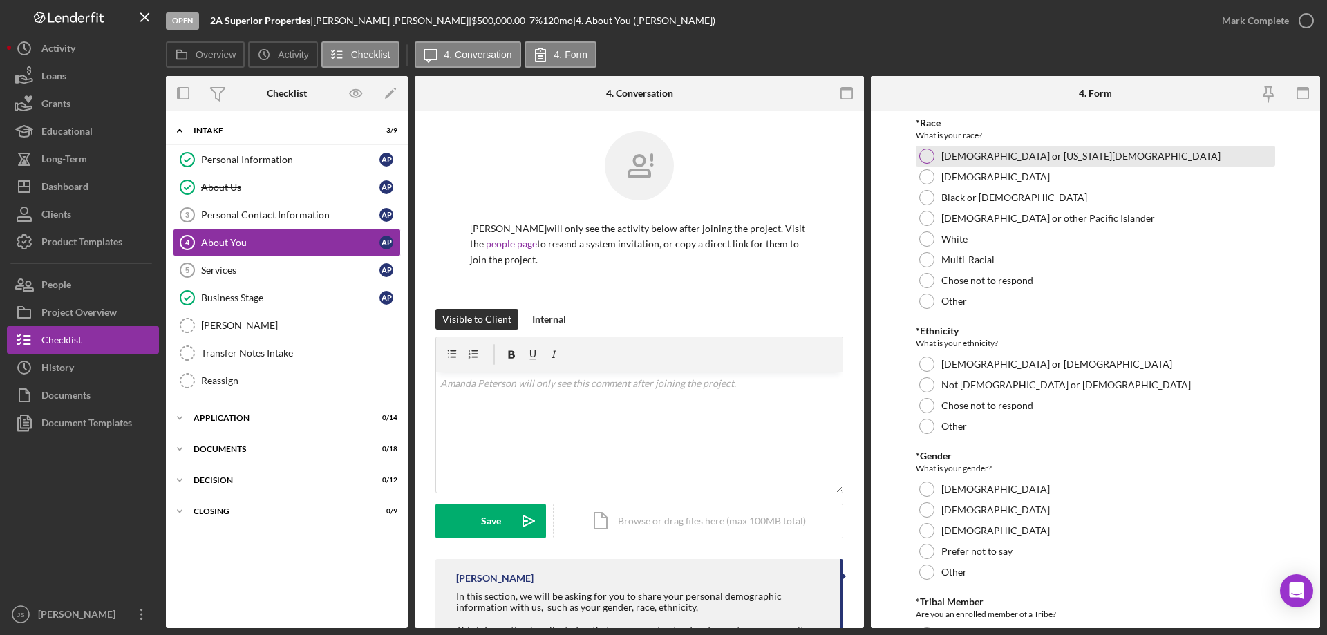
click at [930, 156] on div at bounding box center [926, 156] width 15 height 15
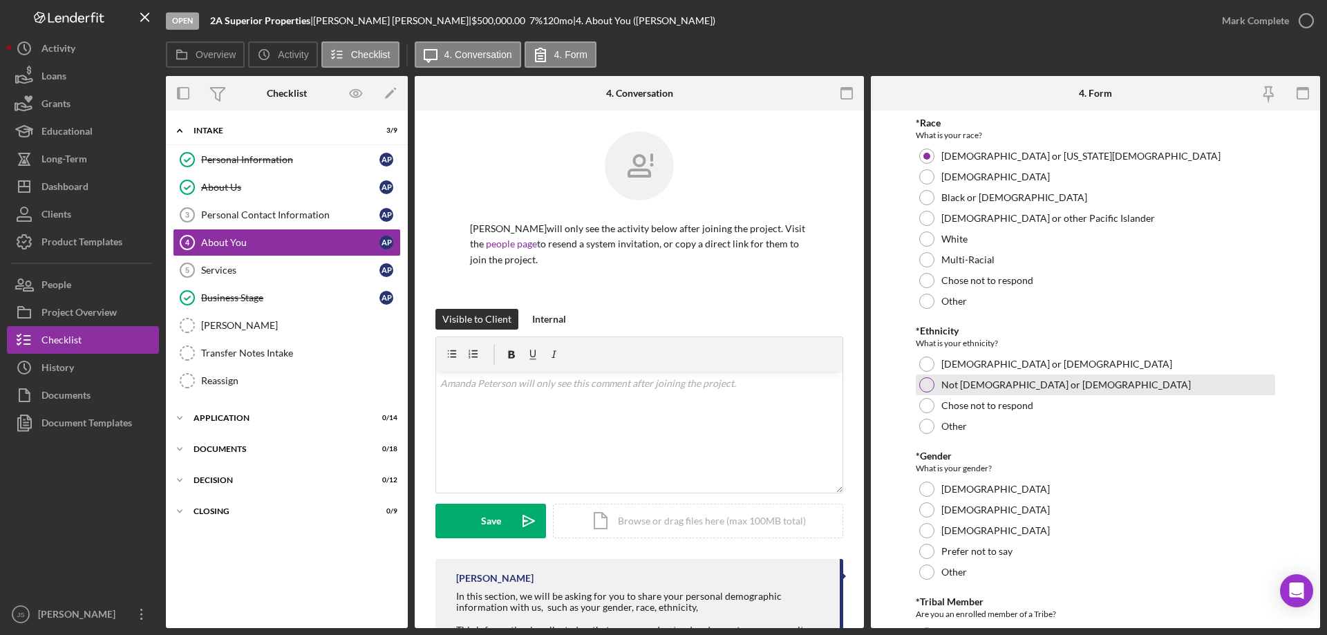
drag, startPoint x: 917, startPoint y: 383, endPoint x: 983, endPoint y: 400, distance: 67.9
click at [918, 383] on div "Not Hispanic or Latino" at bounding box center [1095, 385] width 359 height 21
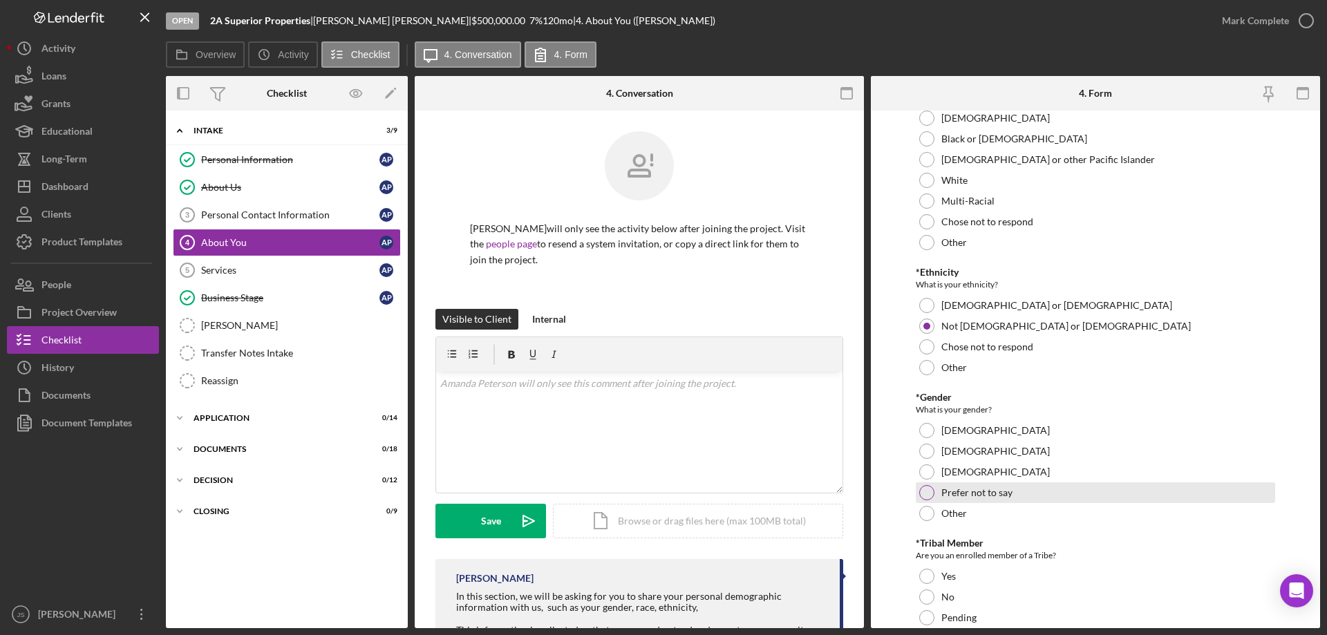
scroll to position [138, 0]
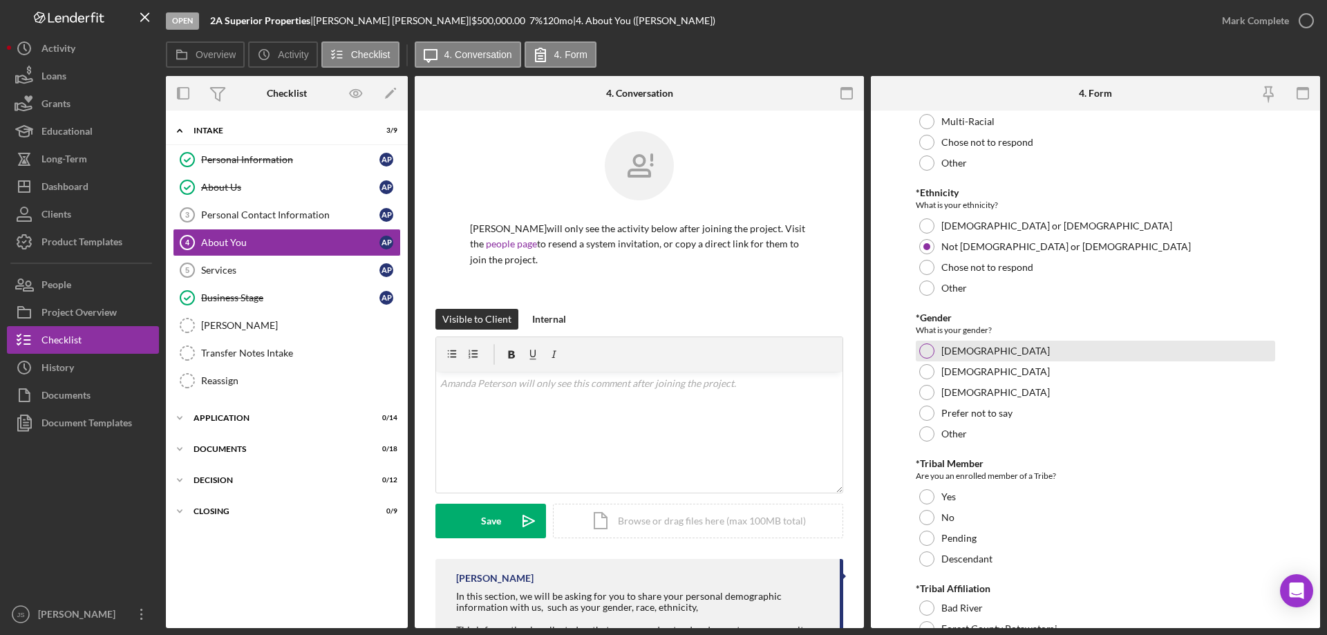
drag, startPoint x: 925, startPoint y: 347, endPoint x: 947, endPoint y: 353, distance: 23.0
click at [925, 347] on div at bounding box center [926, 351] width 15 height 15
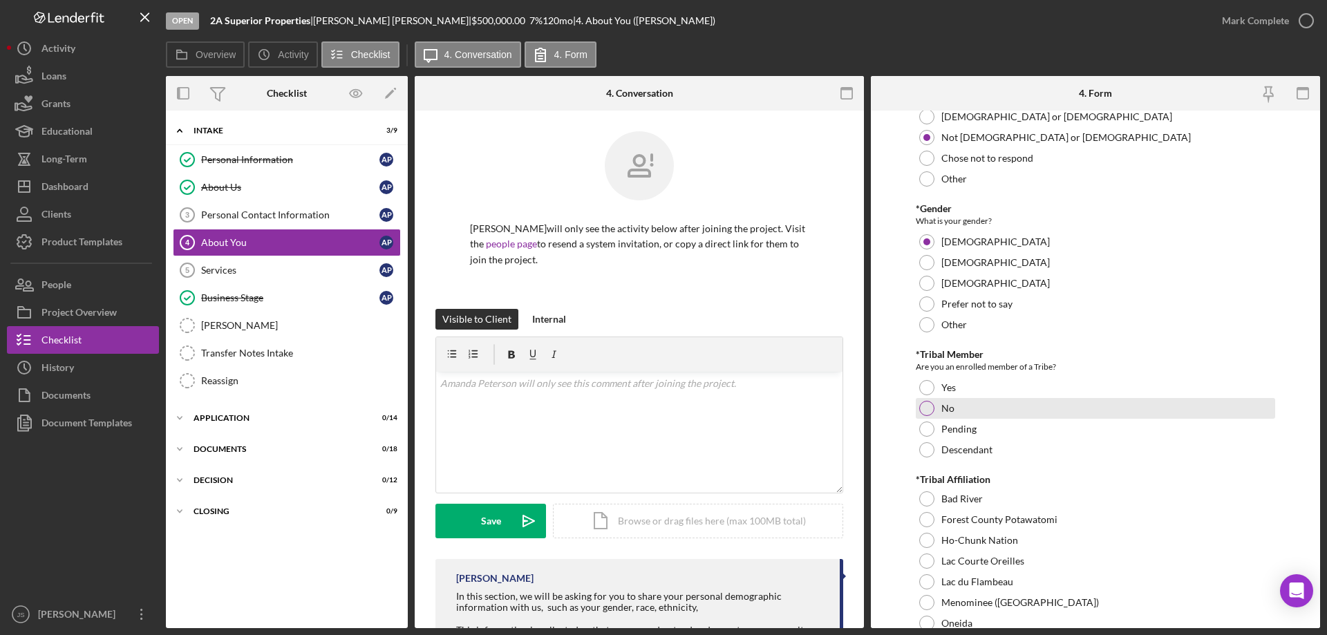
scroll to position [276, 0]
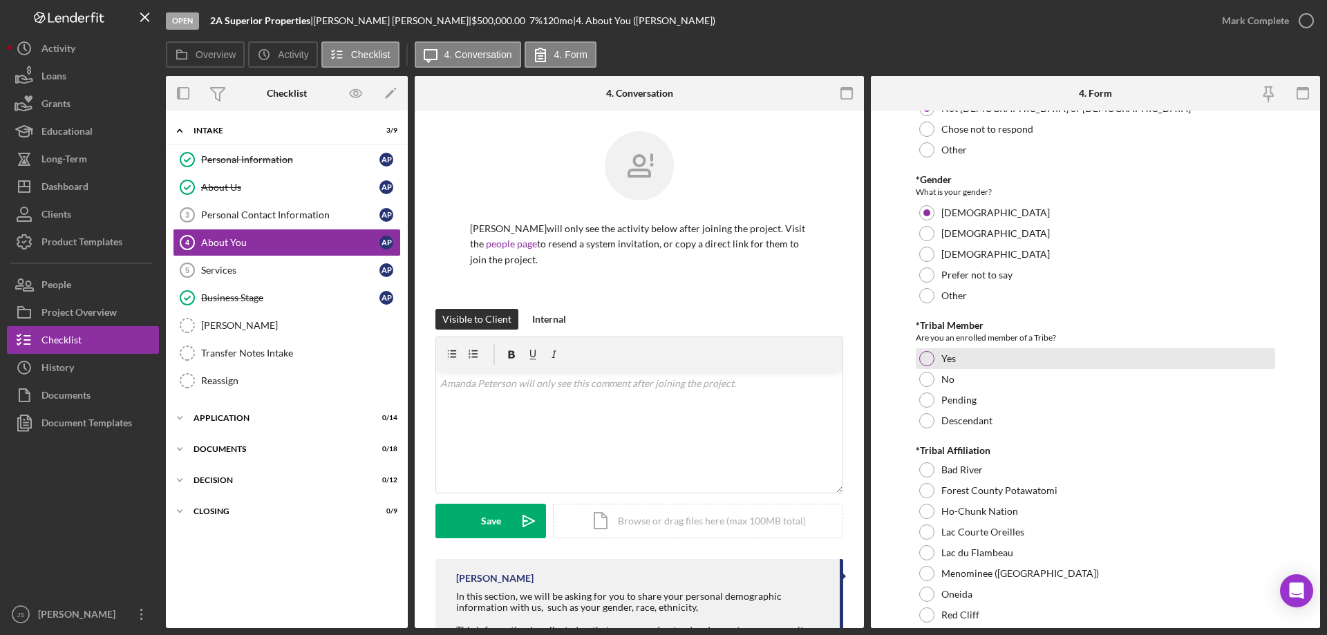
drag, startPoint x: 928, startPoint y: 357, endPoint x: 939, endPoint y: 359, distance: 11.3
click at [933, 357] on div at bounding box center [926, 358] width 15 height 15
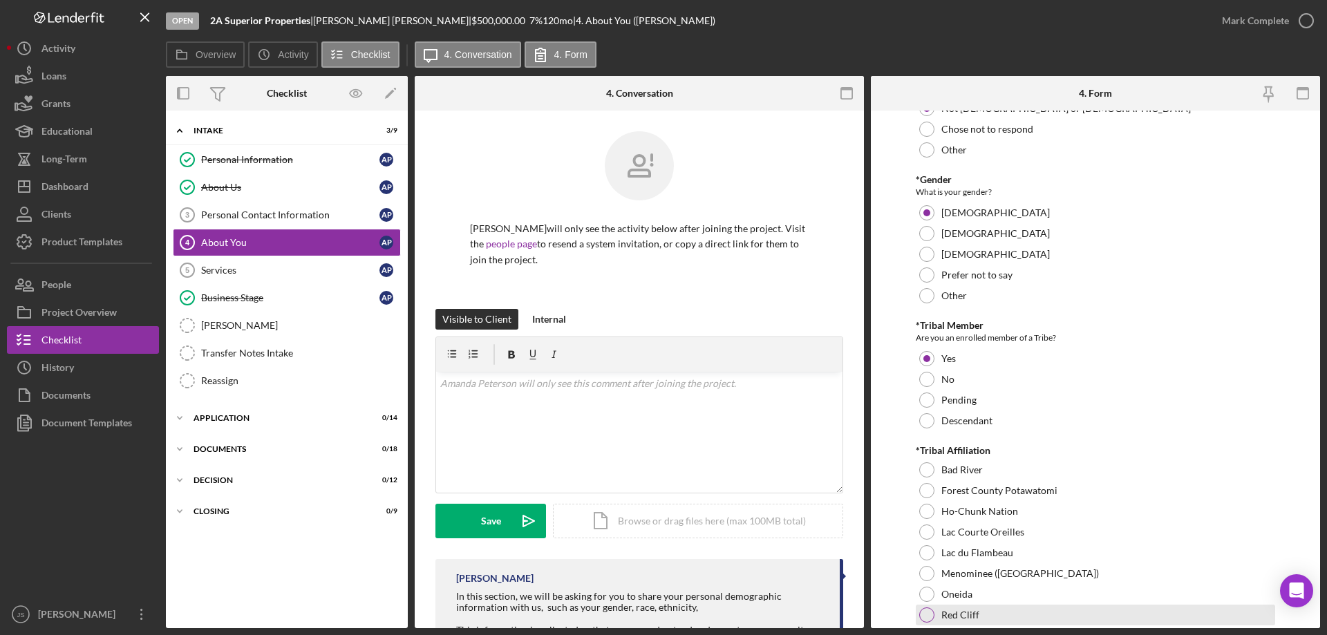
scroll to position [415, 0]
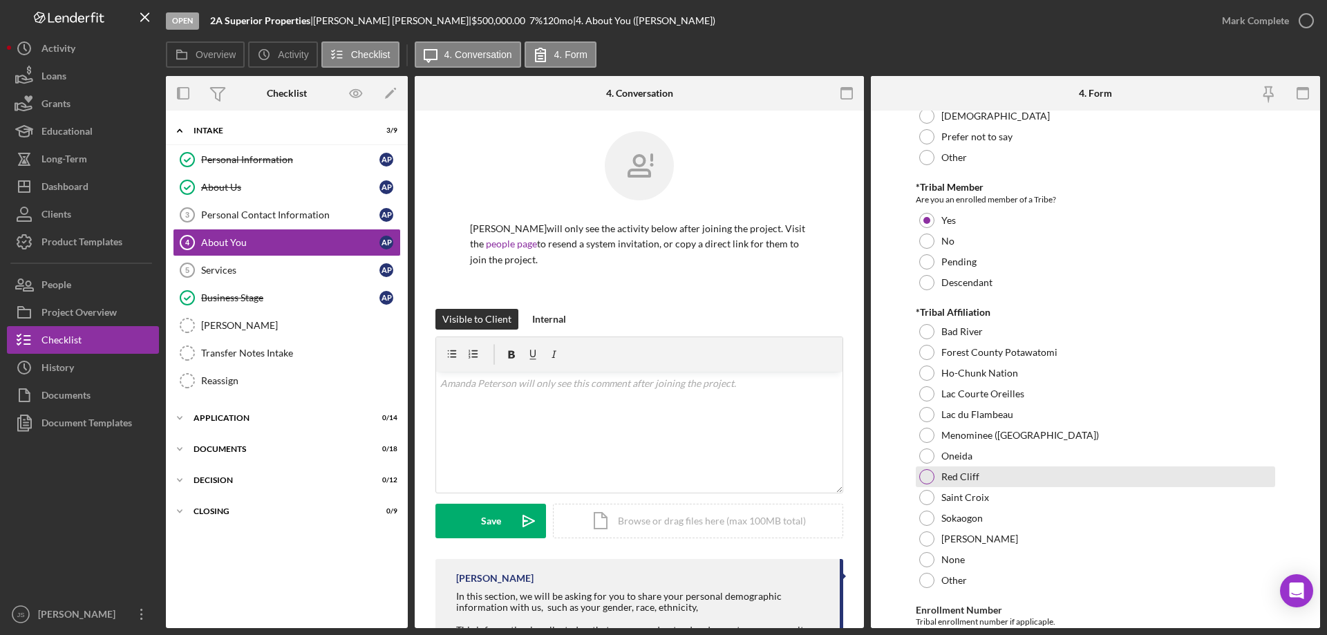
click at [925, 478] on div at bounding box center [926, 476] width 15 height 15
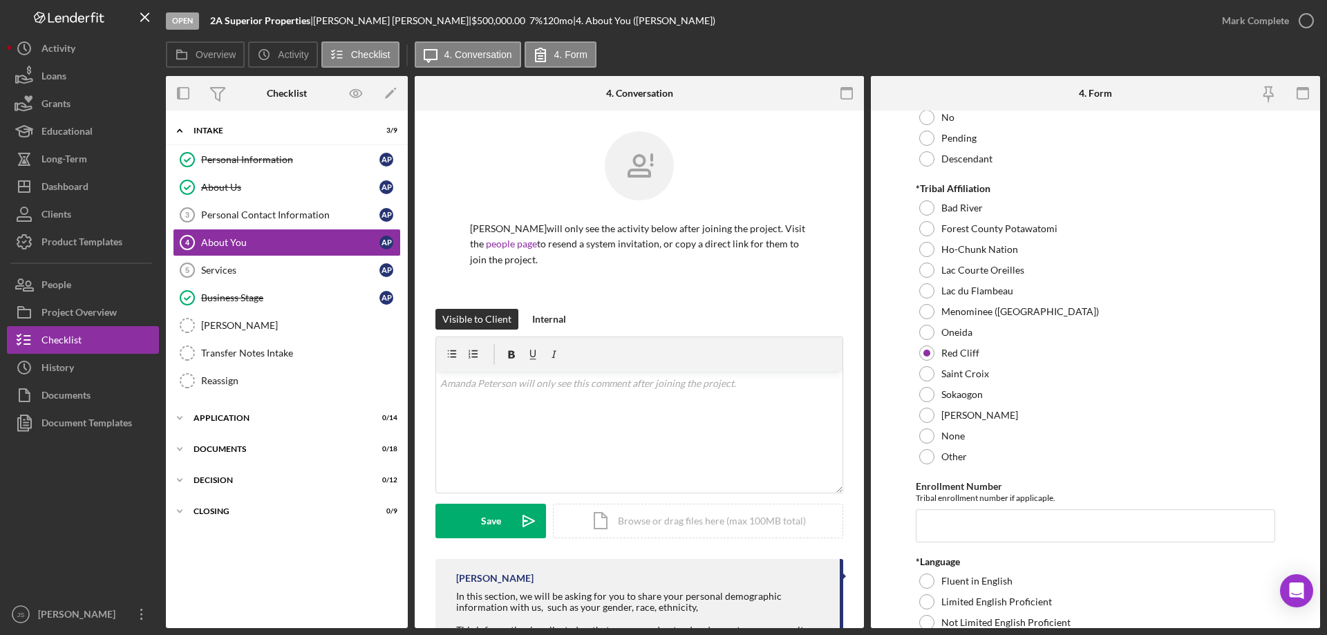
scroll to position [691, 0]
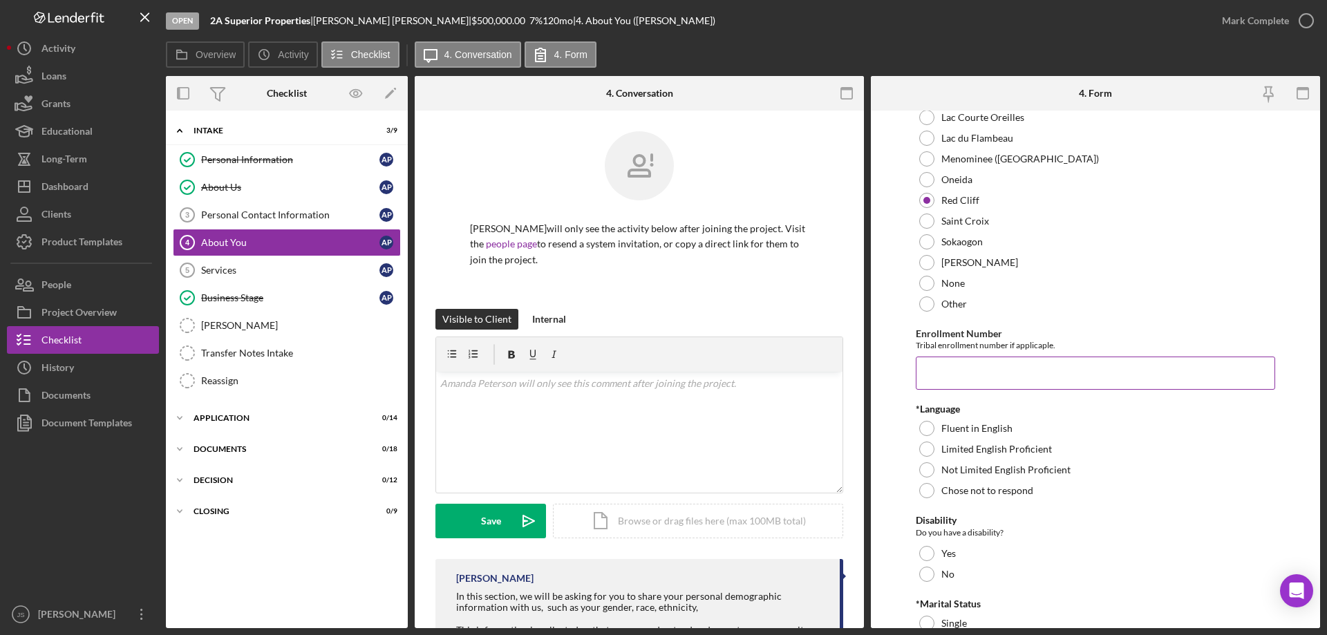
click at [953, 379] on input "Enrollment Number" at bounding box center [1095, 373] width 359 height 33
click at [939, 366] on input "Enrollment Number" at bounding box center [1095, 373] width 359 height 33
type input "435a003025"
drag, startPoint x: 926, startPoint y: 427, endPoint x: 948, endPoint y: 458, distance: 37.8
click at [928, 427] on div at bounding box center [926, 428] width 15 height 15
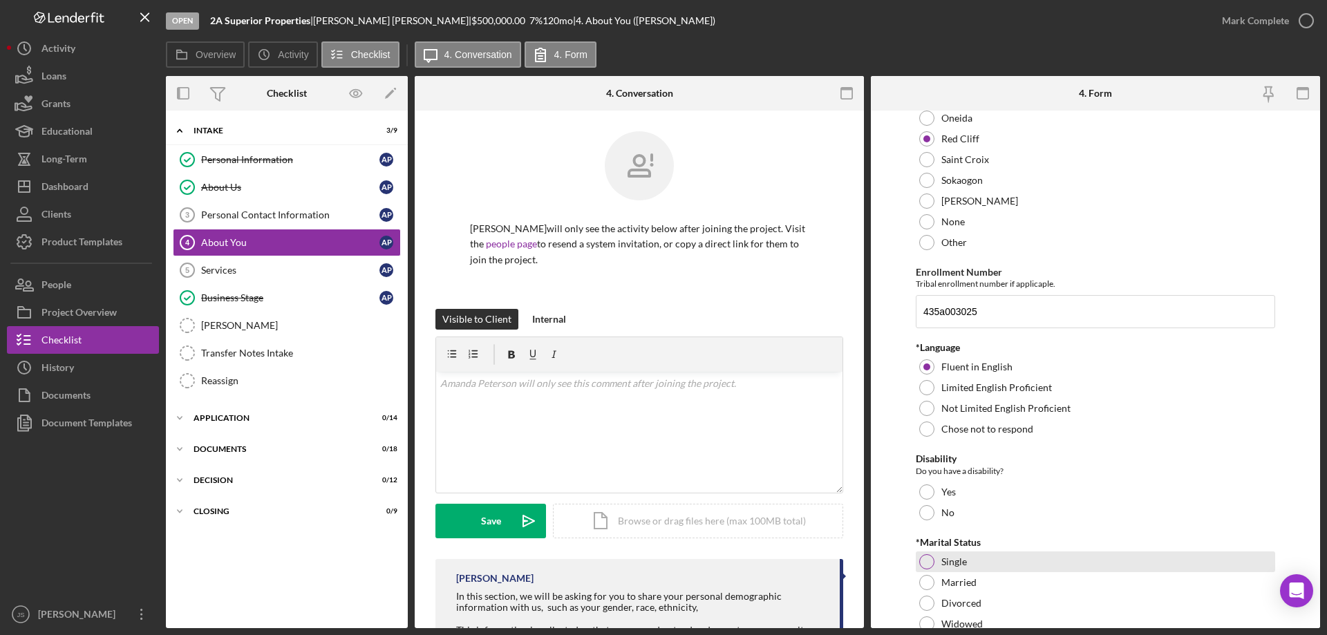
scroll to position [829, 0]
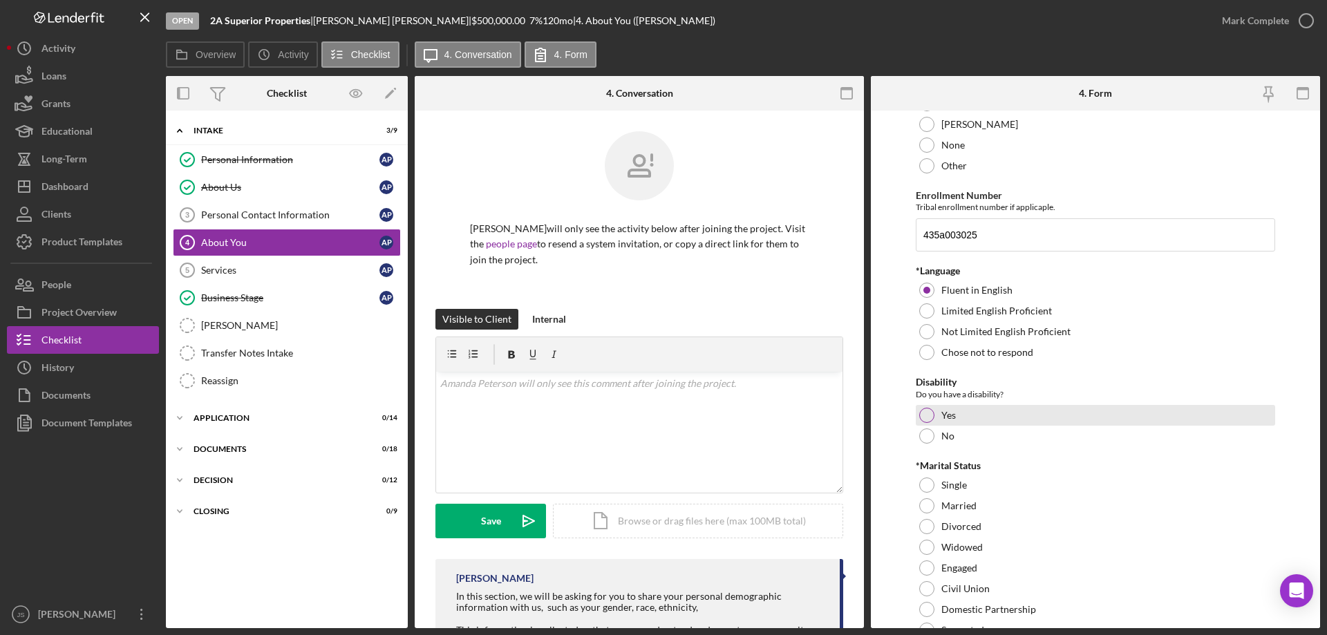
click at [928, 416] on div at bounding box center [926, 415] width 15 height 15
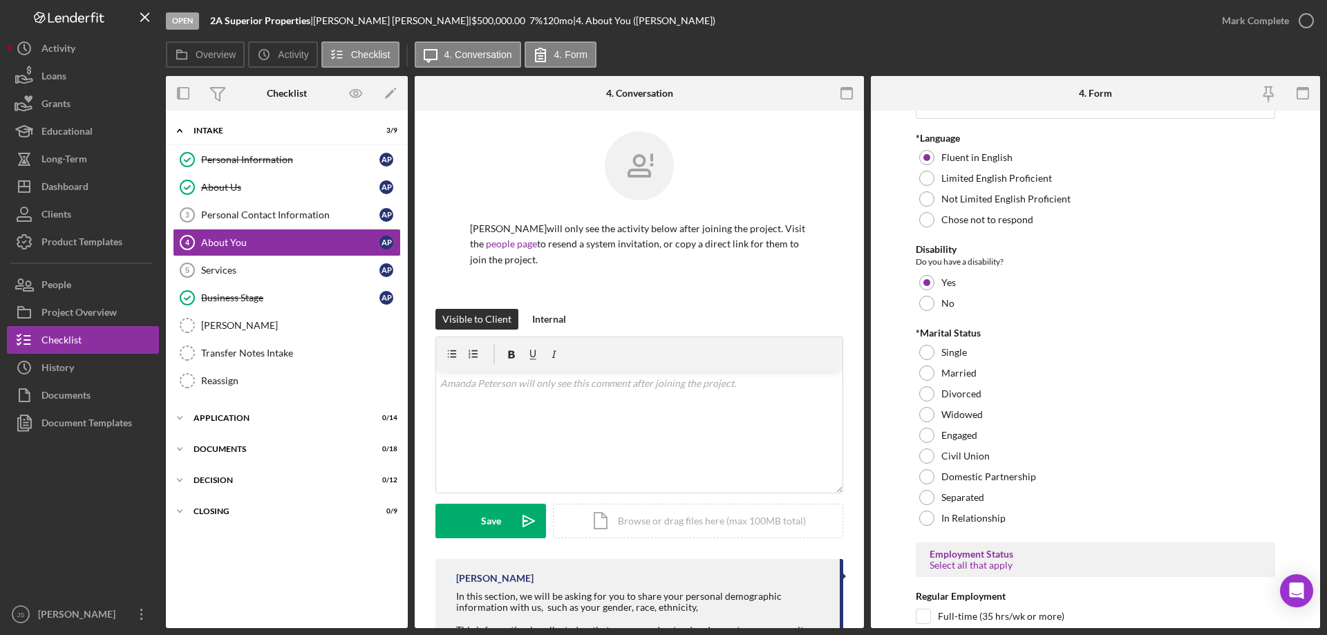
scroll to position [968, 0]
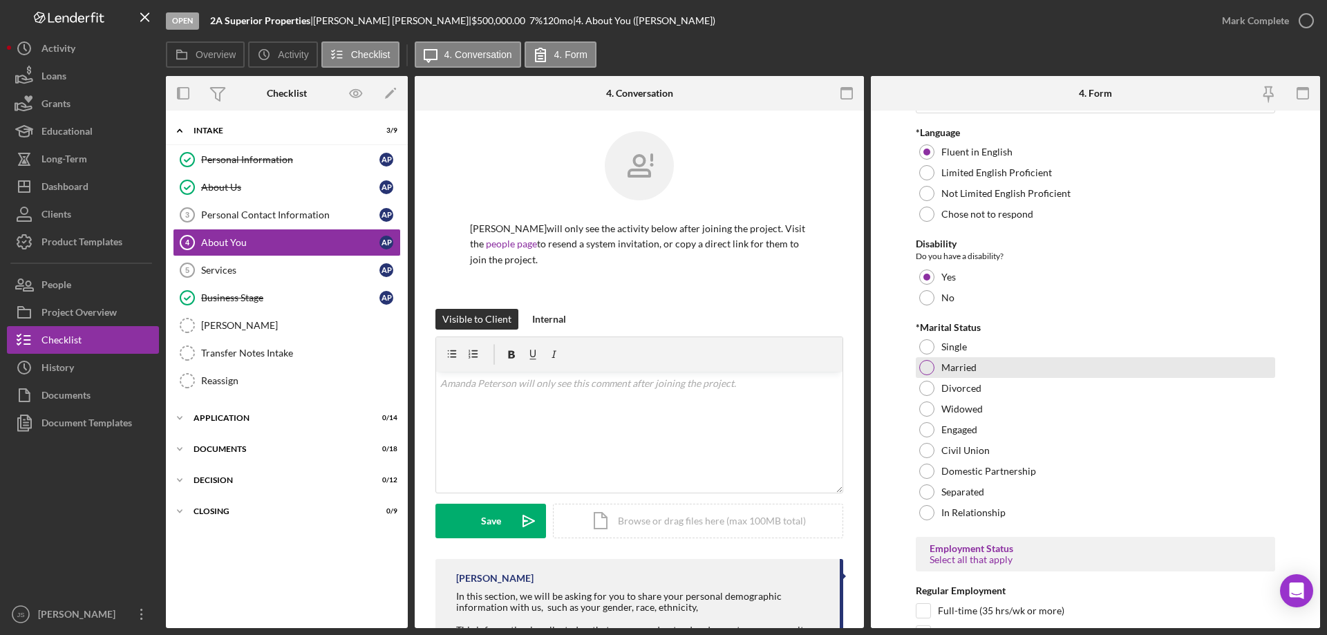
click at [928, 373] on div at bounding box center [926, 367] width 15 height 15
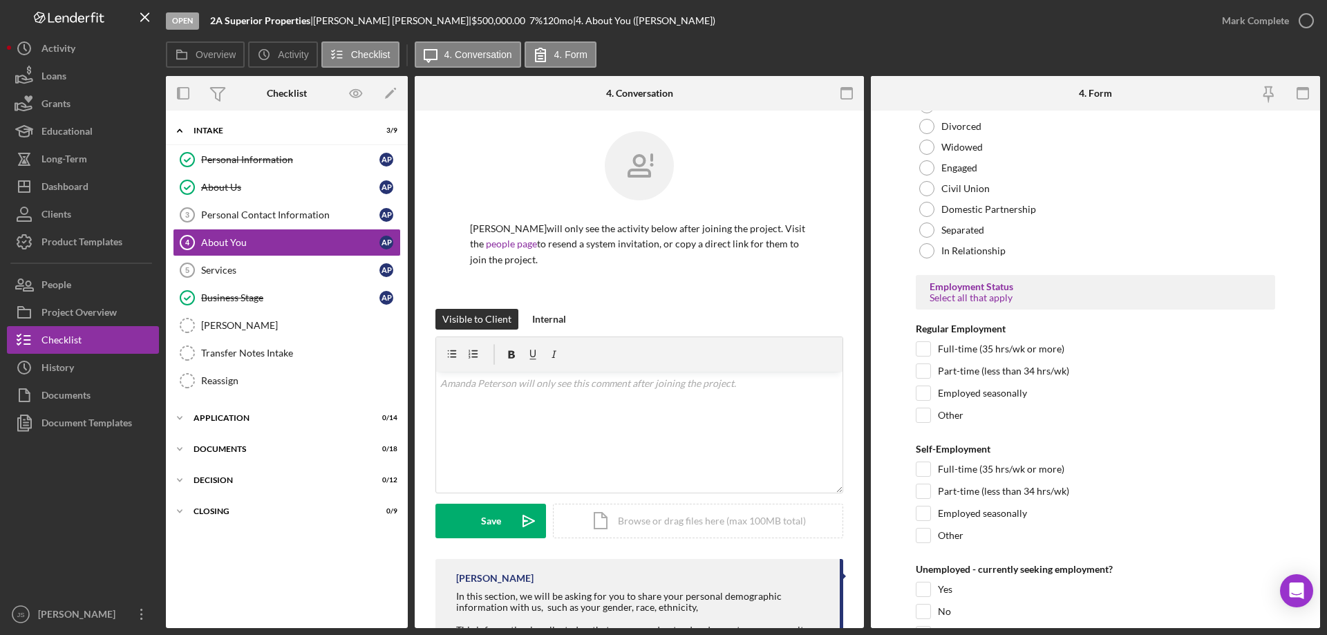
scroll to position [1244, 0]
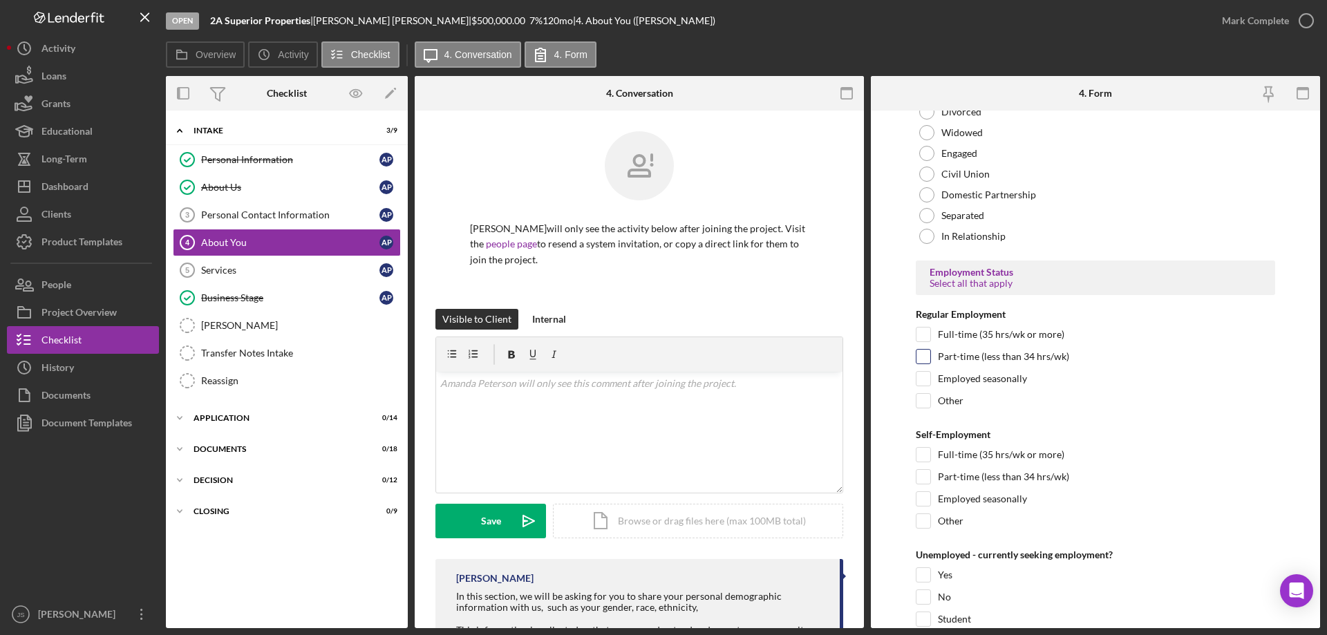
drag, startPoint x: 919, startPoint y: 354, endPoint x: 1065, endPoint y: 399, distance: 152.8
click at [920, 355] on input "Part-time (less than 34 hrs/wk)" at bounding box center [923, 357] width 14 height 14
checkbox input "true"
drag, startPoint x: 925, startPoint y: 454, endPoint x: 1024, endPoint y: 482, distance: 103.3
click at [925, 454] on input "Full-time (35 hrs/wk or more)" at bounding box center [923, 455] width 14 height 14
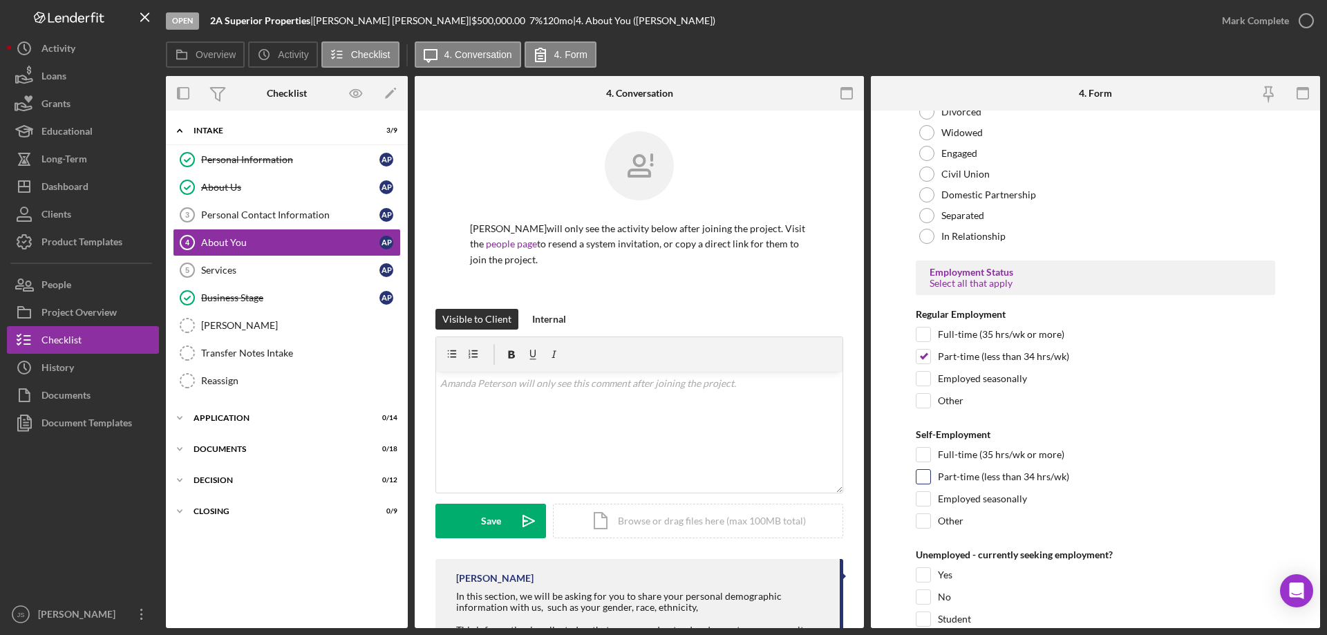
checkbox input "true"
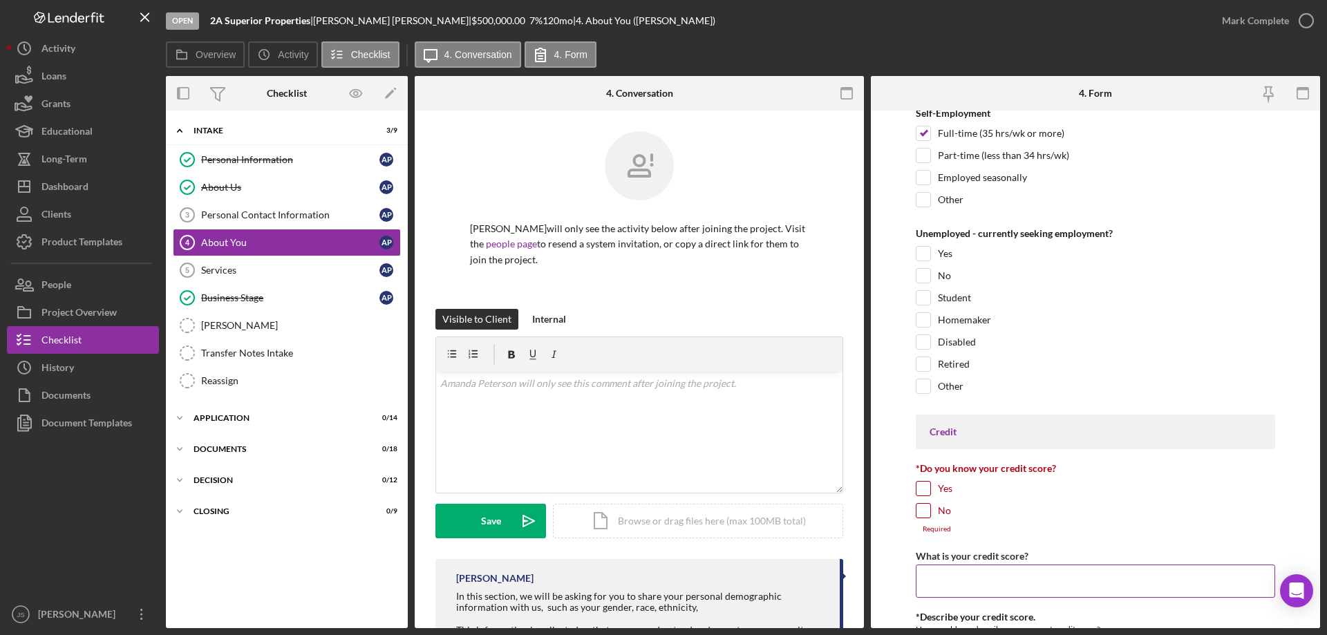
scroll to position [1590, 0]
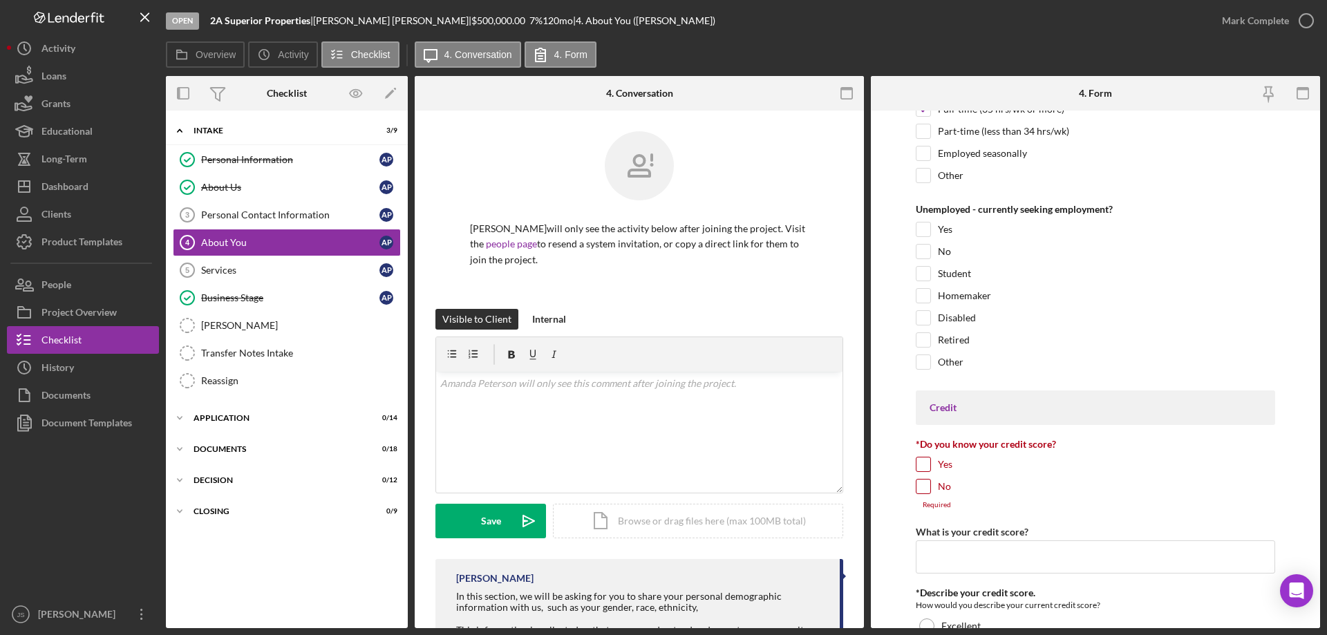
click at [922, 465] on input "Yes" at bounding box center [923, 465] width 14 height 14
checkbox input "true"
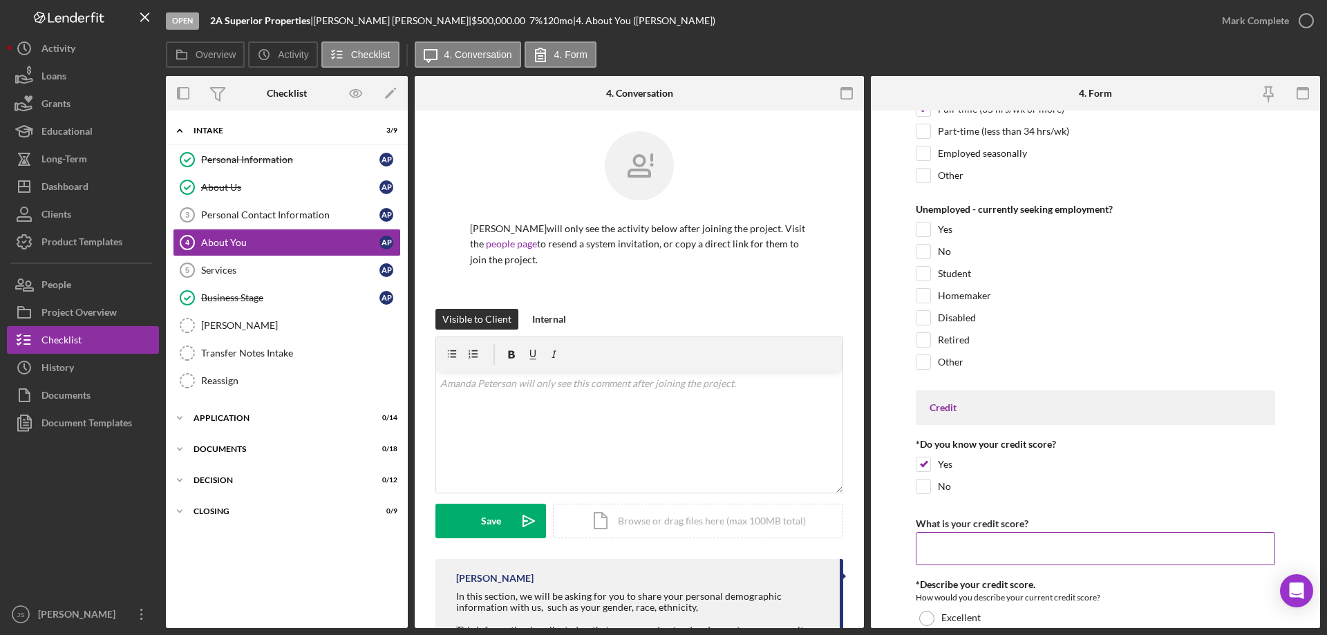
click at [931, 549] on input "What is your credit score?" at bounding box center [1095, 548] width 359 height 33
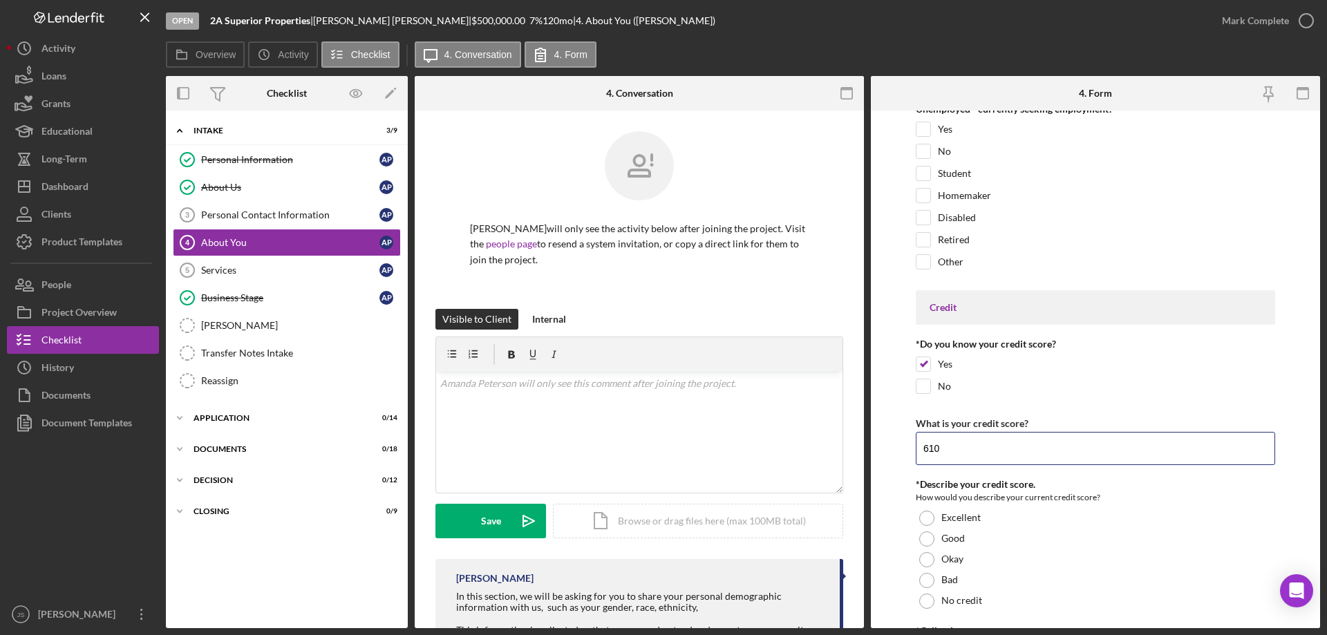
scroll to position [1797, 0]
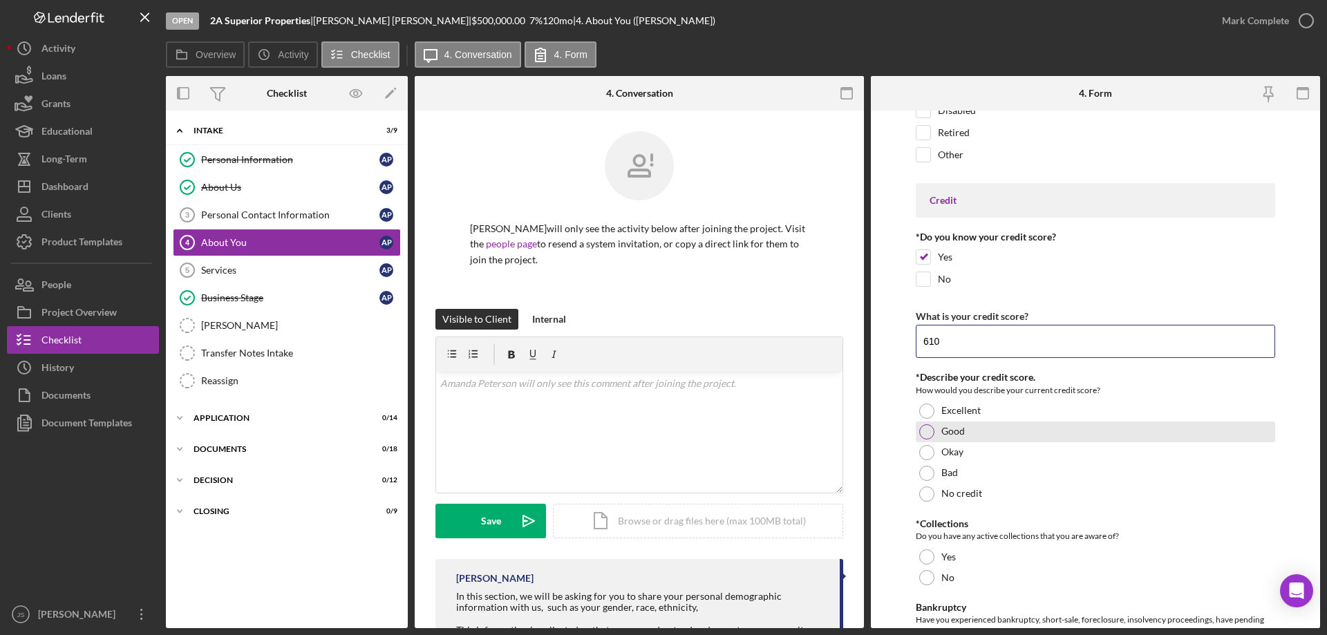
type input "610"
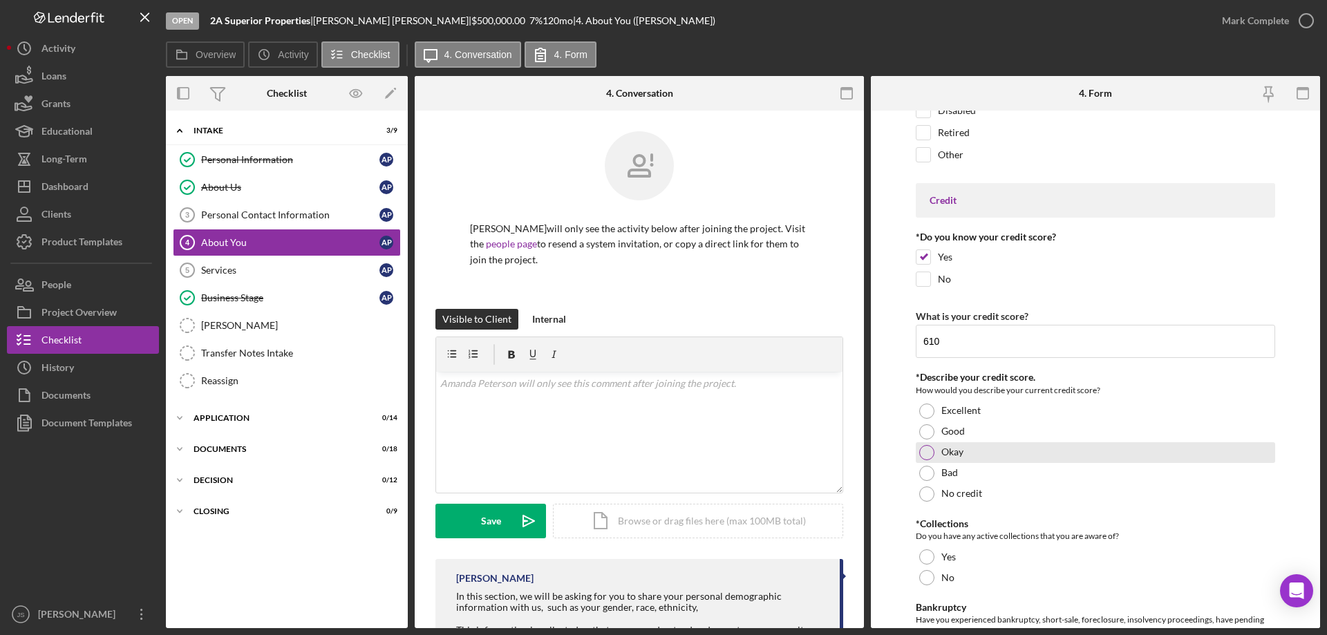
drag, startPoint x: 926, startPoint y: 431, endPoint x: 1061, endPoint y: 442, distance: 135.2
click at [927, 432] on div at bounding box center [926, 431] width 15 height 15
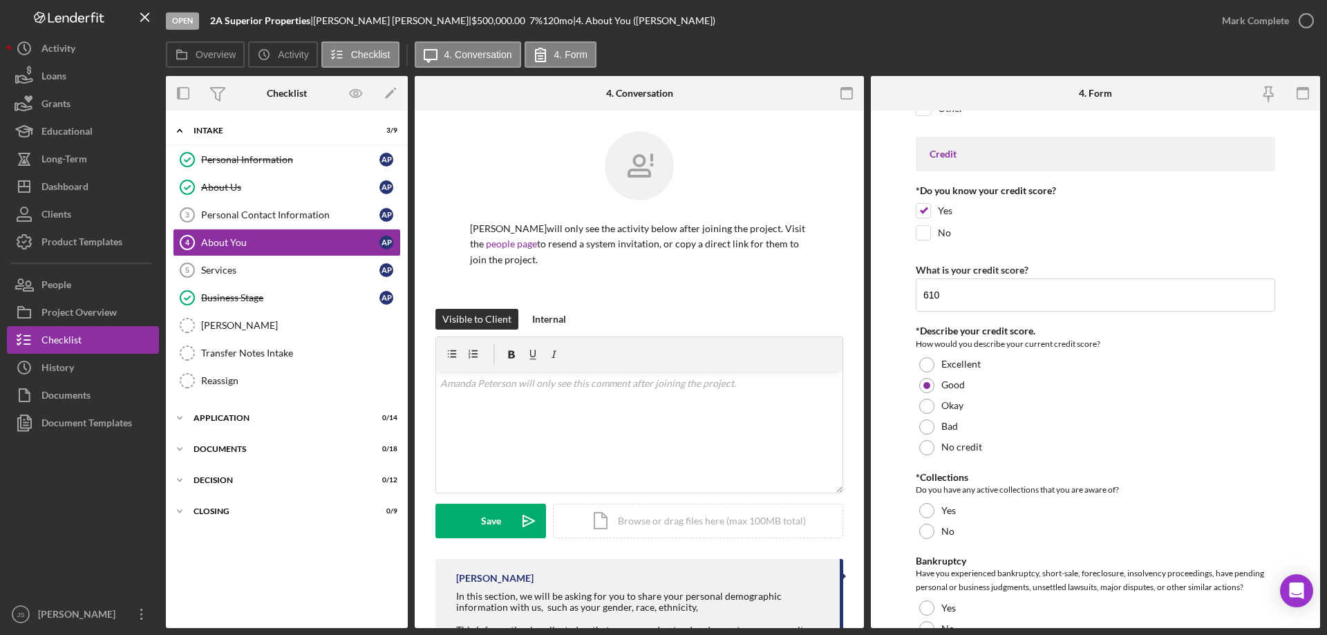
scroll to position [1935, 0]
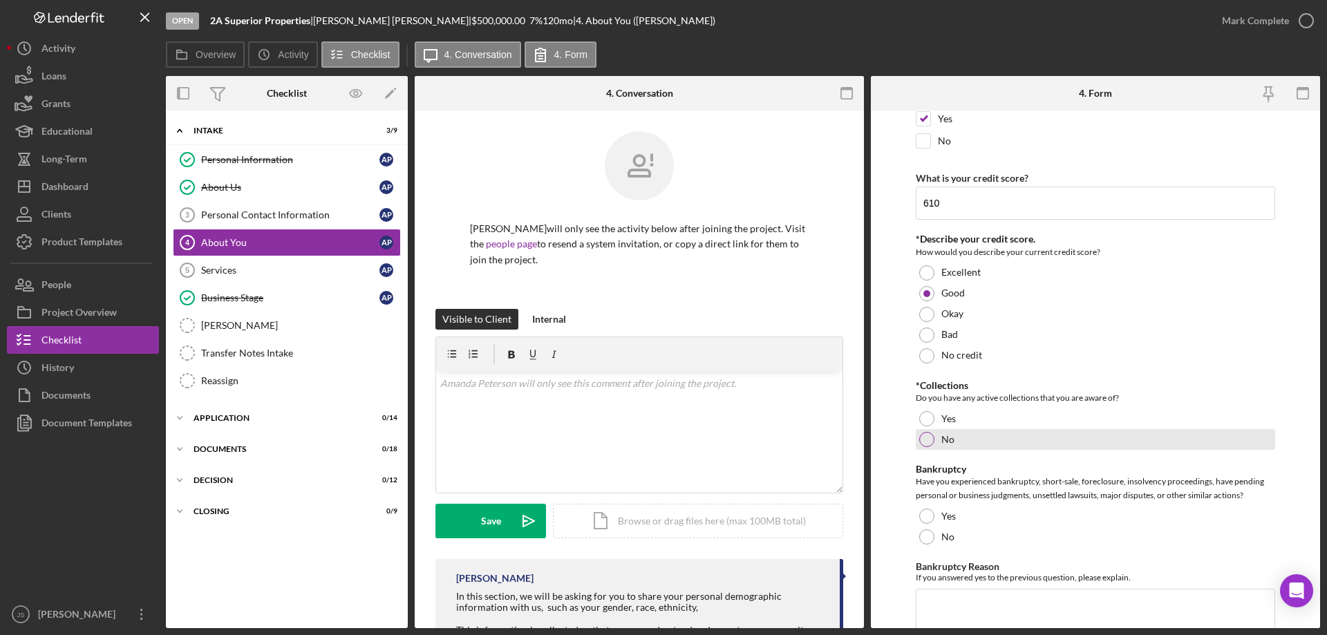
click at [928, 439] on div at bounding box center [926, 439] width 15 height 15
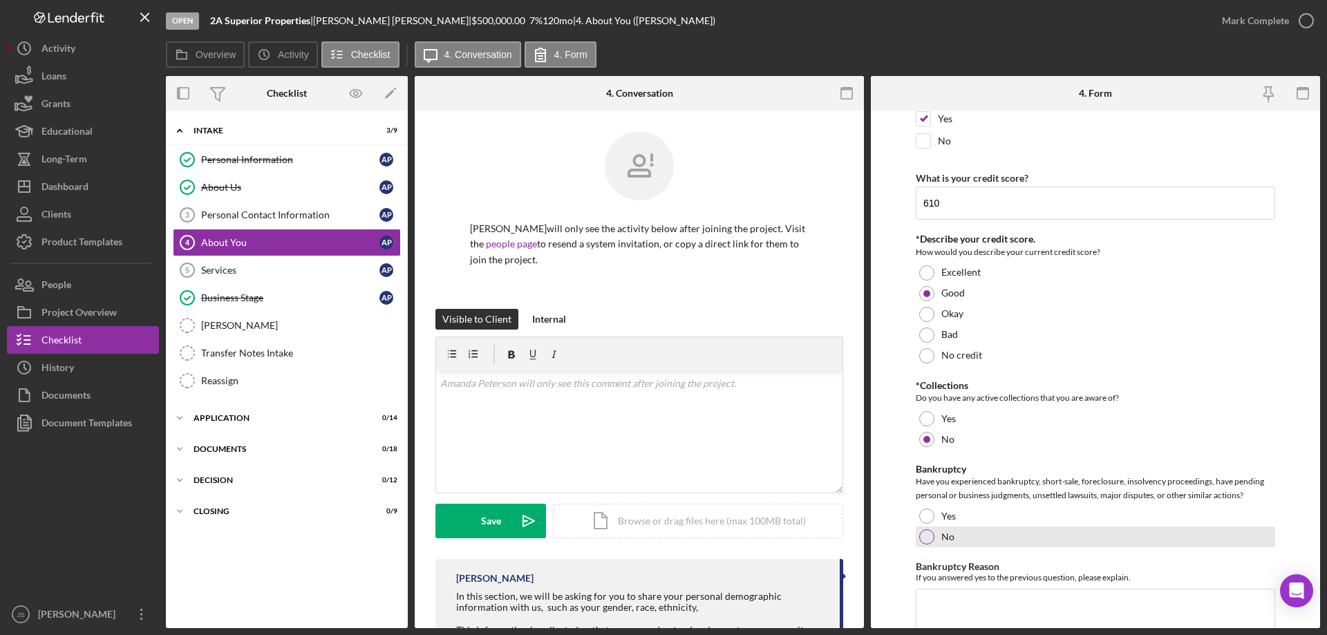
click at [925, 537] on div at bounding box center [926, 536] width 15 height 15
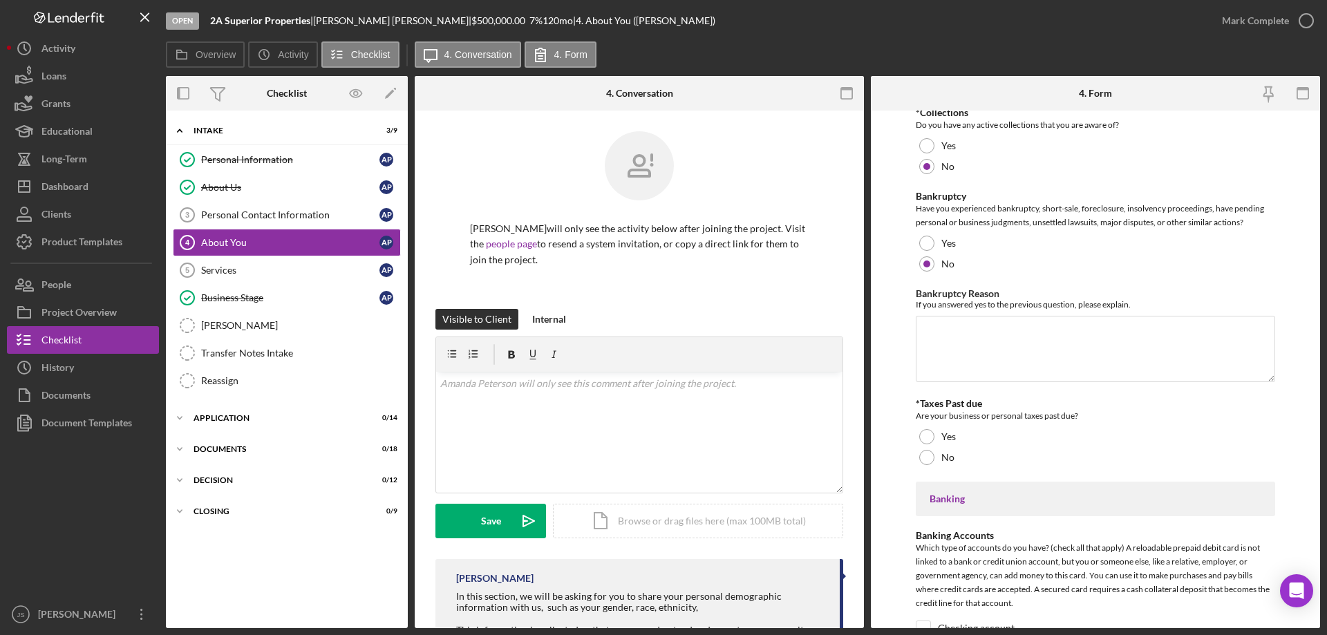
scroll to position [2281, 0]
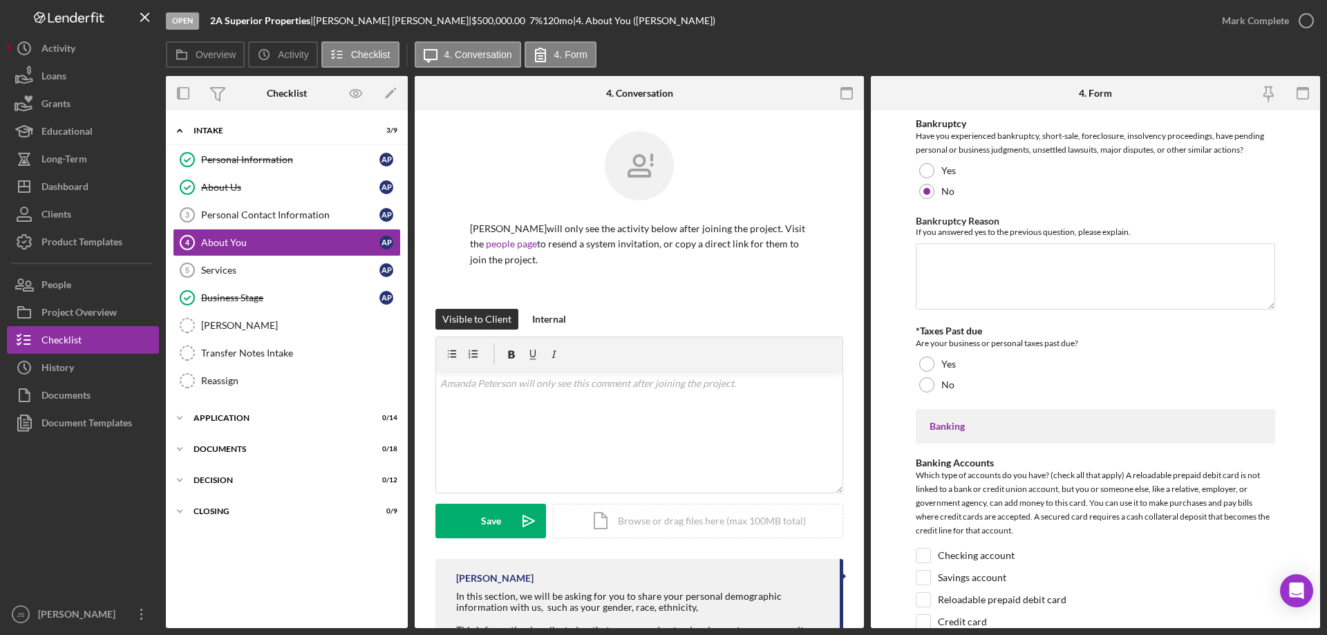
drag, startPoint x: 925, startPoint y: 384, endPoint x: 1065, endPoint y: 406, distance: 141.9
click at [925, 384] on div at bounding box center [926, 384] width 15 height 15
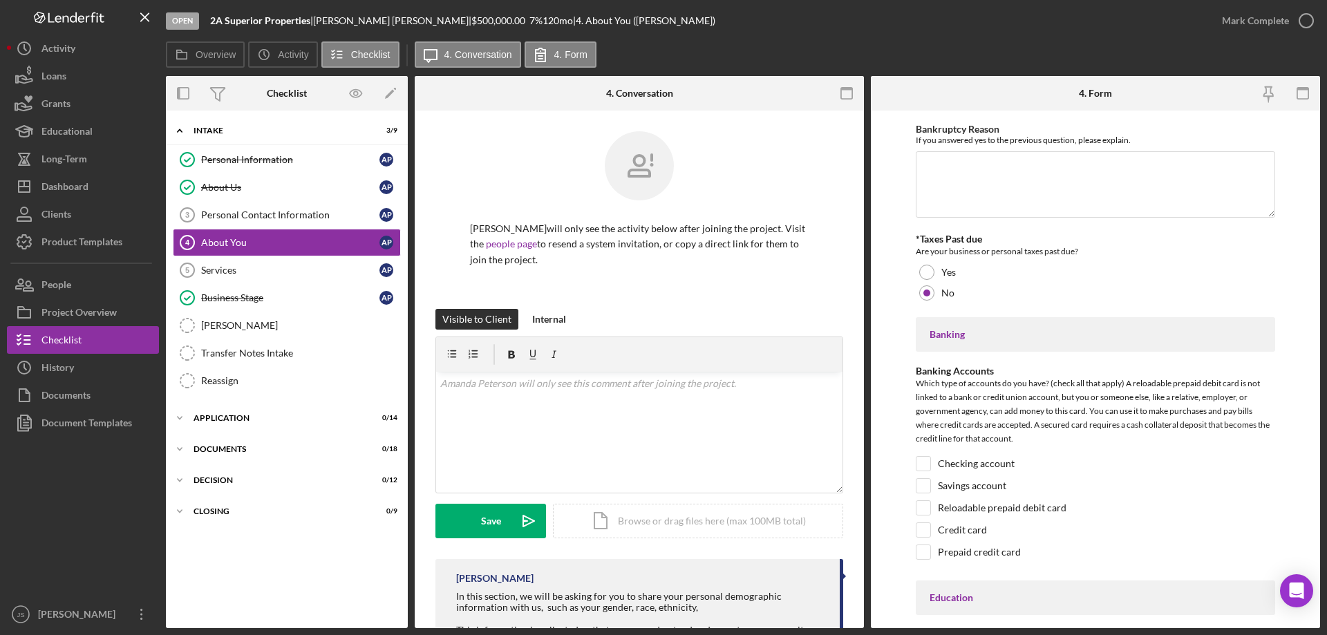
scroll to position [2488, 0]
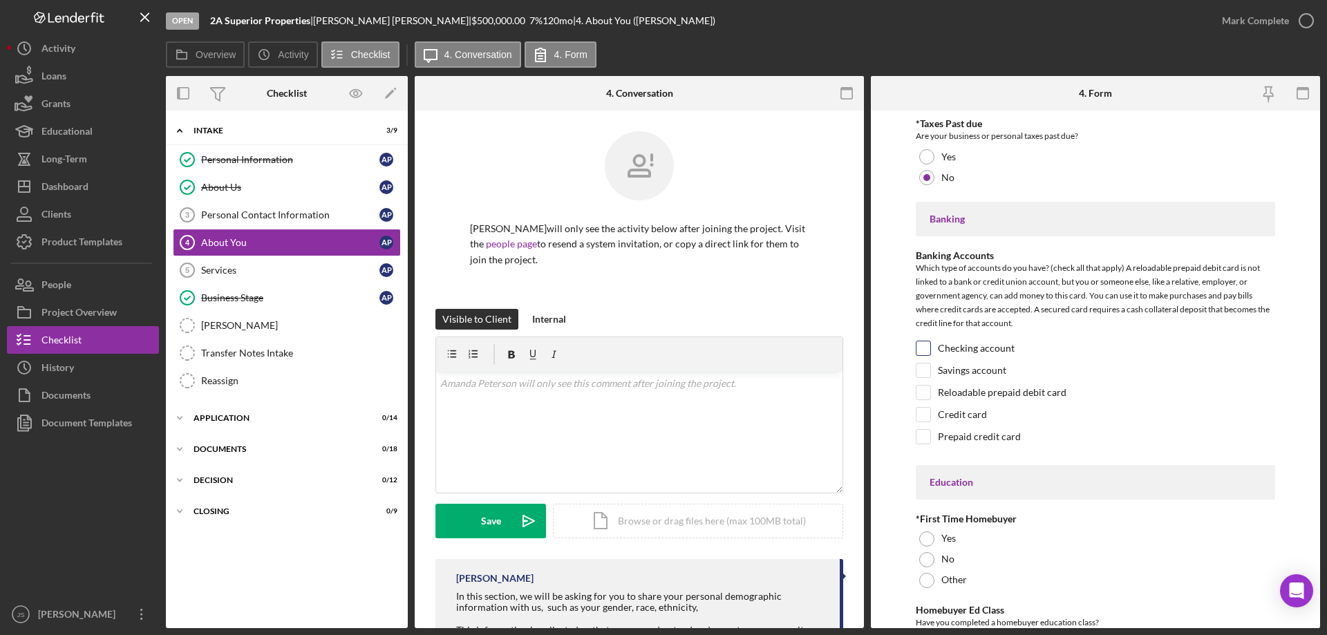
click at [925, 349] on input "Checking account" at bounding box center [923, 348] width 14 height 14
checkbox input "true"
click at [921, 366] on input "Savings account" at bounding box center [923, 371] width 14 height 14
checkbox input "true"
click at [925, 413] on input "Credit card" at bounding box center [923, 415] width 14 height 14
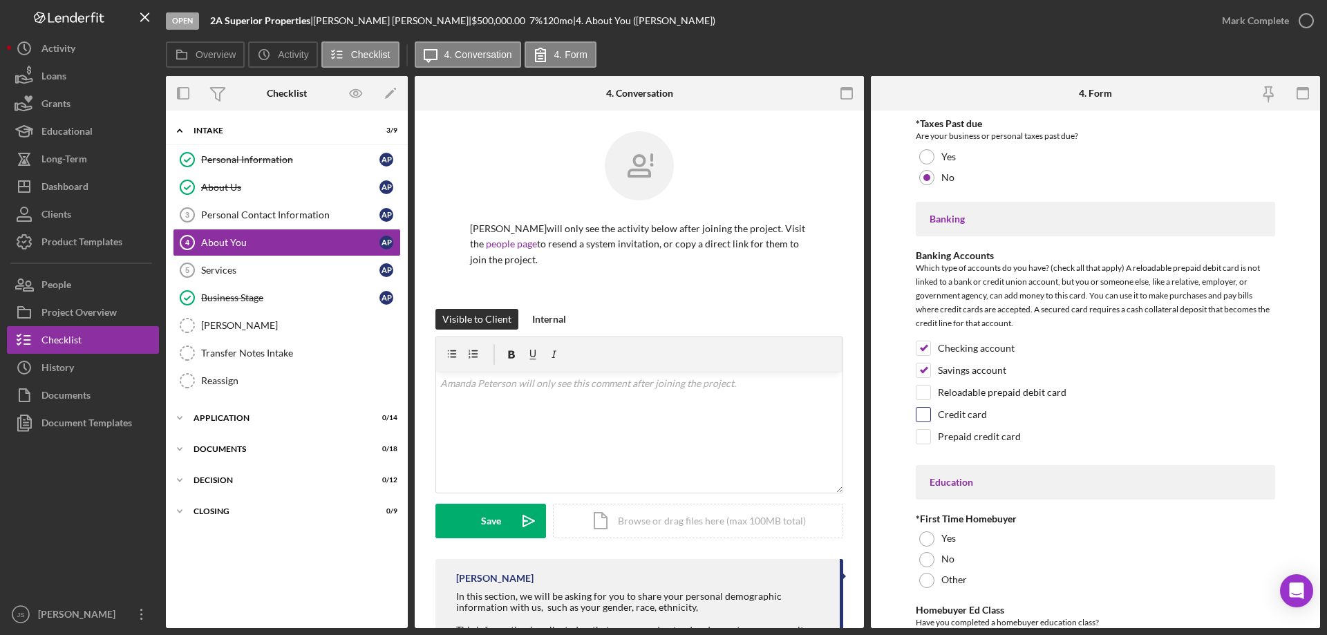
checkbox input "true"
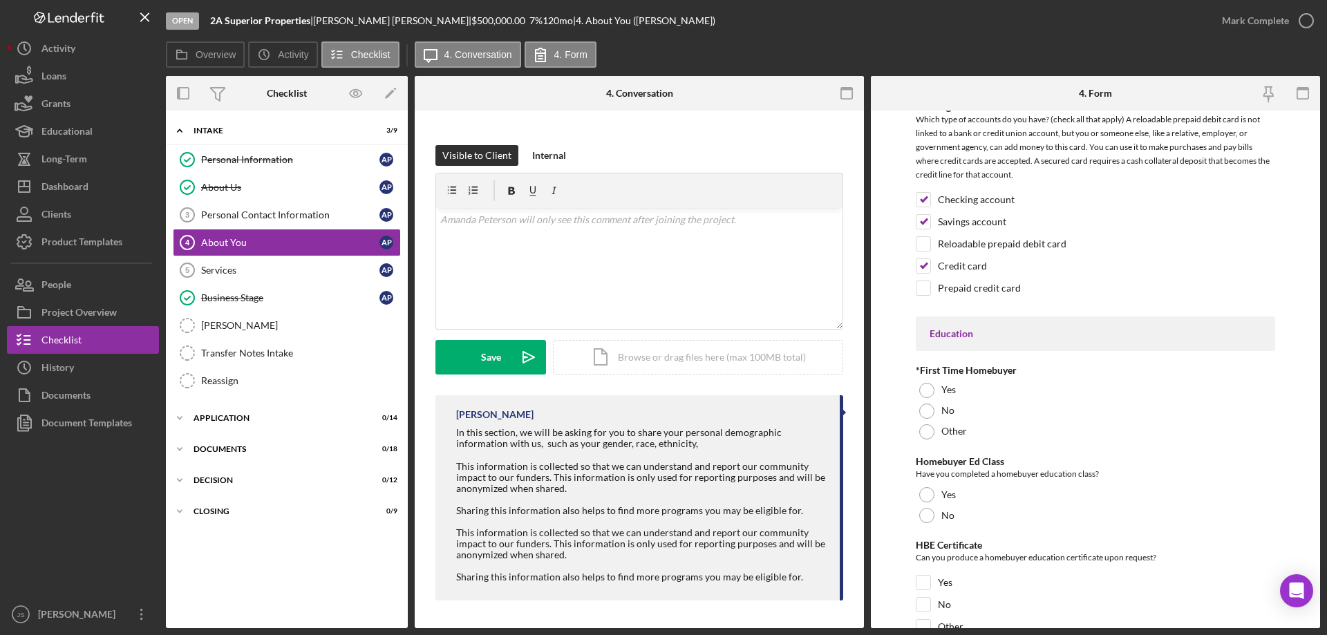
scroll to position [2696, 0]
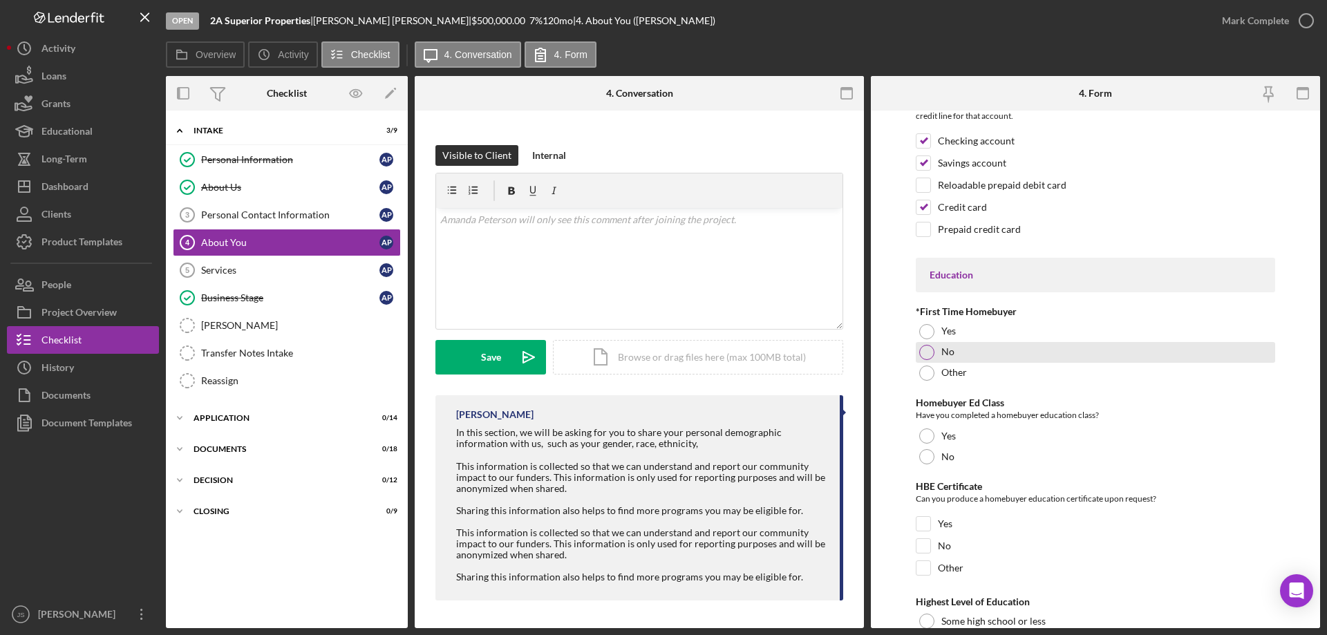
click at [925, 350] on div at bounding box center [926, 352] width 15 height 15
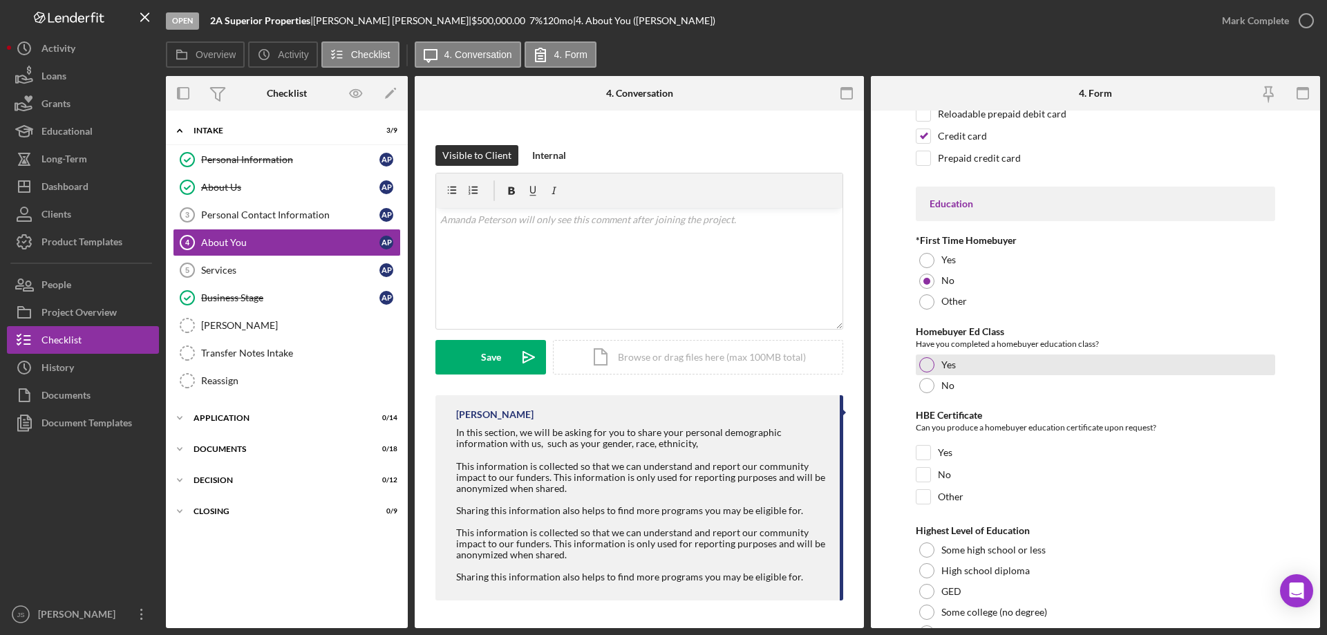
scroll to position [2834, 0]
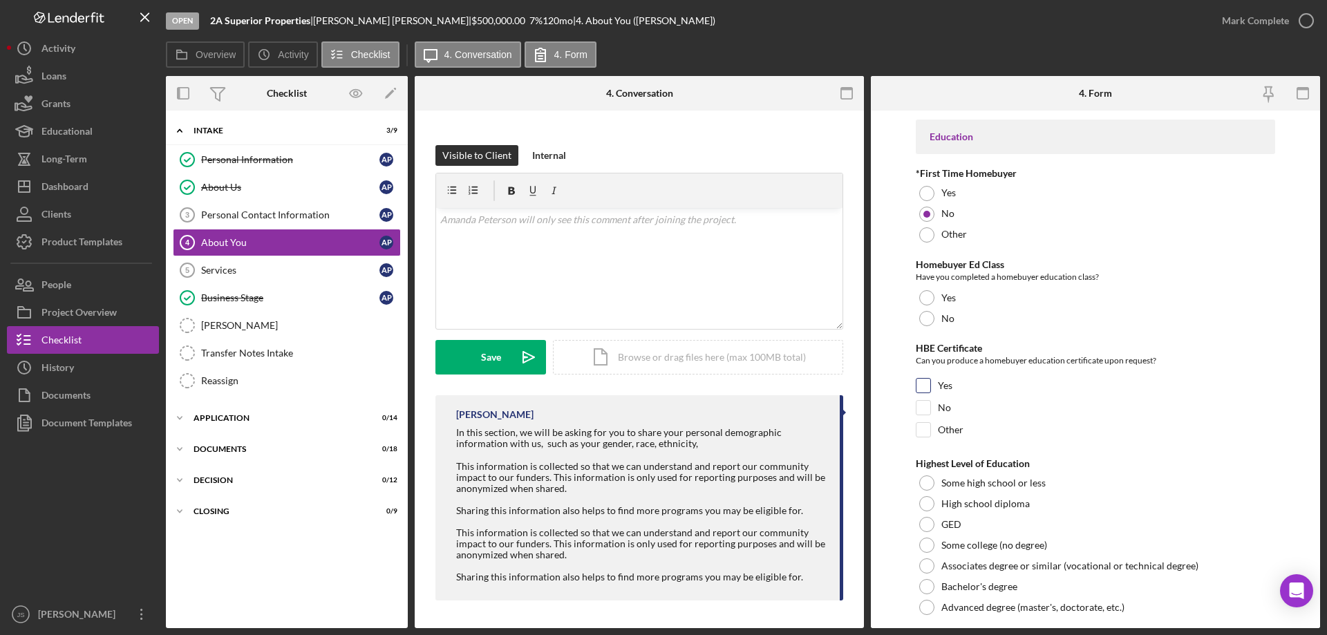
click at [922, 387] on input "Yes" at bounding box center [923, 386] width 14 height 14
checkbox input "true"
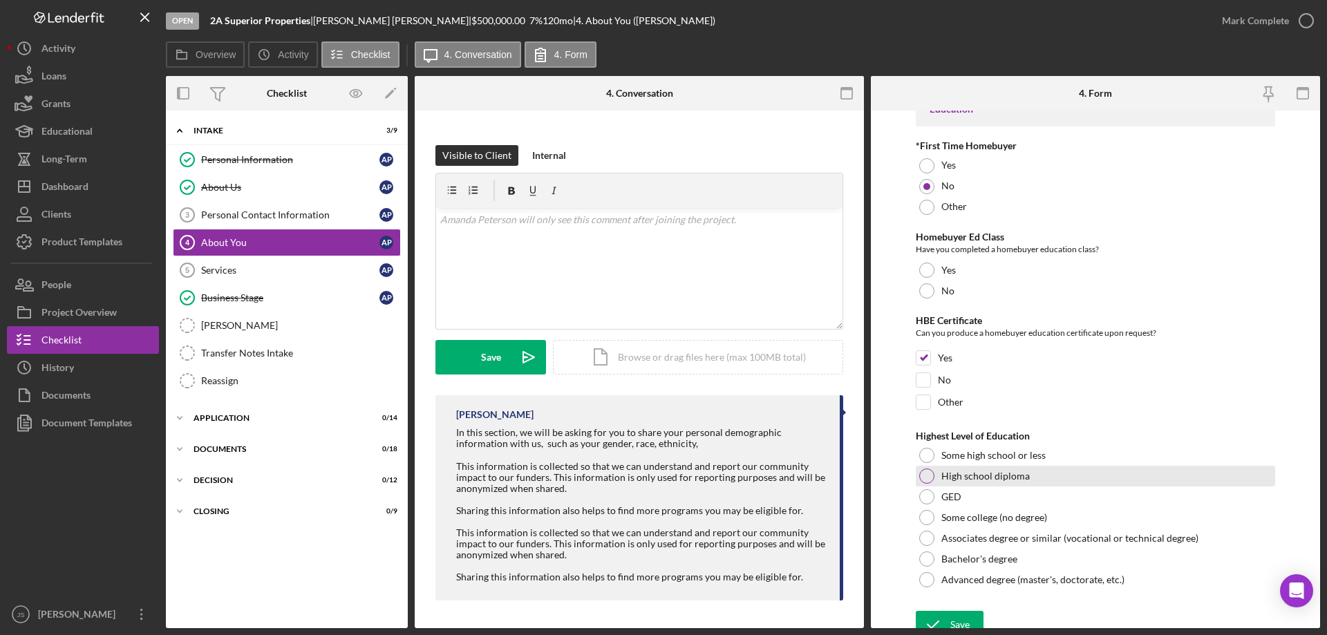
scroll to position [2874, 0]
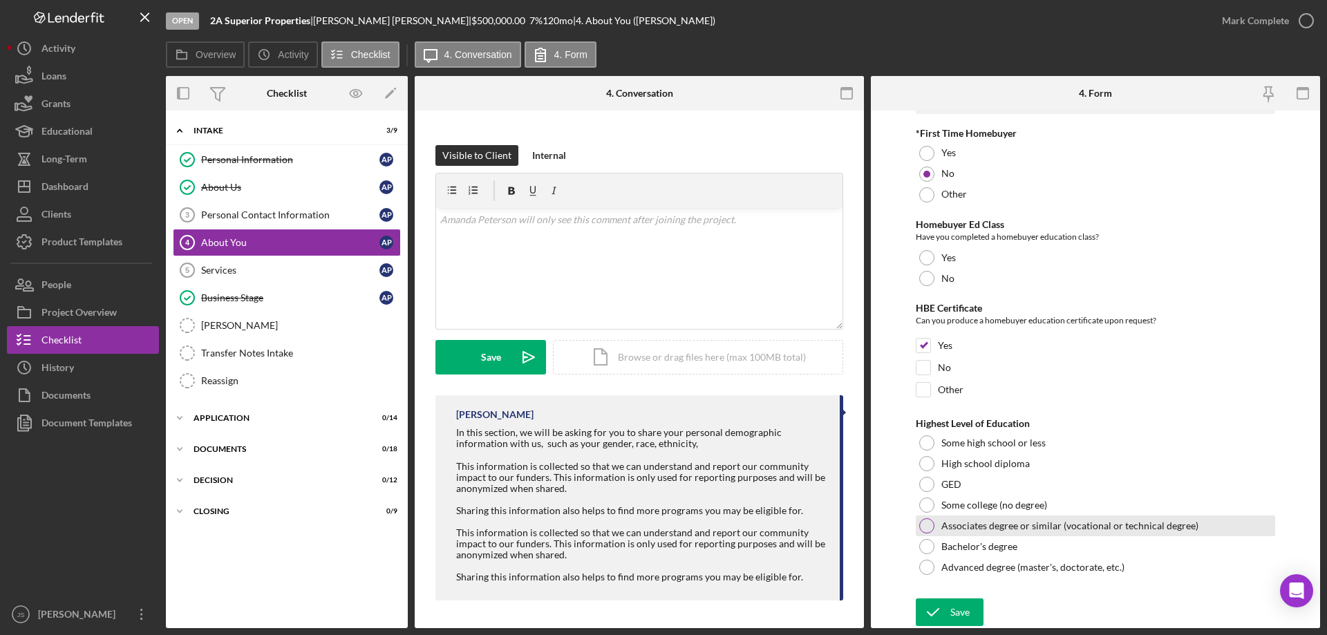
click at [931, 524] on div at bounding box center [926, 525] width 15 height 15
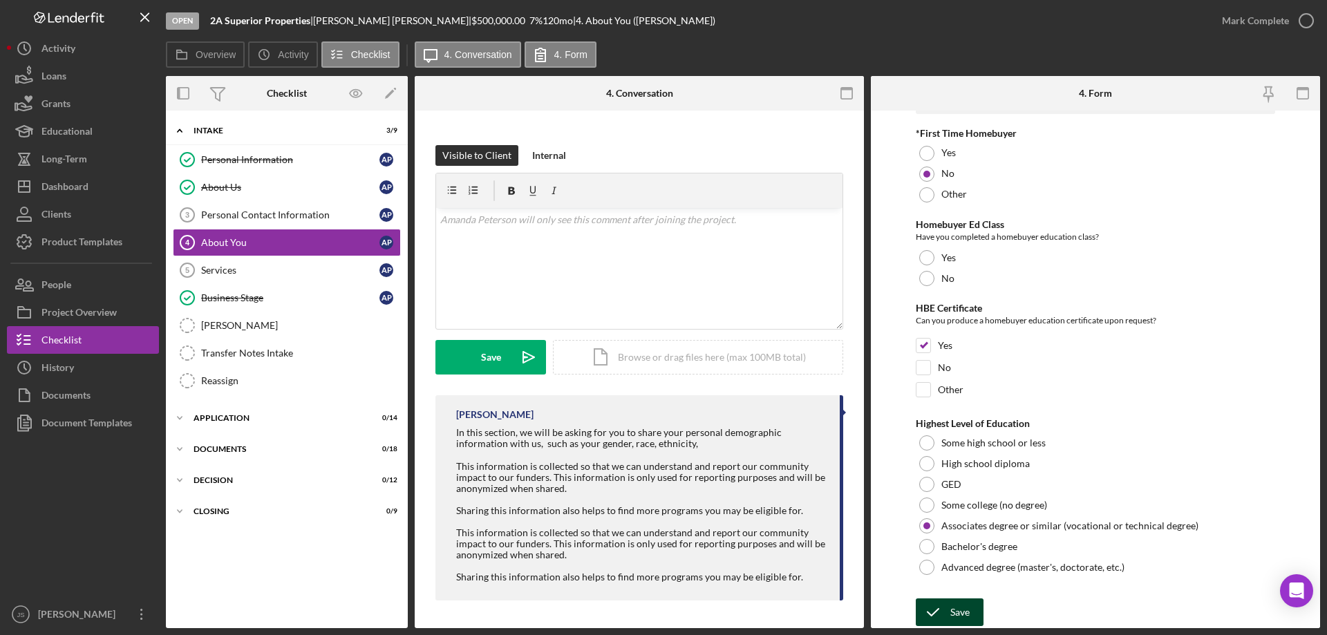
click at [955, 611] on div "Save" at bounding box center [959, 613] width 19 height 28
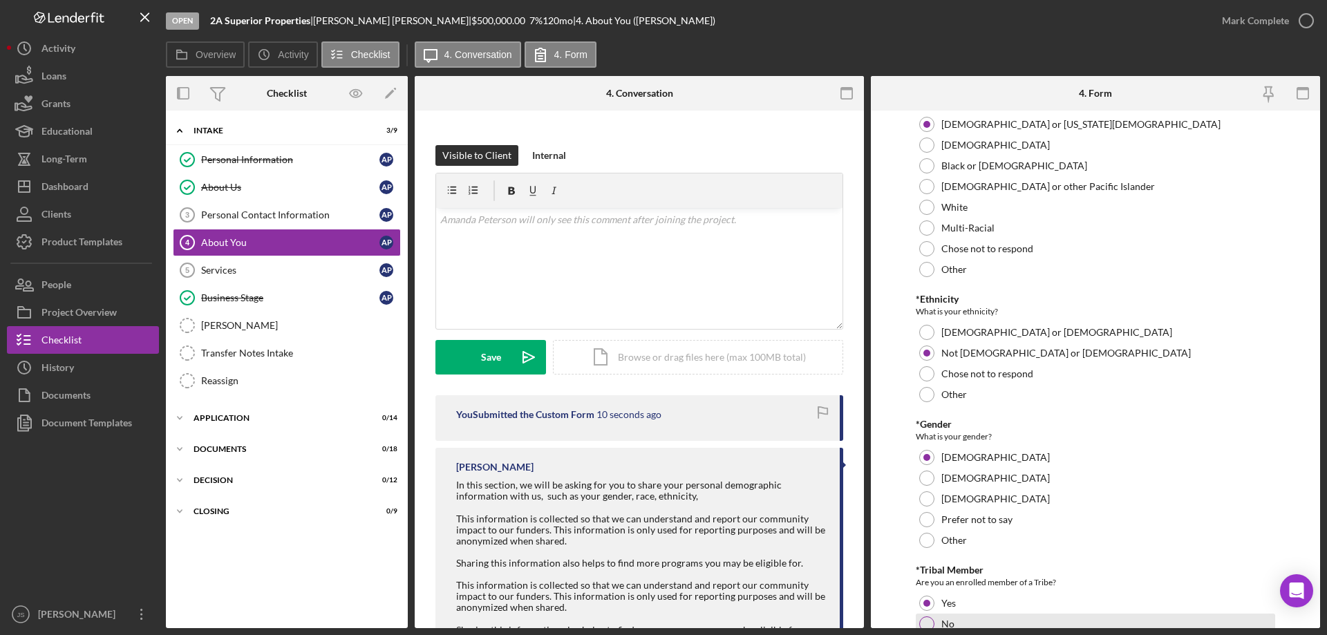
scroll to position [0, 0]
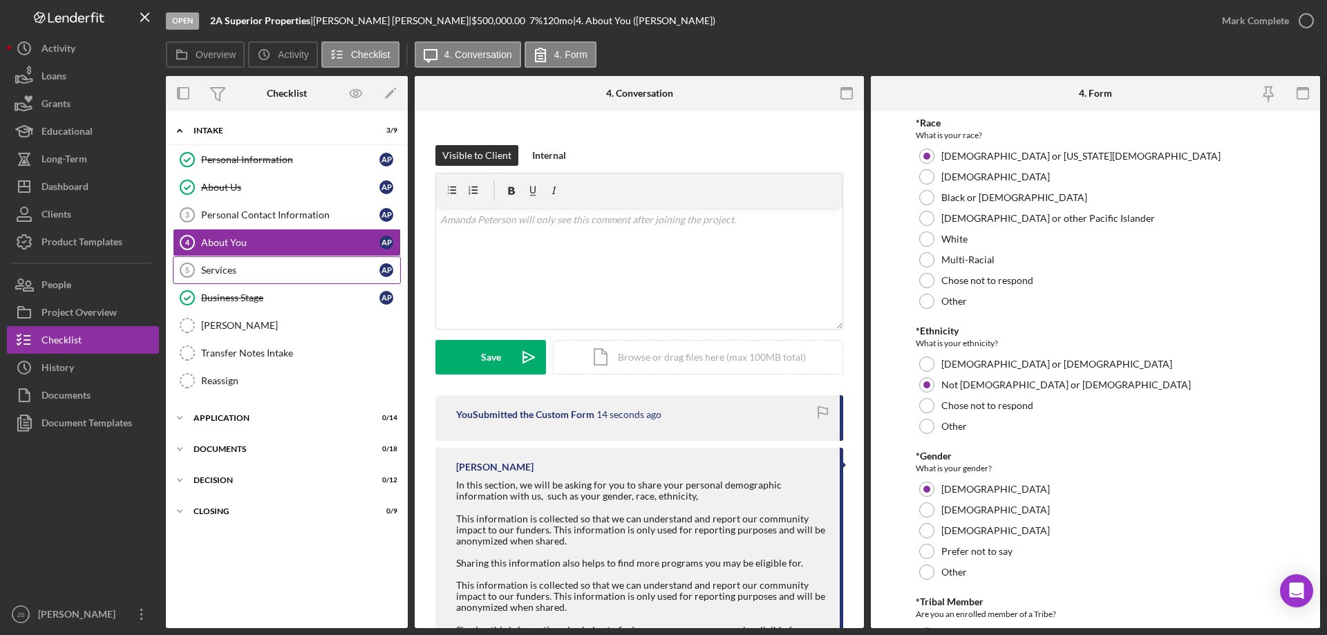
click at [274, 270] on div "Services" at bounding box center [290, 270] width 178 height 11
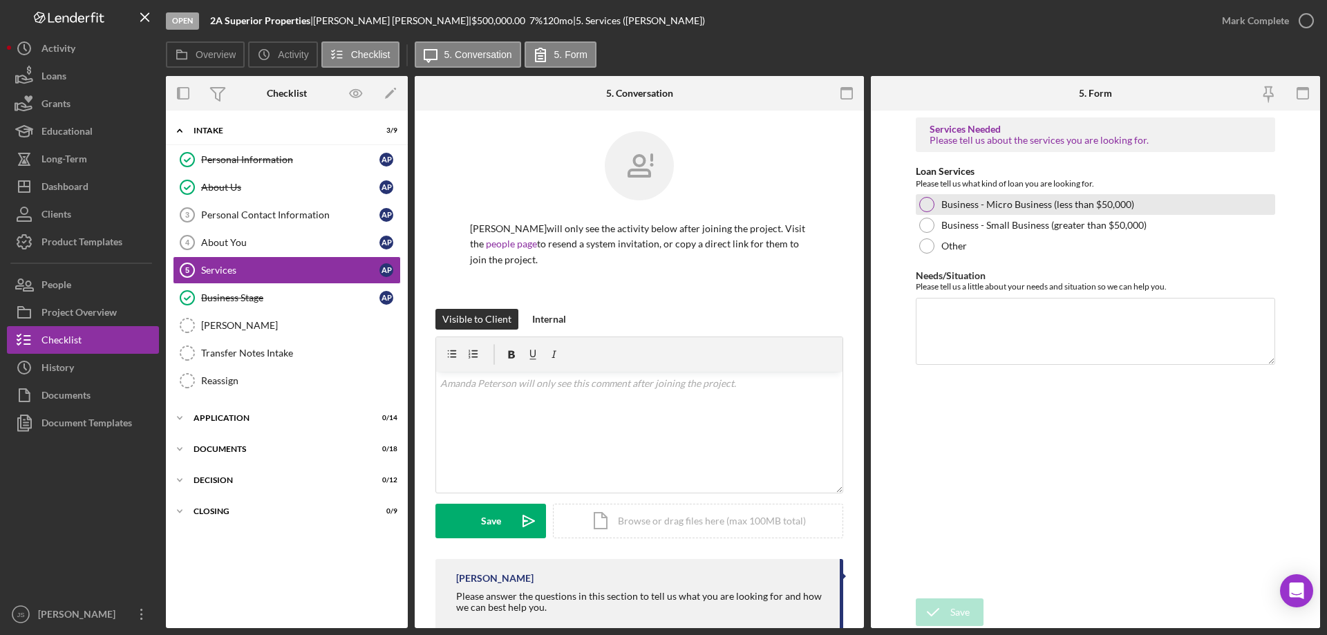
click at [925, 203] on div at bounding box center [926, 204] width 15 height 15
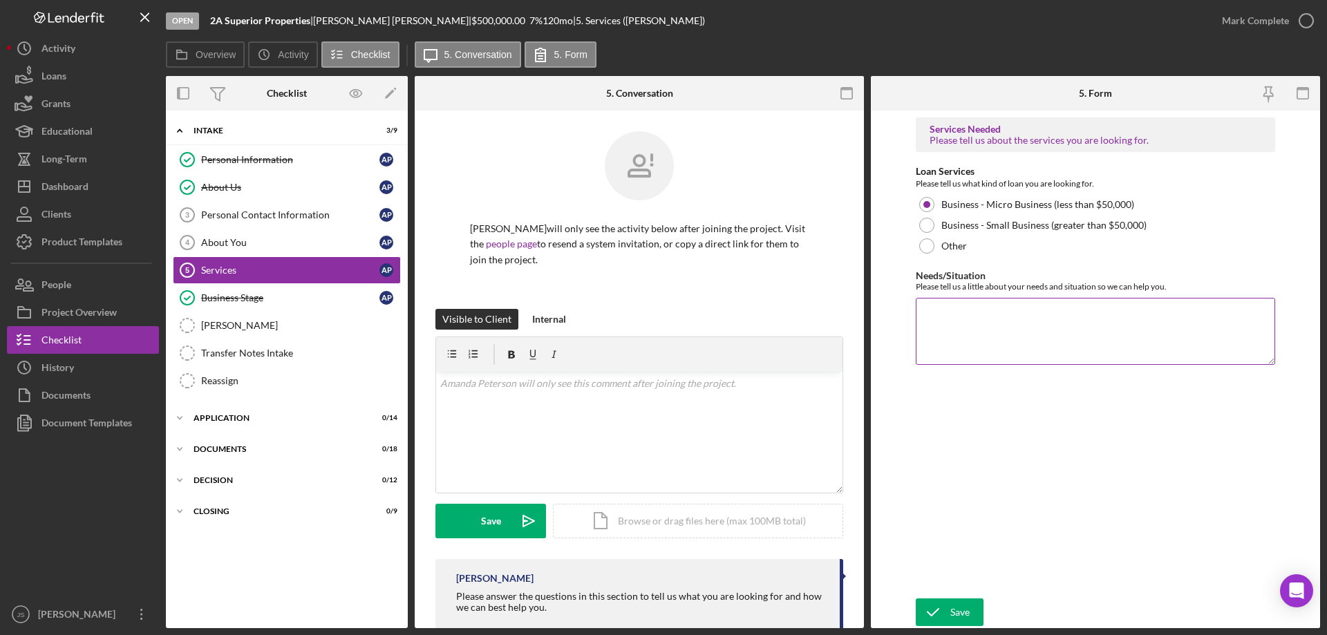
click at [948, 341] on textarea "Needs/Situation" at bounding box center [1095, 331] width 359 height 66
click at [963, 326] on textarea "Needs/Situation" at bounding box center [1095, 331] width 359 height 66
drag, startPoint x: 959, startPoint y: 324, endPoint x: 939, endPoint y: 315, distance: 22.6
click at [942, 319] on textarea "Needs/Situation" at bounding box center [1095, 331] width 359 height 66
click at [980, 330] on textarea "Needs/Situation" at bounding box center [1095, 331] width 359 height 66
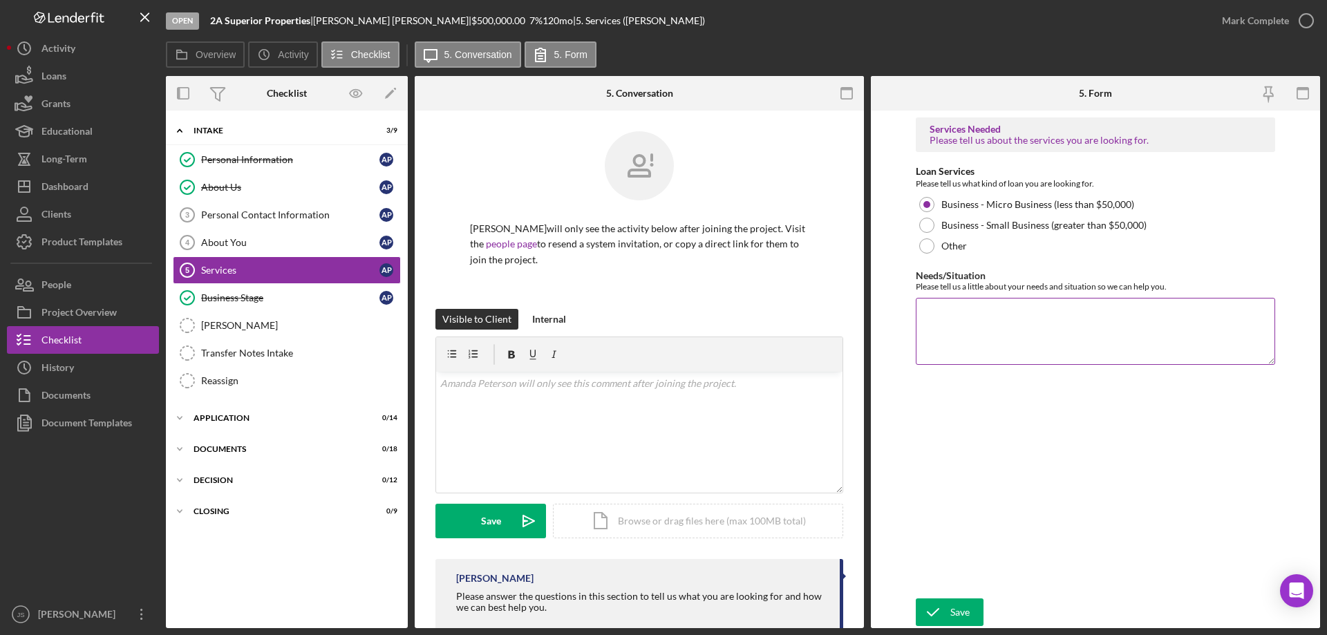
paste textarea "We are a growing business needing a building to keep our equipment out of the e…"
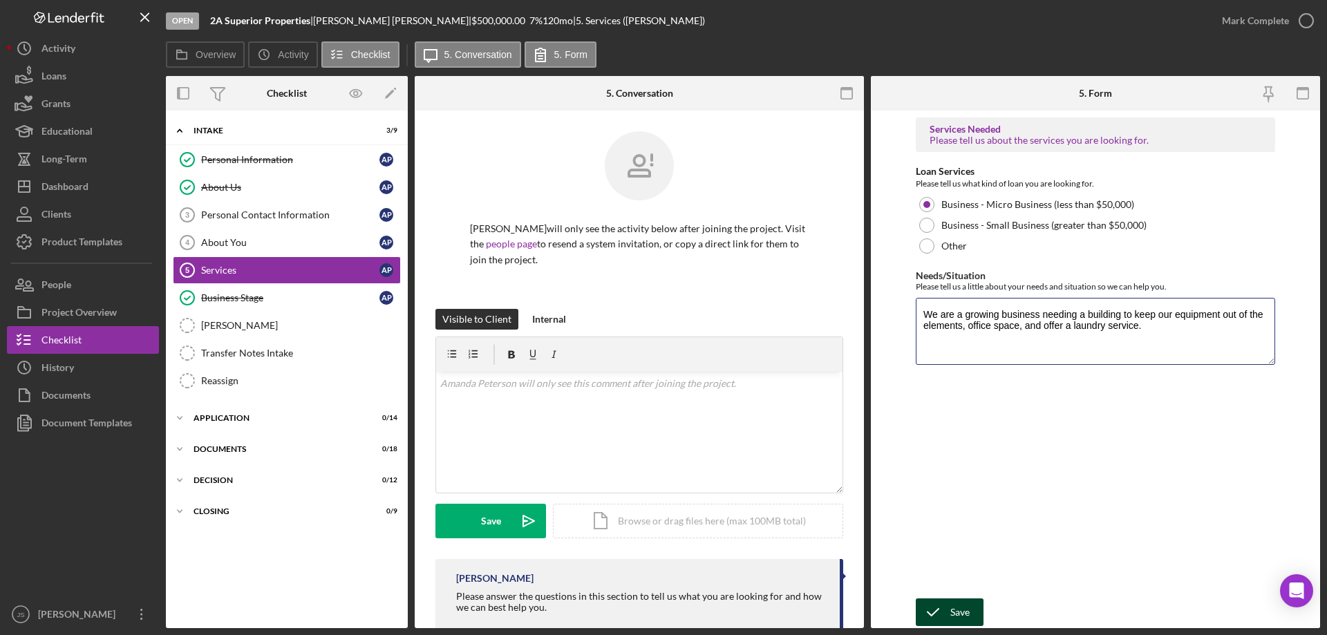
type textarea "We are a growing business needing a building to keep our equipment out of the e…"
click at [952, 607] on div "Save" at bounding box center [959, 613] width 19 height 28
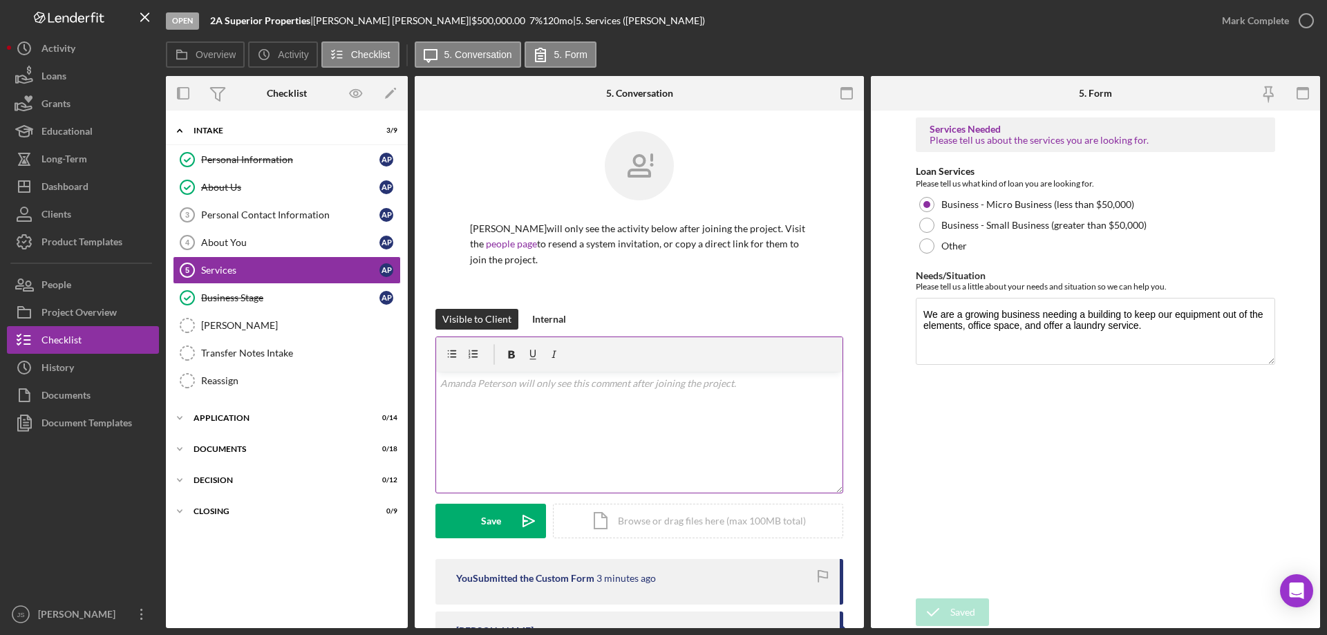
click at [532, 415] on div "v Color teal Color pink Remove color Add row above Add row below Add column bef…" at bounding box center [639, 432] width 406 height 121
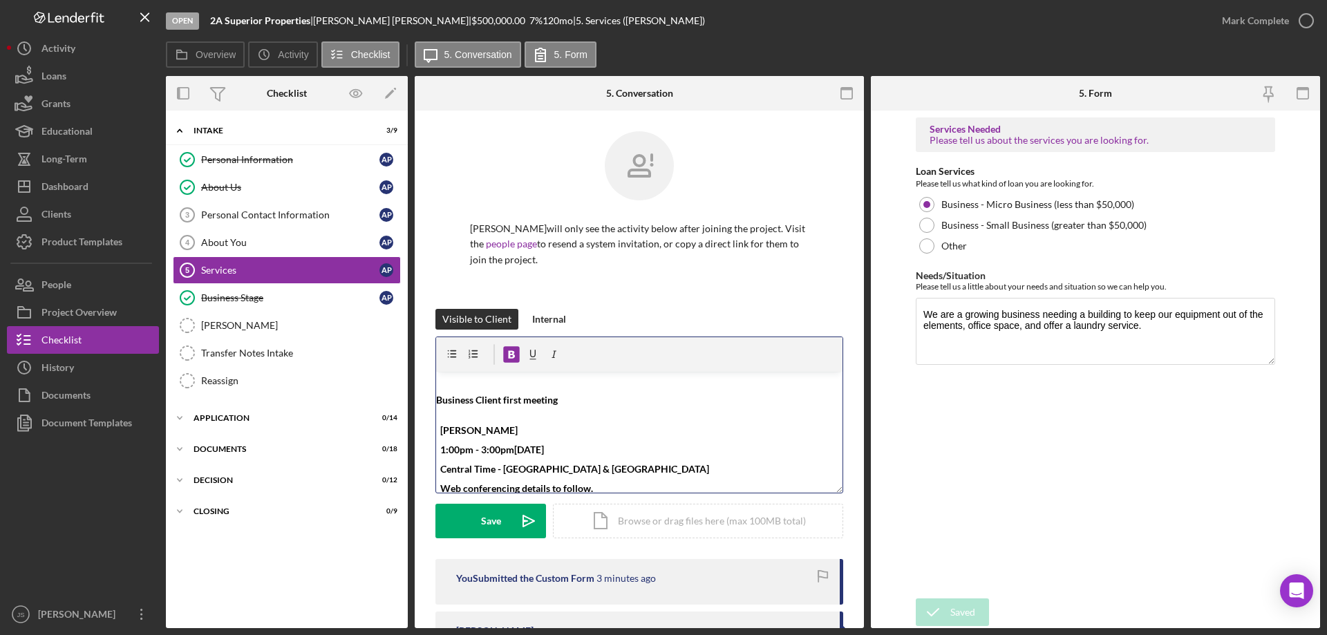
scroll to position [5, 0]
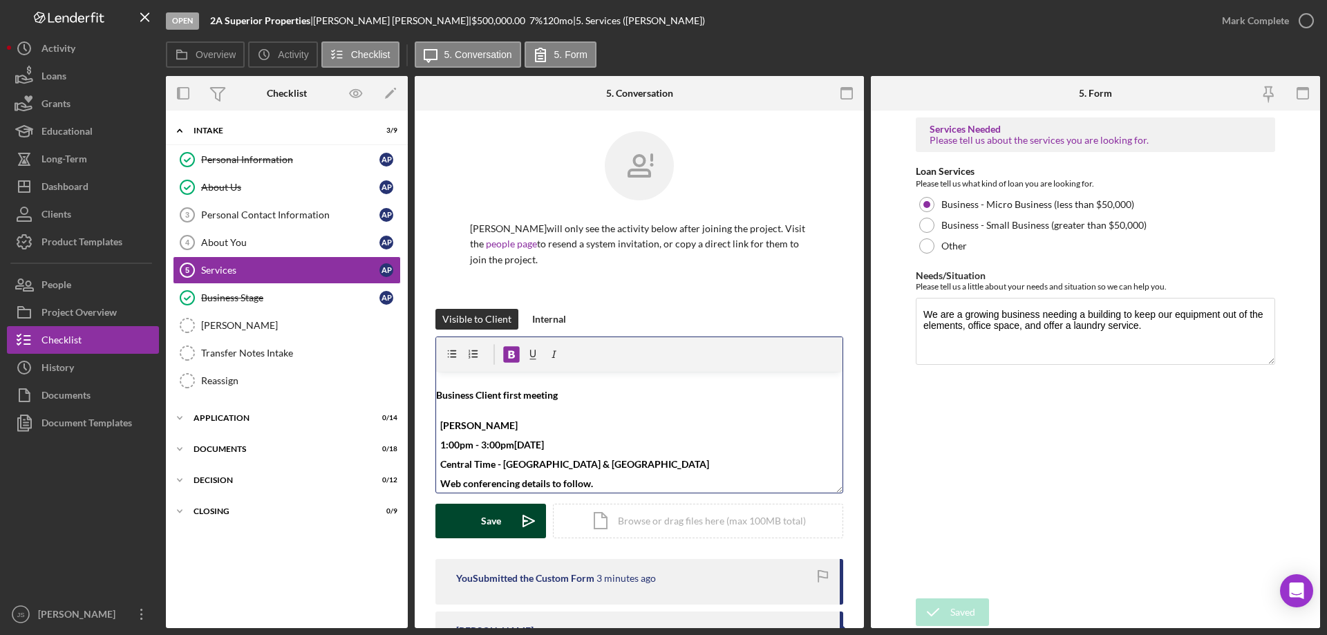
click at [478, 527] on button "Save Icon/icon-invite-send" at bounding box center [490, 521] width 111 height 35
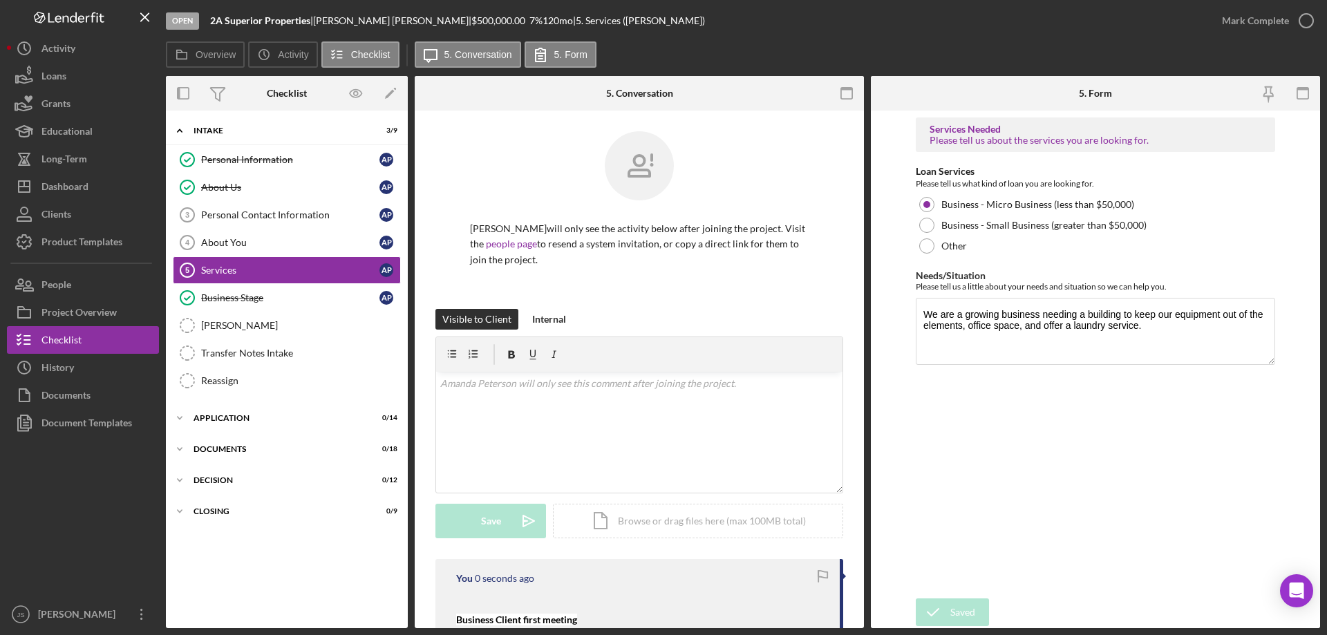
scroll to position [0, 0]
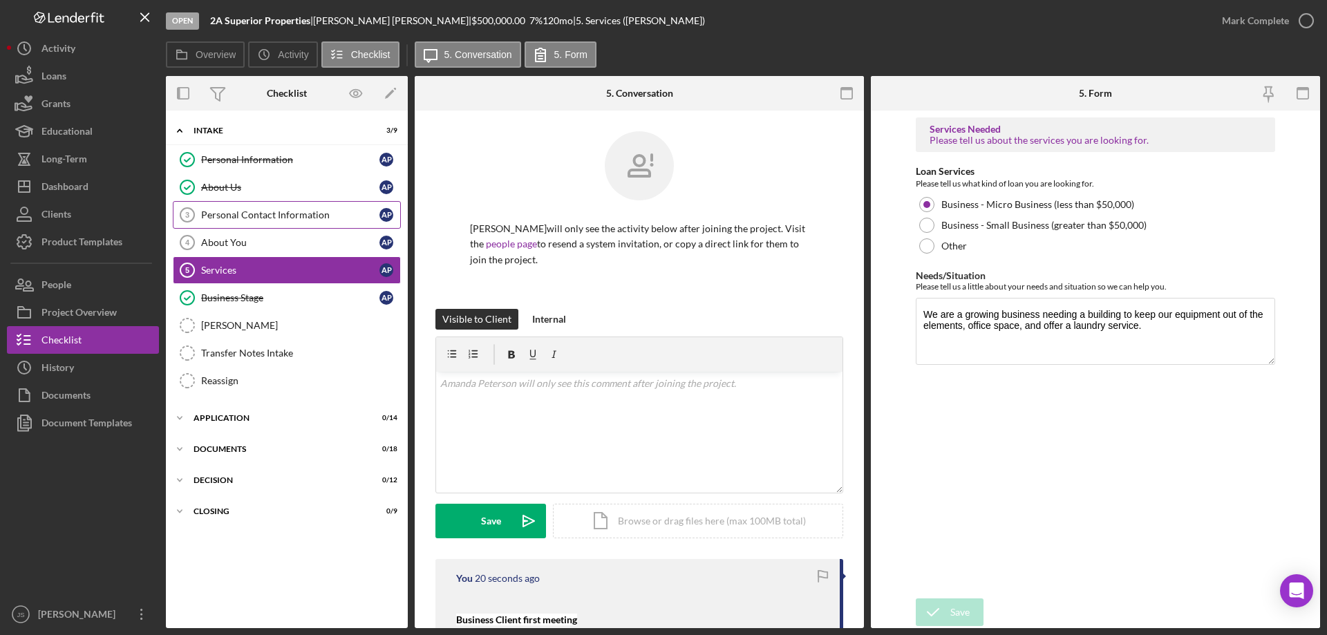
click at [260, 211] on div "Personal Contact Information" at bounding box center [290, 214] width 178 height 11
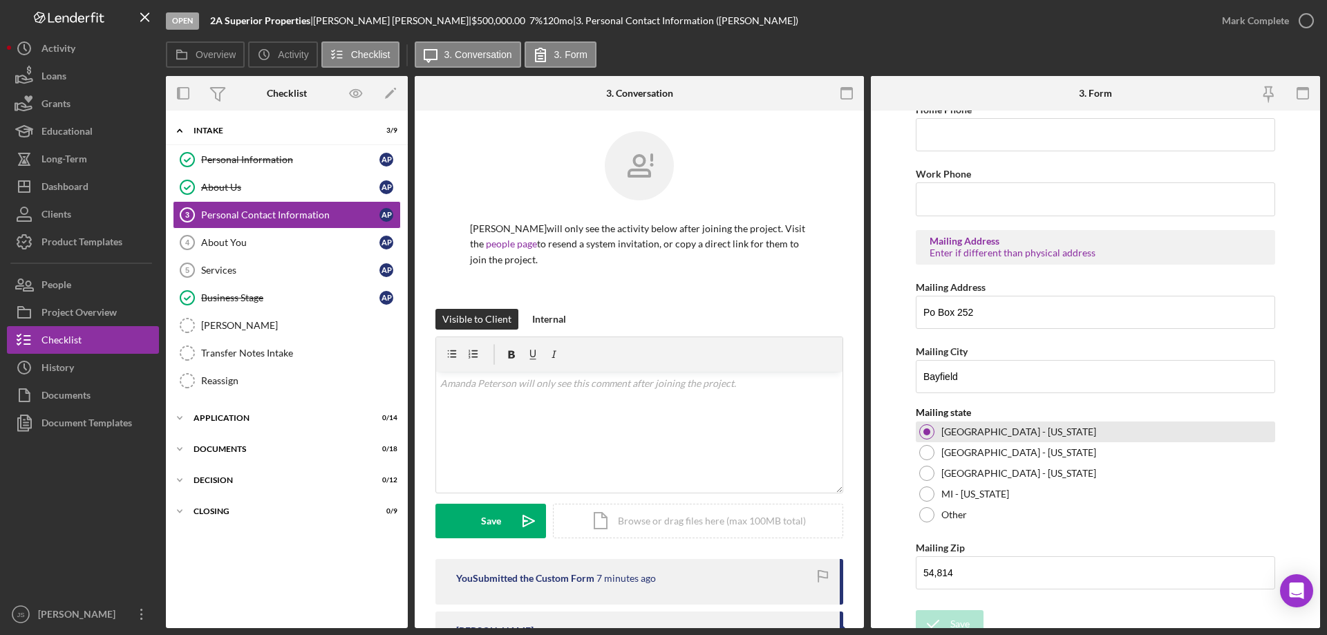
scroll to position [511, 0]
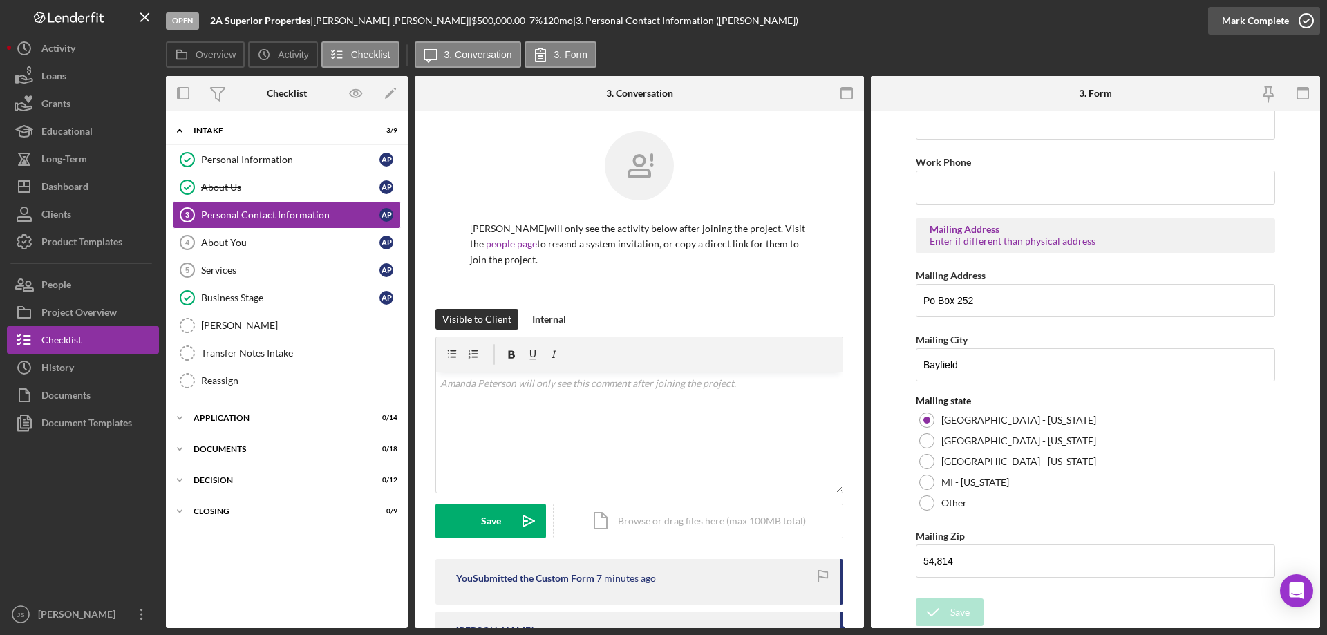
drag, startPoint x: 1306, startPoint y: 19, endPoint x: 1299, endPoint y: 20, distance: 6.9
click at [1306, 20] on icon "button" at bounding box center [1306, 20] width 35 height 35
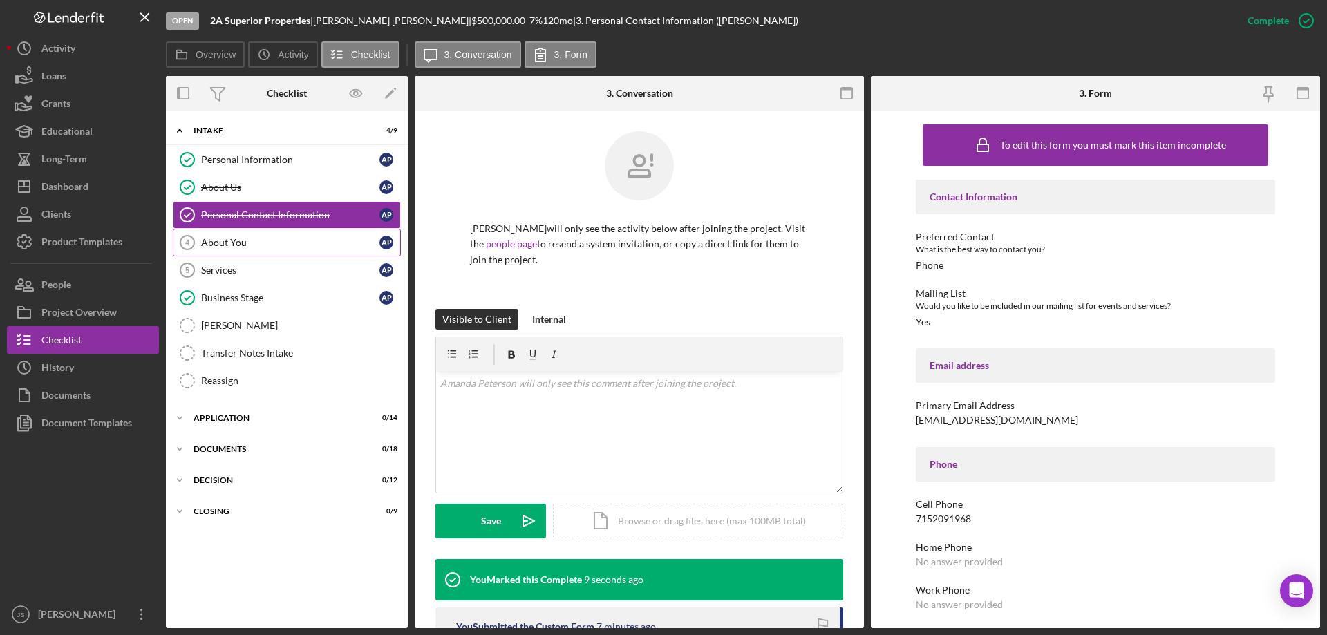
click at [256, 246] on div "About You" at bounding box center [290, 242] width 178 height 11
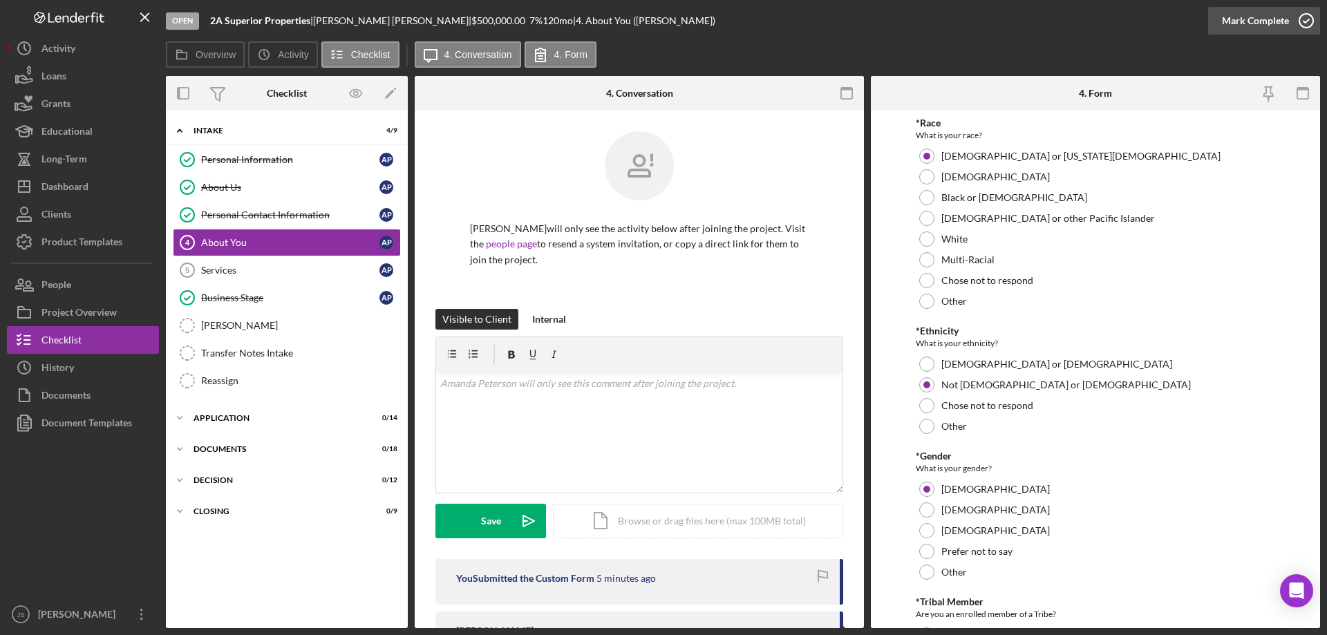
click at [1305, 19] on icon "button" at bounding box center [1306, 20] width 35 height 35
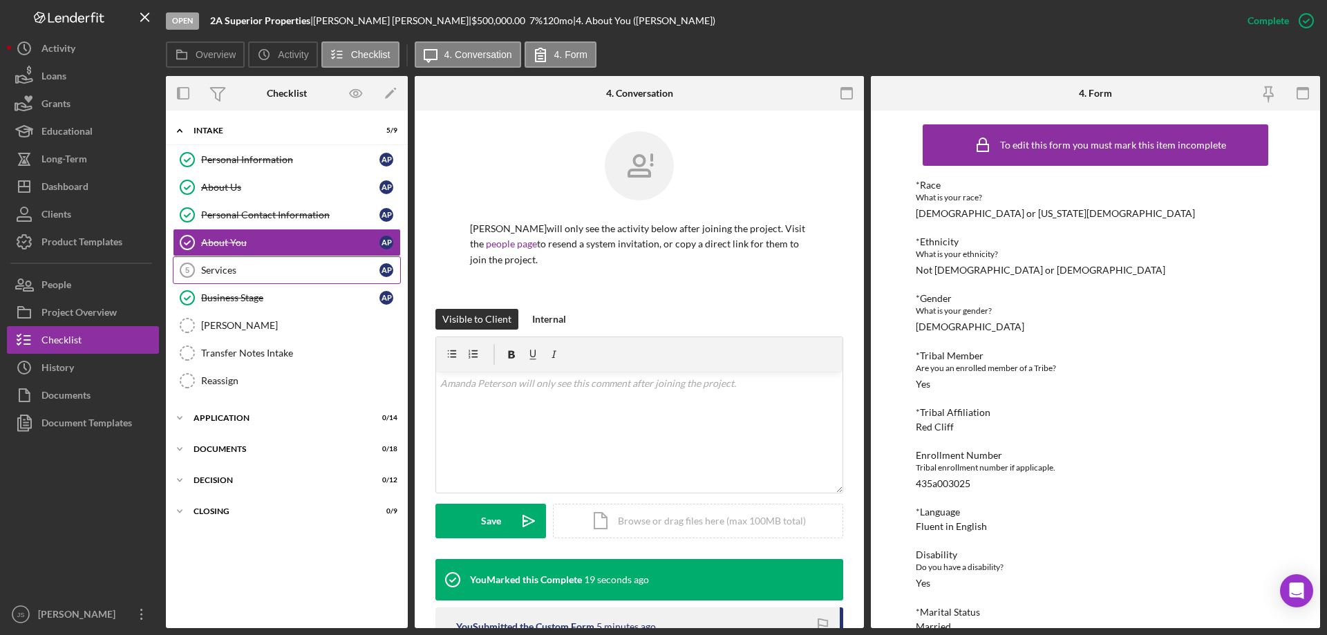
click at [213, 274] on div "Services" at bounding box center [290, 270] width 178 height 11
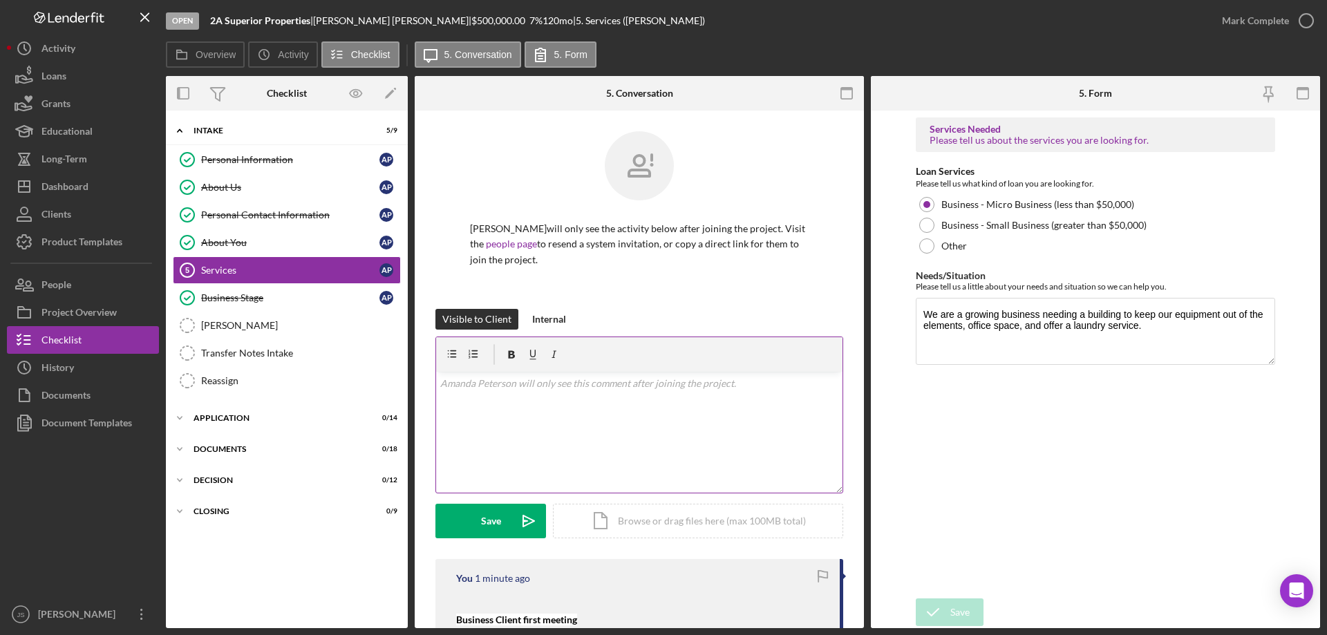
click at [479, 433] on div "v Color teal Color pink Remove color Add row above Add row below Add column bef…" at bounding box center [639, 432] width 406 height 121
click at [1308, 20] on polyline "button" at bounding box center [1307, 20] width 6 height 3
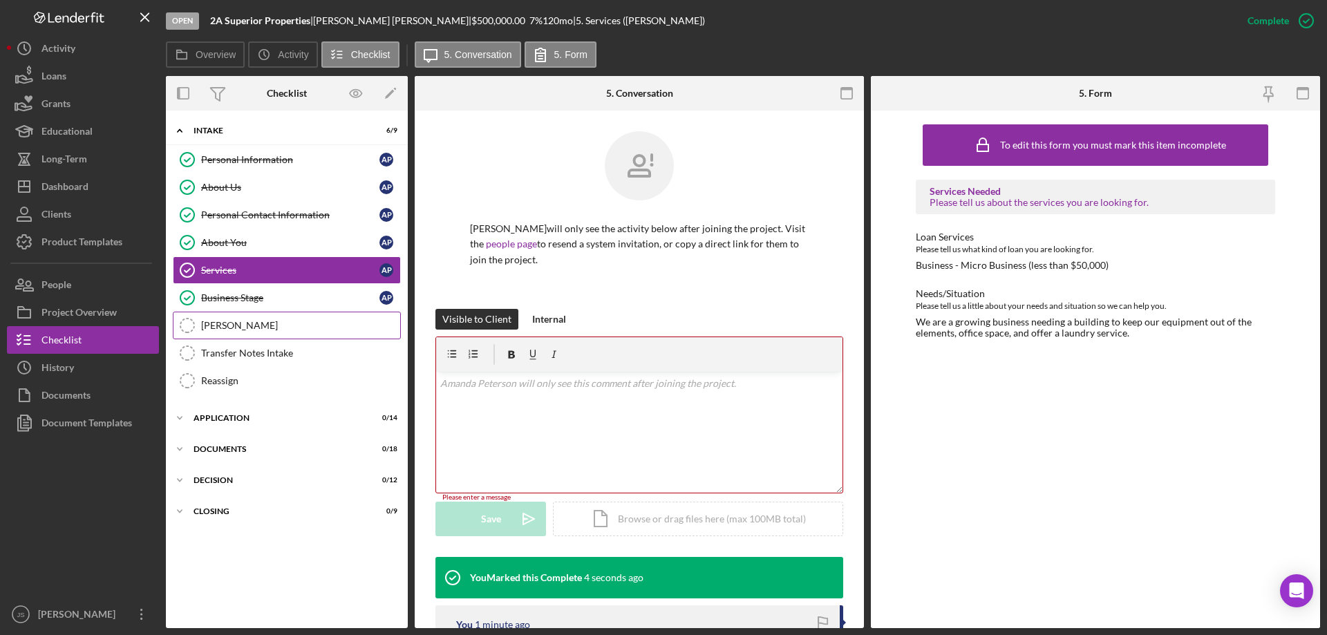
click at [230, 323] on div "OTIS" at bounding box center [300, 325] width 199 height 11
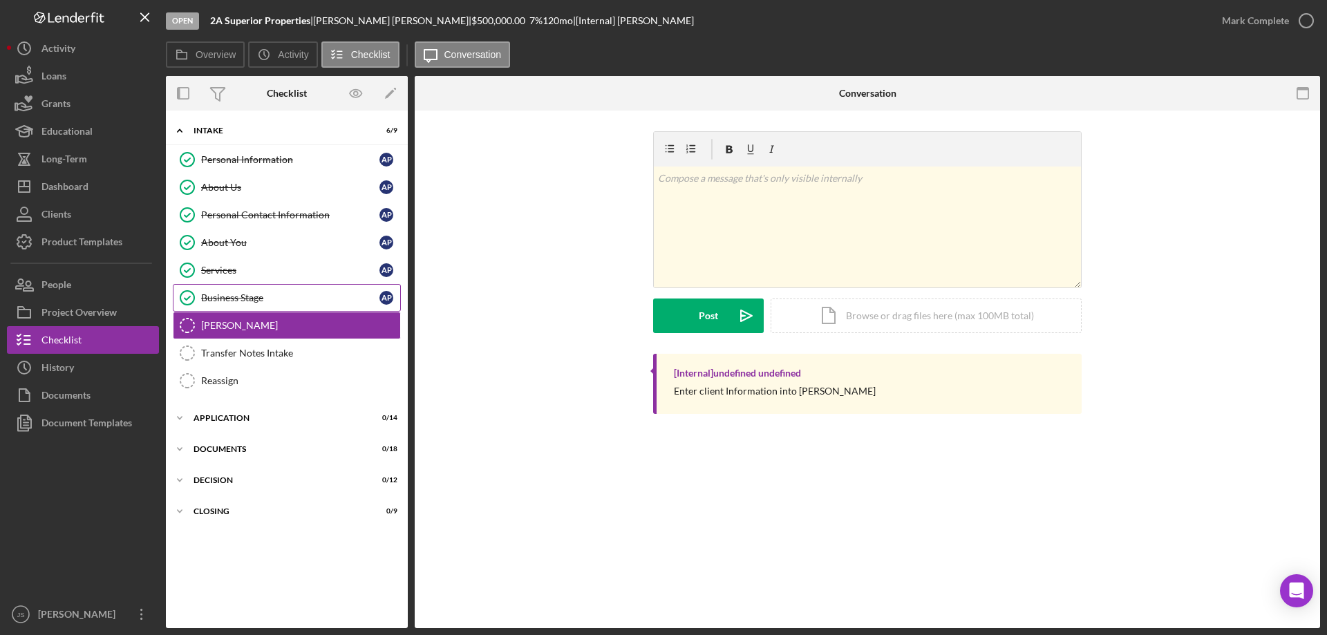
click at [247, 294] on div "Business Stage" at bounding box center [290, 297] width 178 height 11
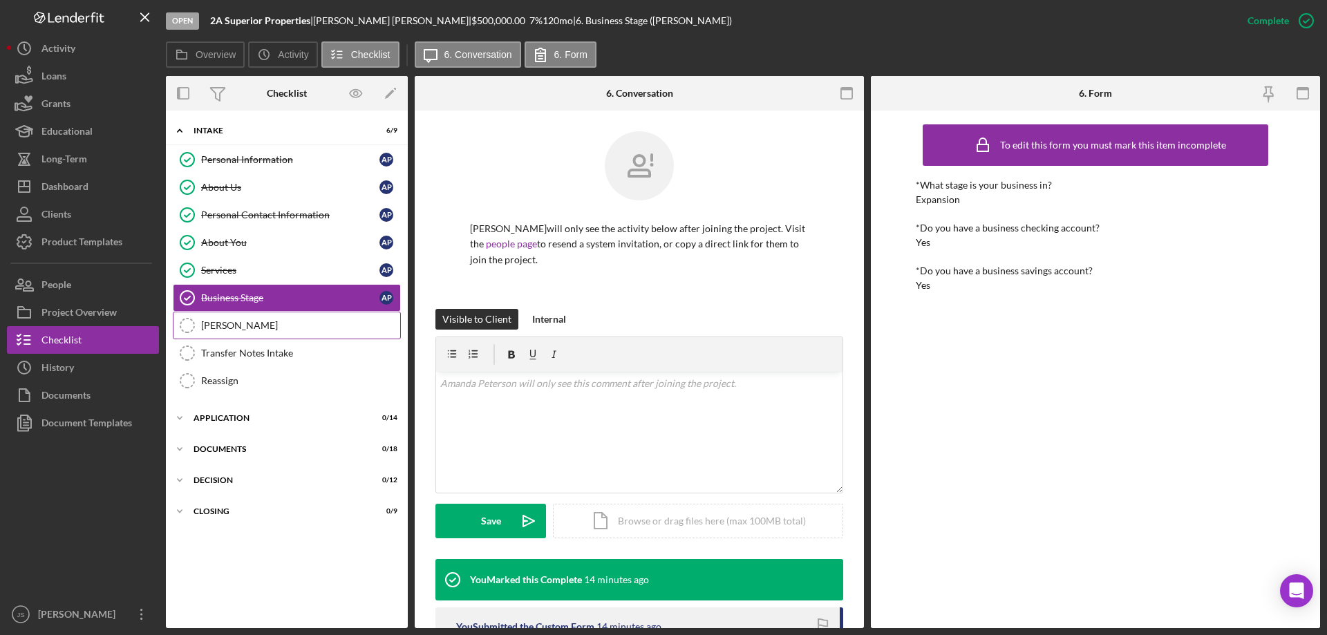
click at [223, 328] on div "OTIS" at bounding box center [300, 325] width 199 height 11
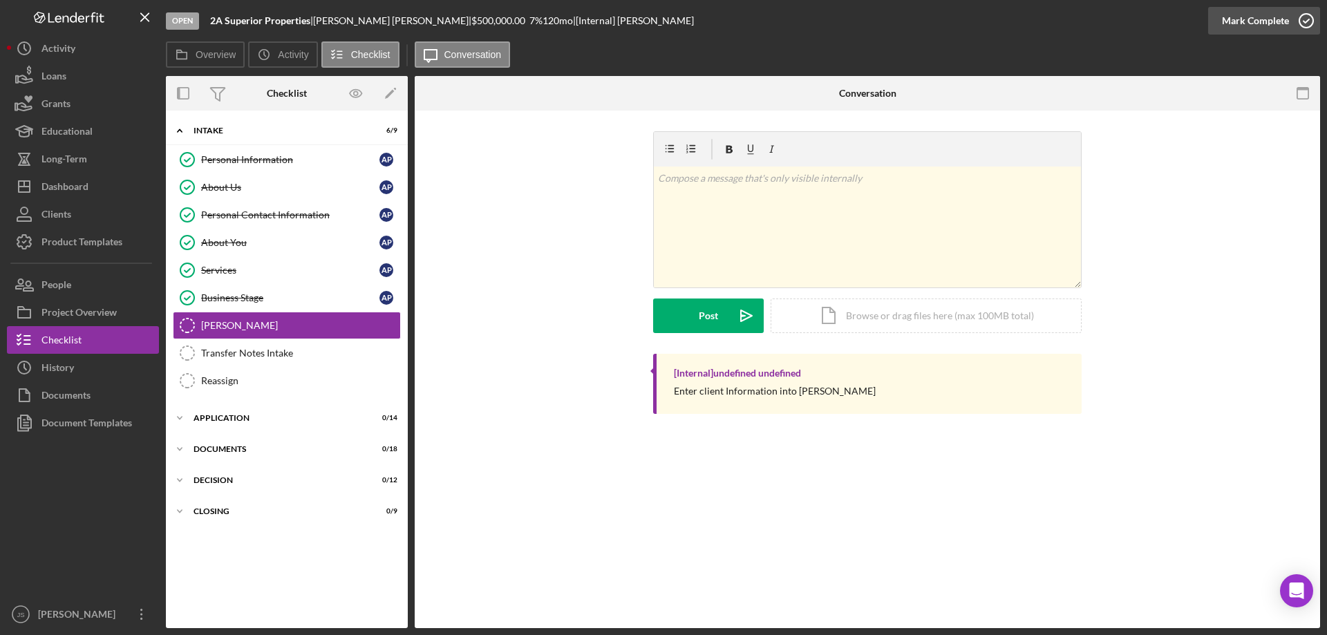
click at [1306, 20] on icon "button" at bounding box center [1306, 20] width 35 height 35
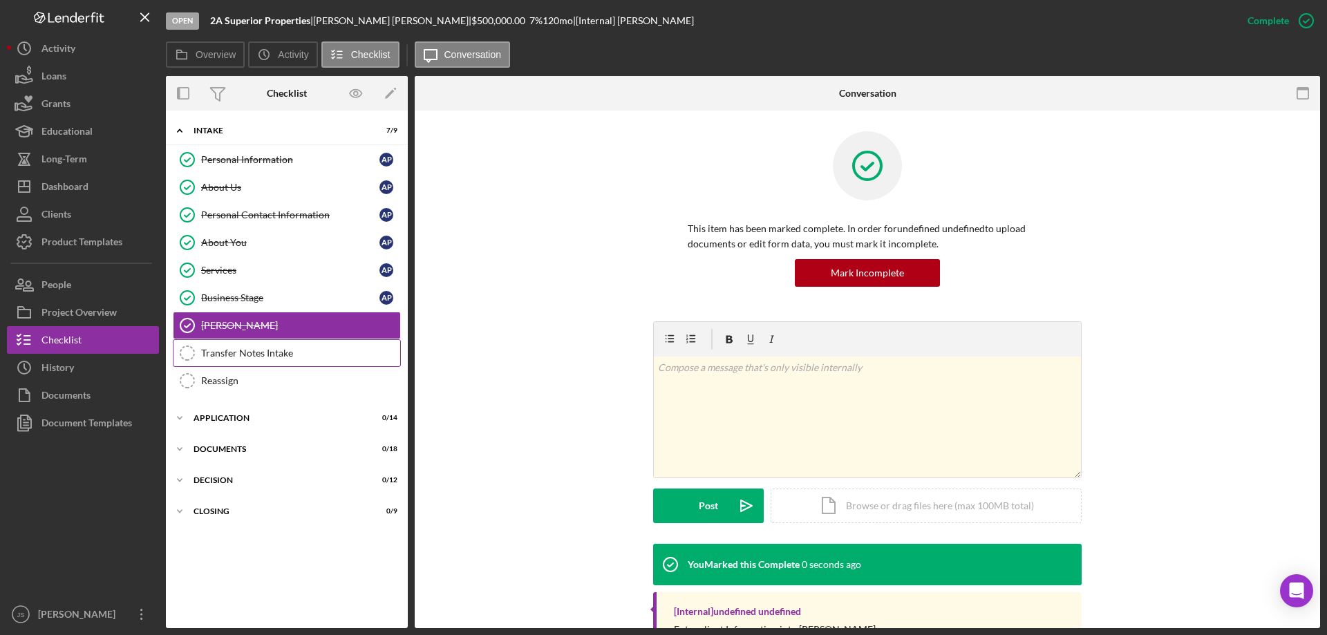
click at [266, 355] on div "Transfer Notes Intake" at bounding box center [300, 353] width 199 height 11
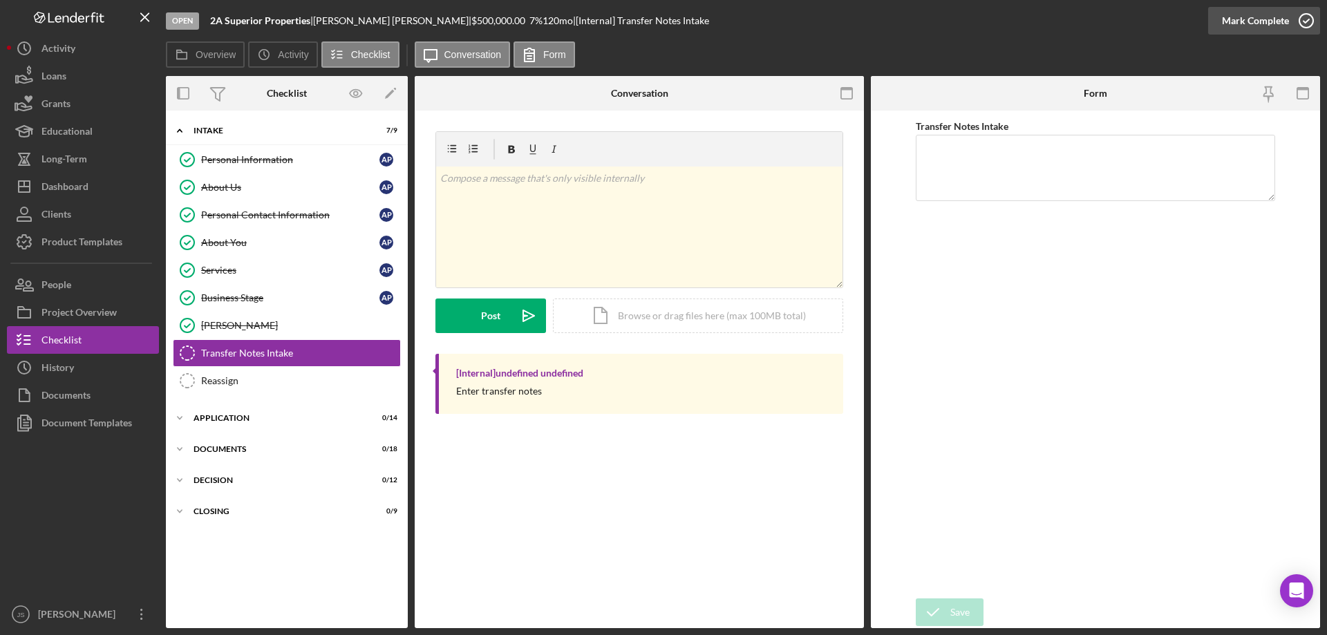
click at [1300, 17] on circle "button" at bounding box center [1306, 21] width 14 height 14
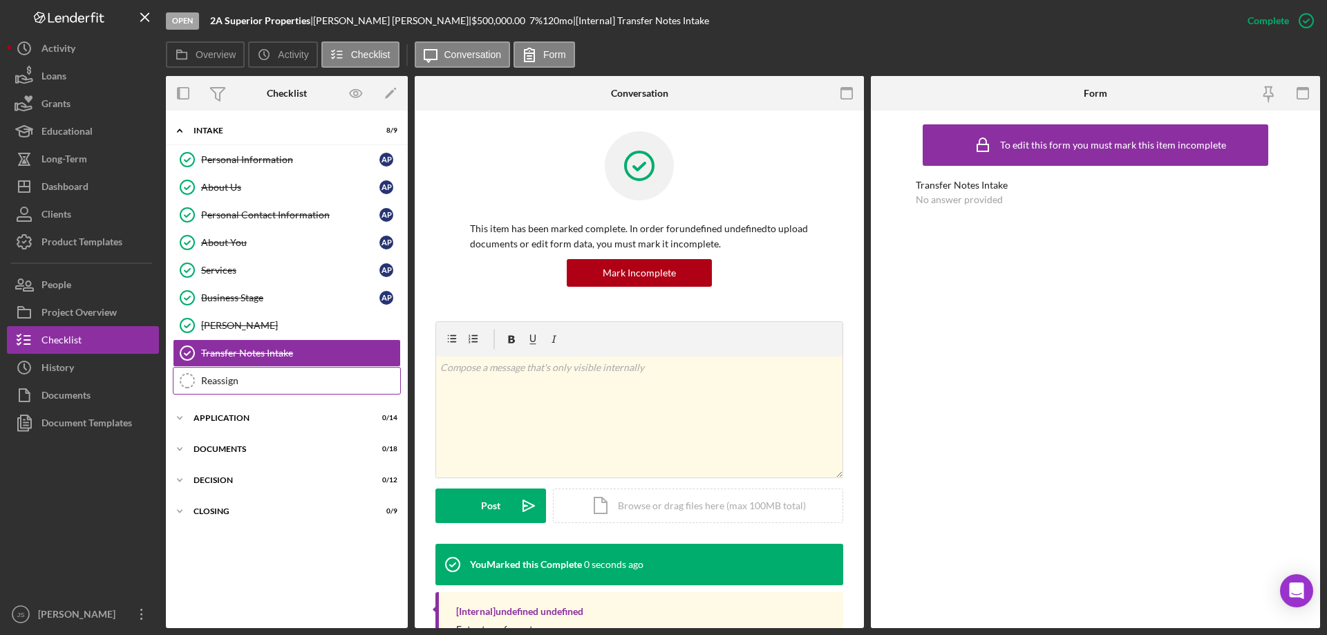
click at [234, 379] on div "Reassign" at bounding box center [300, 380] width 199 height 11
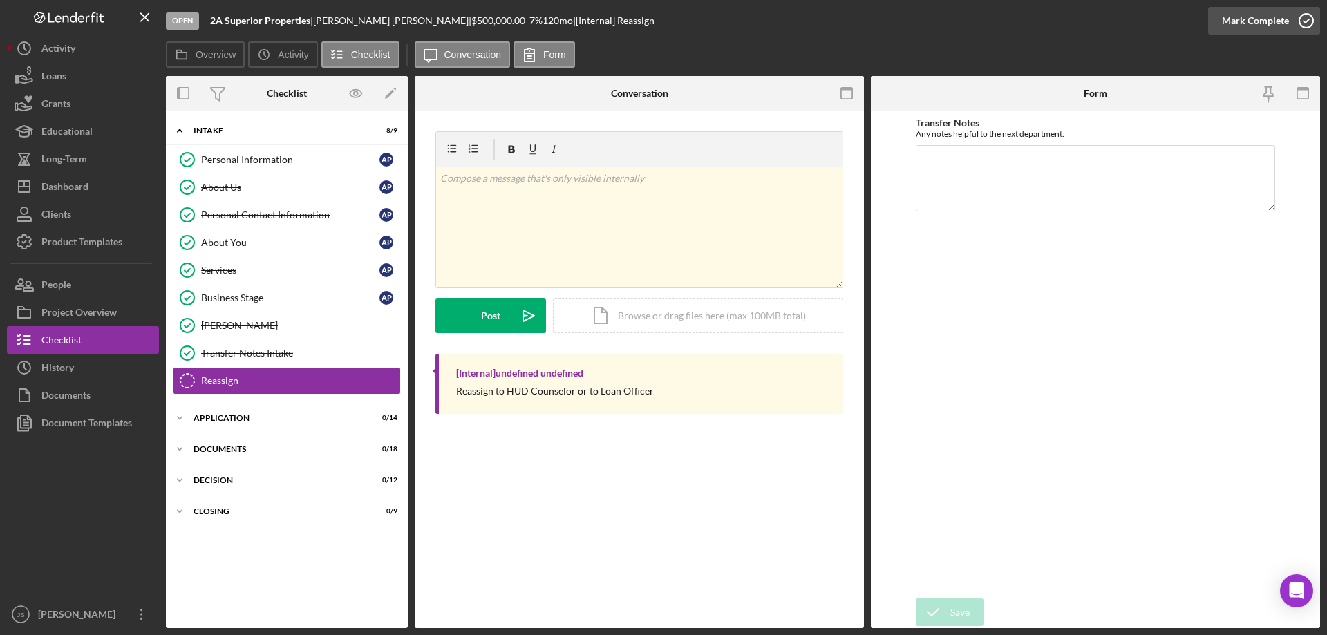
click at [1301, 21] on icon "button" at bounding box center [1306, 20] width 35 height 35
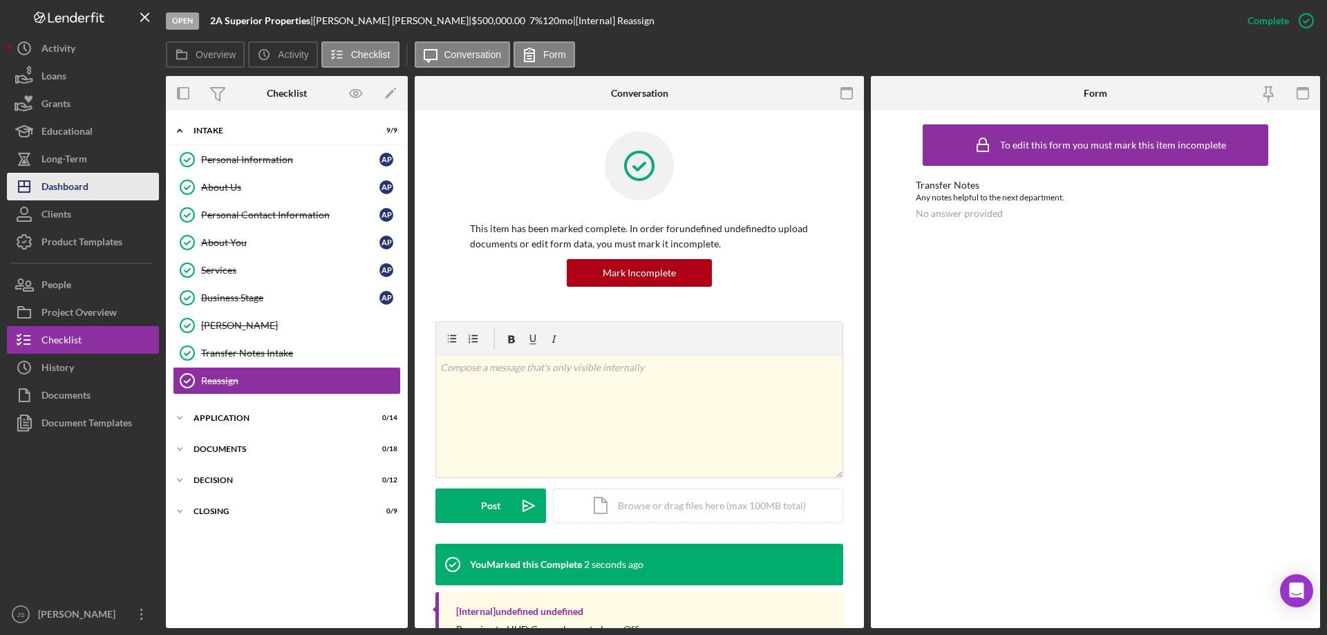
click at [70, 193] on div "Dashboard" at bounding box center [64, 188] width 47 height 31
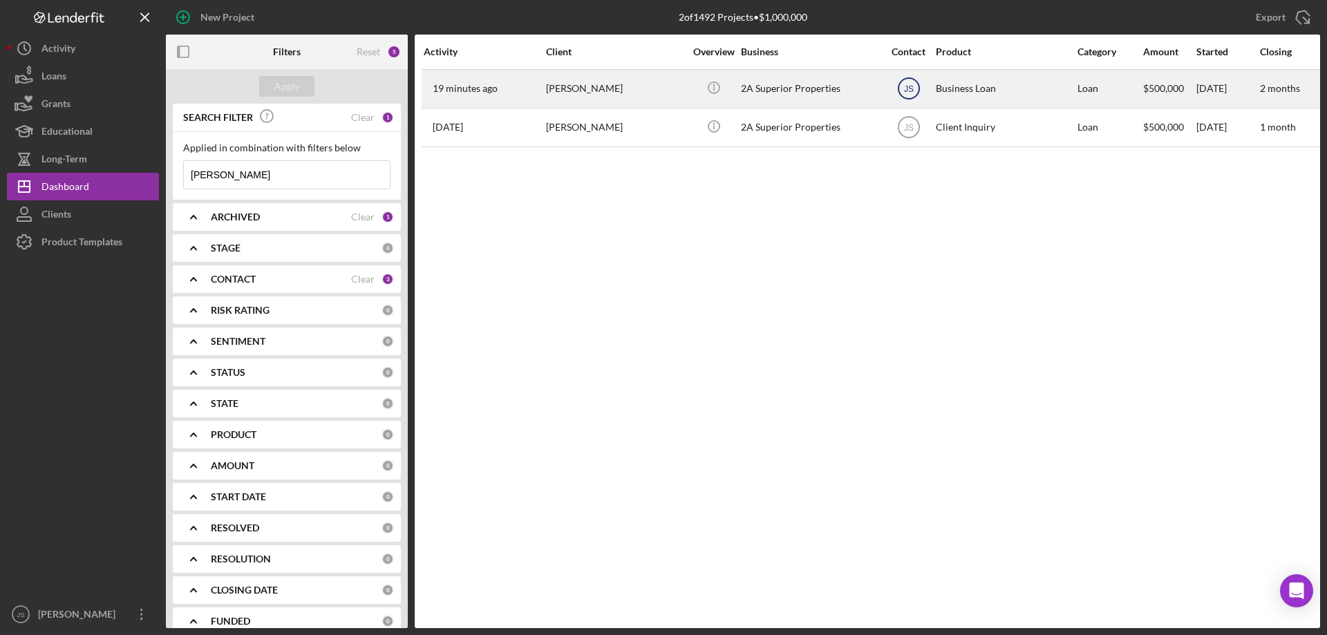
click at [910, 88] on text "JS" at bounding box center [908, 89] width 10 height 10
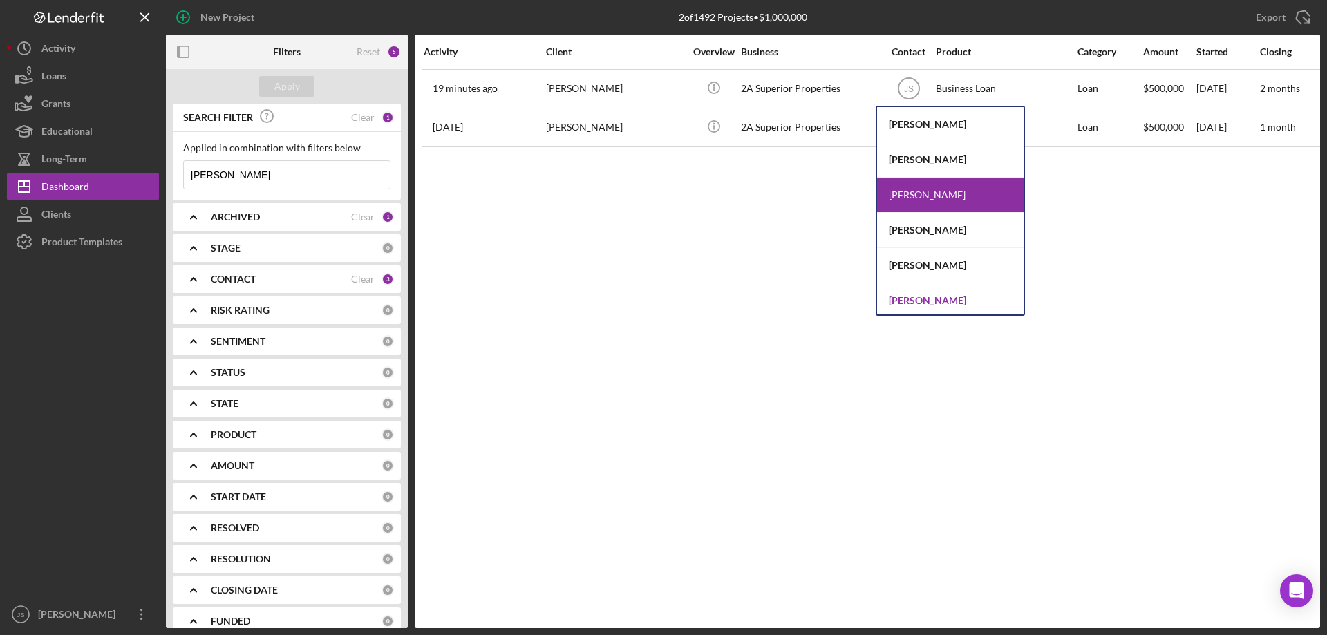
click at [899, 299] on div "[PERSON_NAME]" at bounding box center [950, 300] width 147 height 35
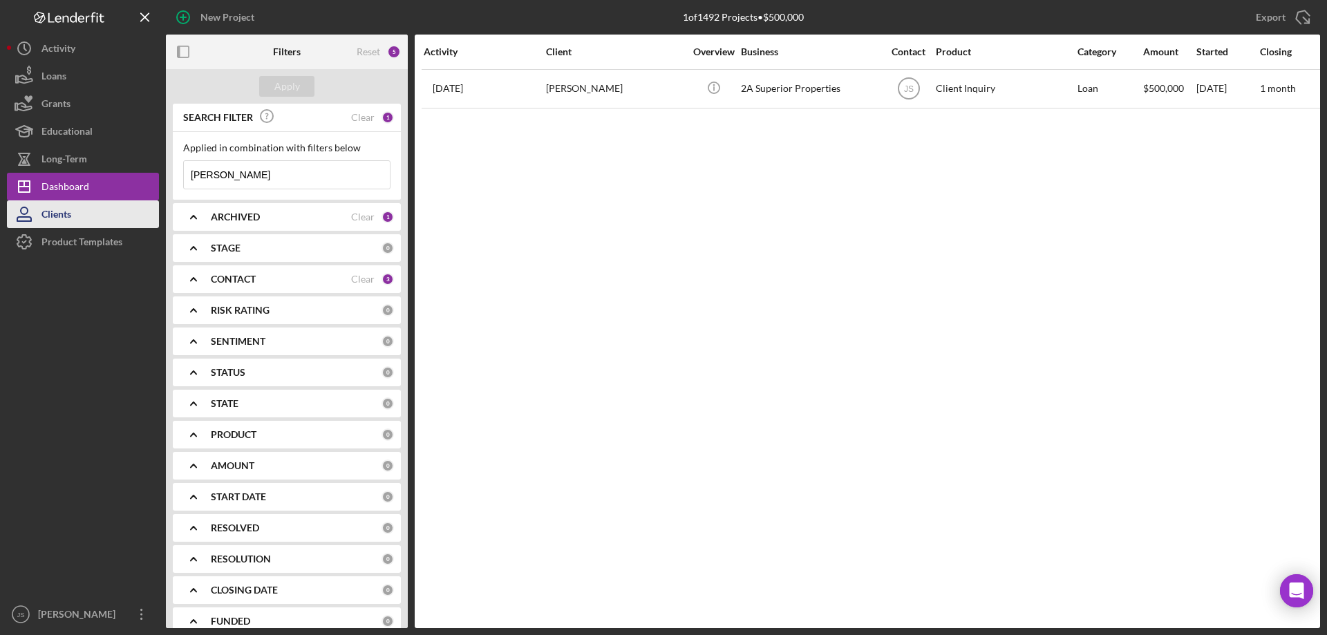
click at [98, 212] on button "Clients" at bounding box center [83, 214] width 152 height 28
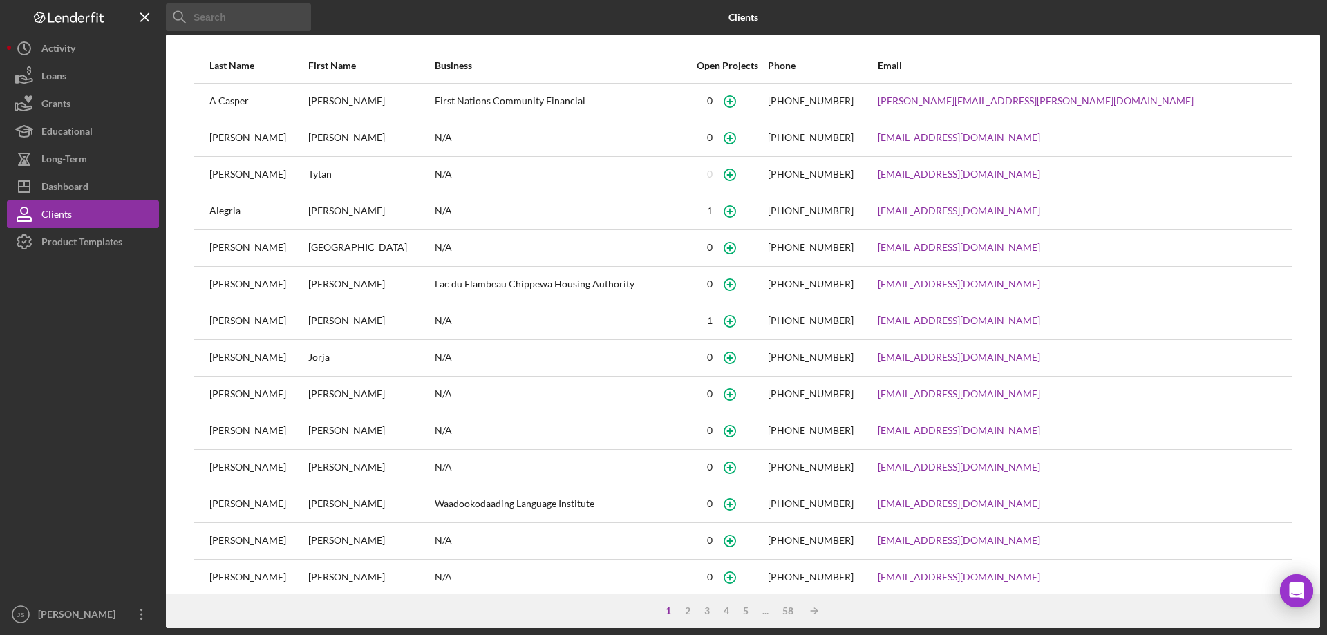
click at [242, 23] on input at bounding box center [238, 17] width 145 height 28
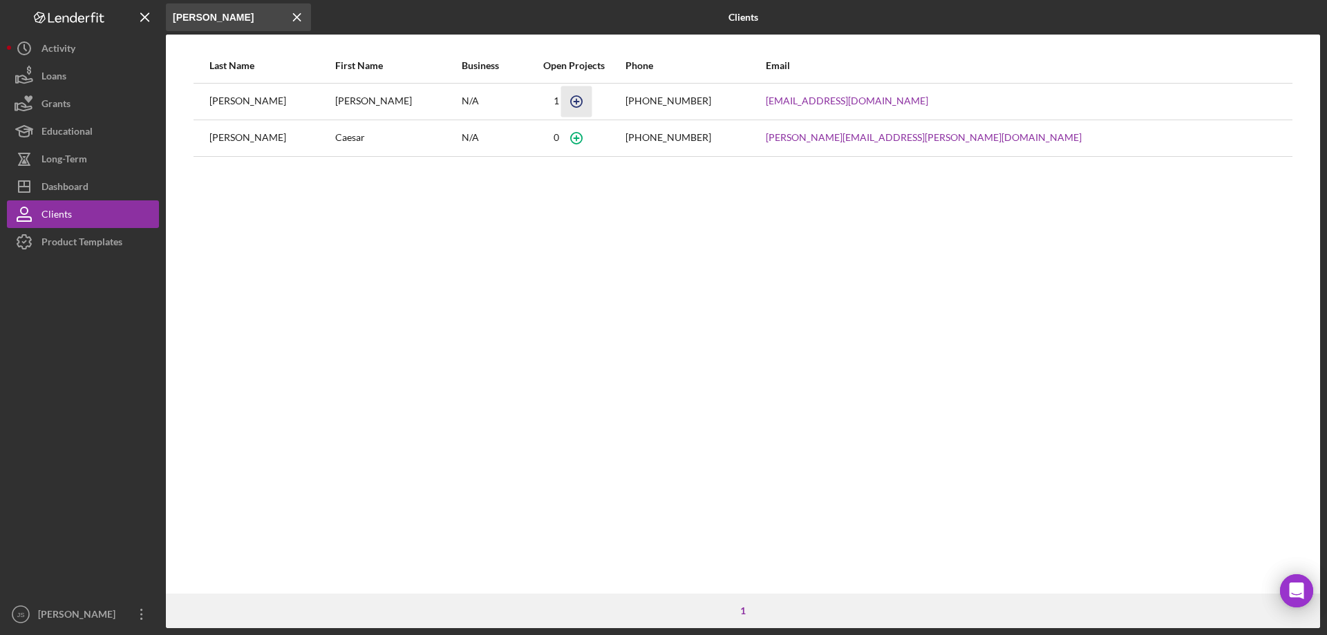
type input "kristina"
click at [592, 98] on icon "button" at bounding box center [576, 101] width 31 height 31
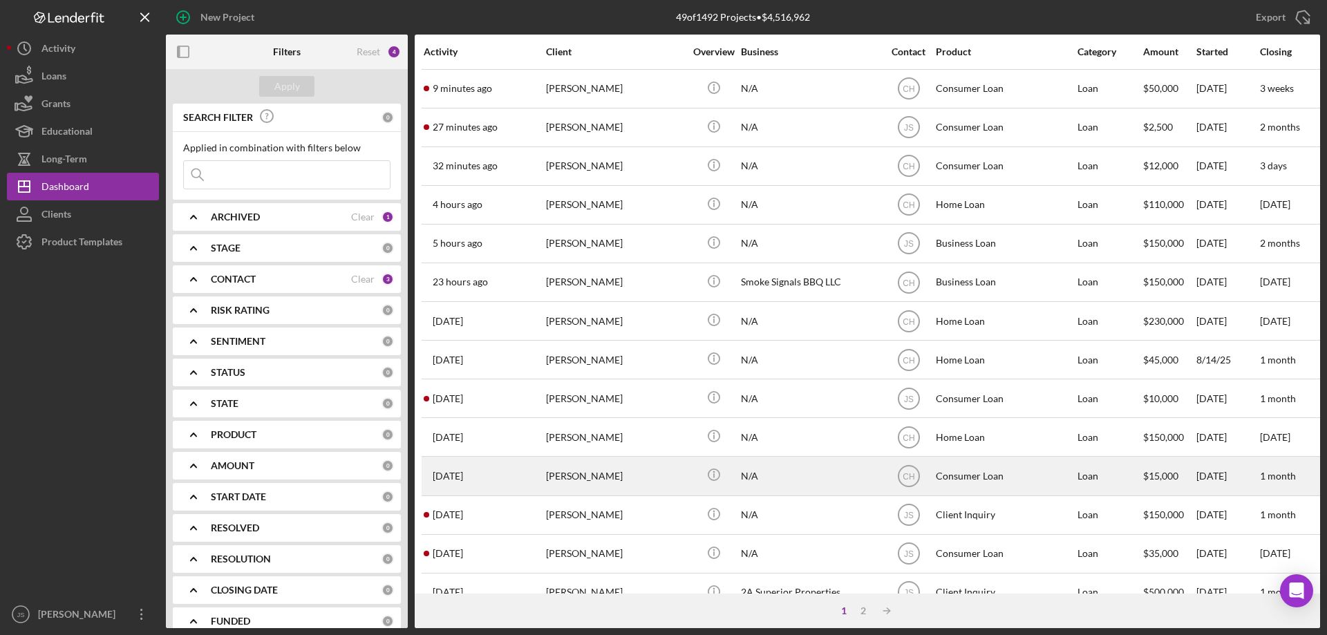
scroll to position [69, 0]
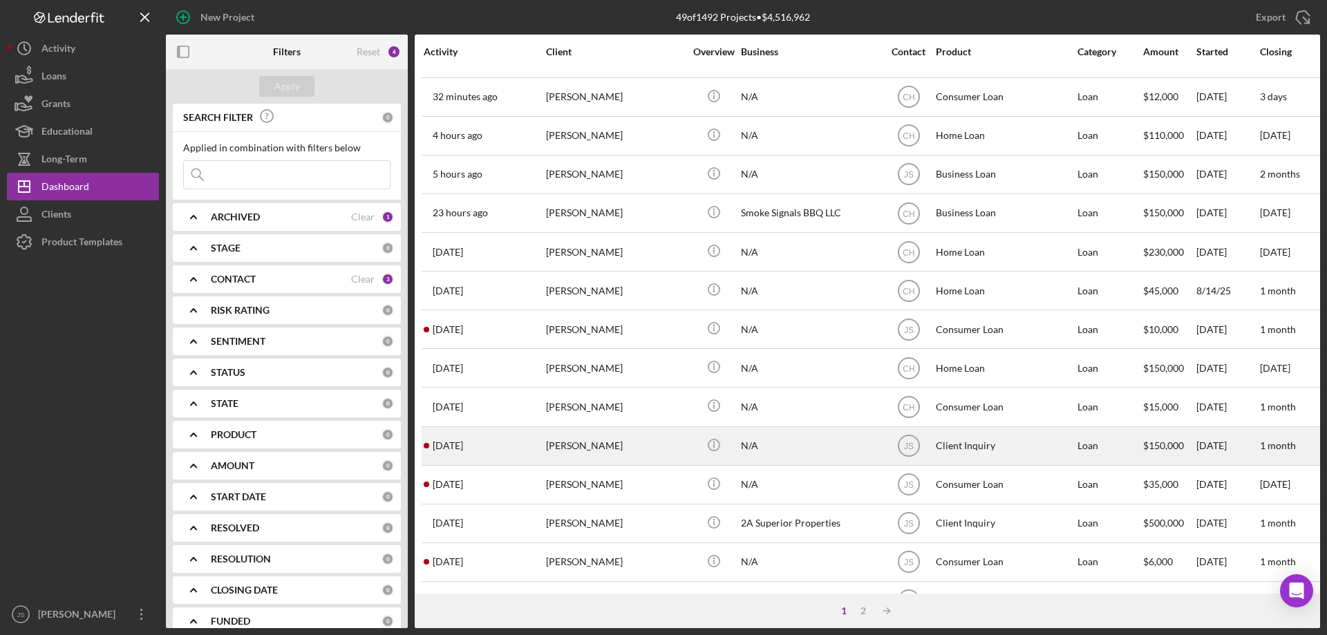
click at [652, 449] on div "[PERSON_NAME]" at bounding box center [615, 446] width 138 height 37
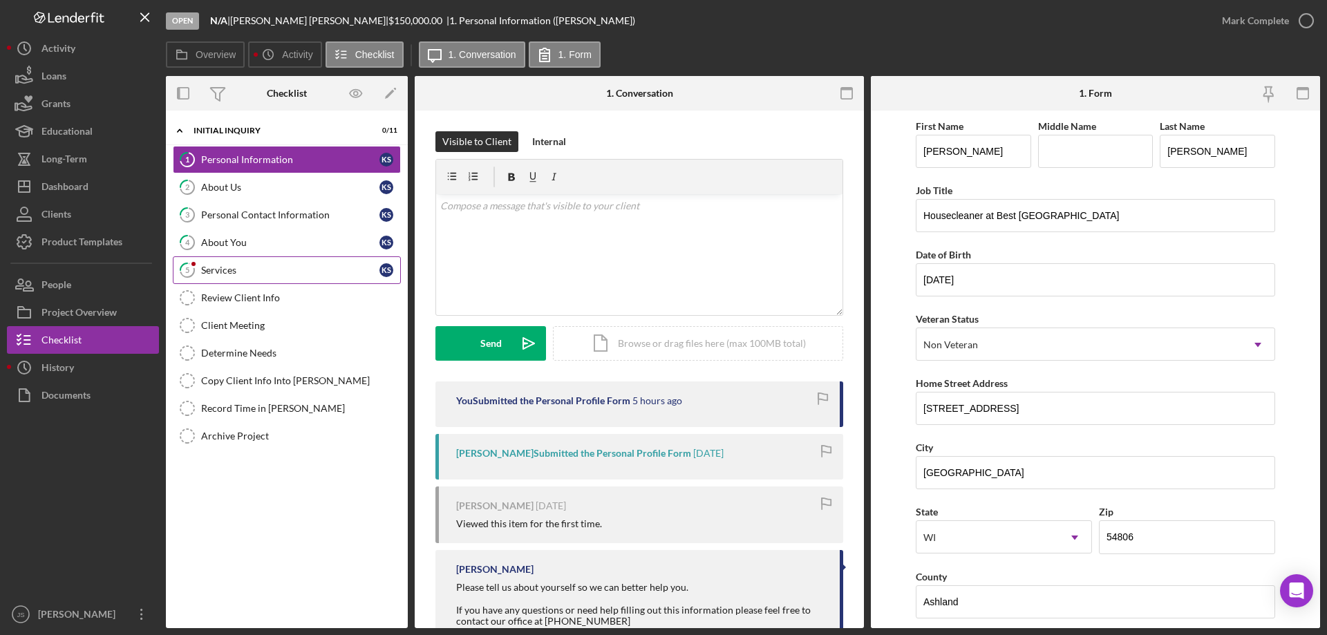
click at [263, 283] on link "5 Services K S" at bounding box center [287, 270] width 228 height 28
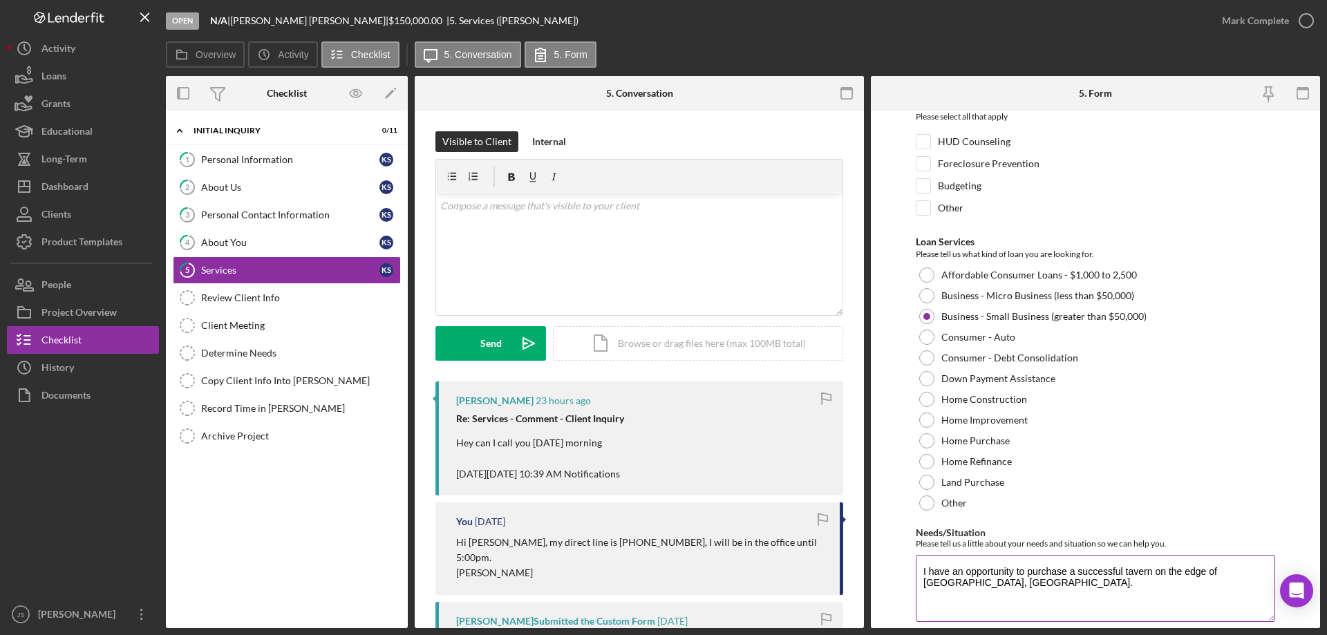
scroll to position [113, 0]
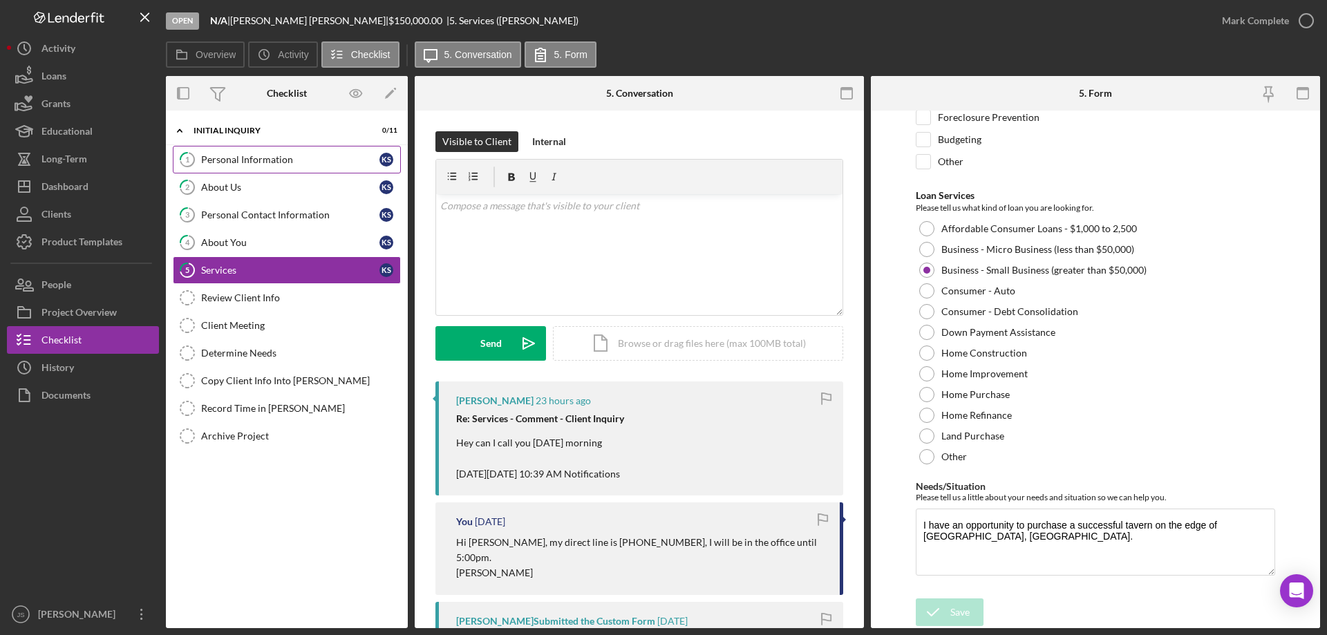
click at [283, 160] on div "Personal Information" at bounding box center [290, 159] width 178 height 11
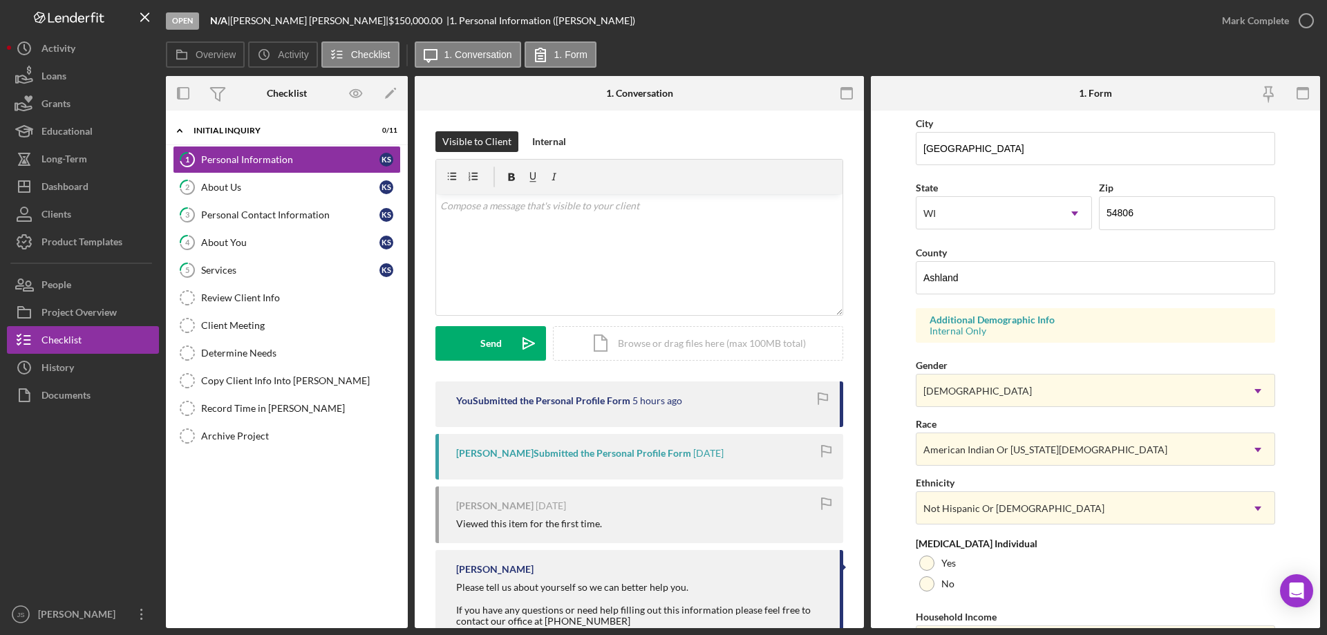
scroll to position [405, 0]
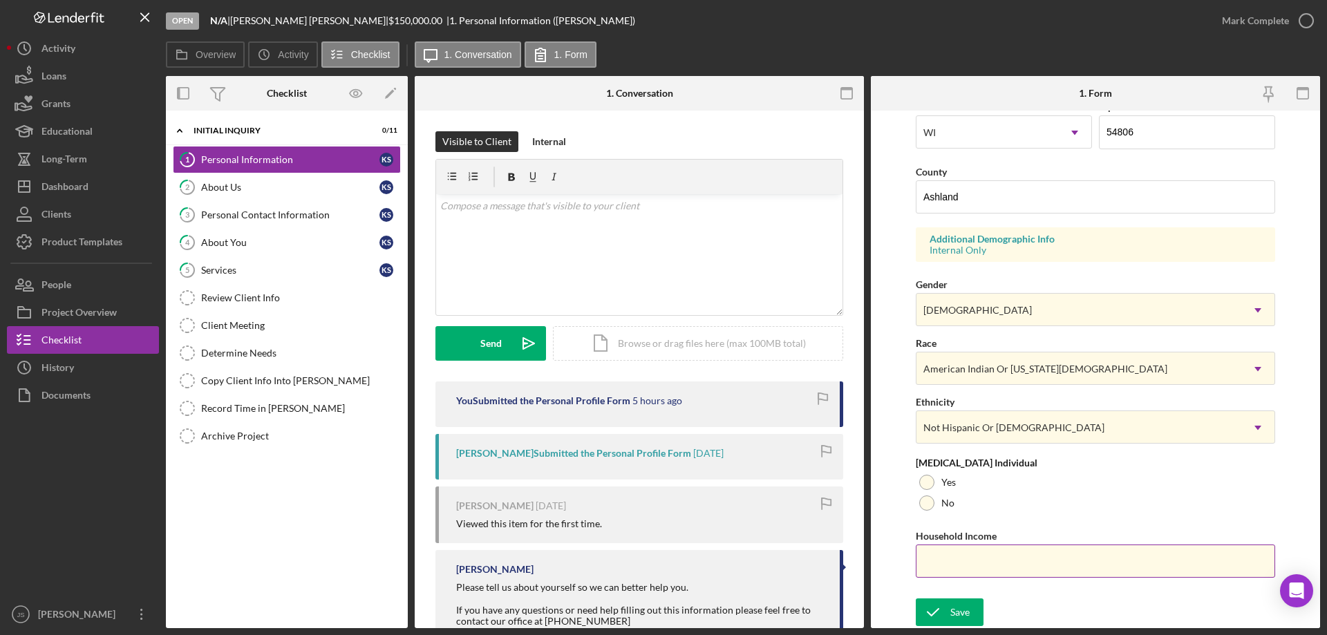
click at [944, 570] on input "Household Income" at bounding box center [1095, 561] width 359 height 33
click at [930, 561] on input "Household Income" at bounding box center [1095, 561] width 359 height 33
type input "$28,800"
drag, startPoint x: 921, startPoint y: 480, endPoint x: 932, endPoint y: 504, distance: 26.3
click at [923, 480] on div at bounding box center [926, 482] width 15 height 15
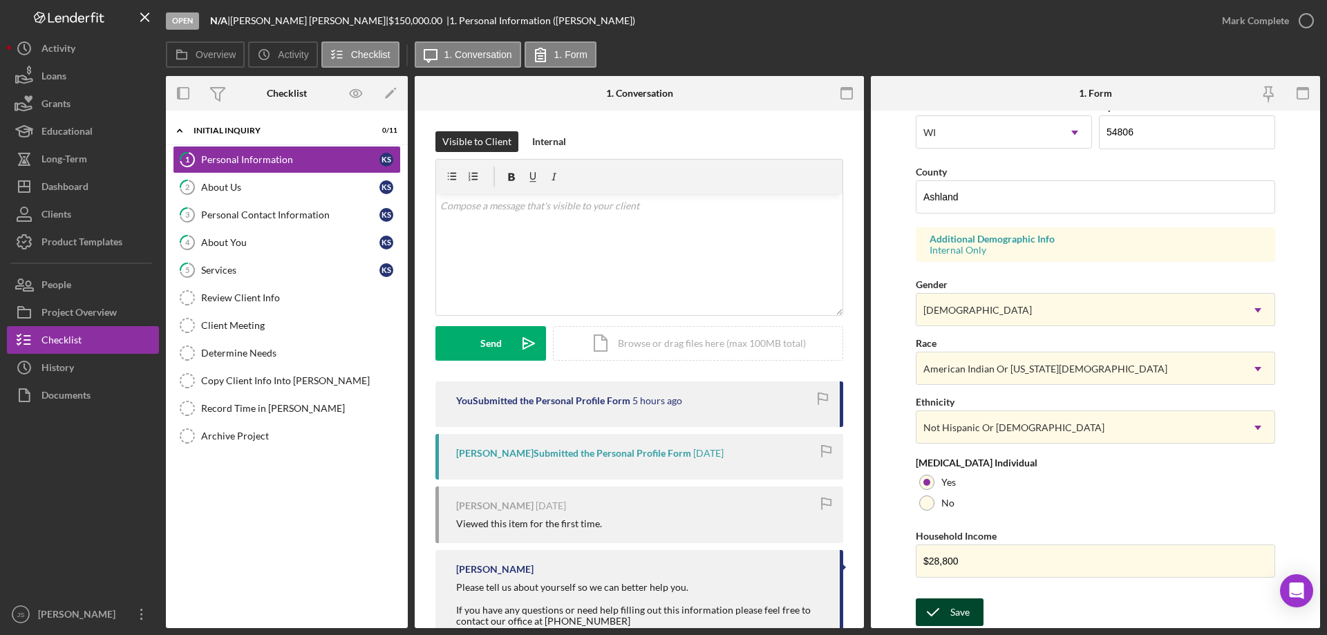
drag, startPoint x: 948, startPoint y: 614, endPoint x: 1081, endPoint y: 630, distance: 133.6
click at [949, 614] on button "Save" at bounding box center [950, 613] width 68 height 28
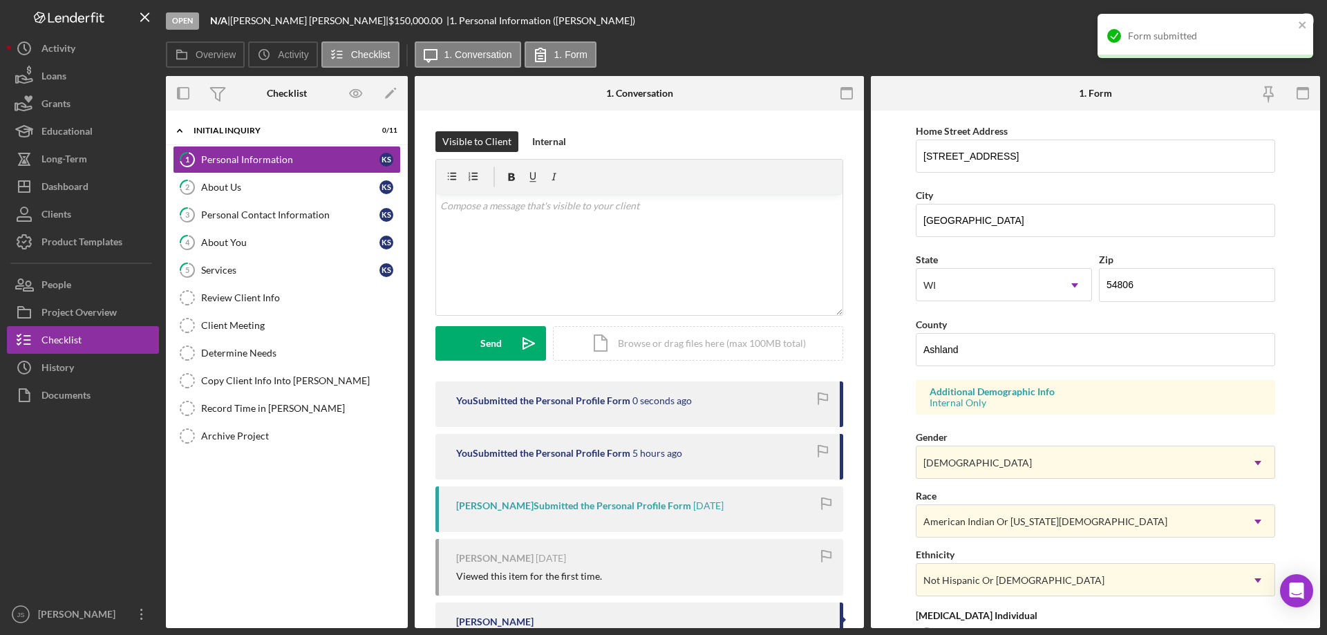
scroll to position [0, 0]
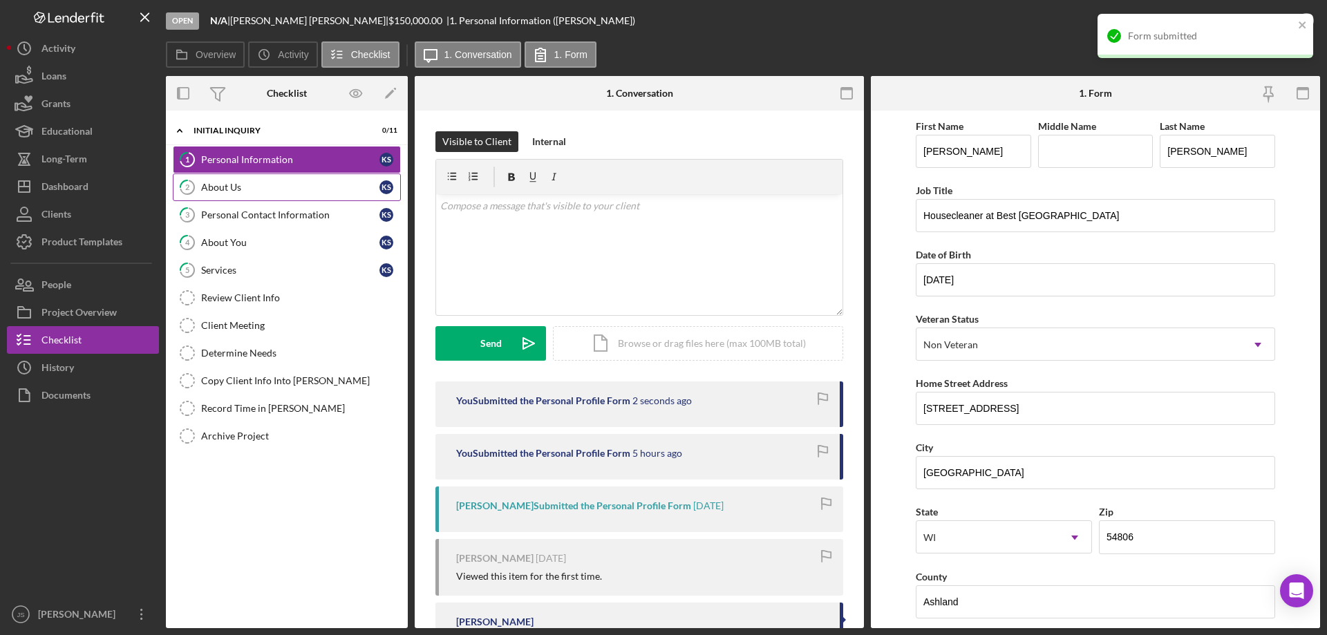
click at [247, 185] on div "About Us" at bounding box center [290, 187] width 178 height 11
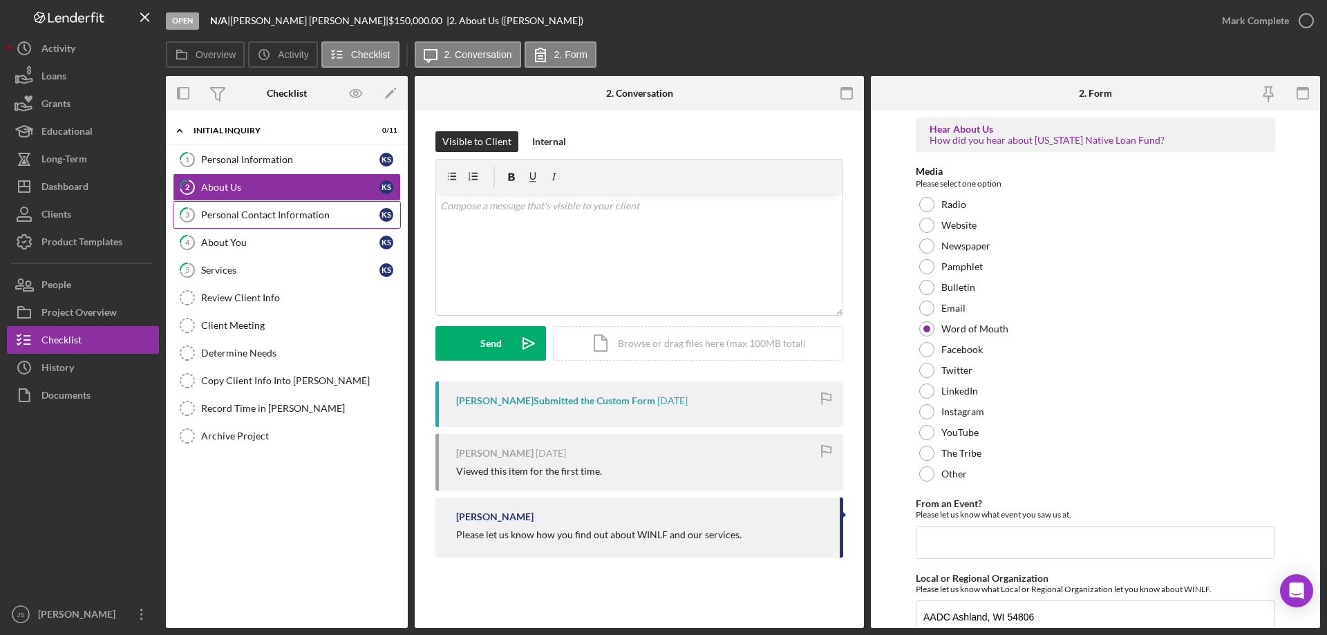
click at [258, 217] on div "Personal Contact Information" at bounding box center [290, 214] width 178 height 11
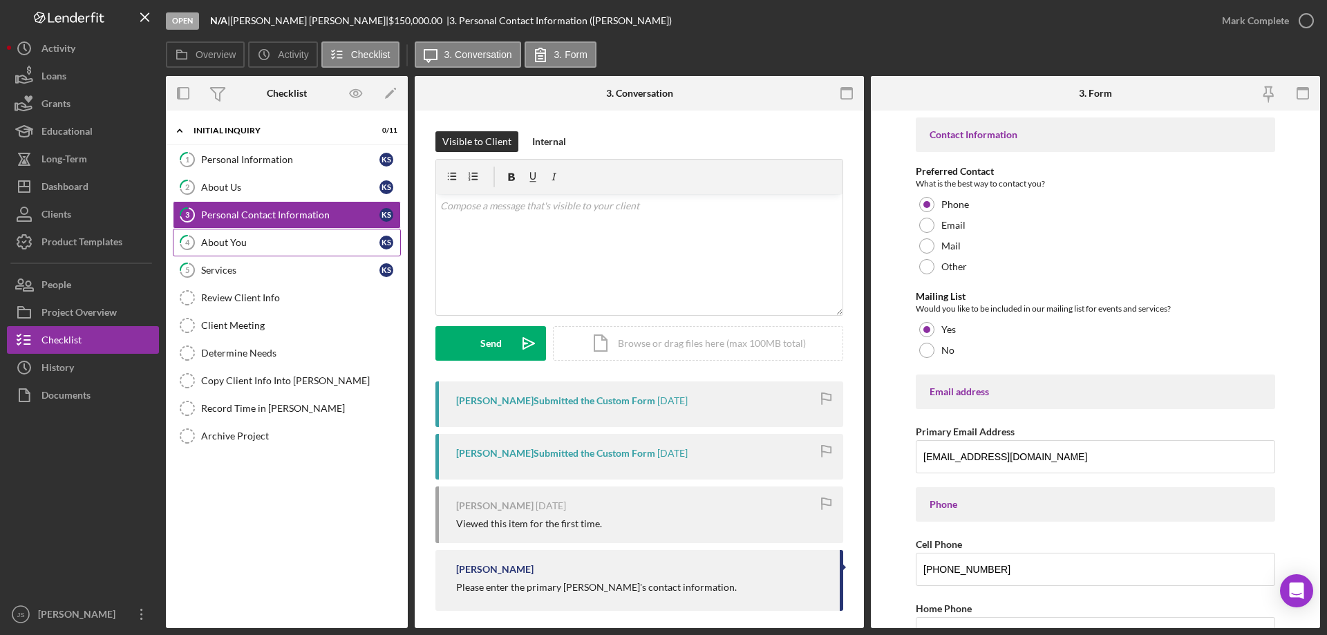
click at [279, 244] on div "About You" at bounding box center [290, 242] width 178 height 11
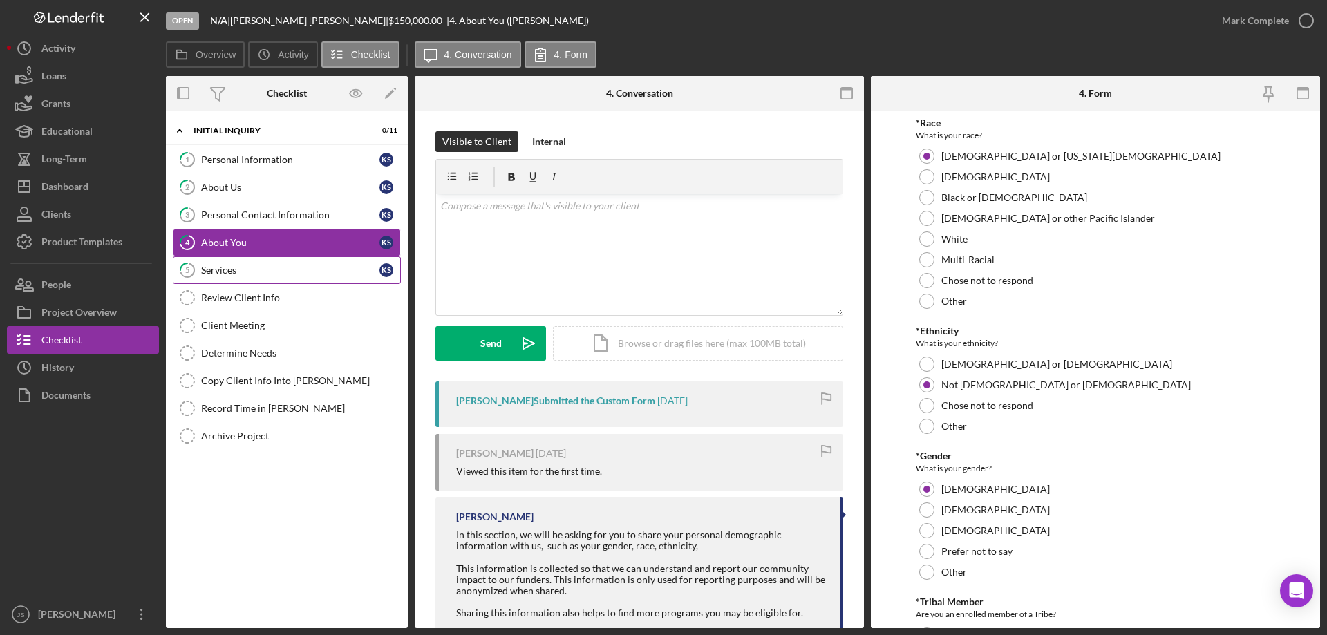
click at [270, 267] on div "Services" at bounding box center [290, 270] width 178 height 11
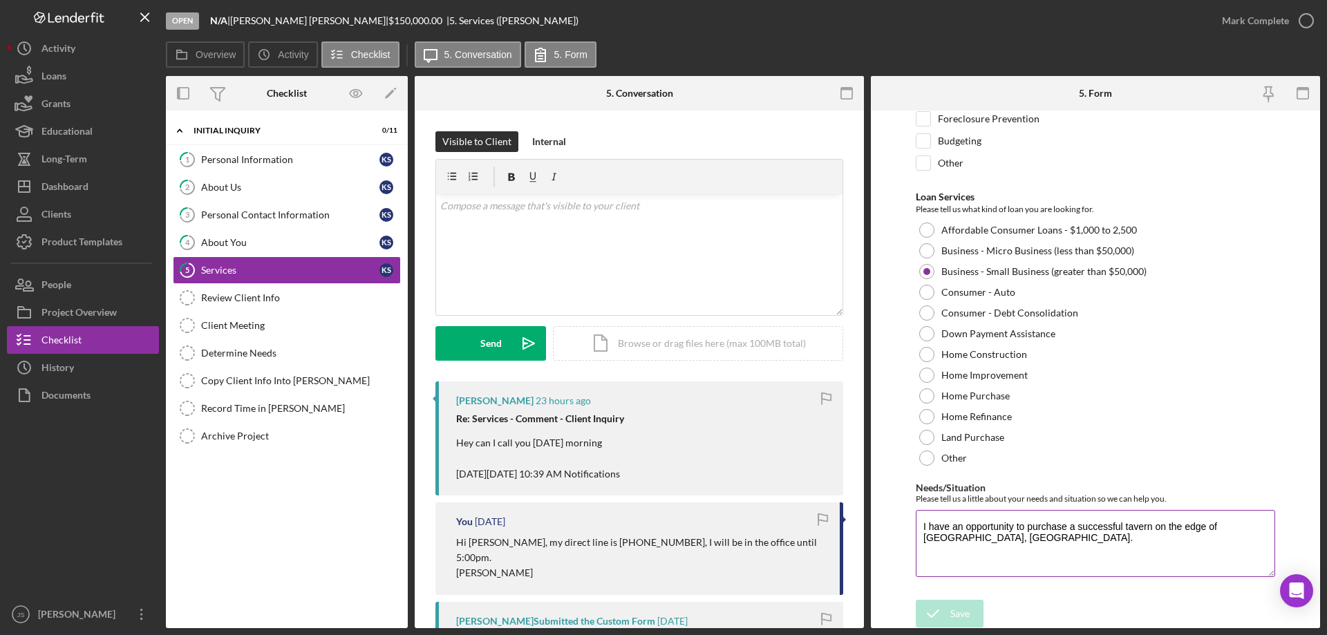
scroll to position [113, 0]
click at [276, 156] on div "Personal Information" at bounding box center [290, 159] width 178 height 11
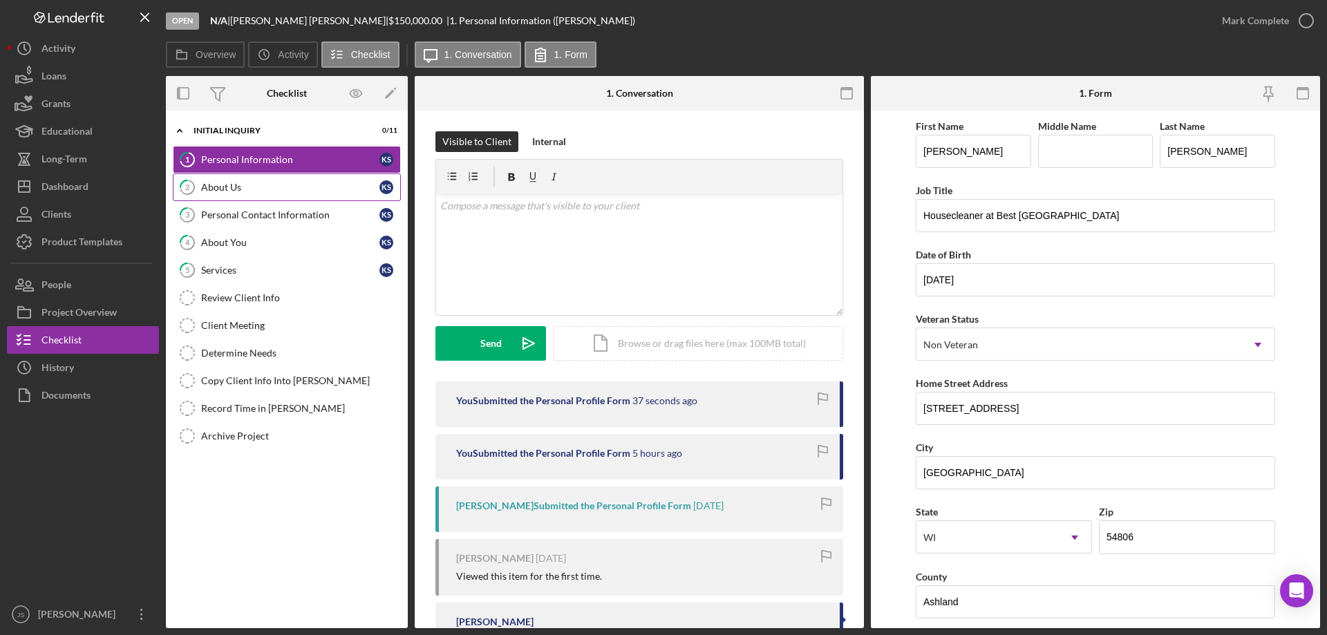
drag, startPoint x: 301, startPoint y: 194, endPoint x: 312, endPoint y: 194, distance: 11.8
click at [301, 194] on link "2 About Us K S" at bounding box center [287, 187] width 228 height 28
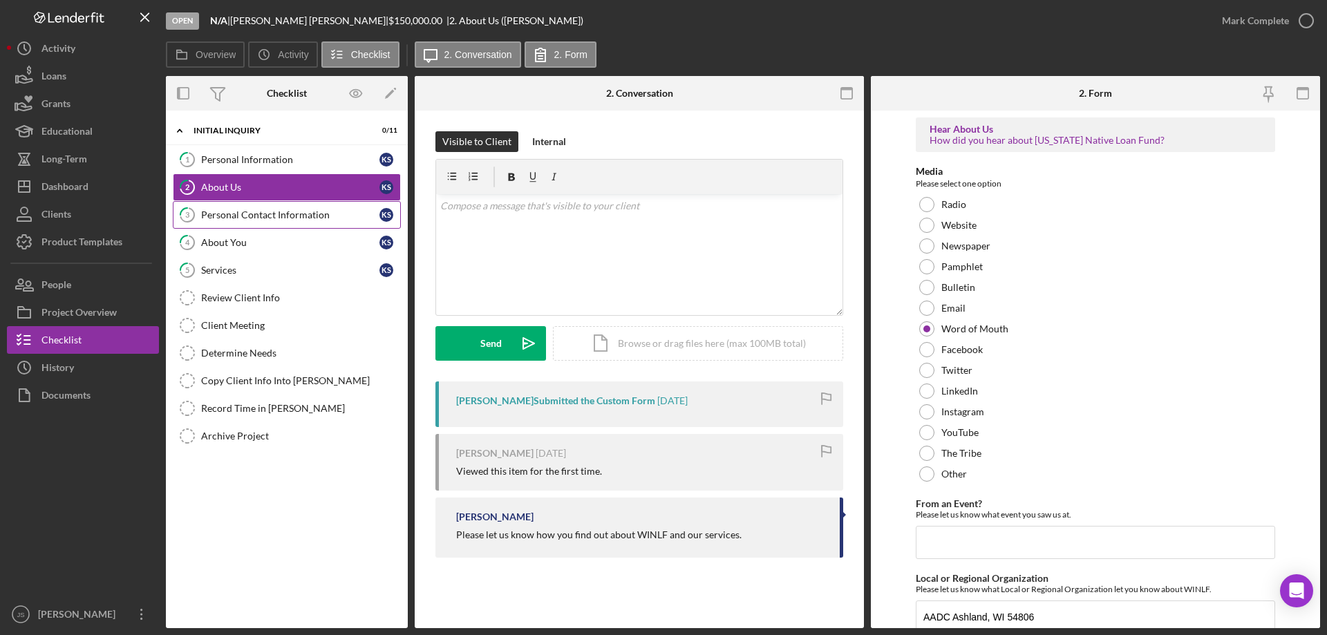
drag, startPoint x: 269, startPoint y: 211, endPoint x: 297, endPoint y: 209, distance: 28.5
click at [272, 211] on div "Personal Contact Information" at bounding box center [290, 214] width 178 height 11
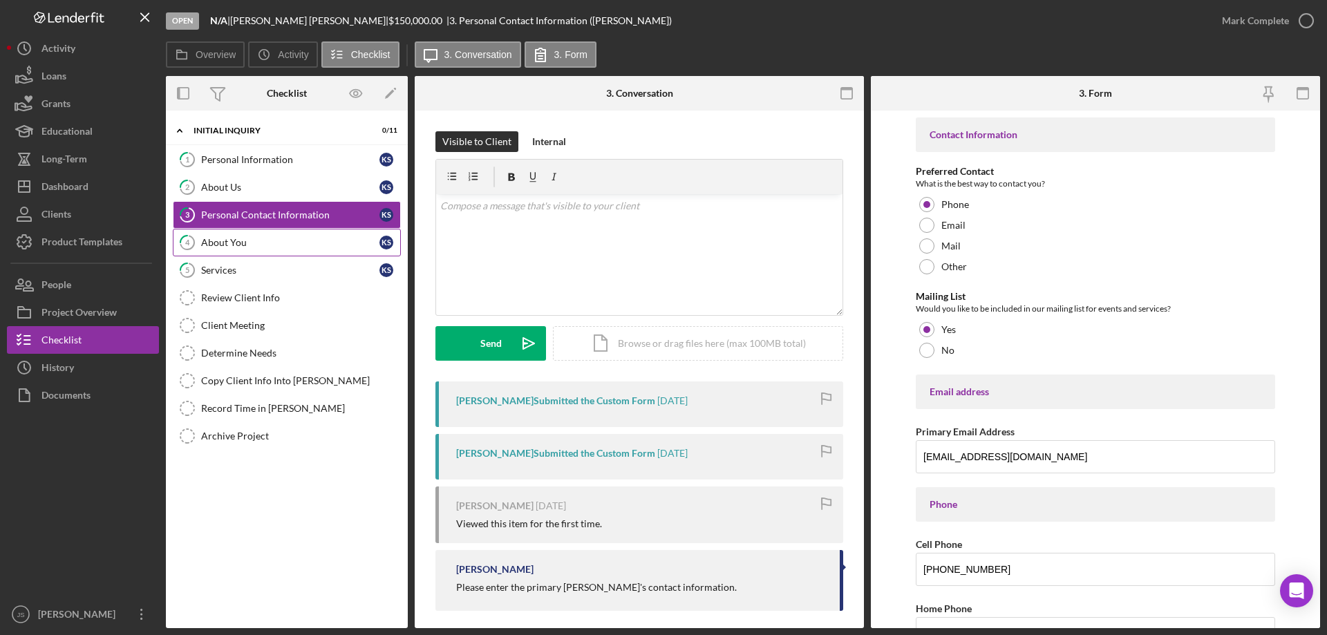
click at [292, 243] on div "About You" at bounding box center [290, 242] width 178 height 11
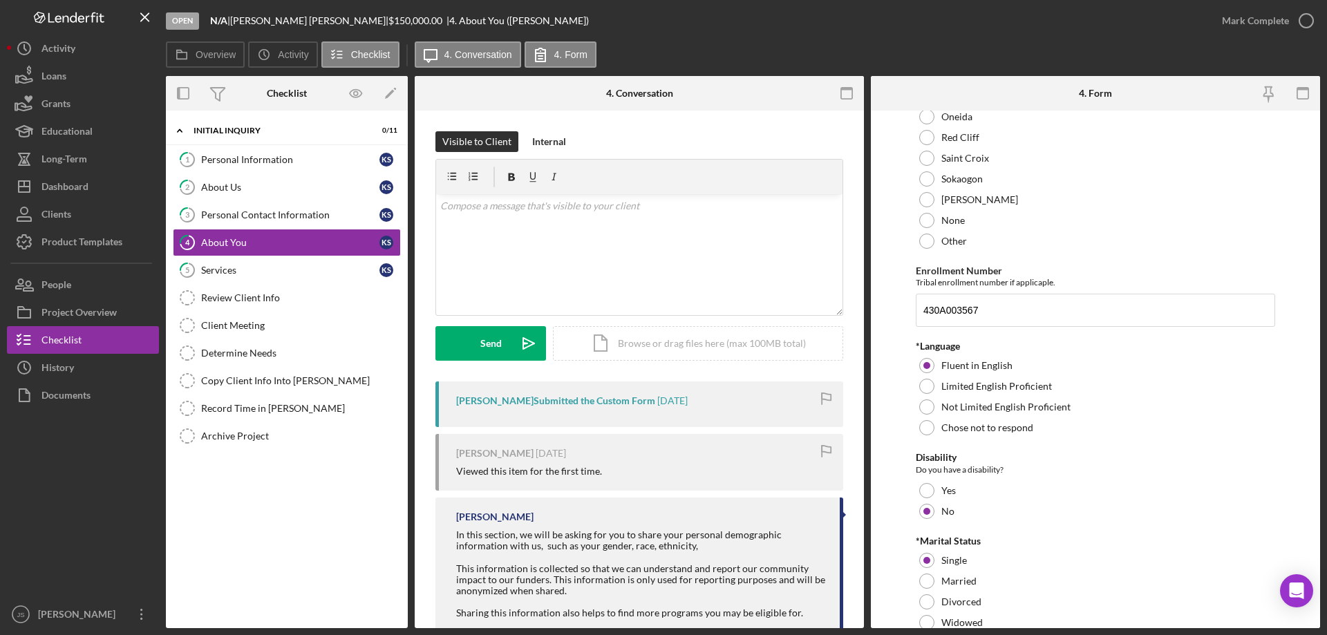
scroll to position [760, 0]
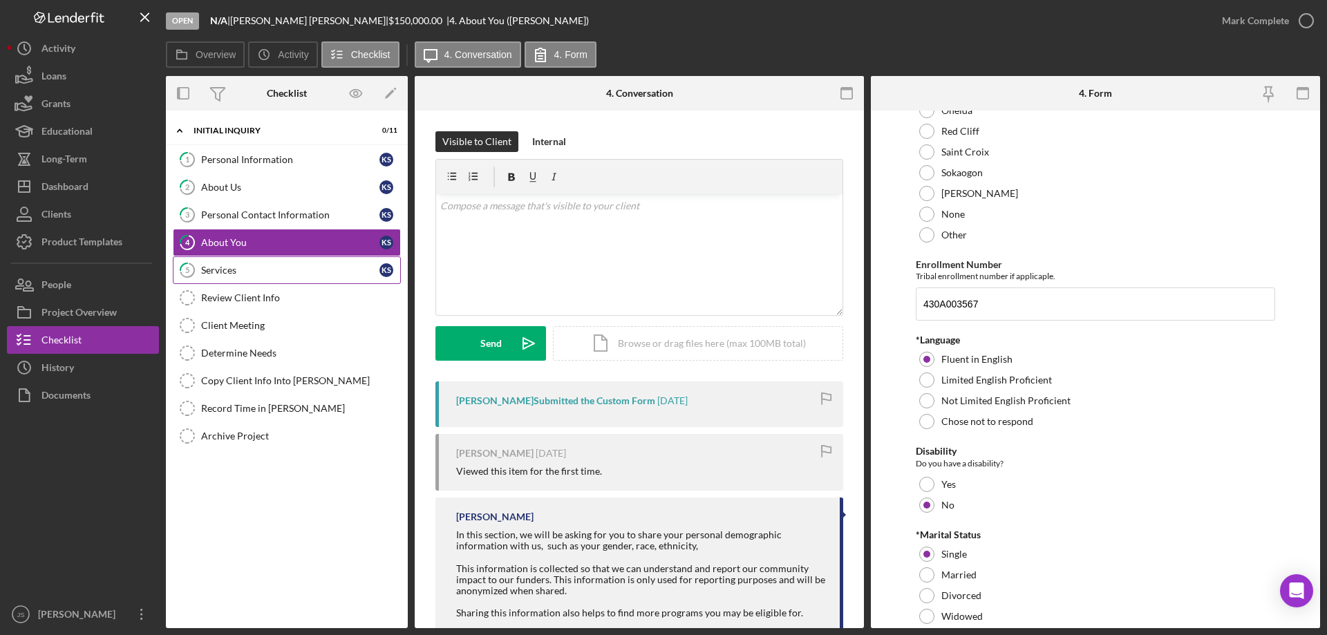
drag, startPoint x: 268, startPoint y: 273, endPoint x: 369, endPoint y: 276, distance: 100.9
click at [270, 273] on div "Services" at bounding box center [290, 270] width 178 height 11
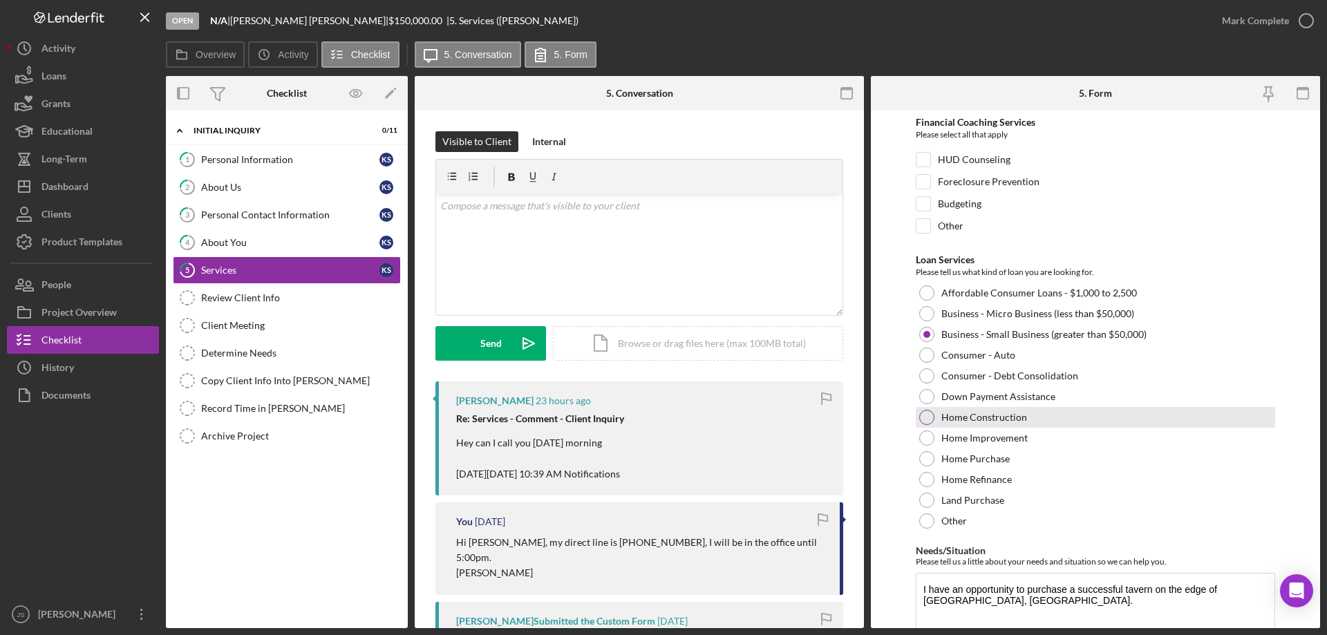
scroll to position [113, 0]
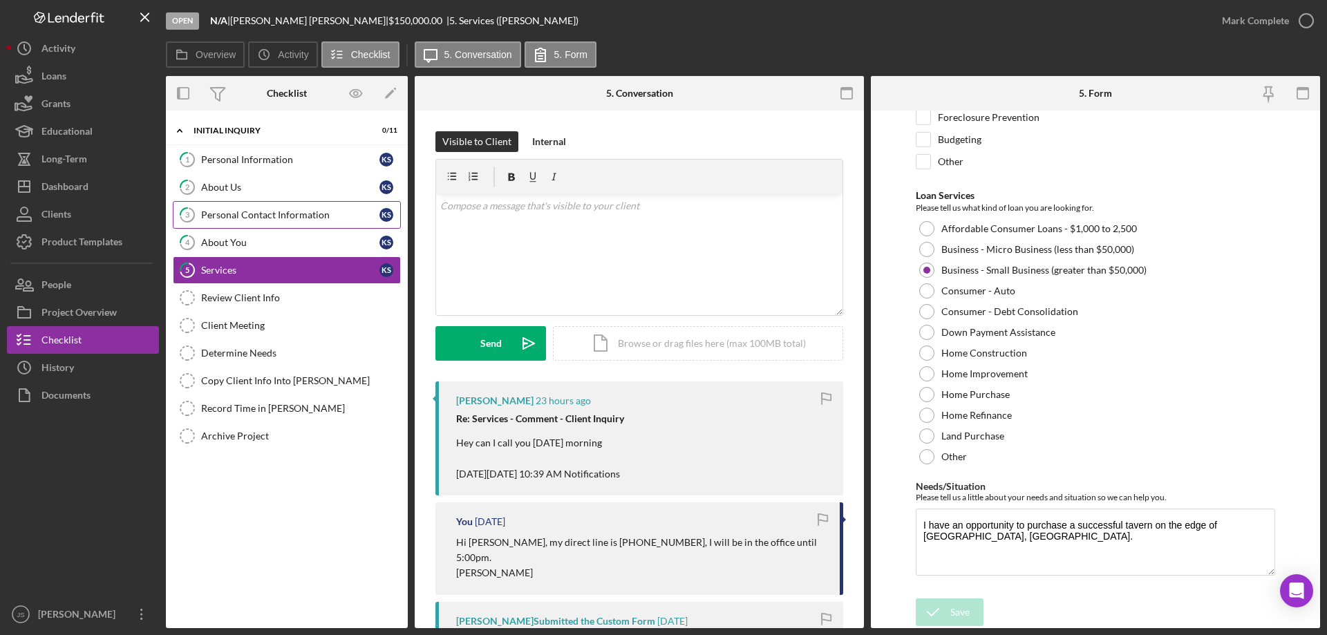
click at [265, 216] on div "Personal Contact Information" at bounding box center [290, 214] width 178 height 11
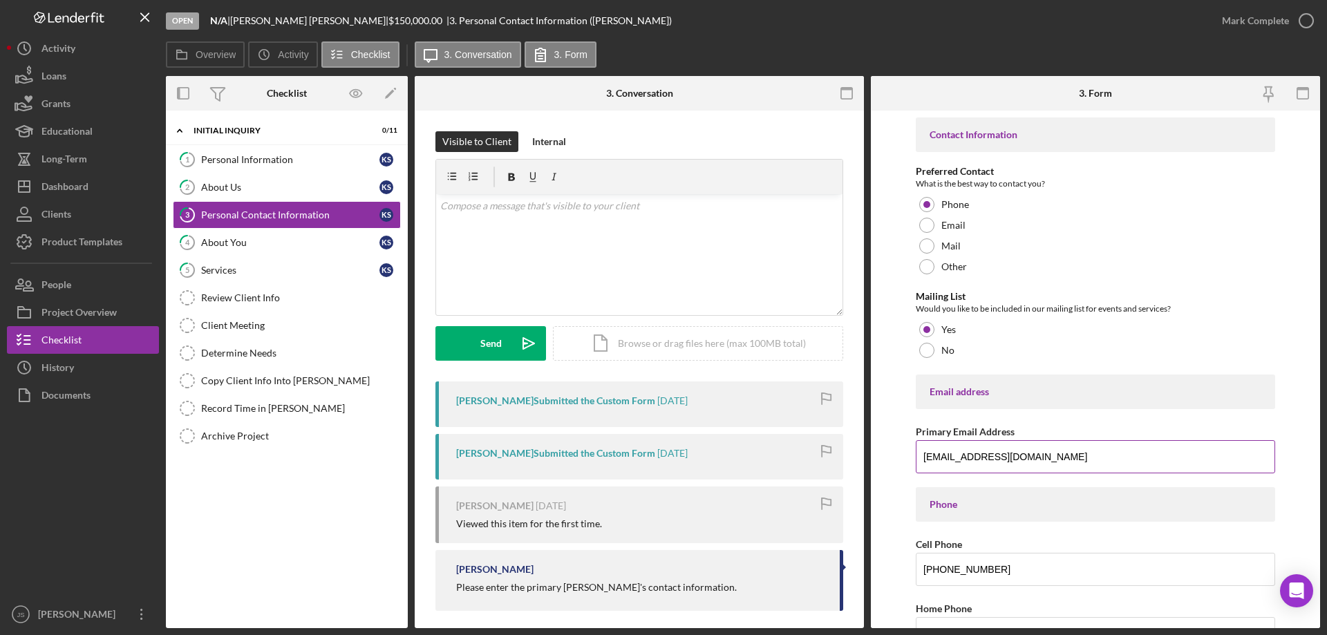
drag, startPoint x: 924, startPoint y: 456, endPoint x: 1053, endPoint y: 472, distance: 129.5
click at [1087, 469] on input "poohbearpoolqueen@gmail.com" at bounding box center [1095, 456] width 359 height 33
click at [299, 274] on div "Services" at bounding box center [290, 270] width 178 height 11
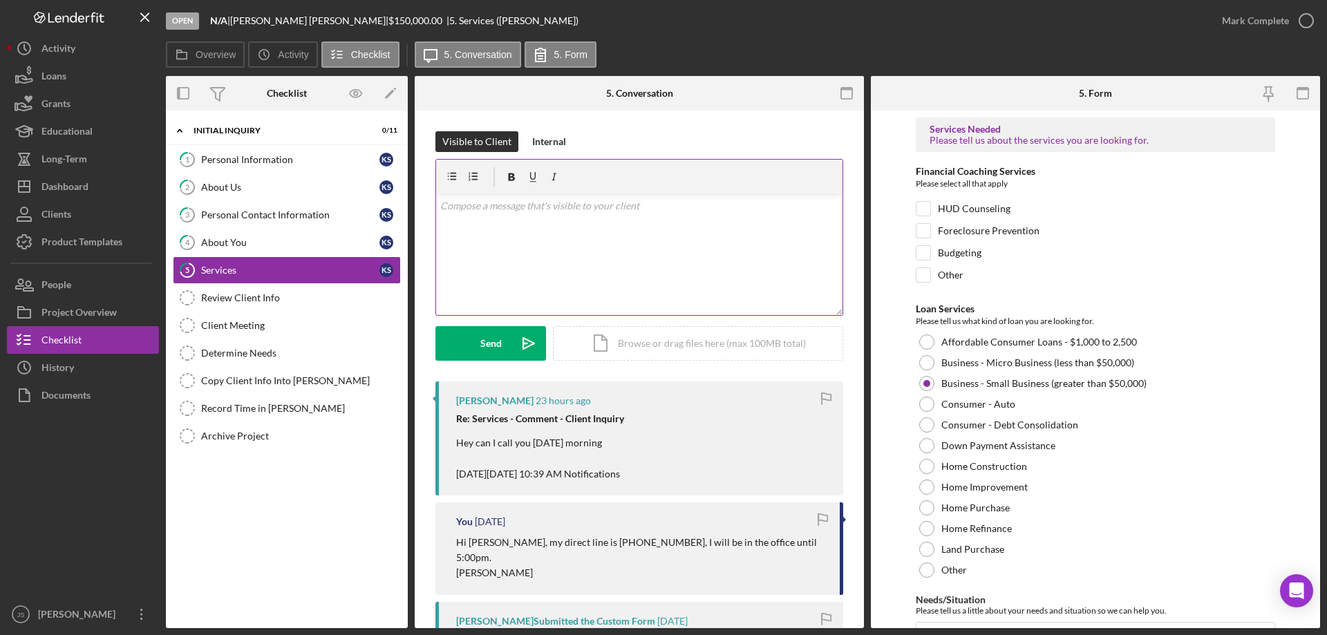
click at [500, 256] on div "v Color teal Color pink Remove color Add row above Add row below Add column bef…" at bounding box center [639, 254] width 406 height 121
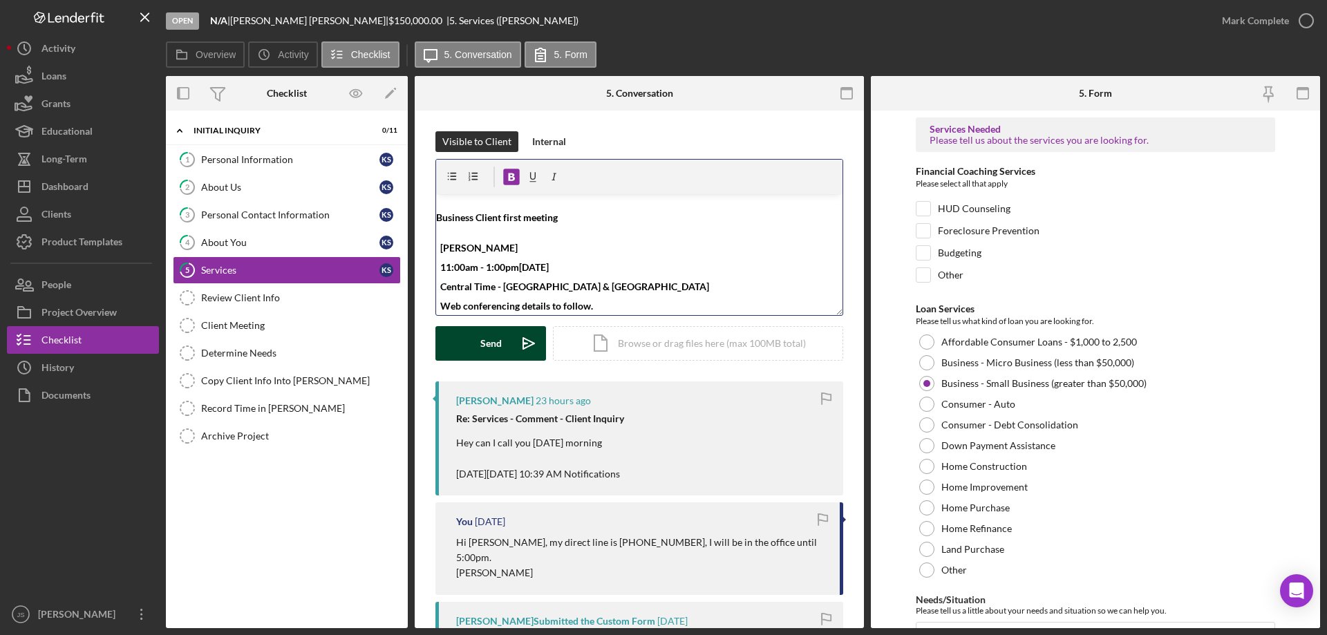
click at [489, 342] on div "Send" at bounding box center [490, 343] width 21 height 35
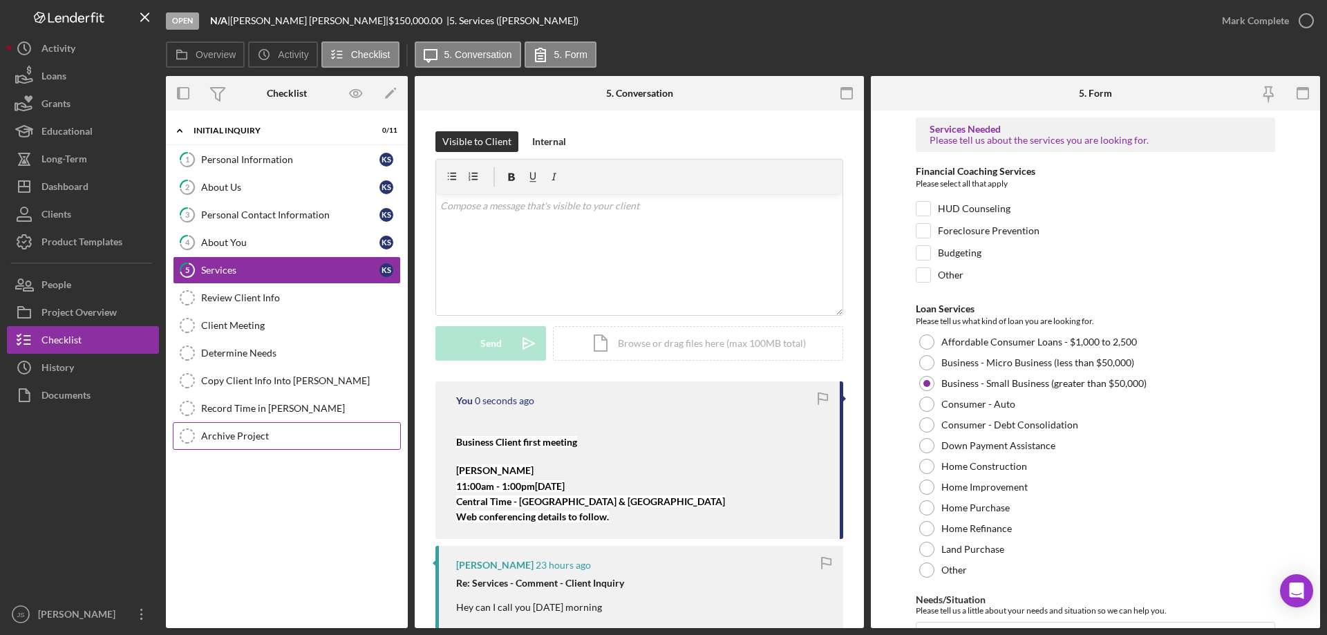
scroll to position [0, 0]
click at [279, 218] on div "Personal Contact Information" at bounding box center [290, 214] width 178 height 11
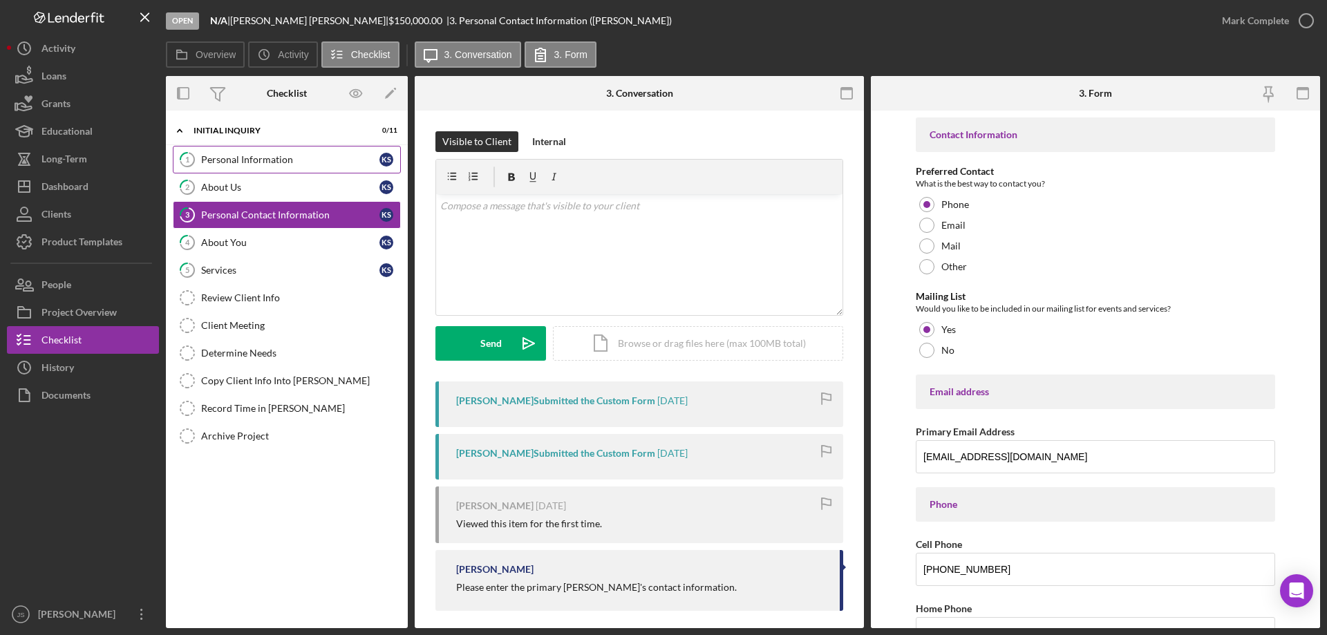
click at [295, 157] on div "Personal Information" at bounding box center [290, 159] width 178 height 11
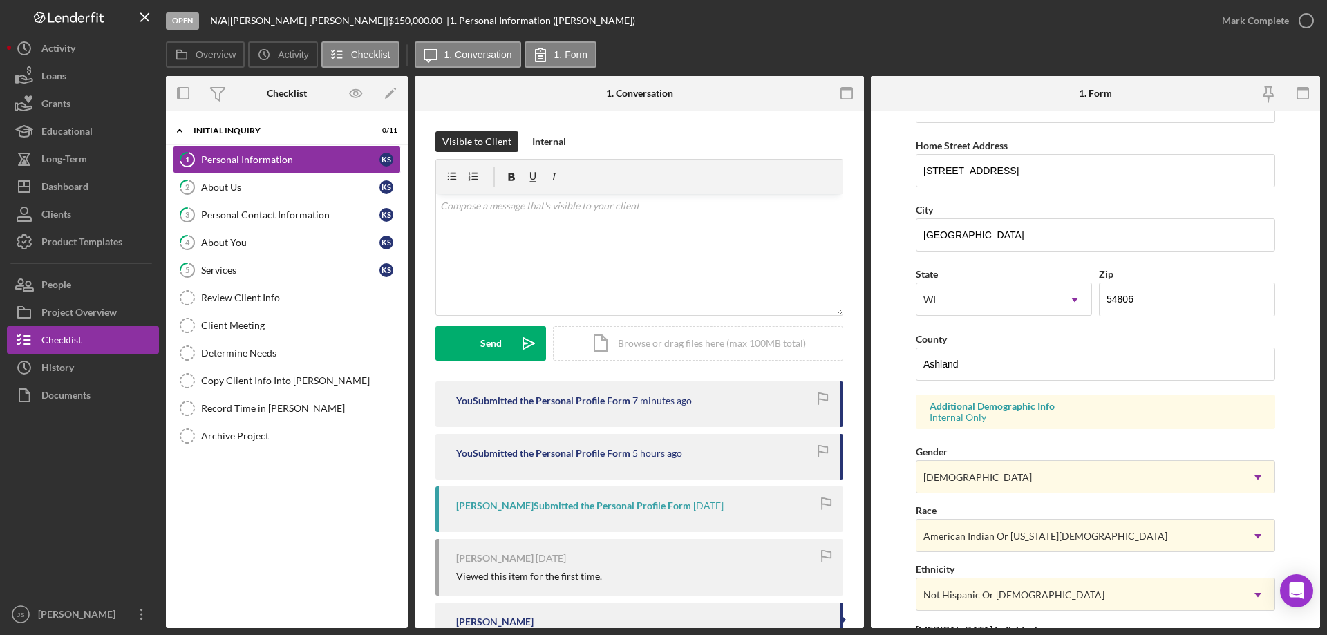
scroll to position [405, 0]
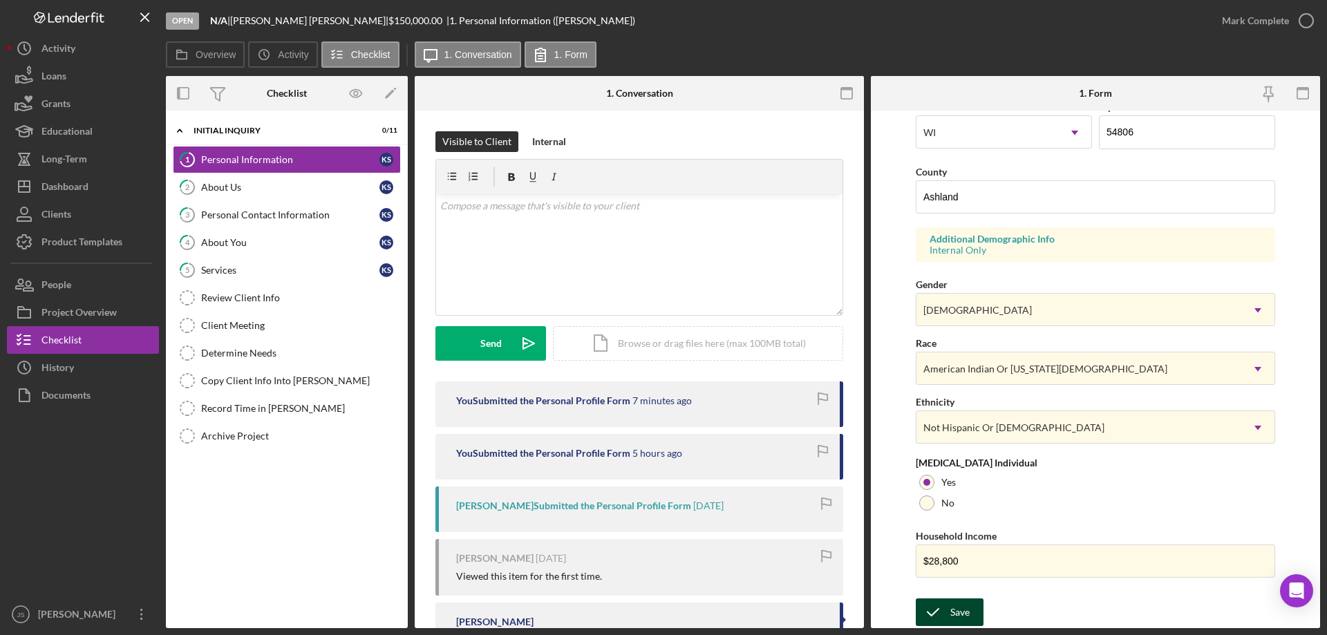
click at [962, 615] on div "Save" at bounding box center [959, 613] width 19 height 28
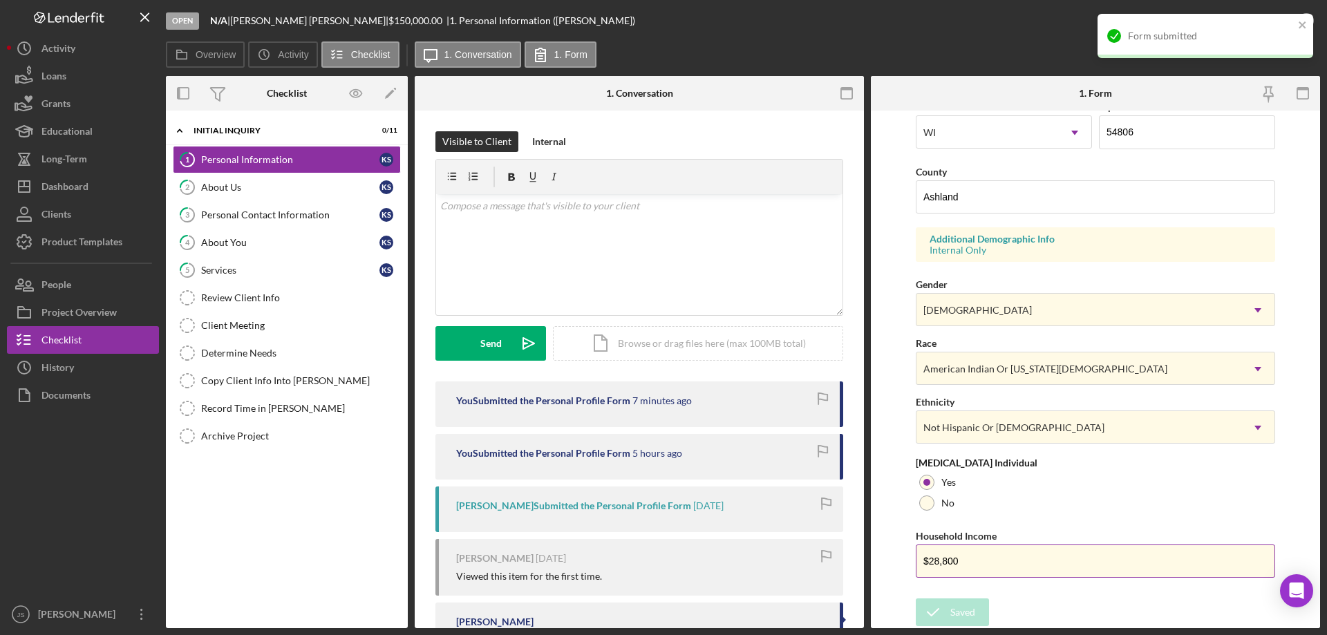
scroll to position [0, 0]
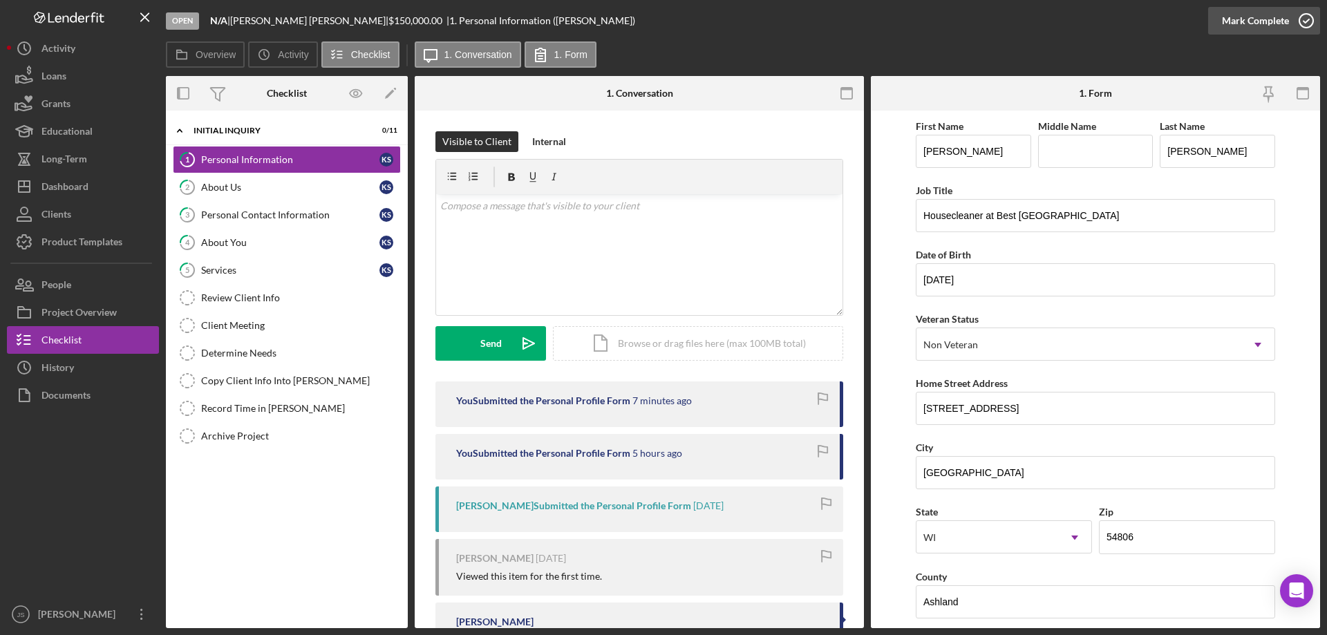
drag, startPoint x: 1301, startPoint y: 18, endPoint x: 1314, endPoint y: 33, distance: 20.1
click at [1301, 18] on icon "button" at bounding box center [1306, 20] width 35 height 35
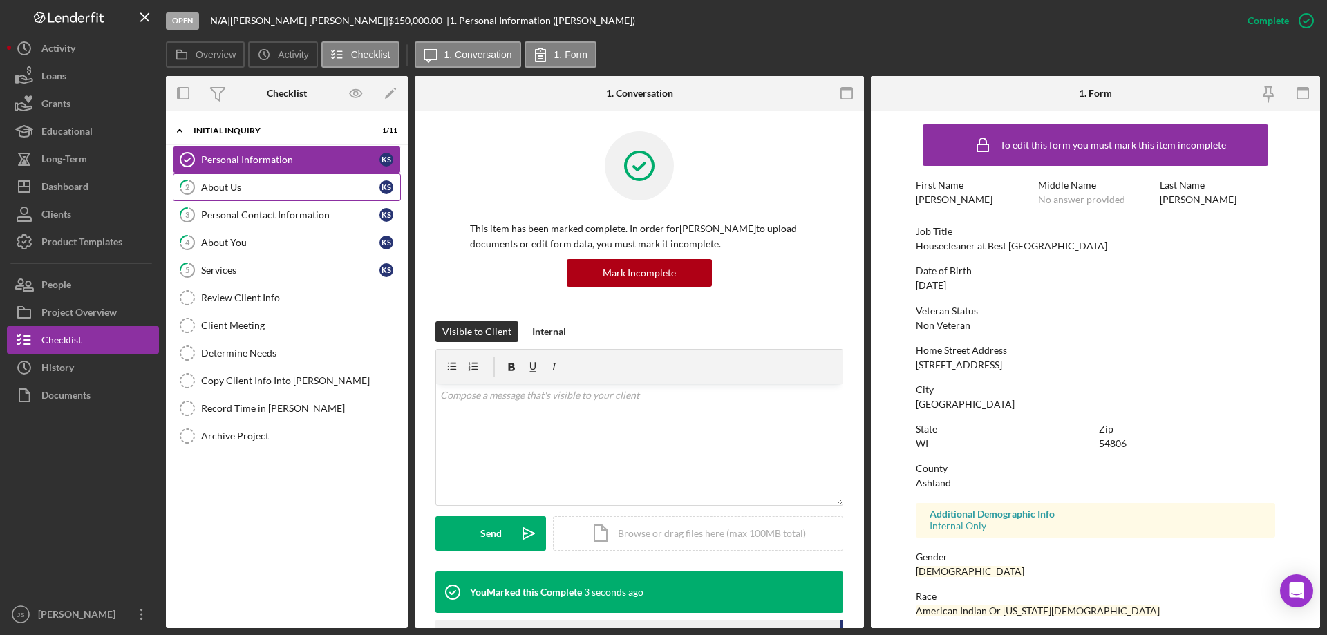
click at [263, 188] on div "About Us" at bounding box center [290, 187] width 178 height 11
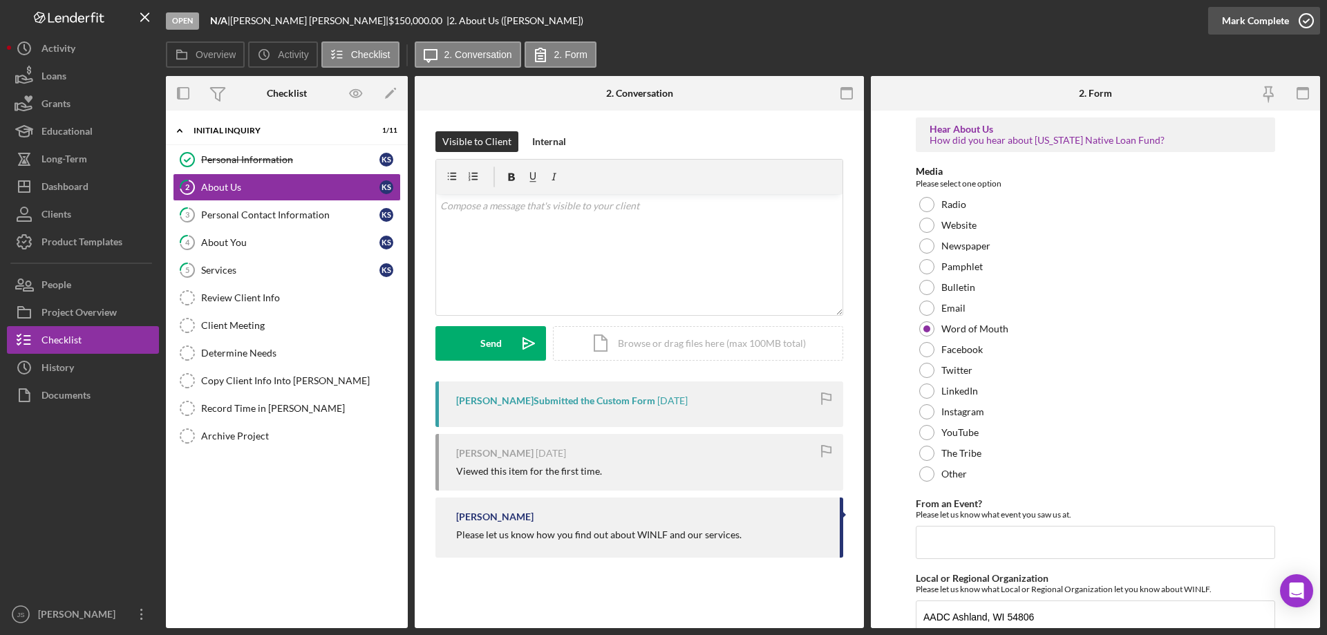
click at [1304, 22] on icon "button" at bounding box center [1306, 20] width 35 height 35
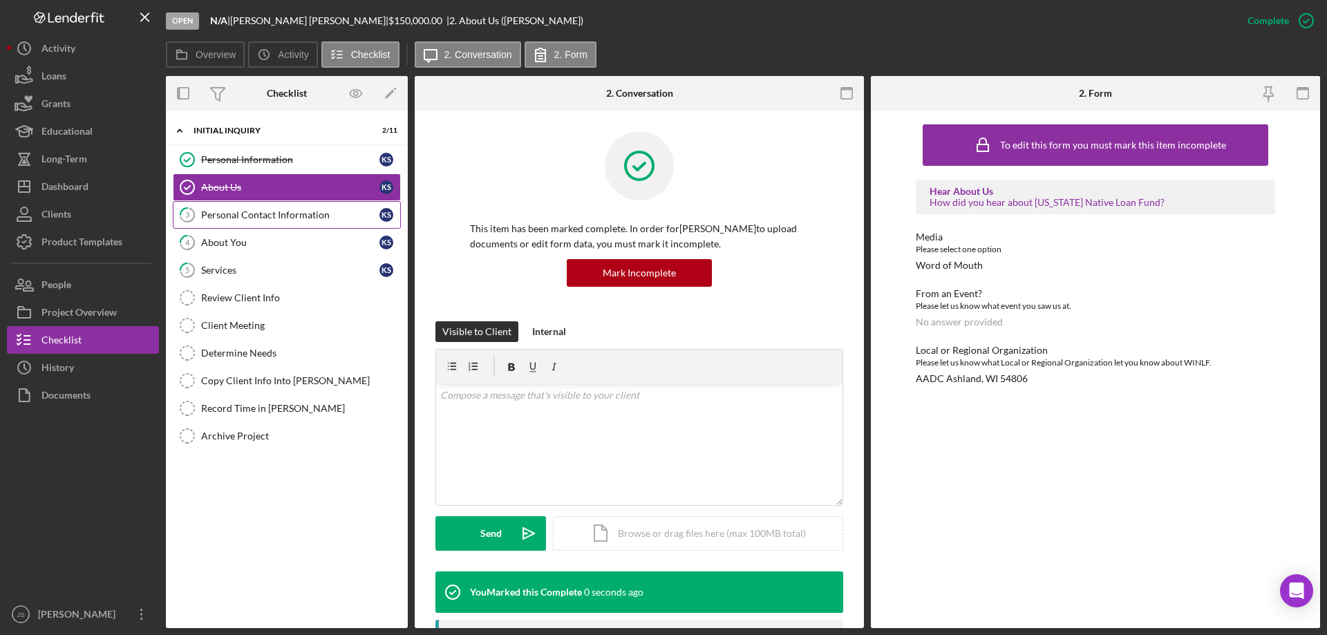
click at [282, 216] on div "Personal Contact Information" at bounding box center [290, 214] width 178 height 11
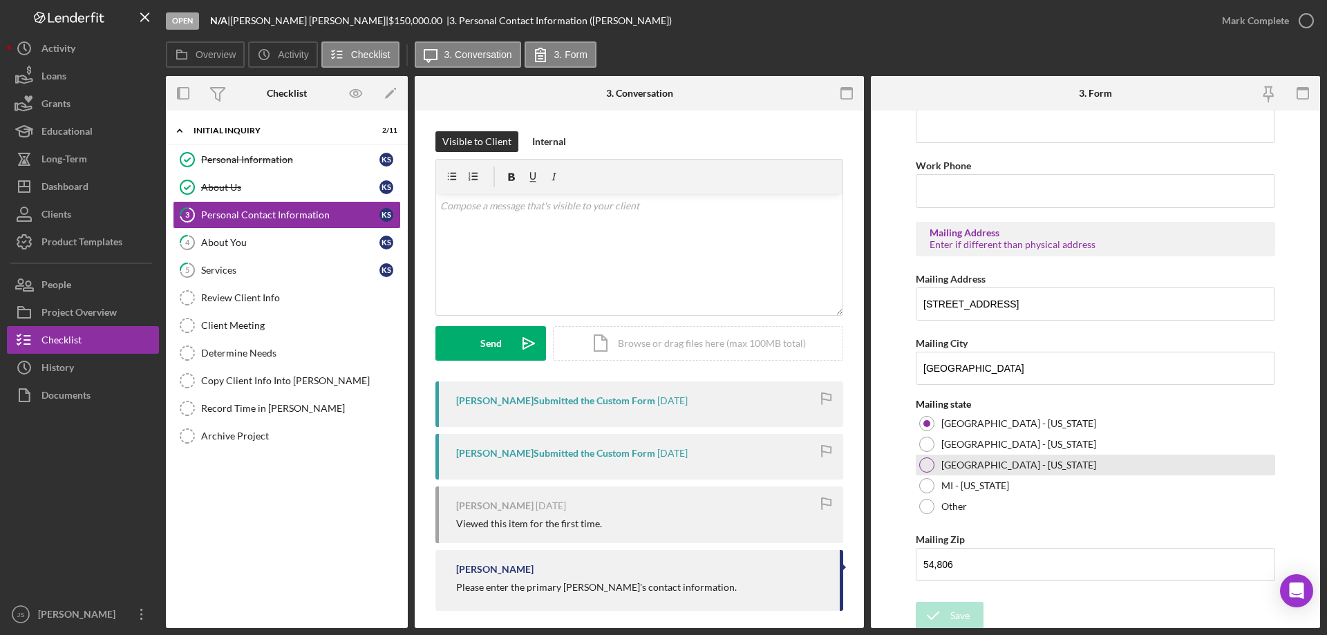
scroll to position [511, 0]
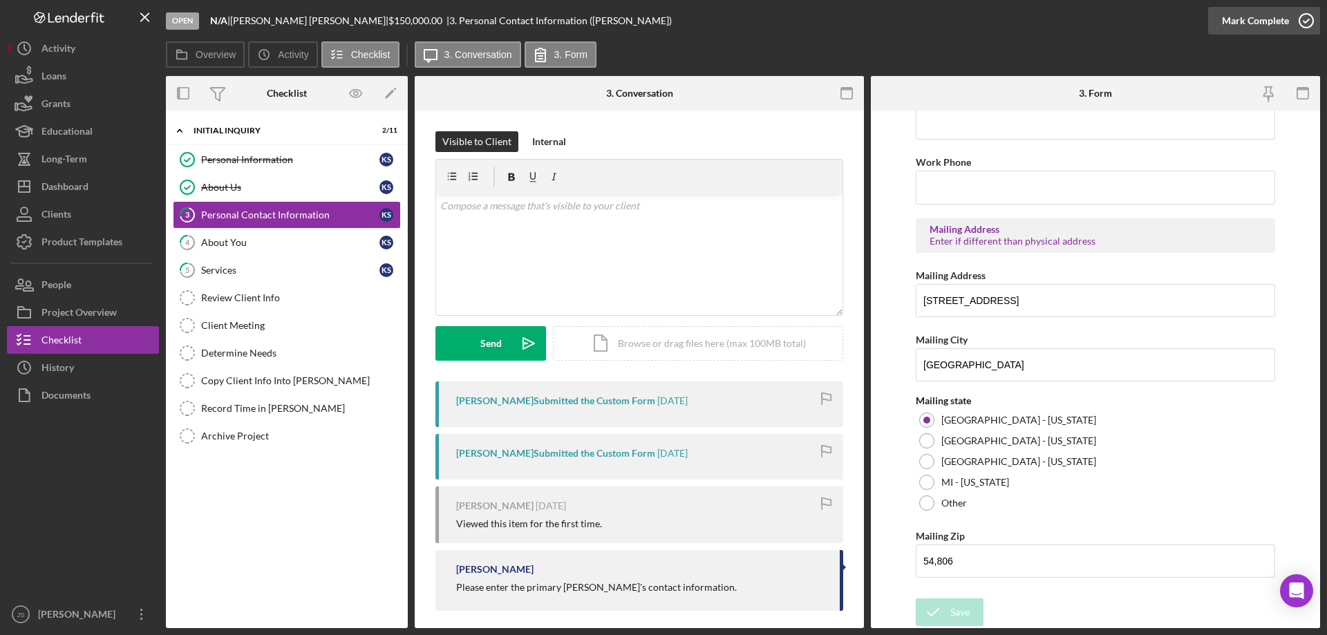
click at [1301, 13] on icon "button" at bounding box center [1306, 20] width 35 height 35
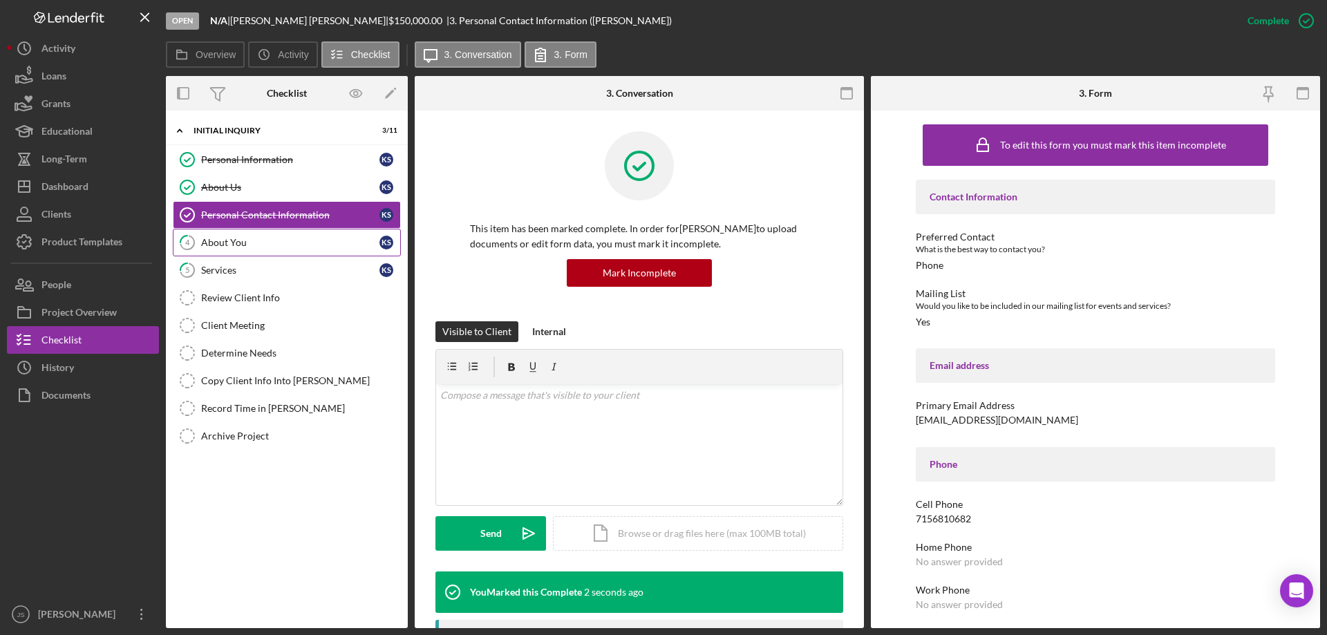
click at [258, 241] on div "About You" at bounding box center [290, 242] width 178 height 11
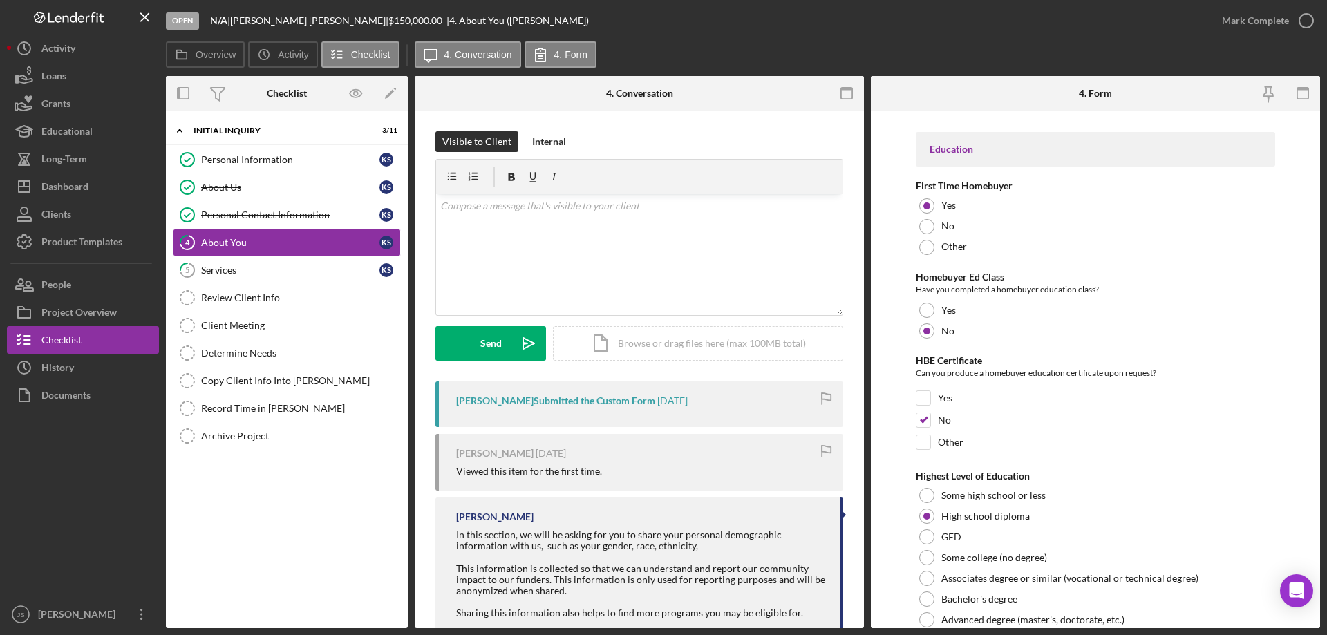
scroll to position [2874, 0]
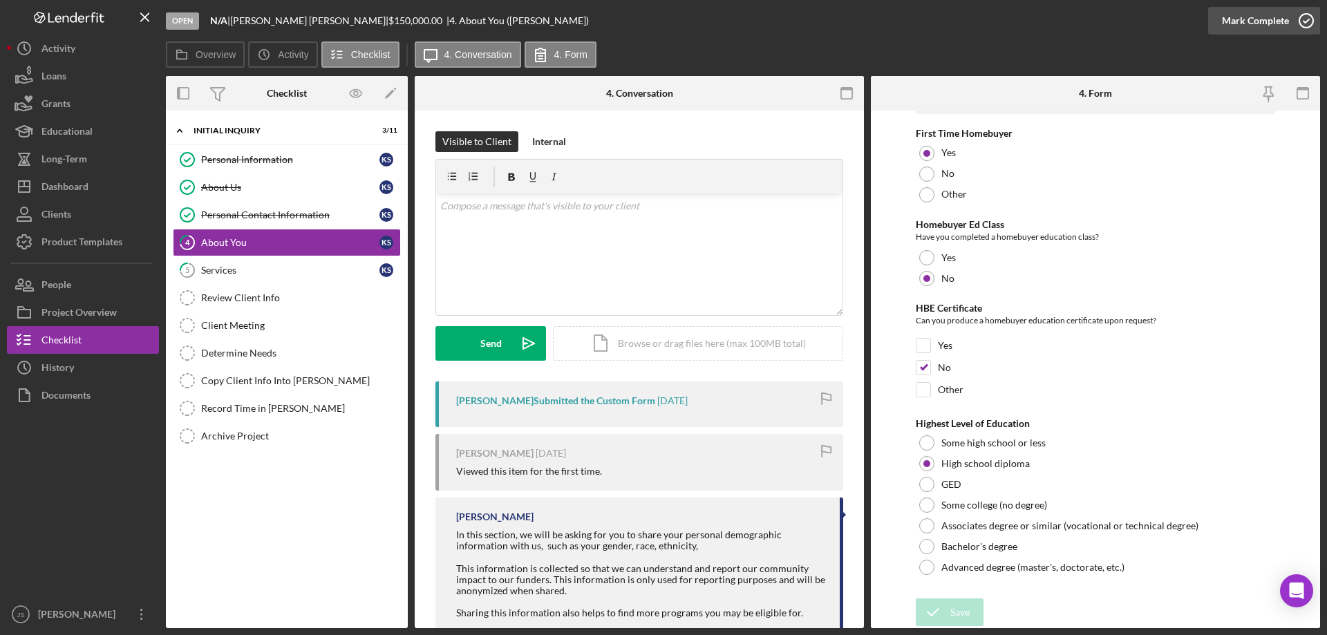
click at [1310, 21] on icon "button" at bounding box center [1306, 20] width 35 height 35
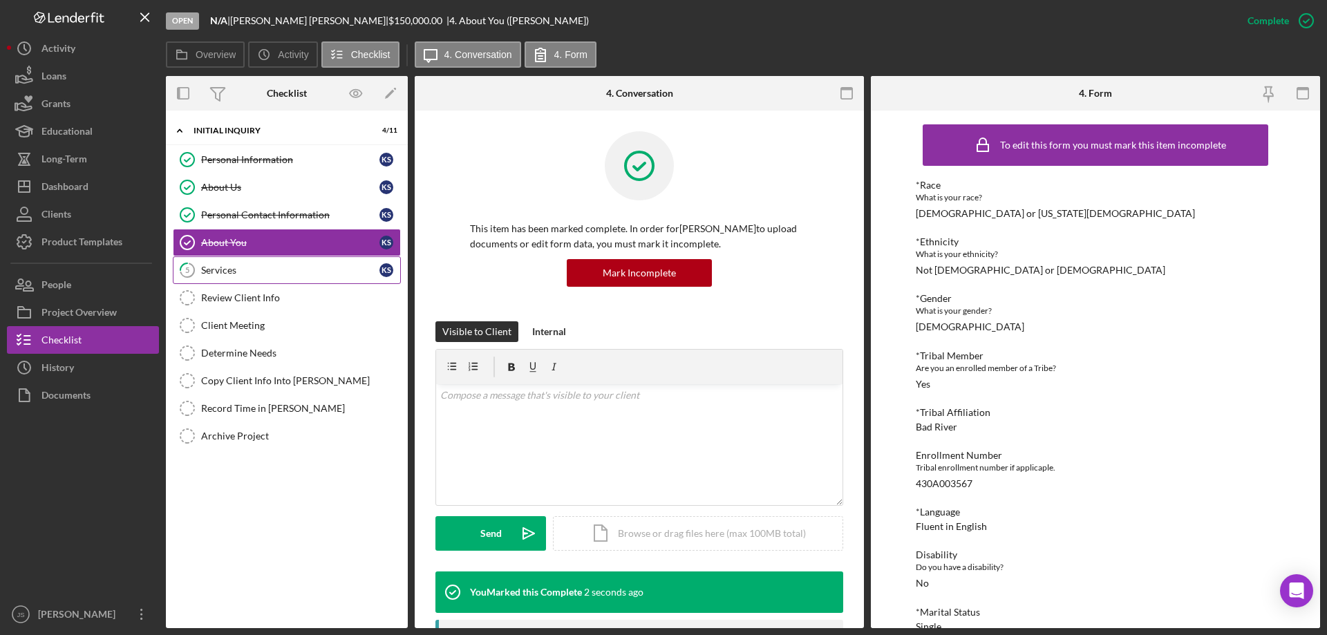
click at [271, 270] on div "Services" at bounding box center [290, 270] width 178 height 11
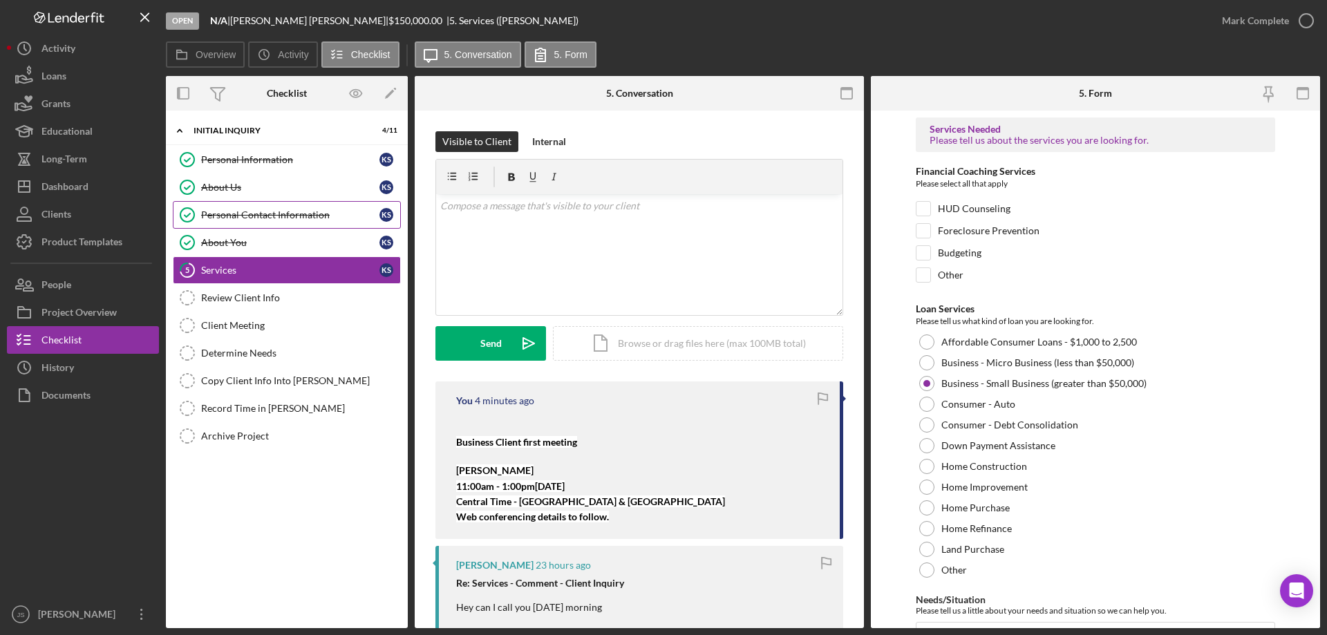
click at [279, 213] on div "Personal Contact Information" at bounding box center [290, 214] width 178 height 11
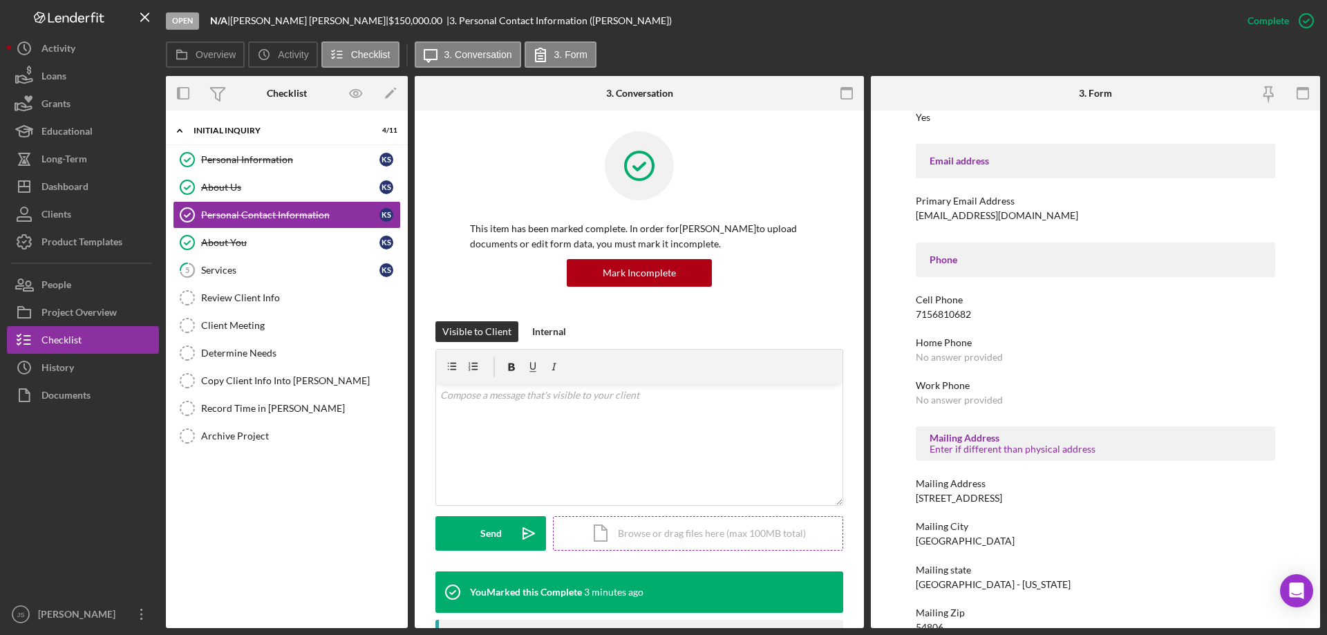
scroll to position [230, 0]
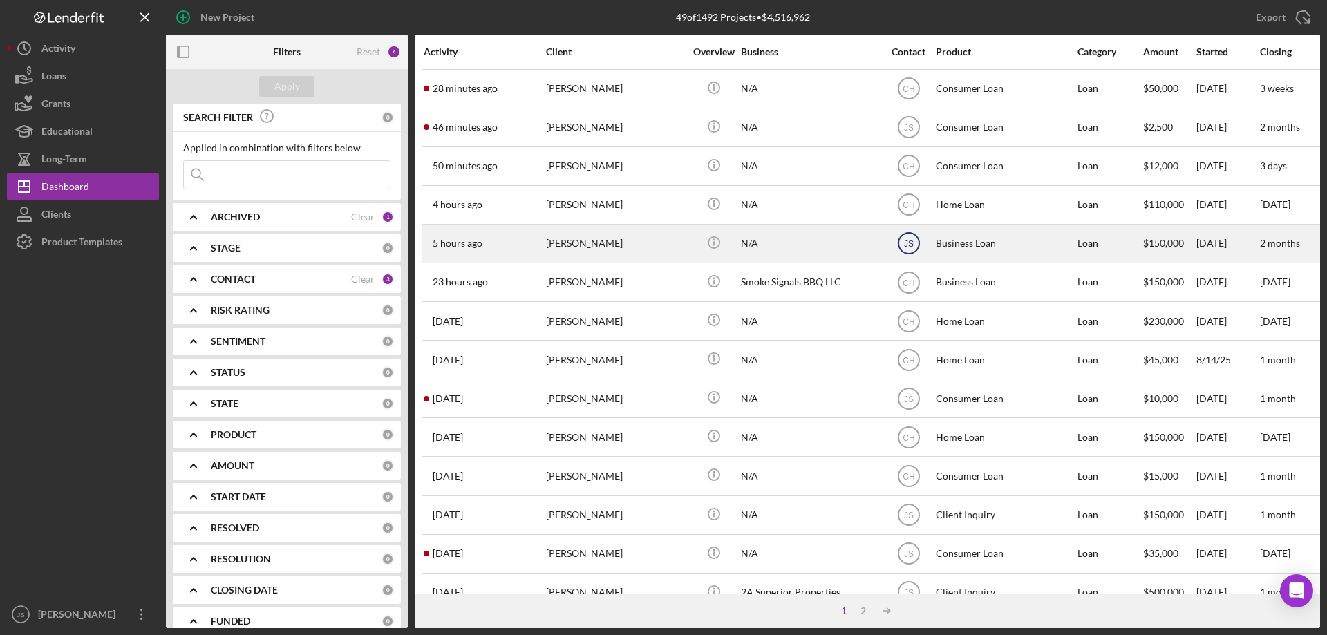
click at [909, 94] on text "JS" at bounding box center [909, 89] width 12 height 10
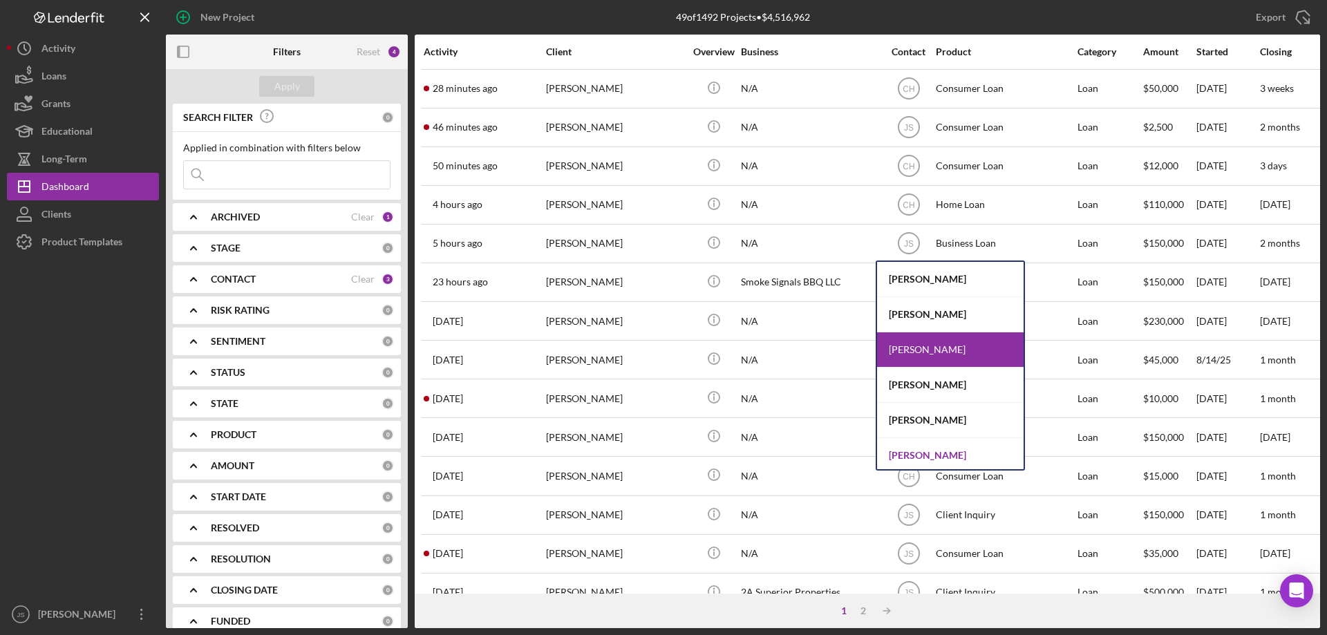
click at [917, 453] on div "[PERSON_NAME]" at bounding box center [950, 455] width 147 height 35
